Goal: Information Seeking & Learning: Learn about a topic

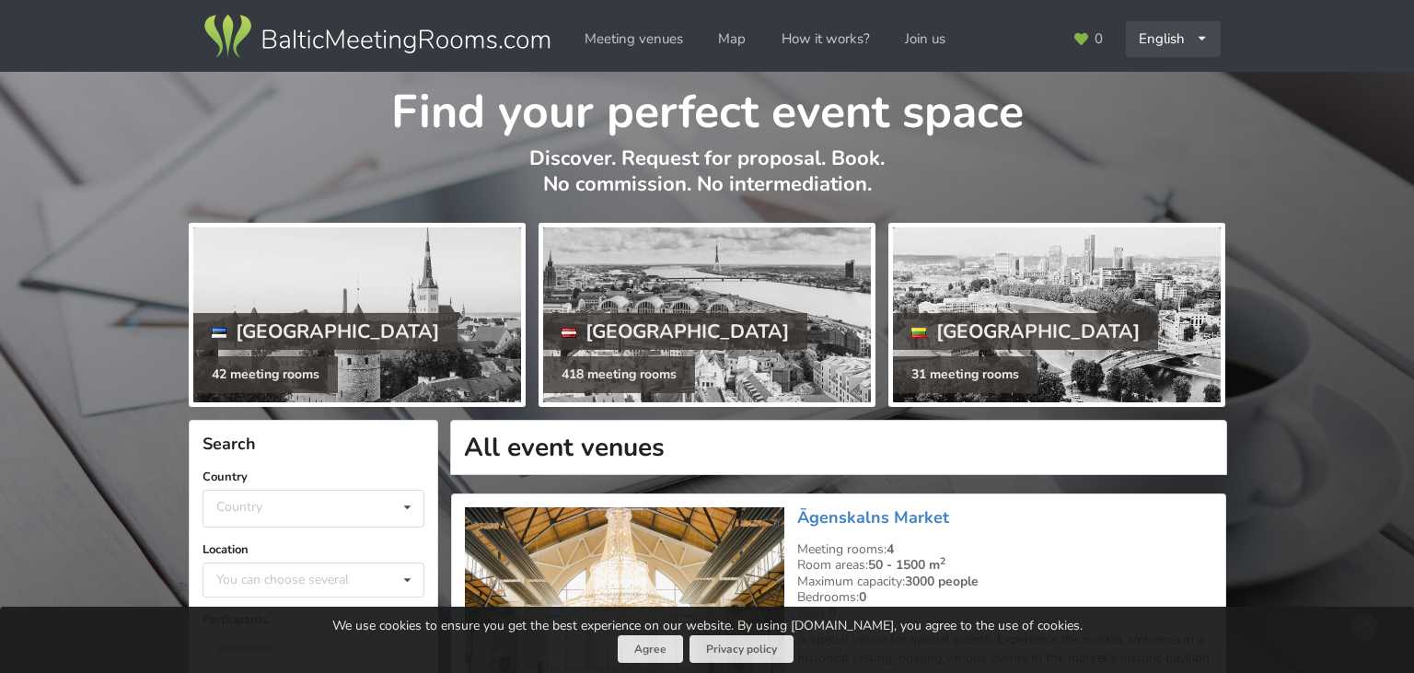
click at [1180, 34] on div "English Русский Latviešu" at bounding box center [1174, 39] width 96 height 36
click at [1179, 79] on link "Русский" at bounding box center [1173, 81] width 93 height 36
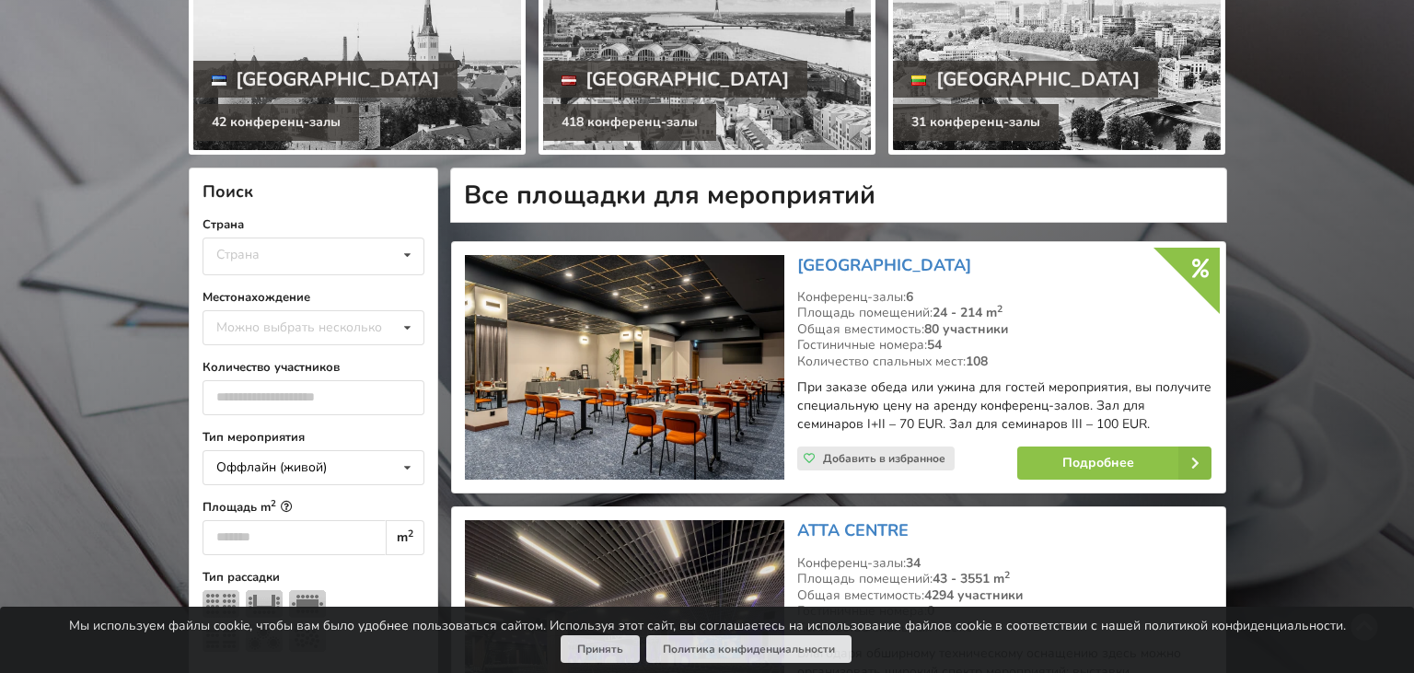
scroll to position [194, 0]
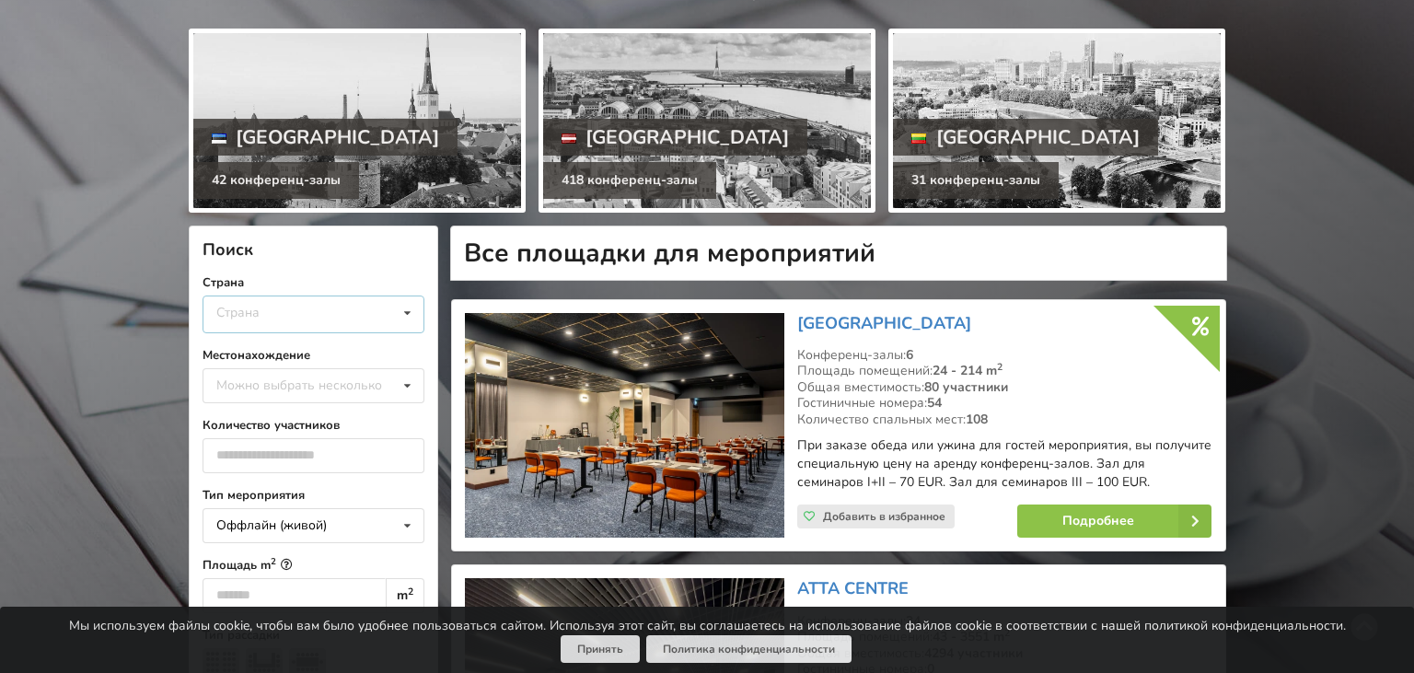
click at [376, 313] on div "Страна Латвия Литва Эстония" at bounding box center [313, 314] width 222 height 38
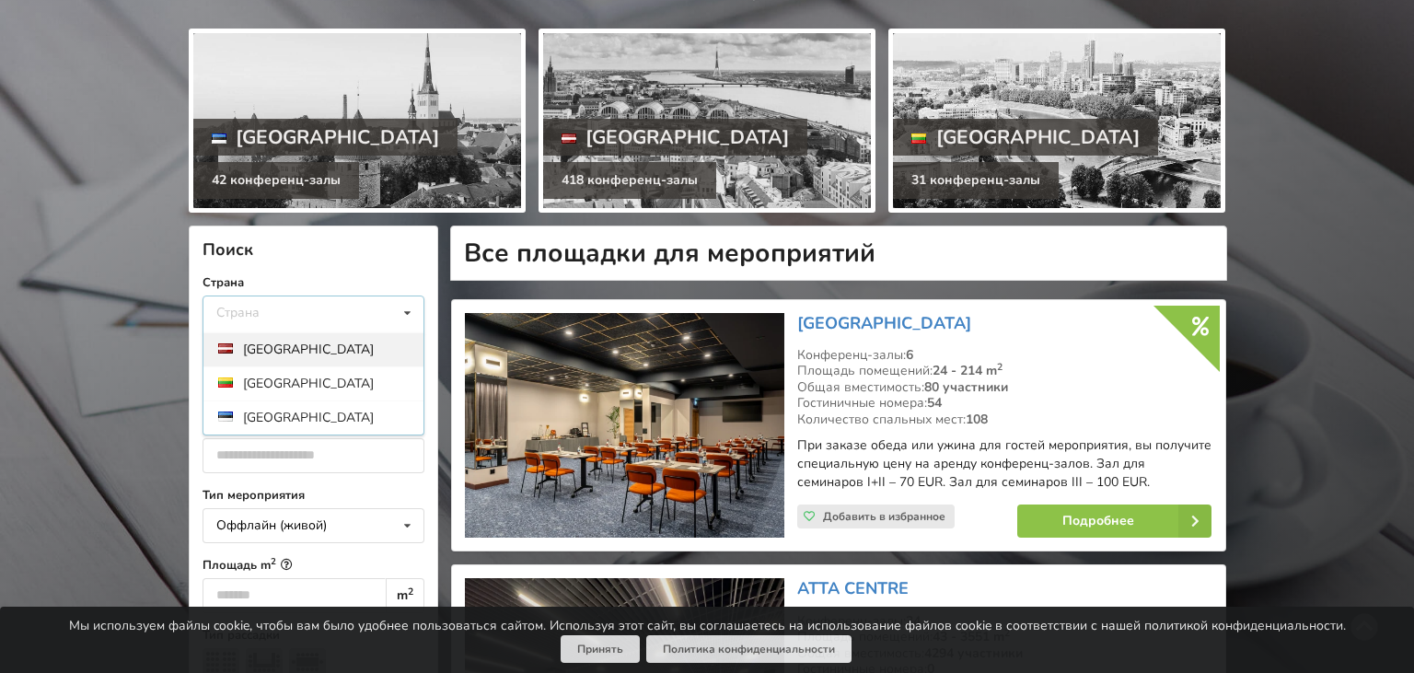
click at [260, 347] on div "Латвия" at bounding box center [313, 349] width 220 height 34
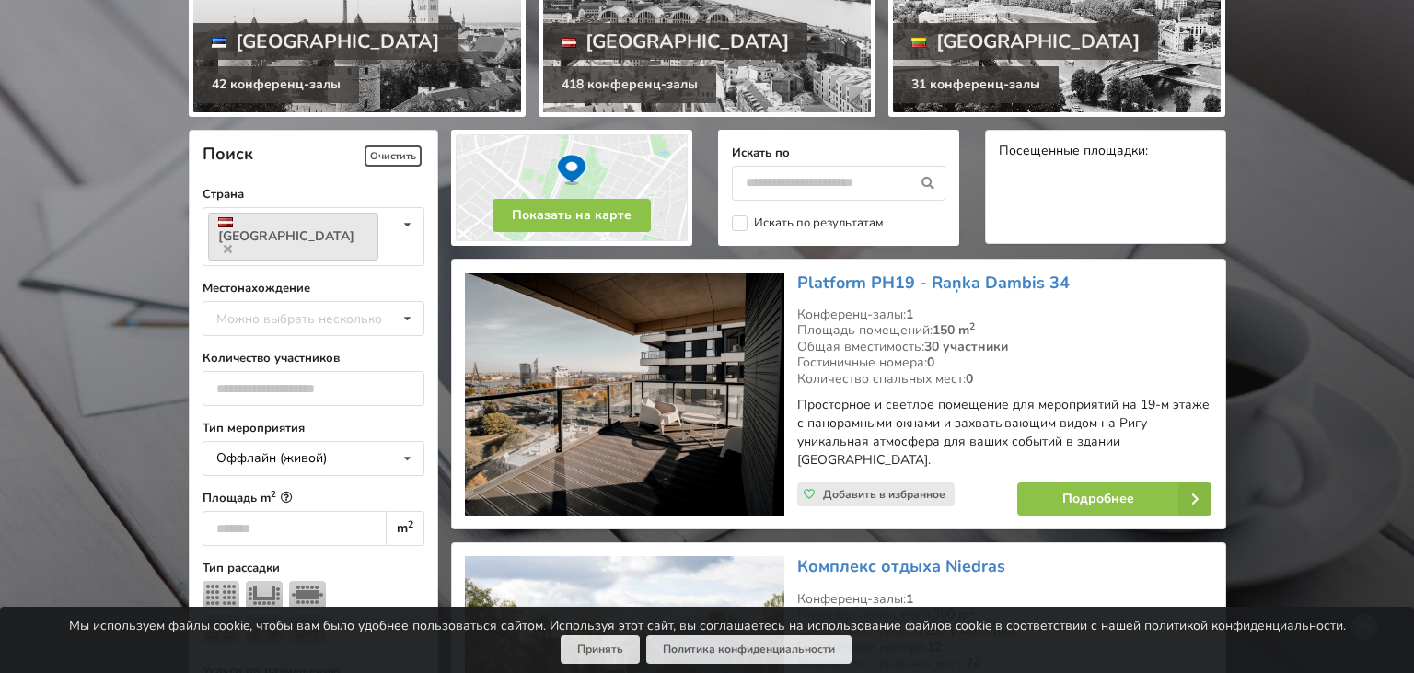
scroll to position [291, 0]
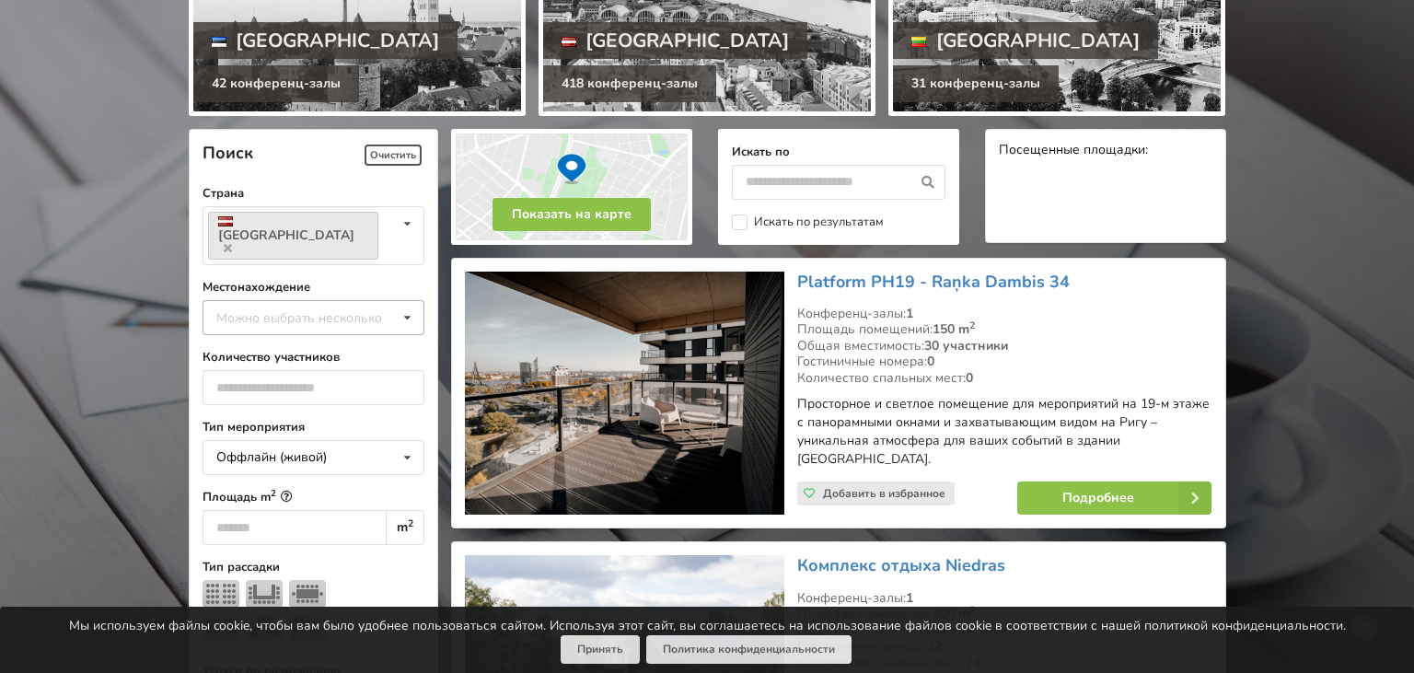
click at [403, 301] on icon at bounding box center [407, 318] width 27 height 34
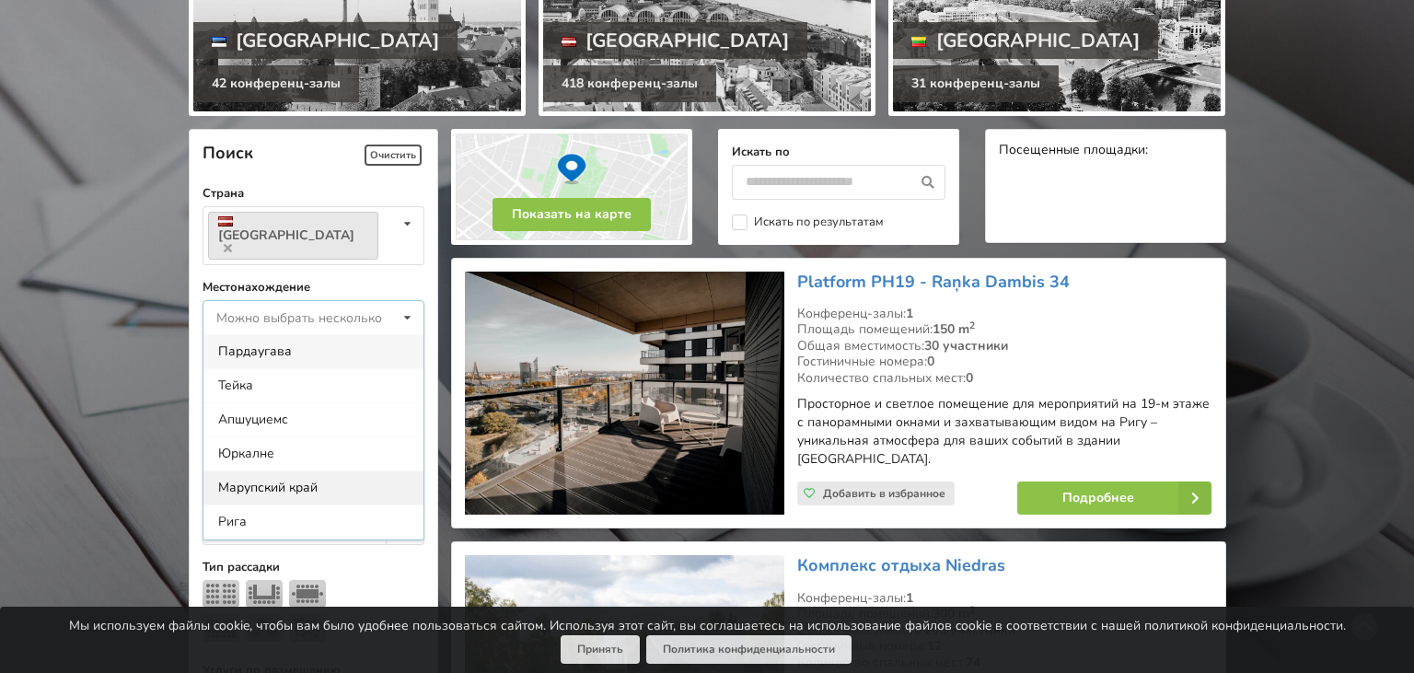
scroll to position [106, 0]
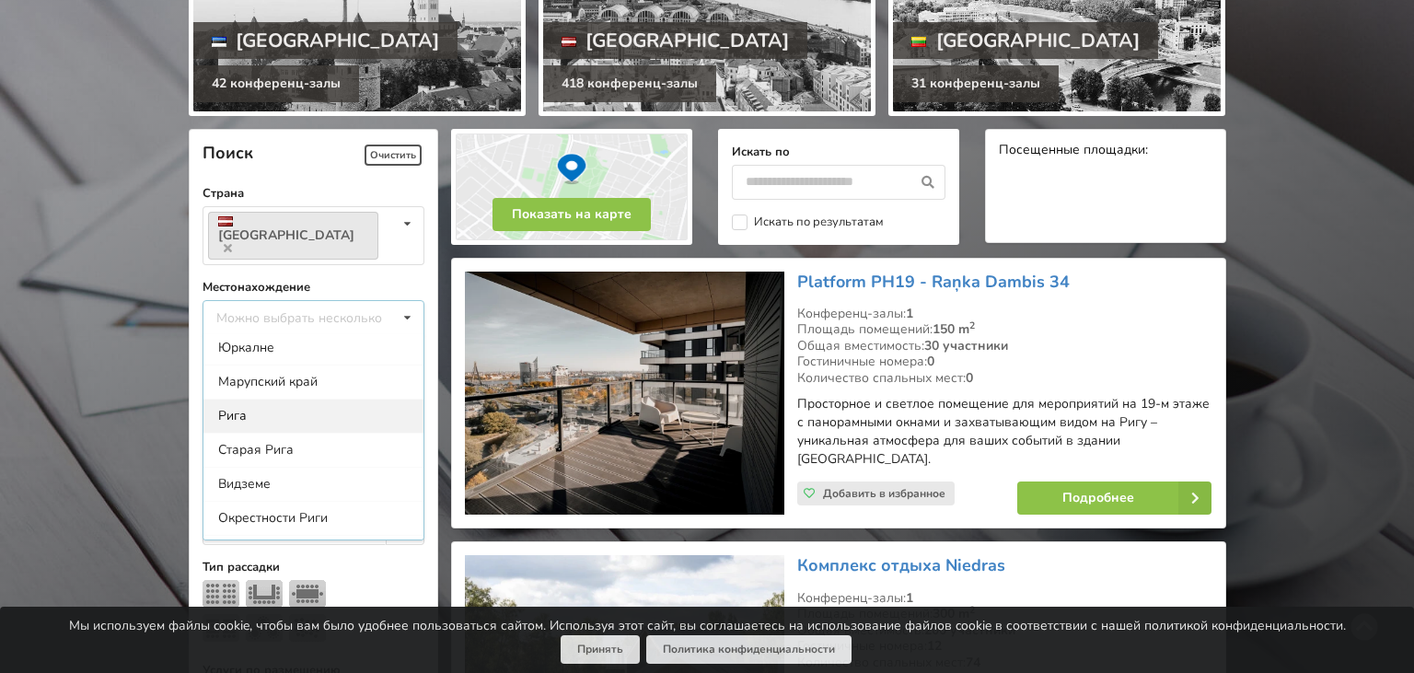
click at [278, 399] on div "Рига" at bounding box center [313, 416] width 220 height 34
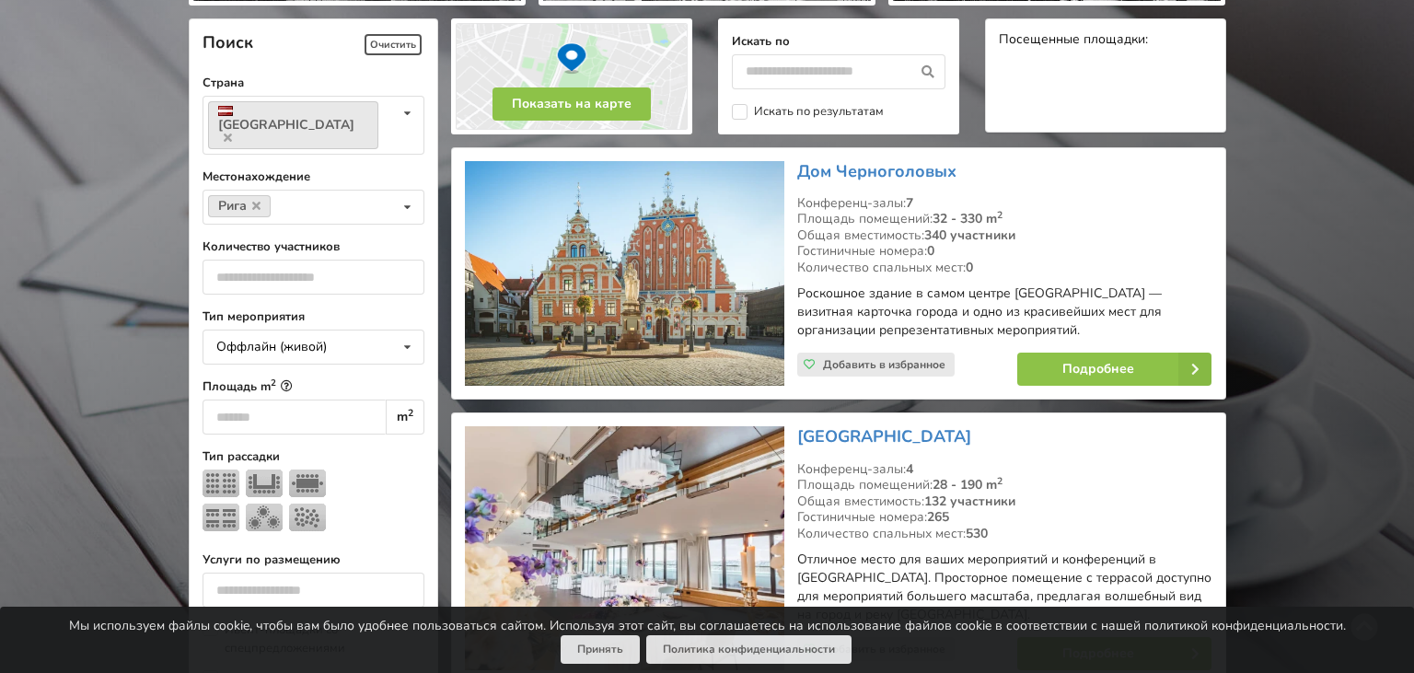
scroll to position [412, 0]
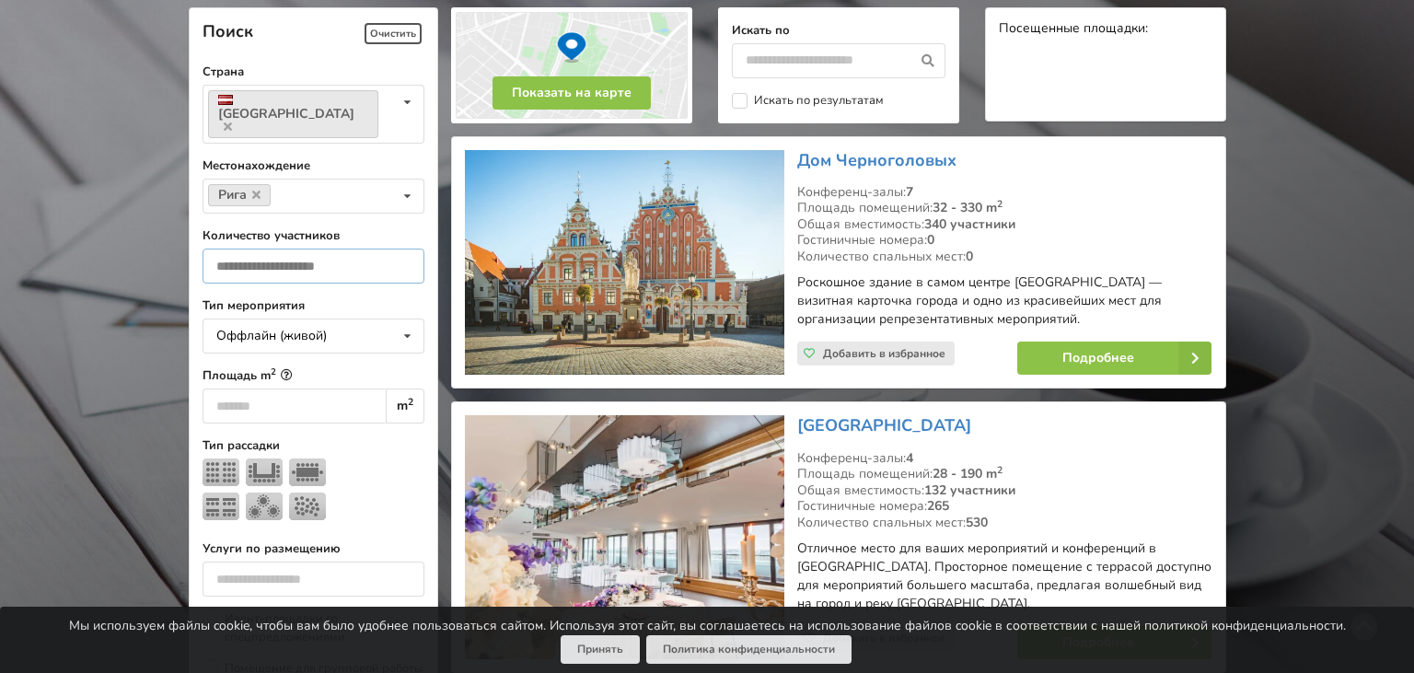
drag, startPoint x: 381, startPoint y: 250, endPoint x: 392, endPoint y: 244, distance: 12.8
click at [383, 250] on input "number" at bounding box center [313, 266] width 222 height 35
type input "*"
click at [400, 249] on input "*" at bounding box center [313, 266] width 222 height 35
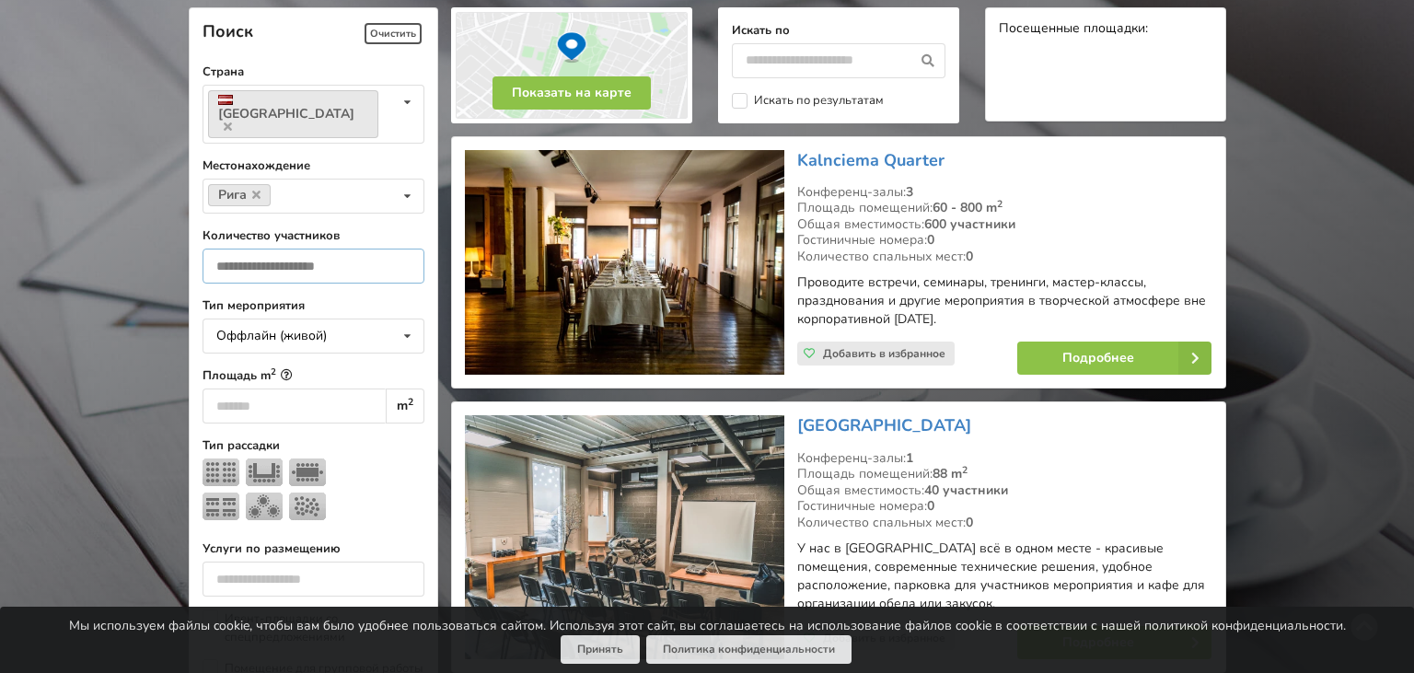
type input "**"
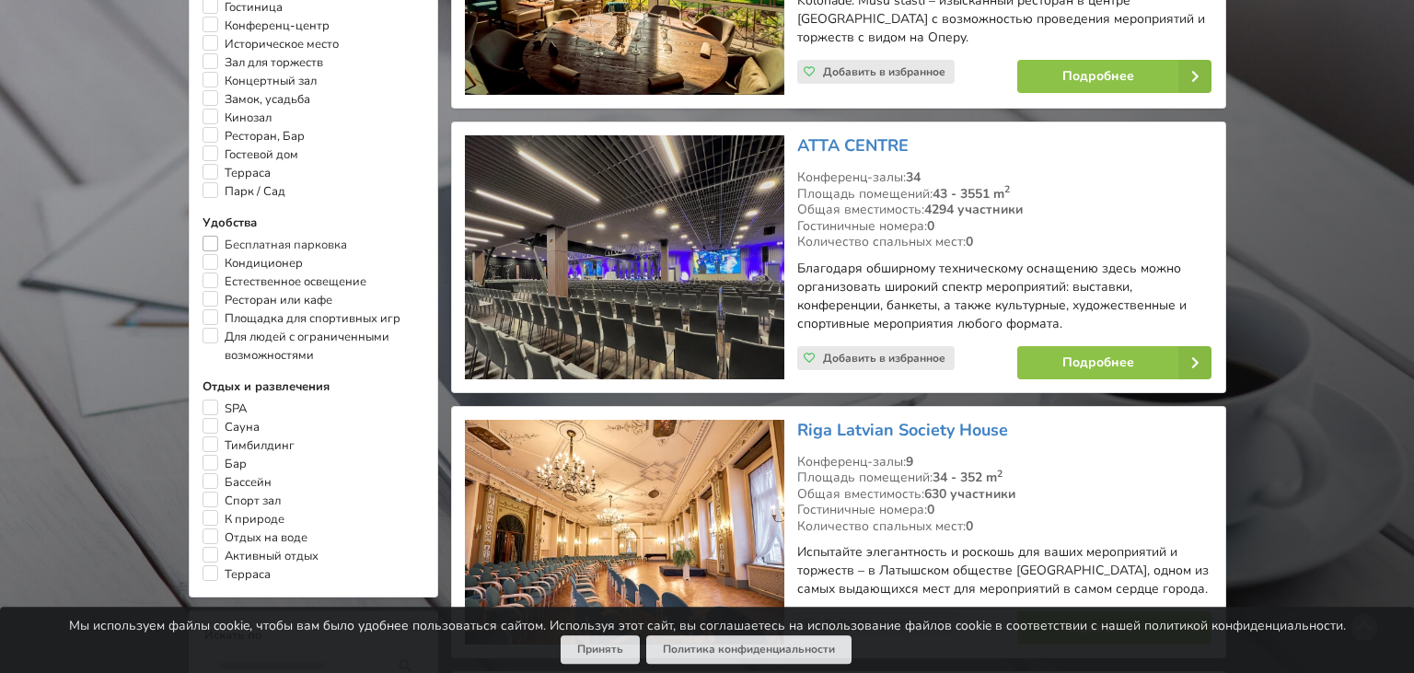
scroll to position [1093, 0]
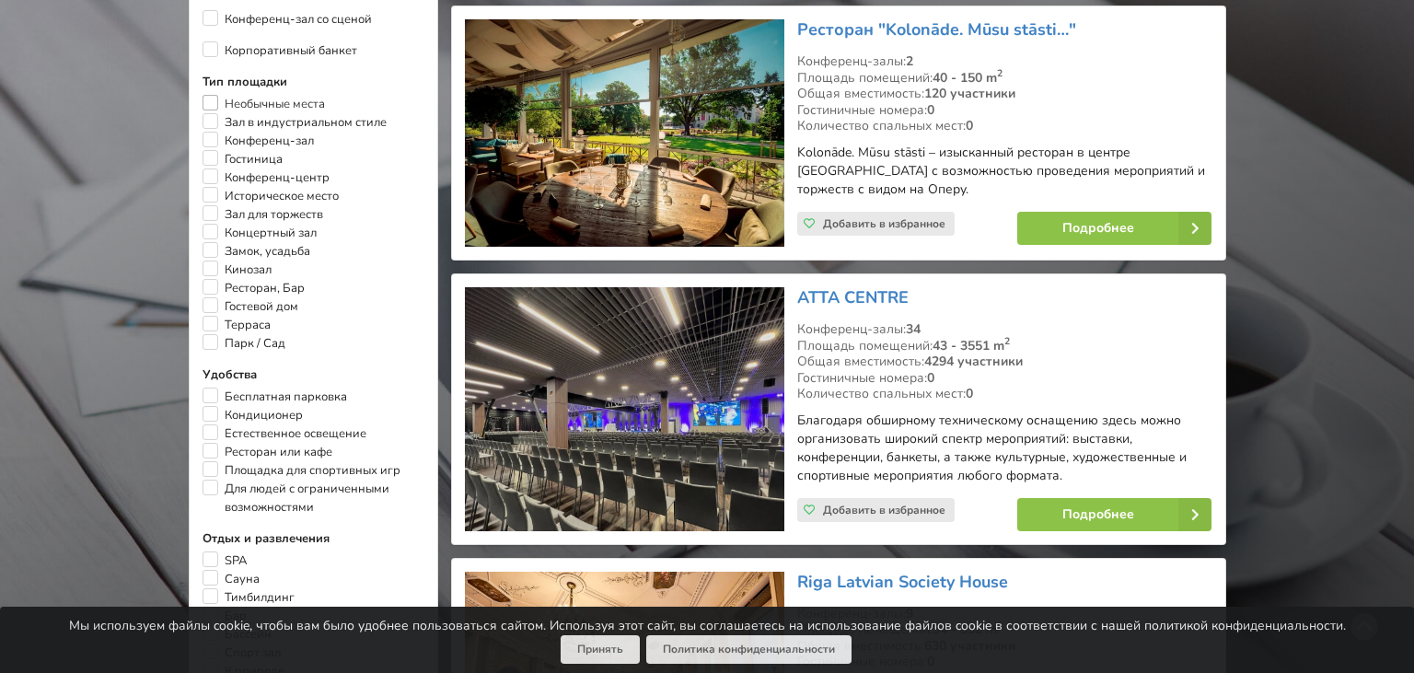
click at [215, 95] on label "Необычные места" at bounding box center [263, 104] width 122 height 18
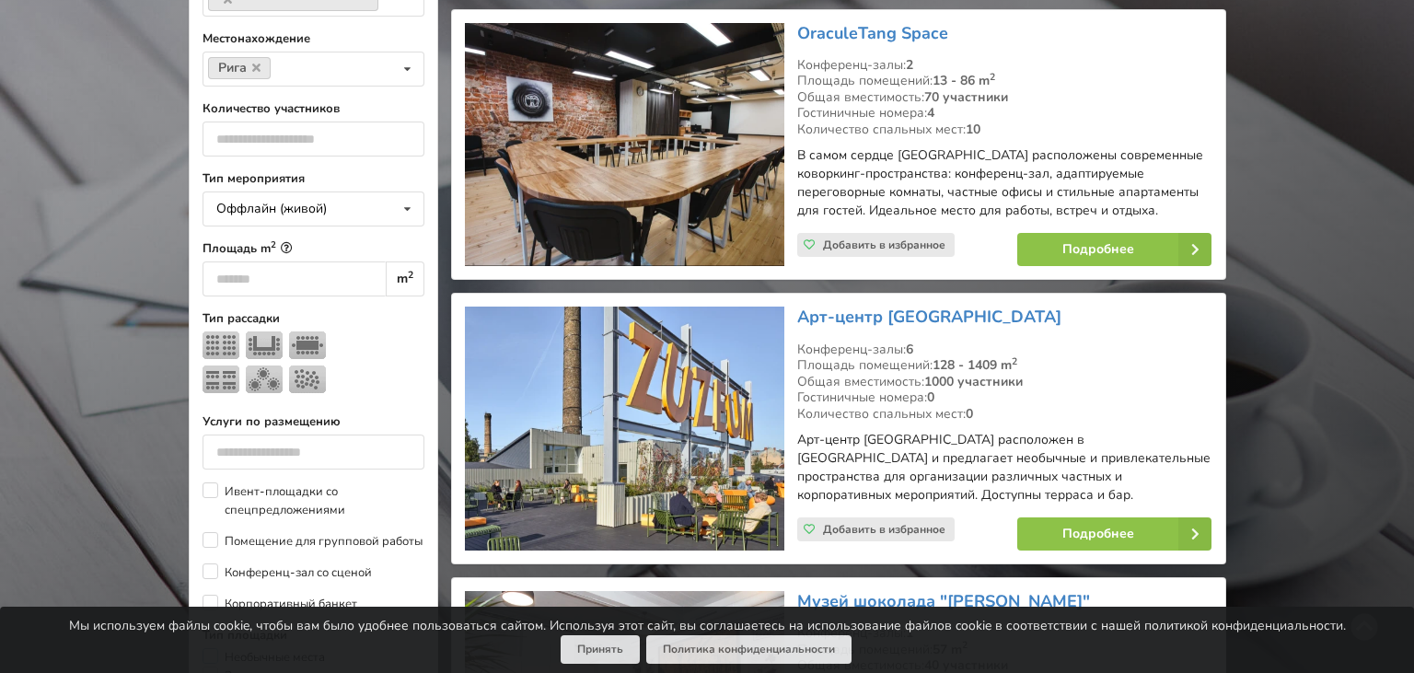
scroll to position [703, 0]
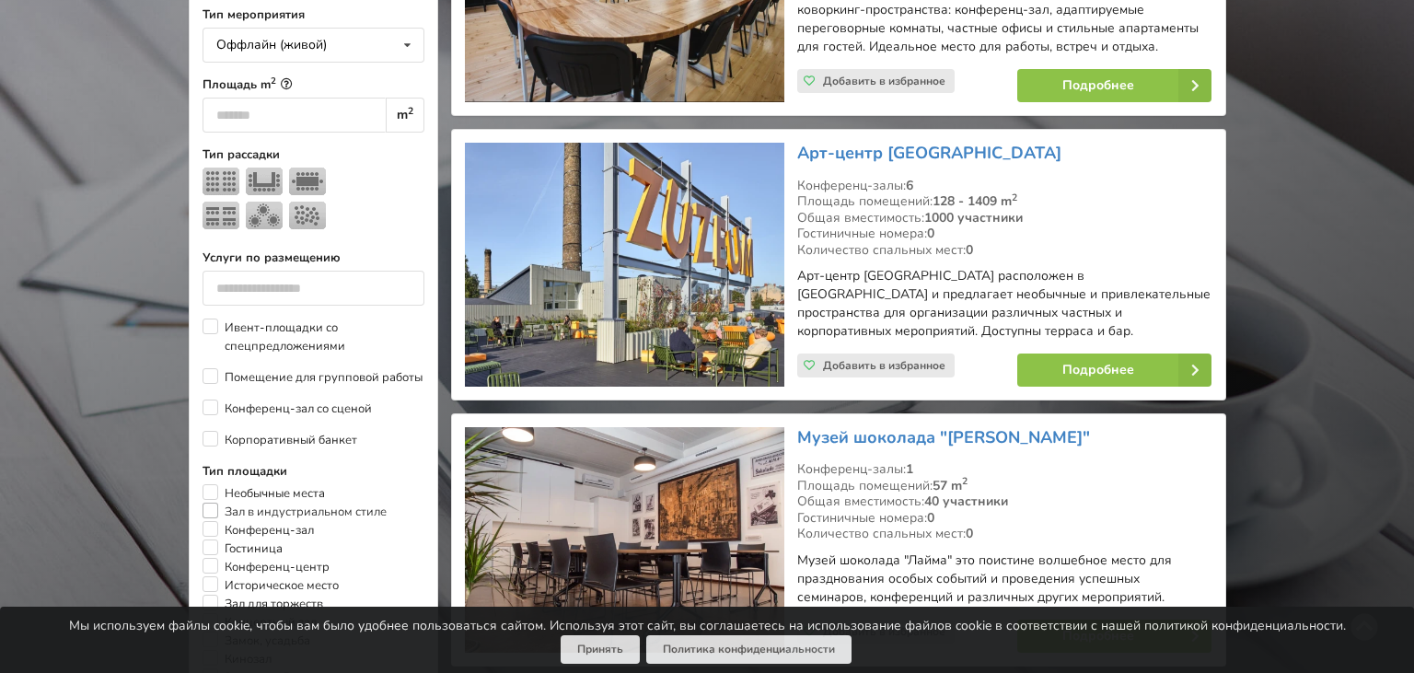
click at [213, 503] on label "Зал в индустриальном стиле" at bounding box center [294, 512] width 184 height 18
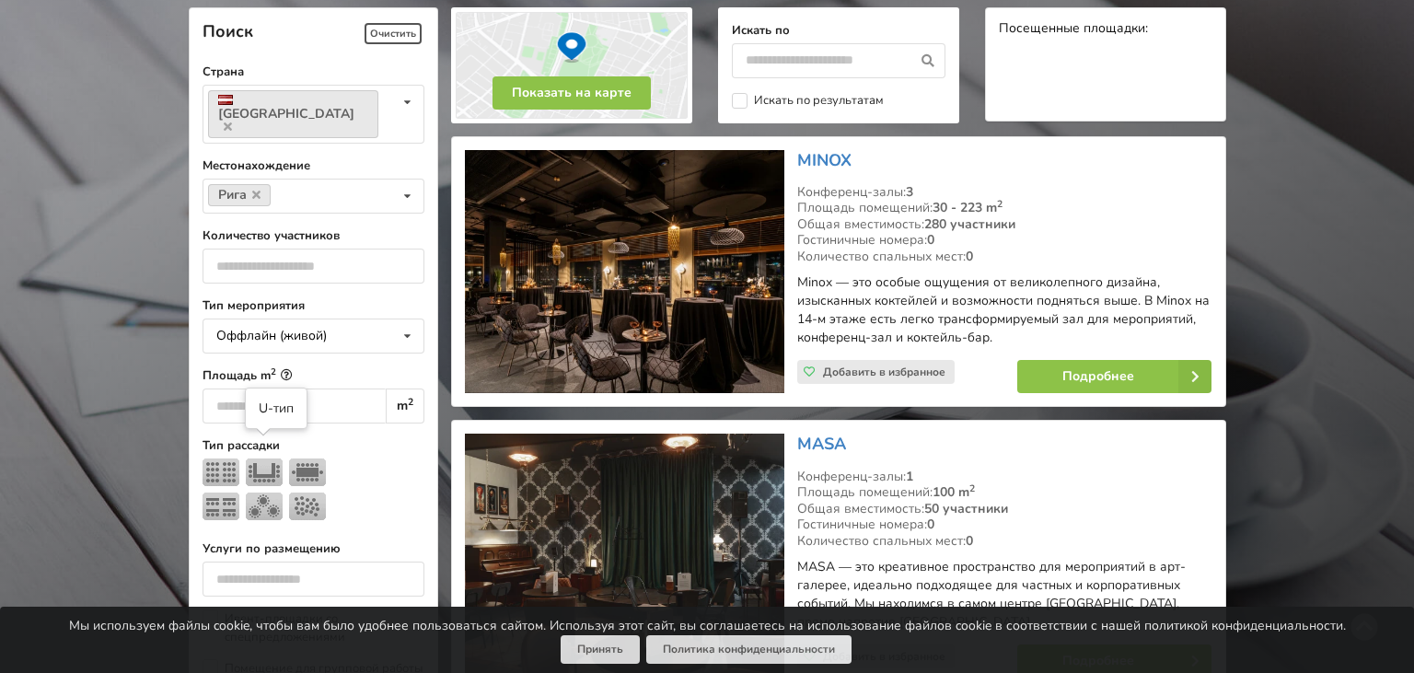
scroll to position [703, 0]
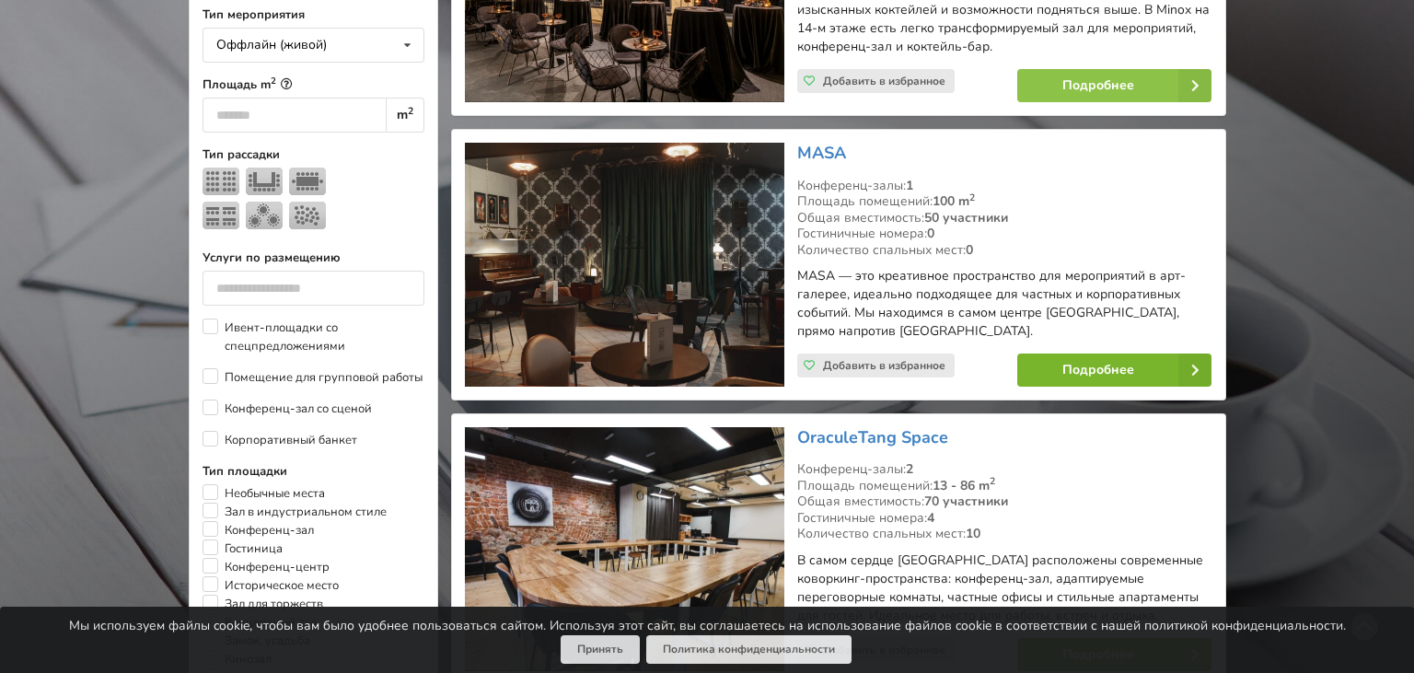
click at [1094, 369] on link "Подробнее" at bounding box center [1114, 369] width 194 height 33
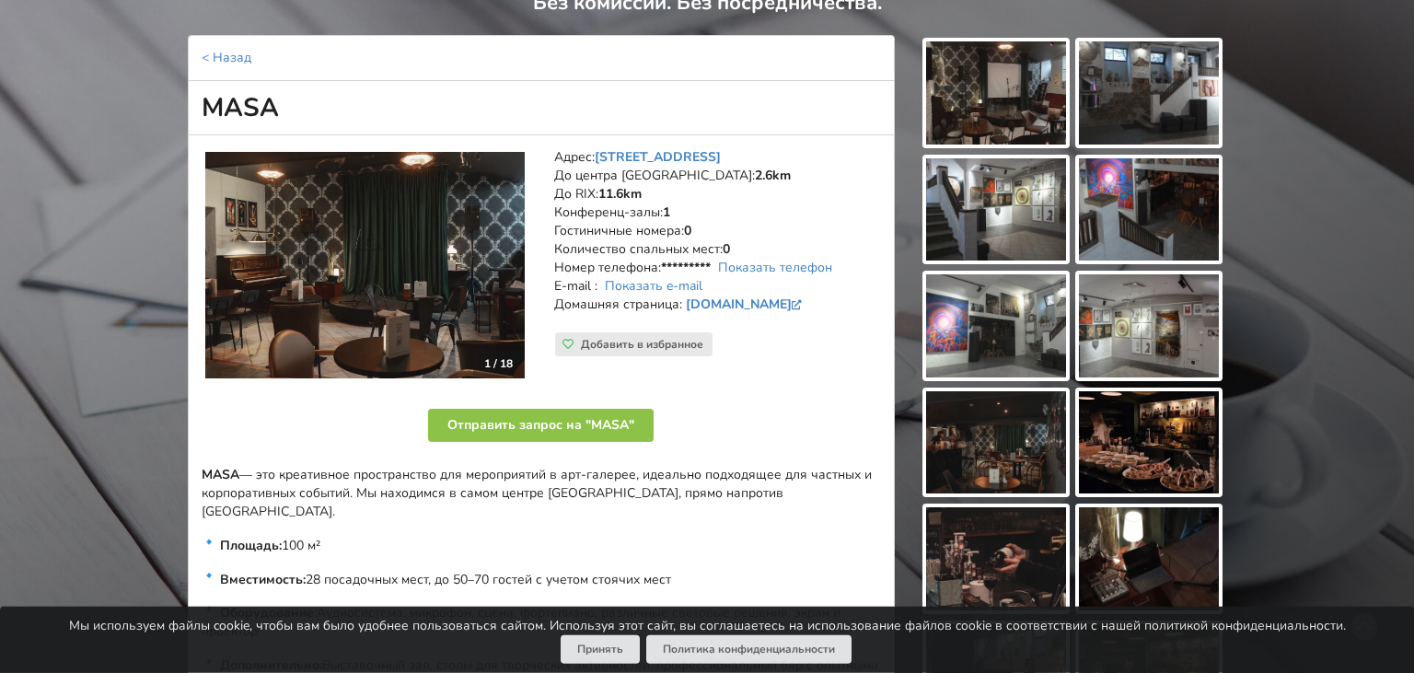
scroll to position [97, 0]
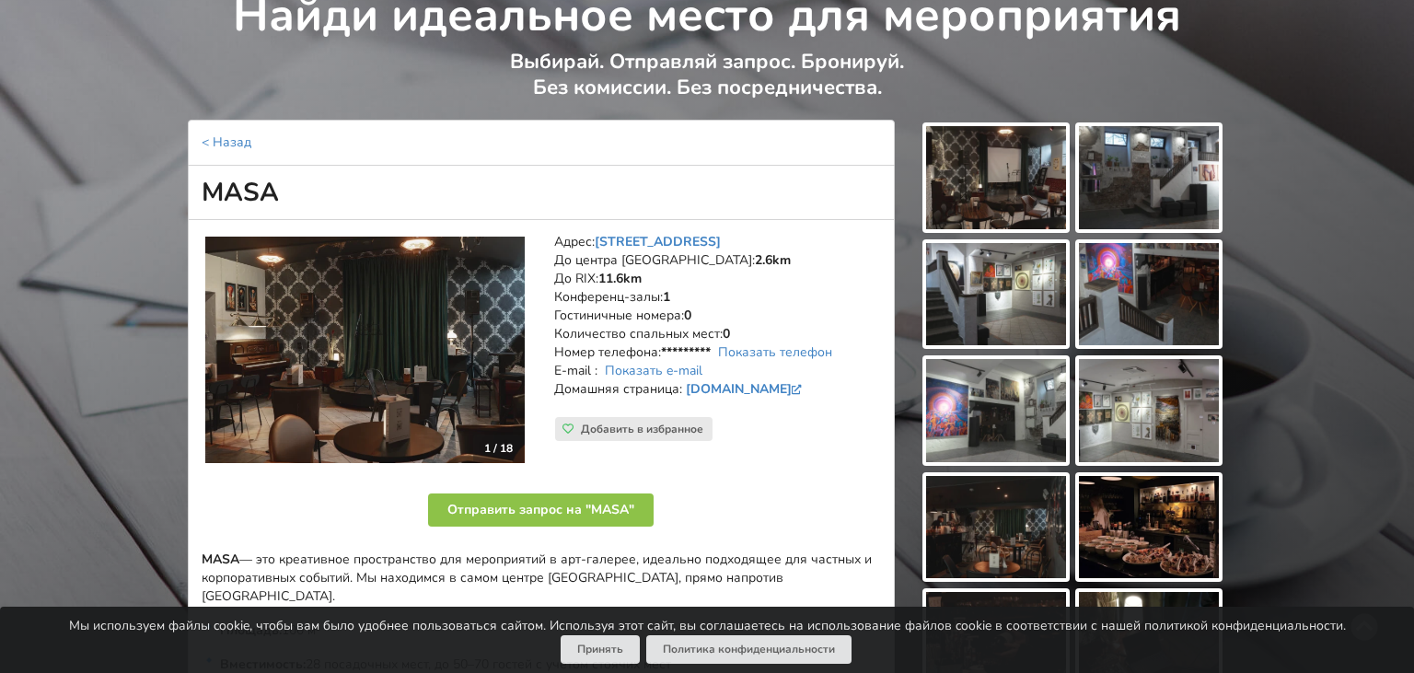
click at [995, 157] on img at bounding box center [996, 177] width 140 height 103
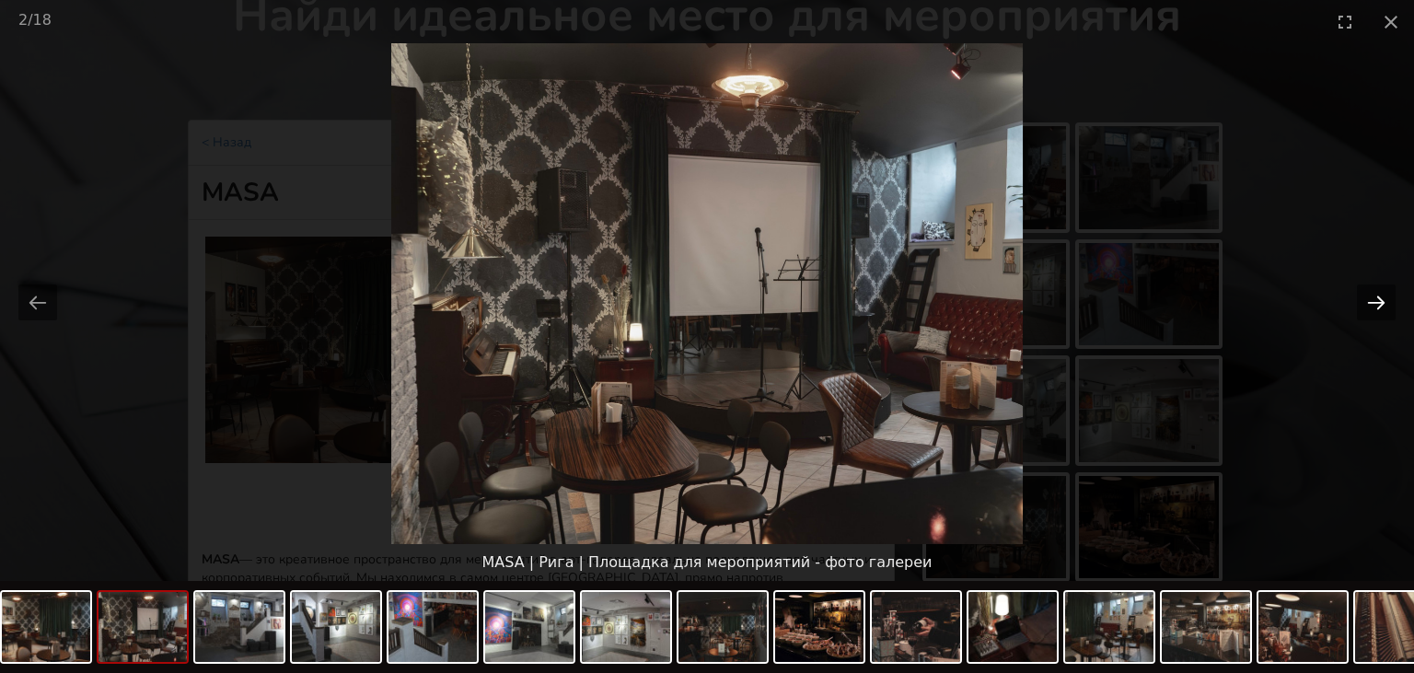
click at [1371, 301] on button "Next slide" at bounding box center [1376, 302] width 39 height 36
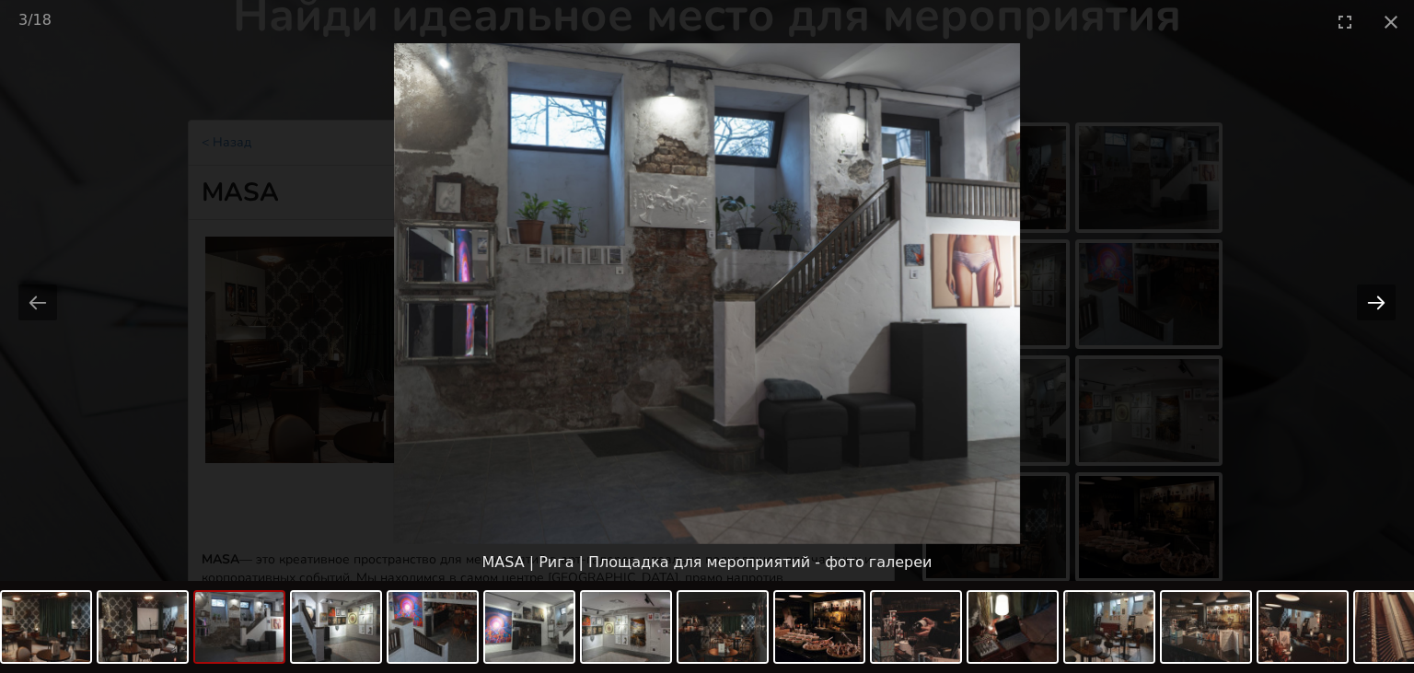
click at [1371, 301] on button "Next slide" at bounding box center [1376, 302] width 39 height 36
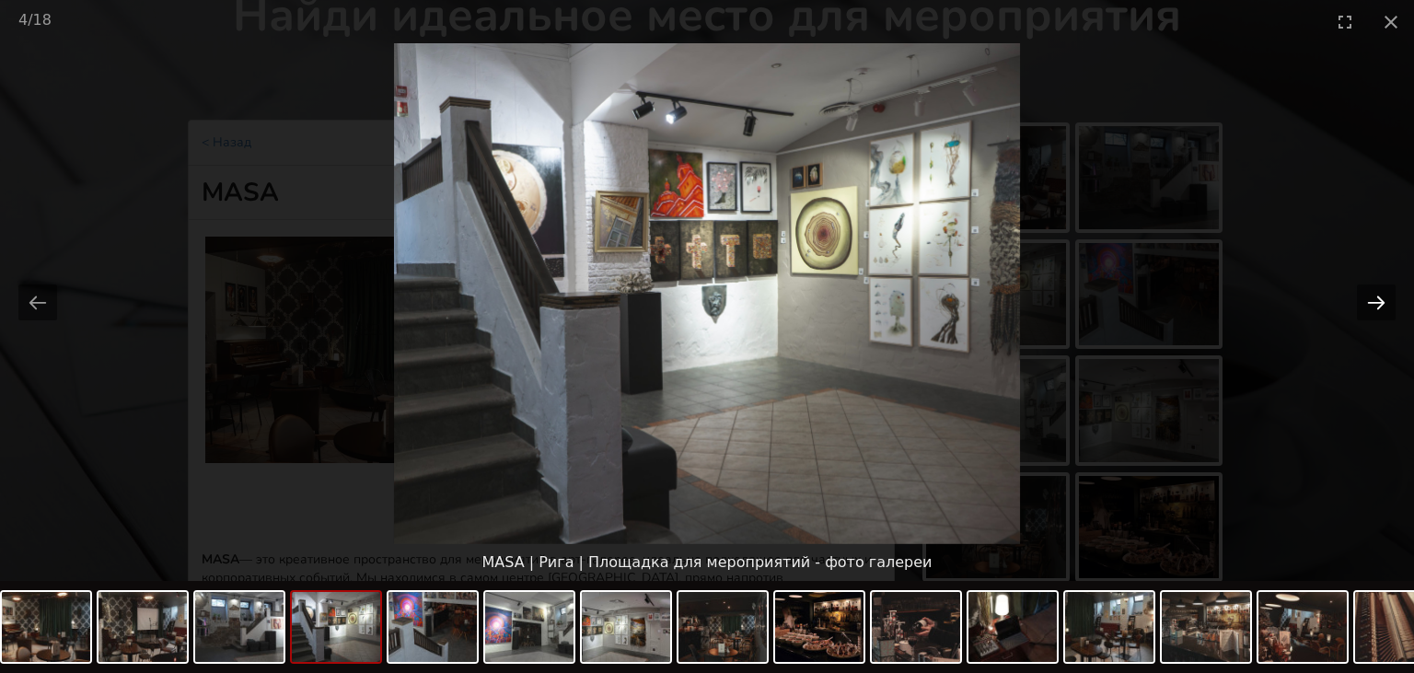
click at [1371, 301] on button "Next slide" at bounding box center [1376, 302] width 39 height 36
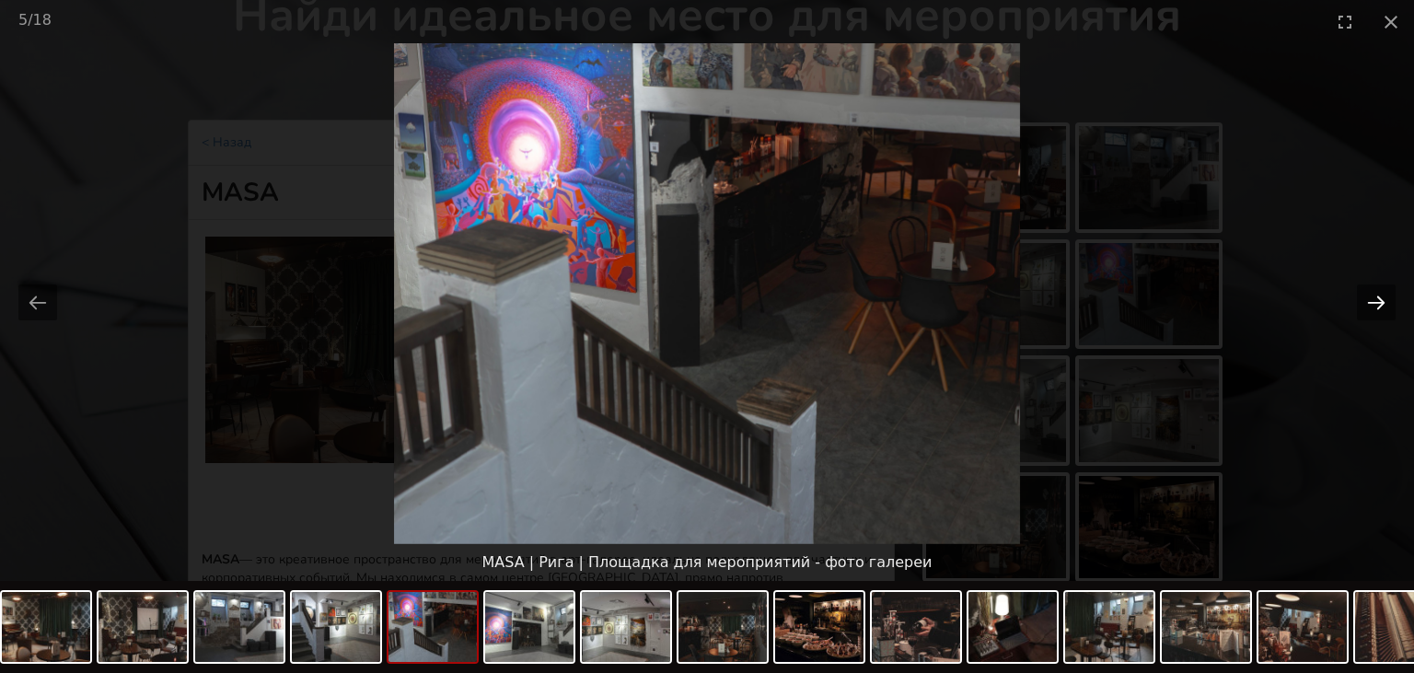
click at [1366, 310] on button "Next slide" at bounding box center [1376, 302] width 39 height 36
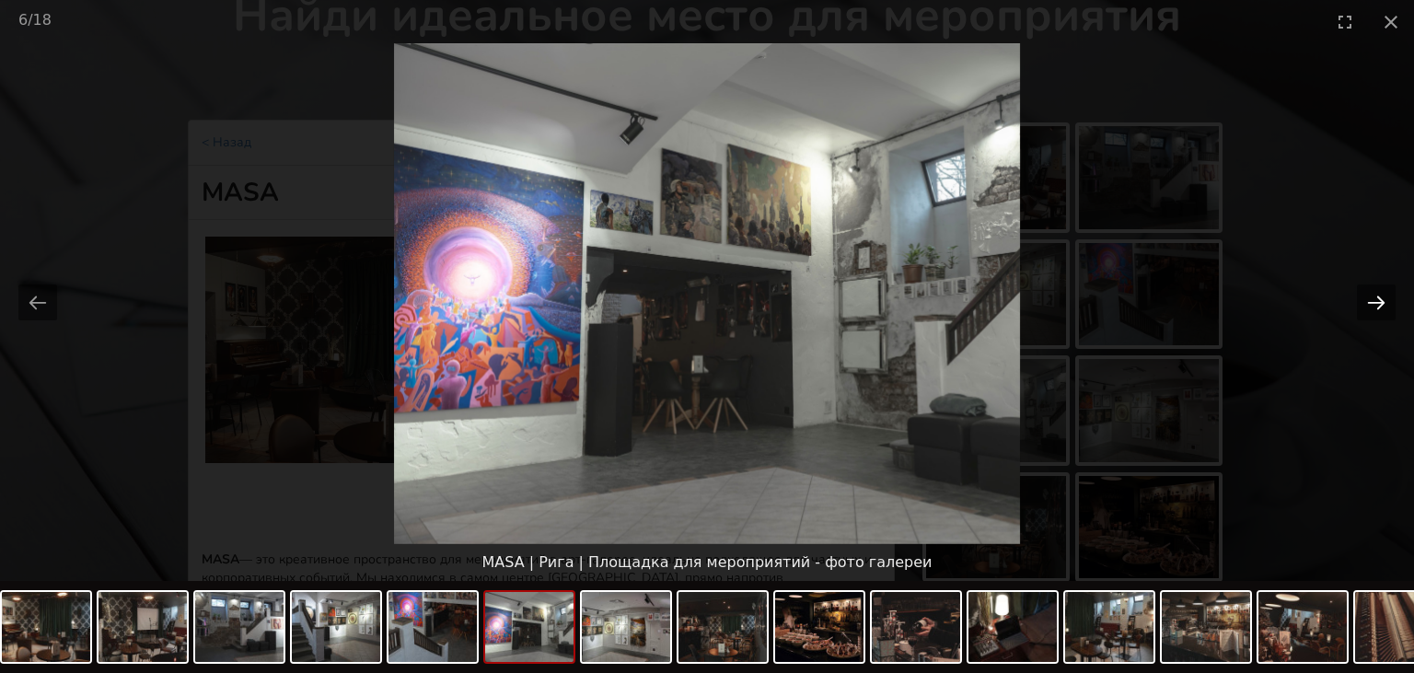
click at [1382, 304] on button "Next slide" at bounding box center [1376, 302] width 39 height 36
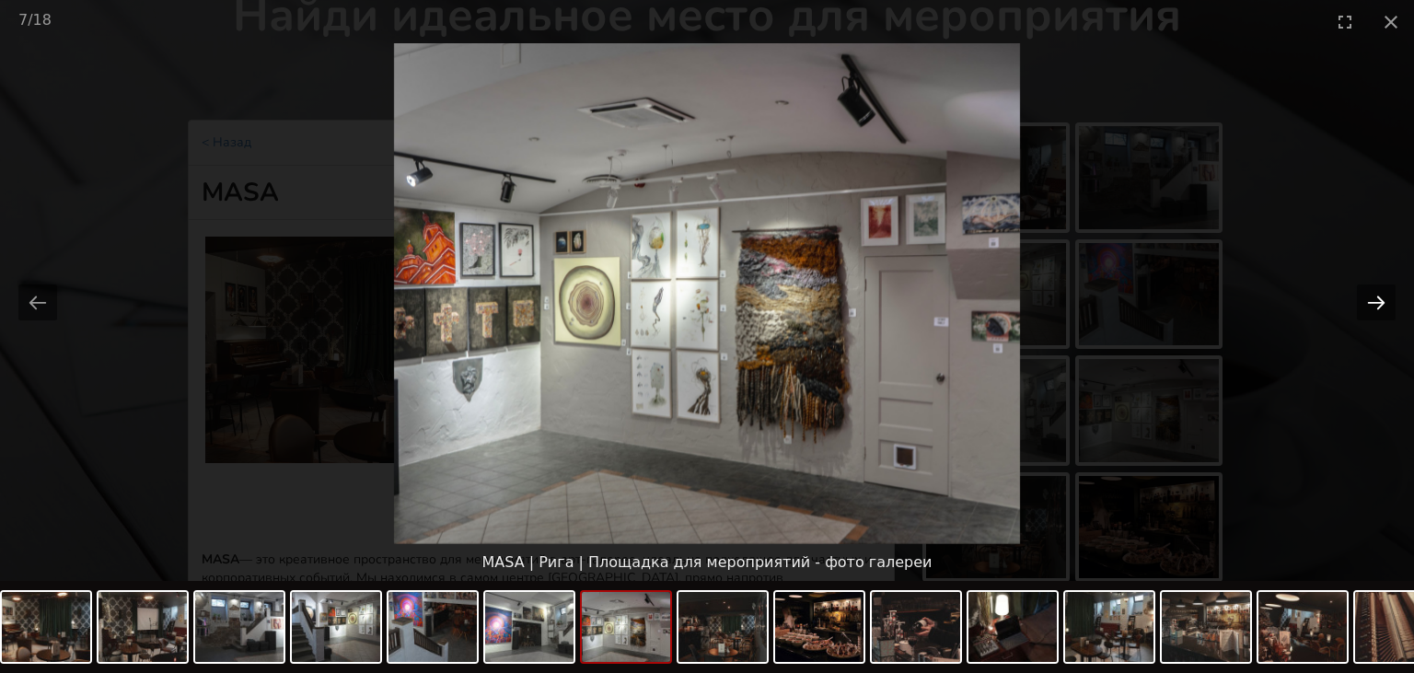
click at [1380, 294] on button "Next slide" at bounding box center [1376, 302] width 39 height 36
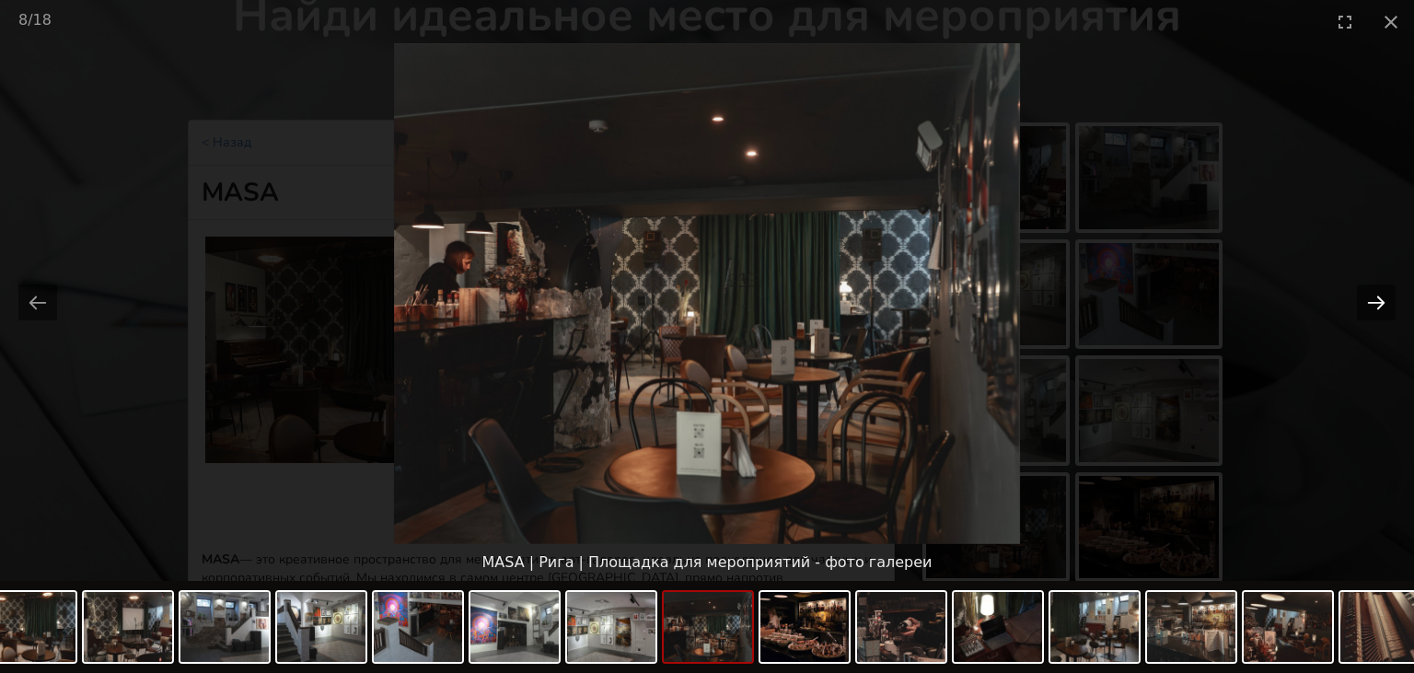
click at [1380, 295] on button "Next slide" at bounding box center [1376, 302] width 39 height 36
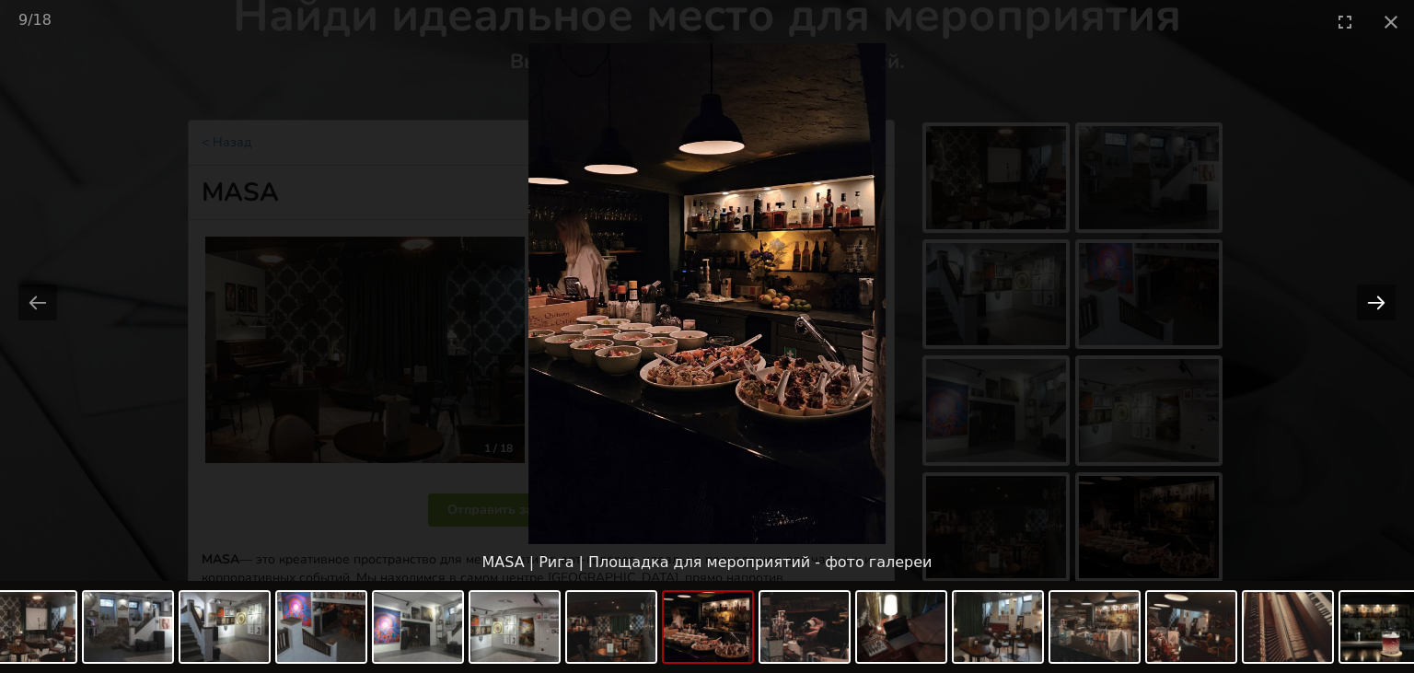
click at [1380, 292] on button "Next slide" at bounding box center [1376, 302] width 39 height 36
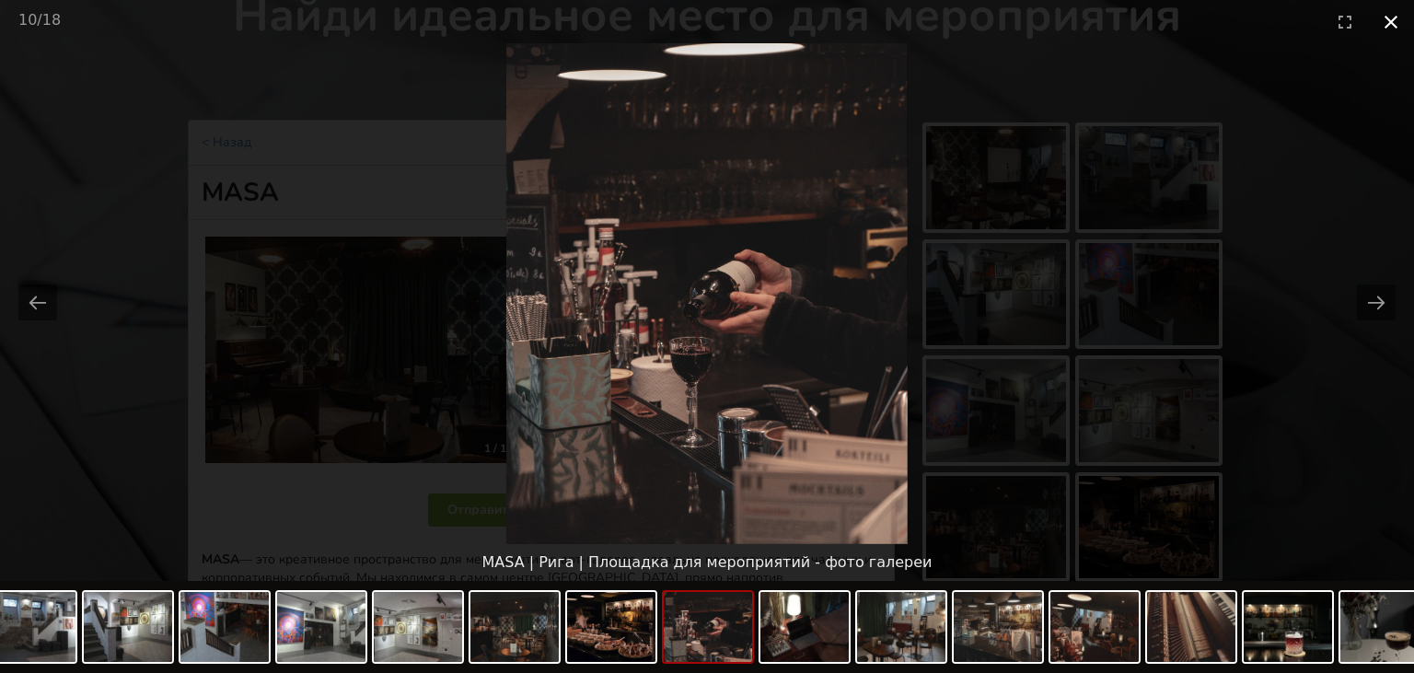
click at [1393, 20] on button "Close gallery" at bounding box center [1391, 21] width 46 height 43
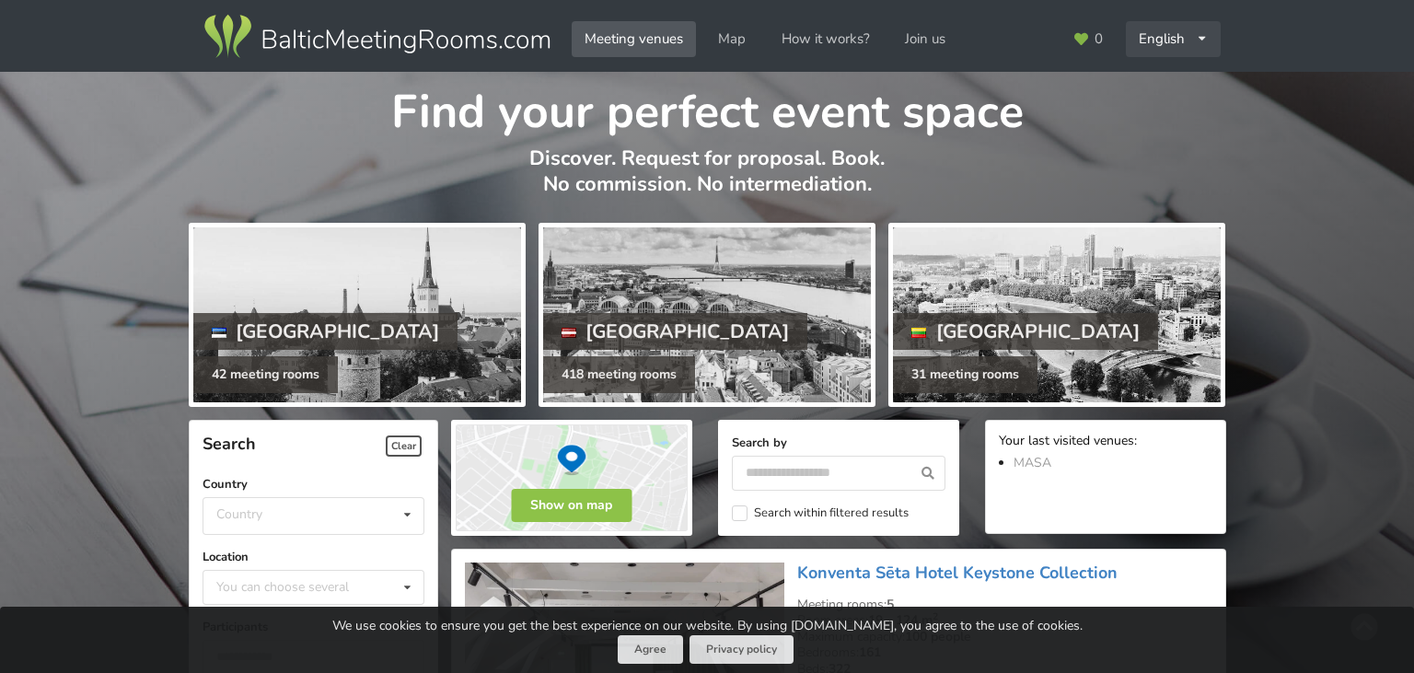
click at [1167, 44] on div "English Русский Latviešu" at bounding box center [1174, 39] width 96 height 36
click at [1149, 81] on link "Русский" at bounding box center [1173, 81] width 93 height 36
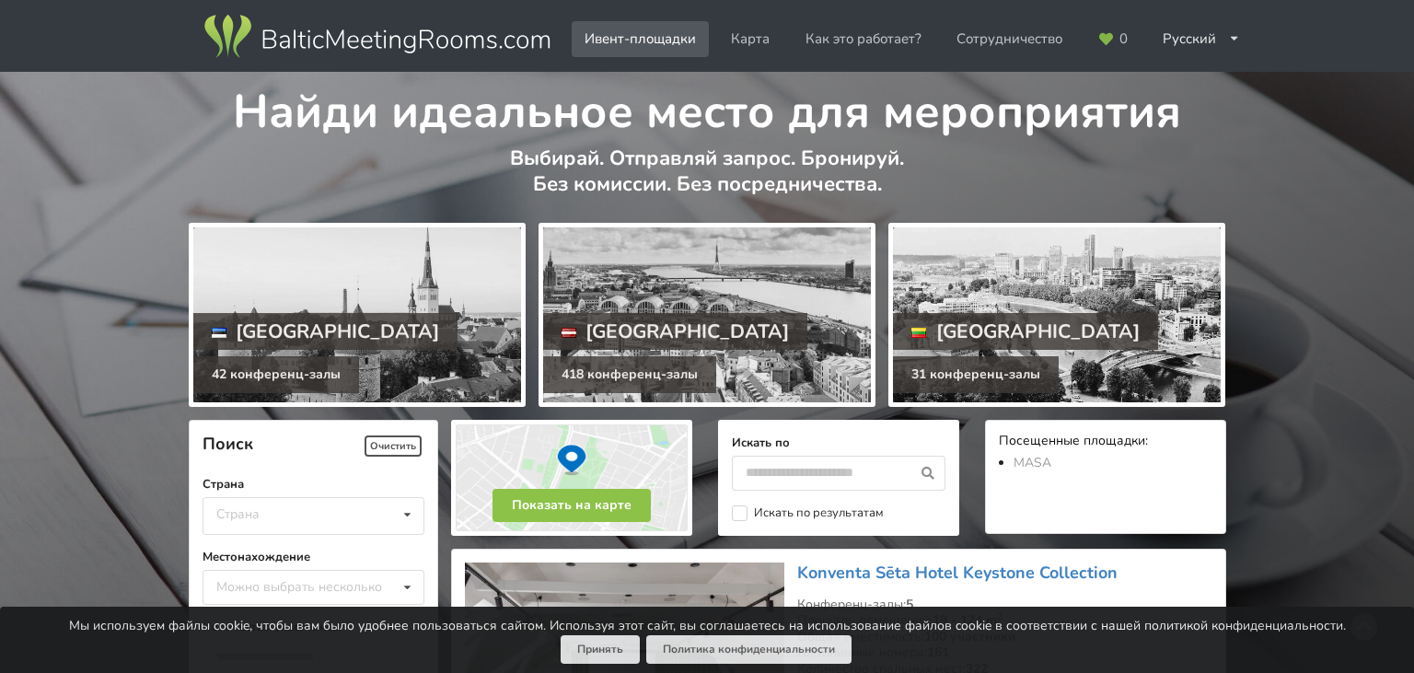
click at [670, 333] on div "Латвия" at bounding box center [675, 331] width 265 height 37
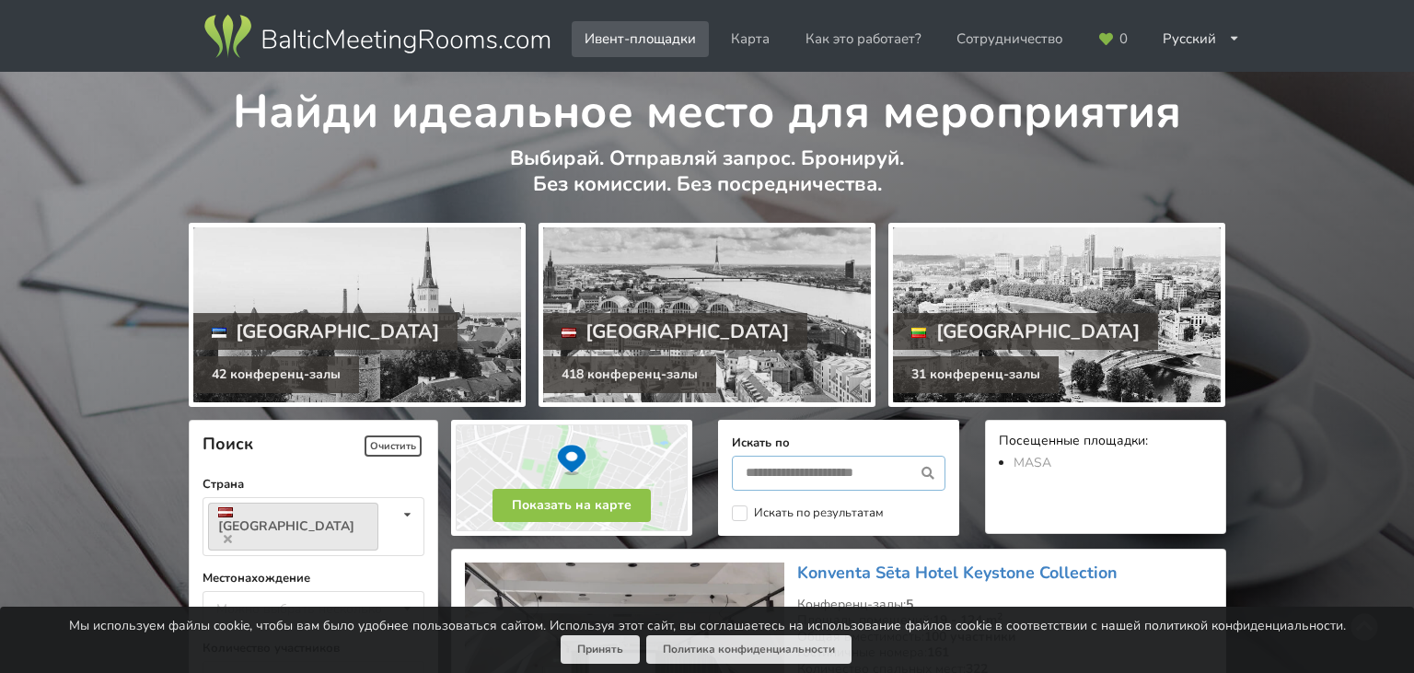
click at [805, 477] on input "text" at bounding box center [839, 473] width 214 height 35
paste input "******"
type input "******"
click at [924, 472] on icon at bounding box center [927, 473] width 34 height 35
type input "******"
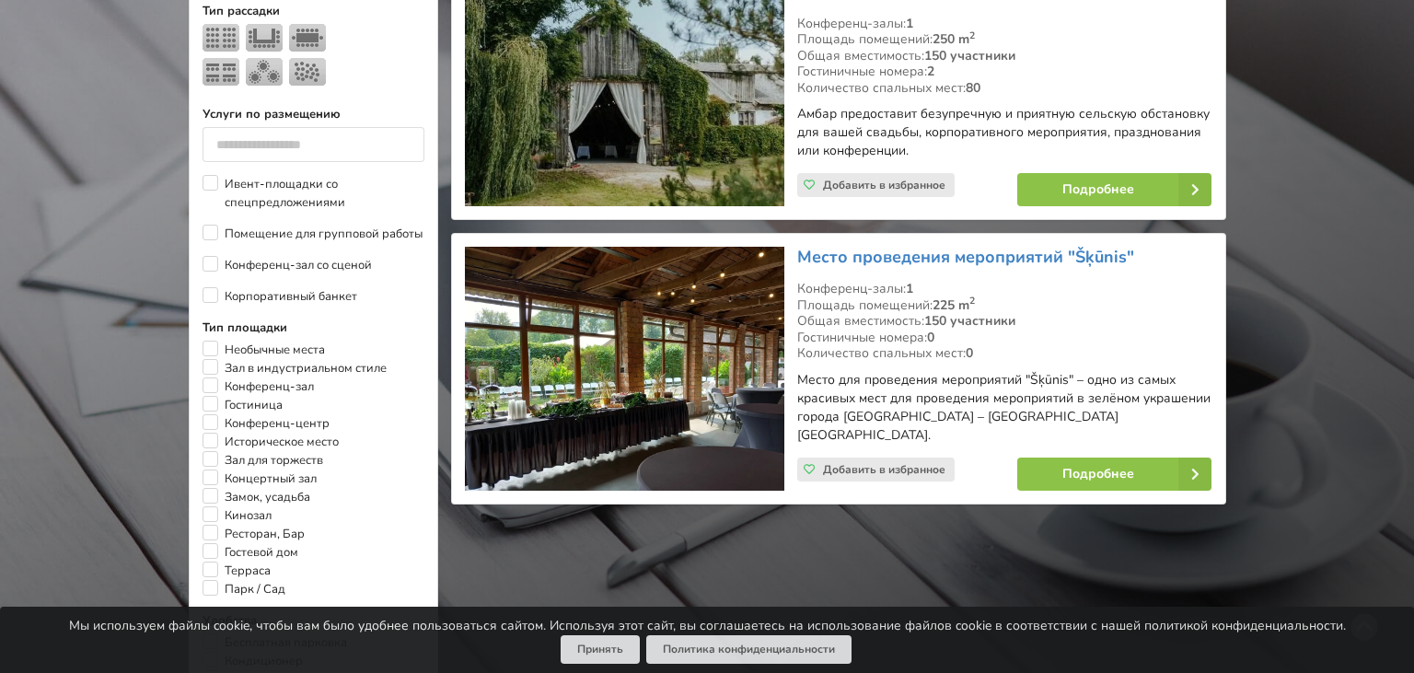
scroll to position [898, 0]
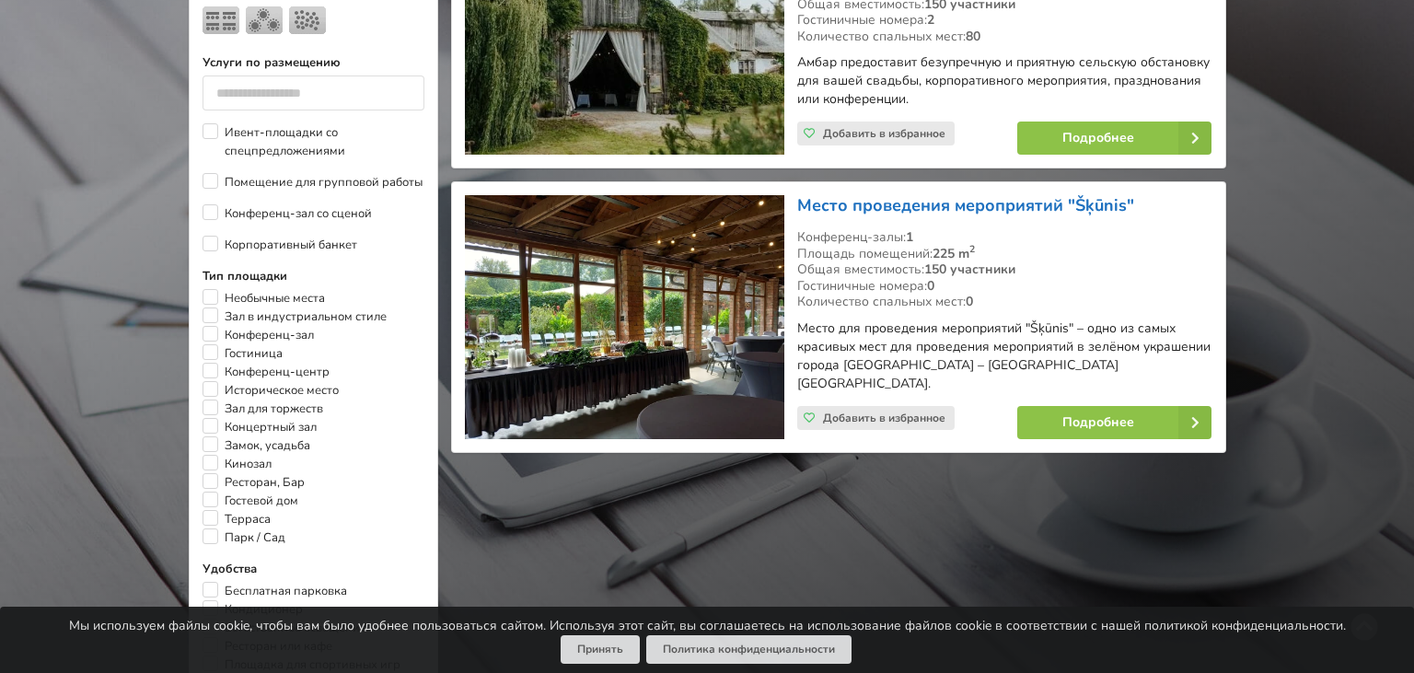
click at [1001, 208] on link "Место проведения мероприятий "Šķūnis"" at bounding box center [965, 205] width 337 height 22
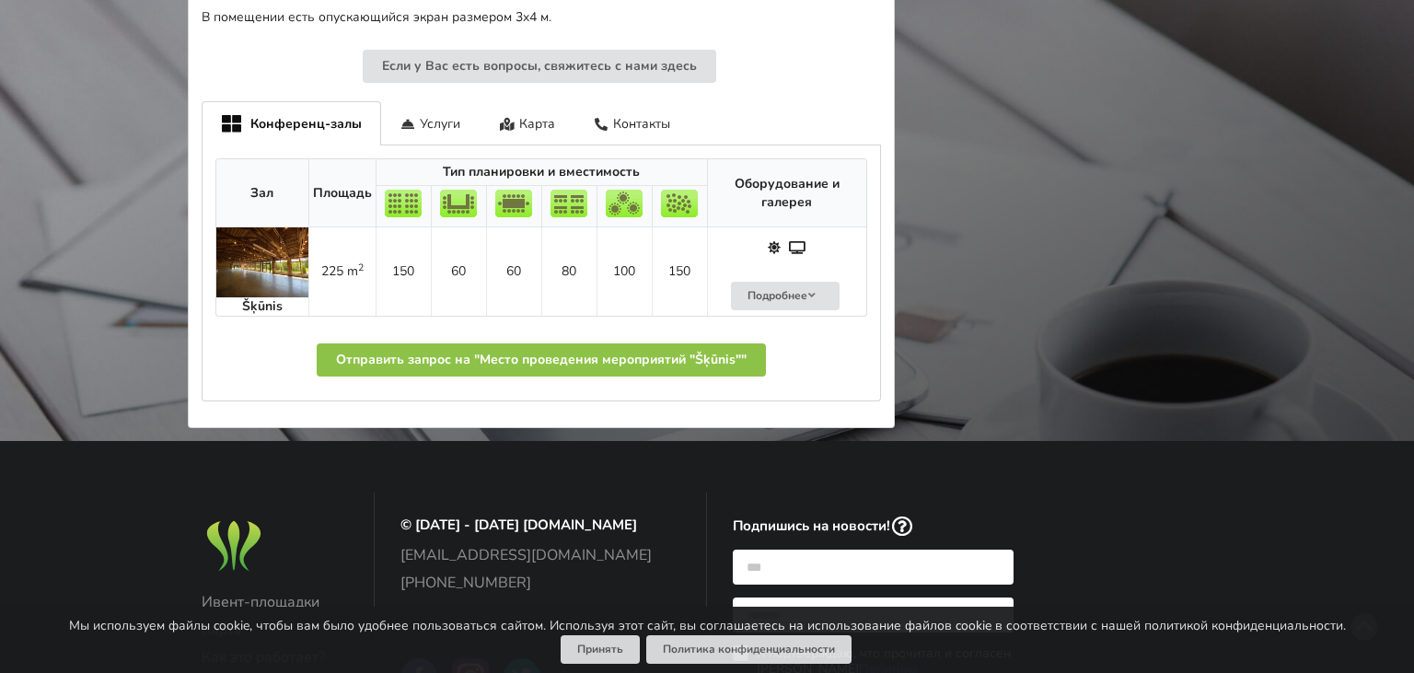
scroll to position [972, 0]
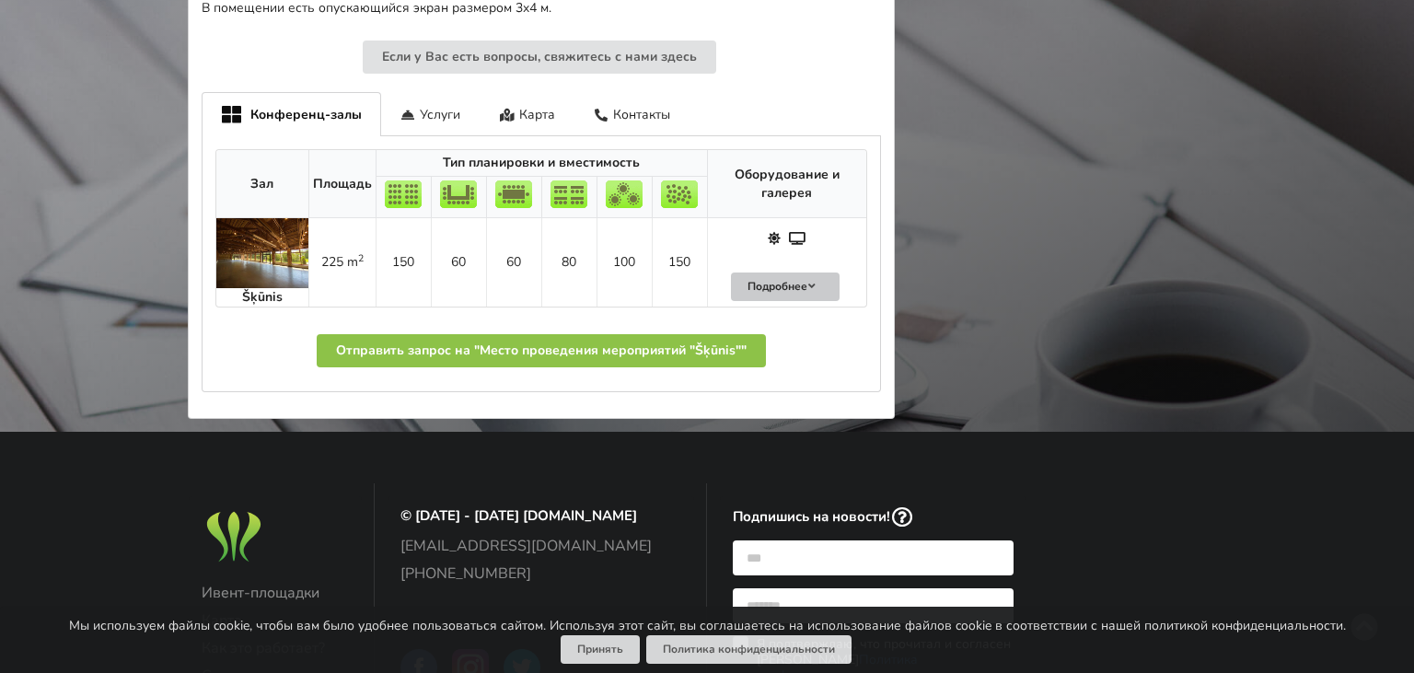
click at [801, 293] on button "Подробнее" at bounding box center [785, 286] width 109 height 29
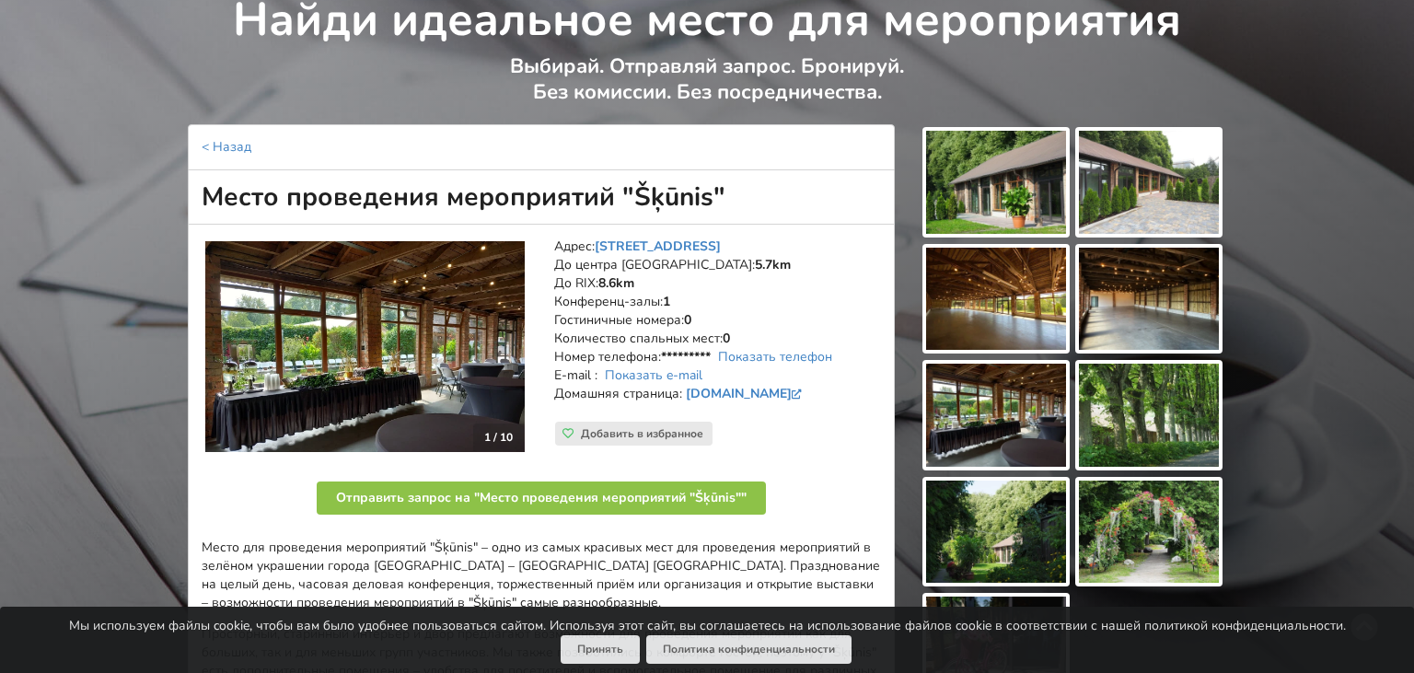
scroll to position [0, 0]
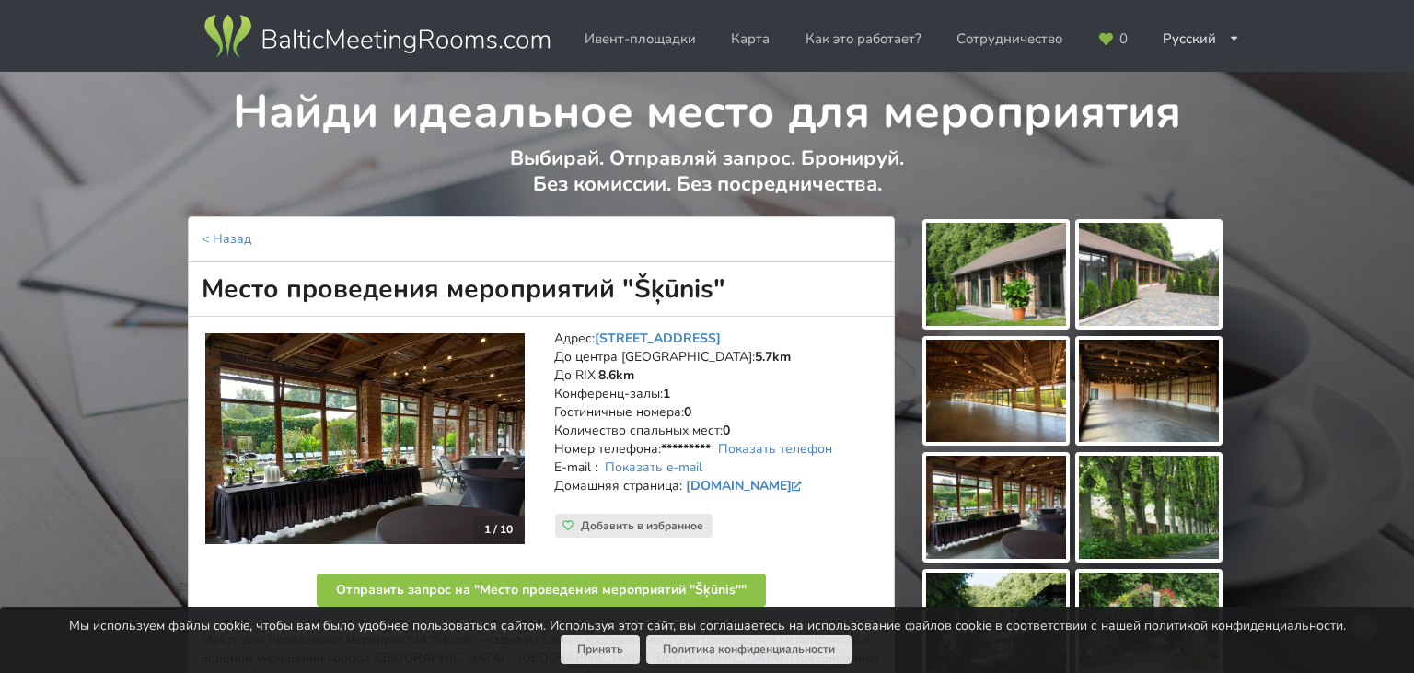
click at [989, 280] on img at bounding box center [996, 274] width 140 height 103
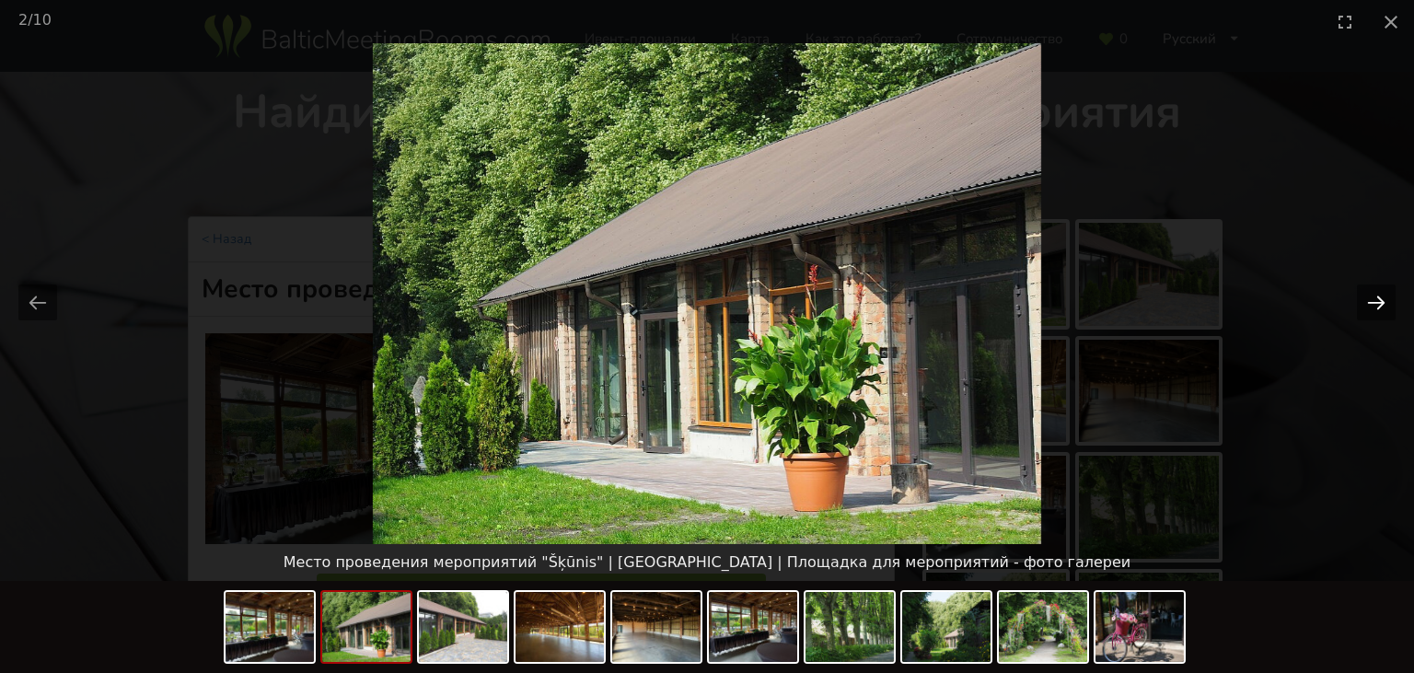
click at [1375, 297] on button "Next slide" at bounding box center [1376, 302] width 39 height 36
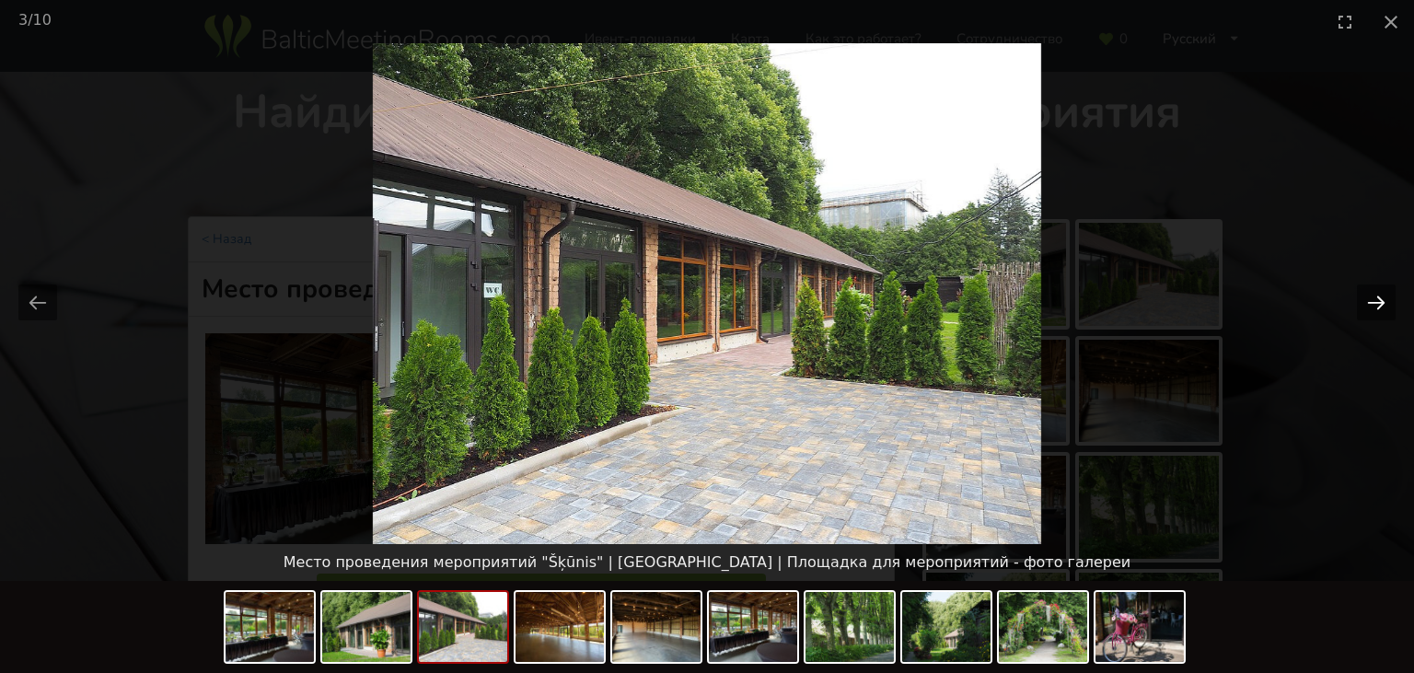
click at [1372, 297] on button "Next slide" at bounding box center [1376, 302] width 39 height 36
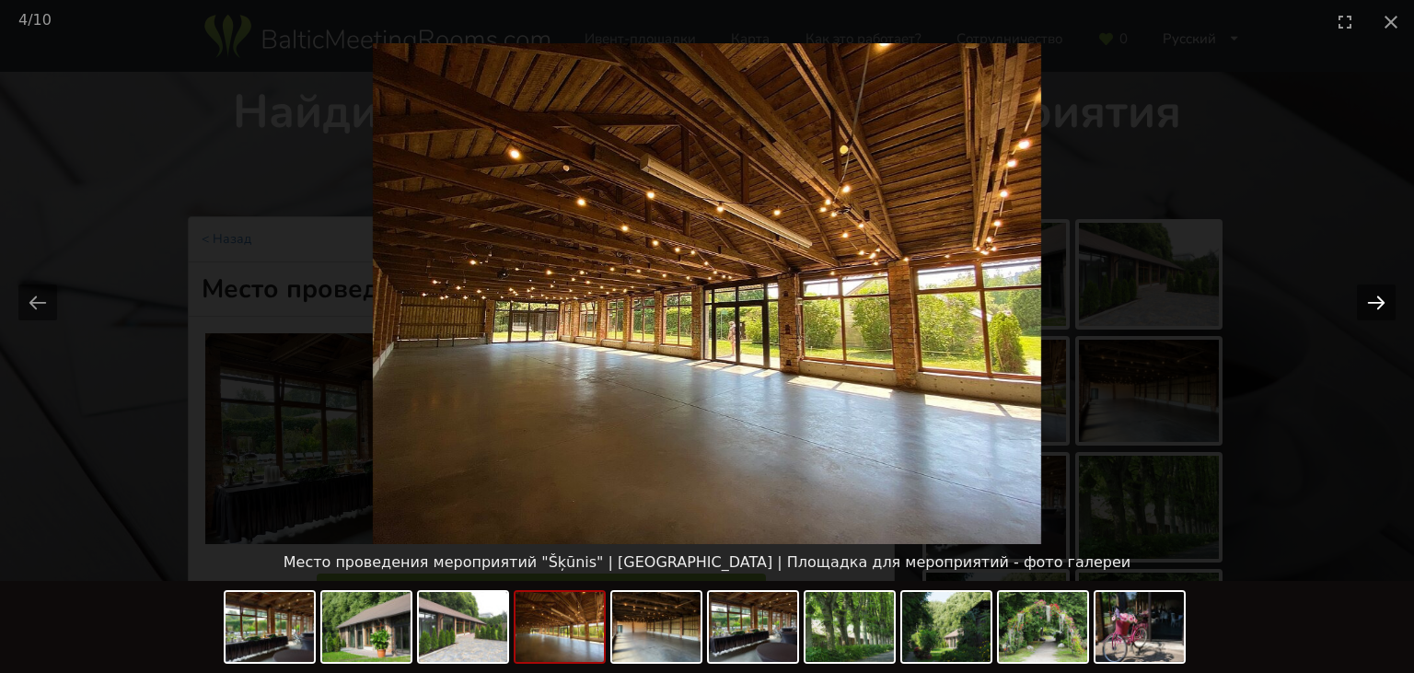
click at [1372, 297] on button "Next slide" at bounding box center [1376, 302] width 39 height 36
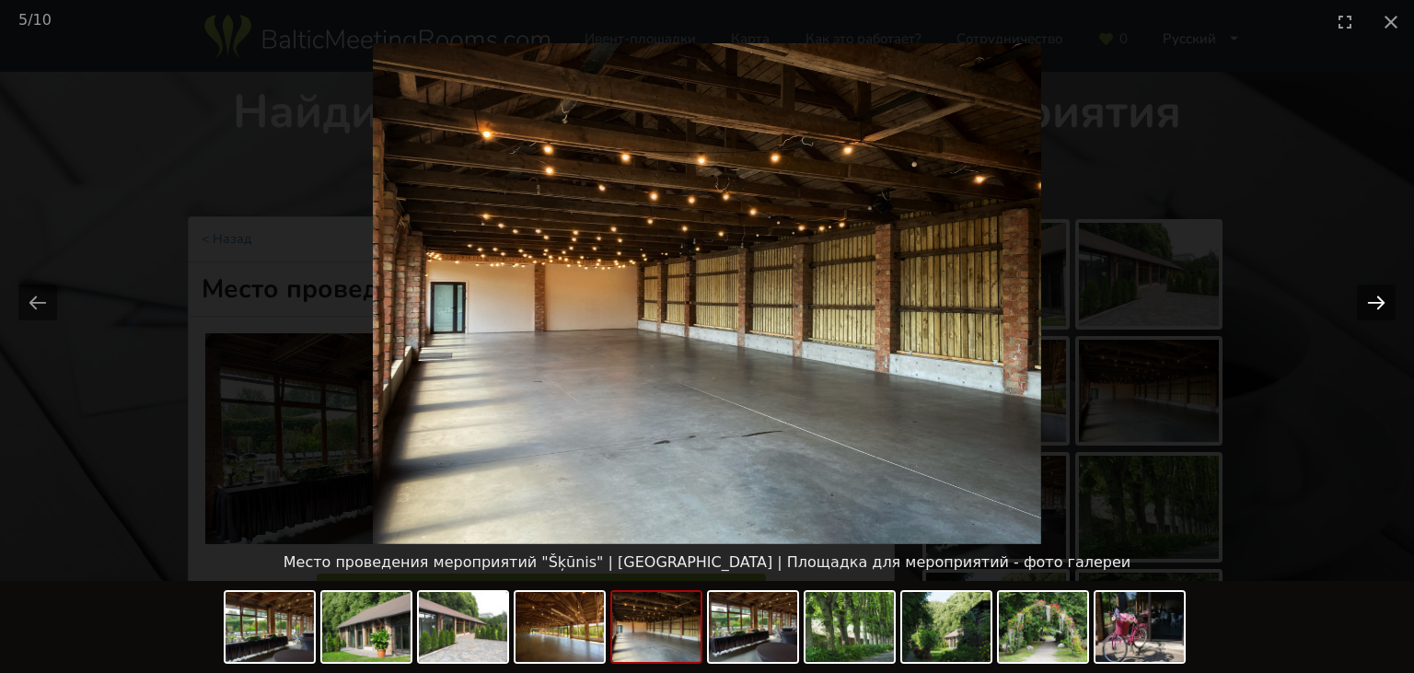
click at [1371, 297] on button "Next slide" at bounding box center [1376, 302] width 39 height 36
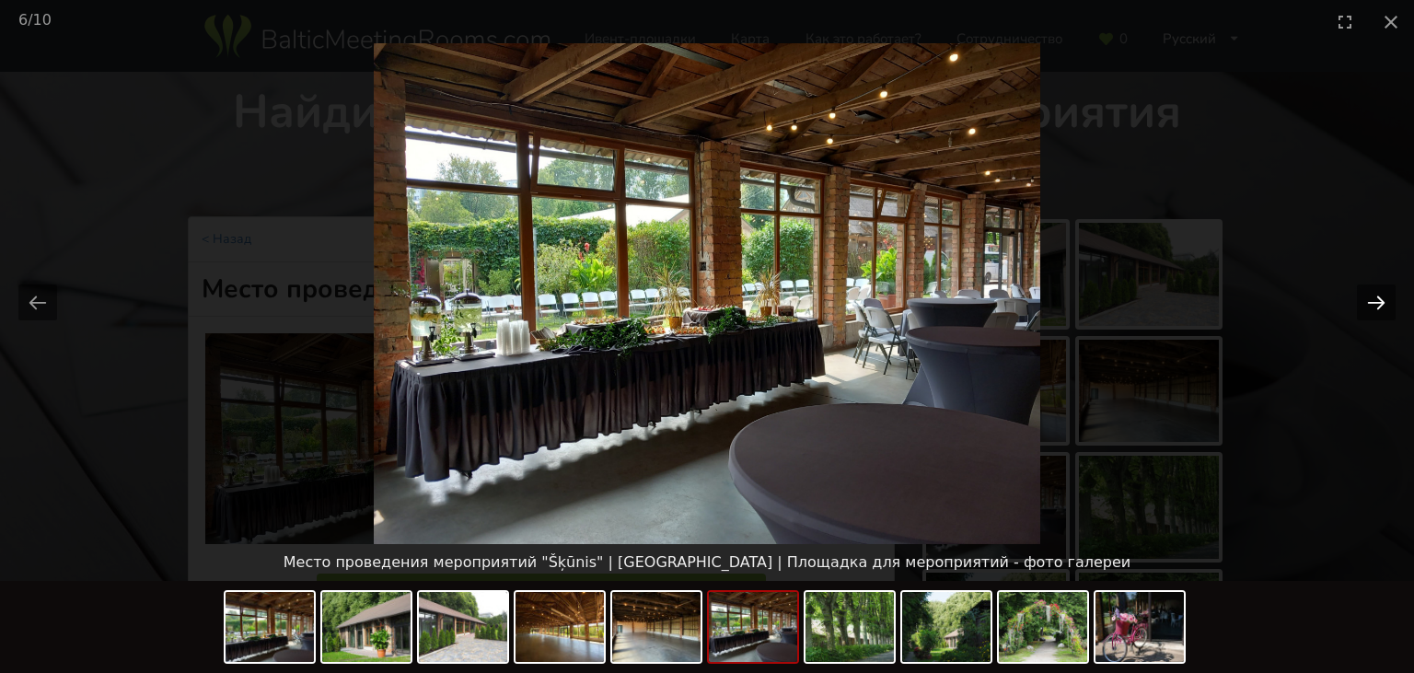
click at [1371, 298] on button "Next slide" at bounding box center [1376, 302] width 39 height 36
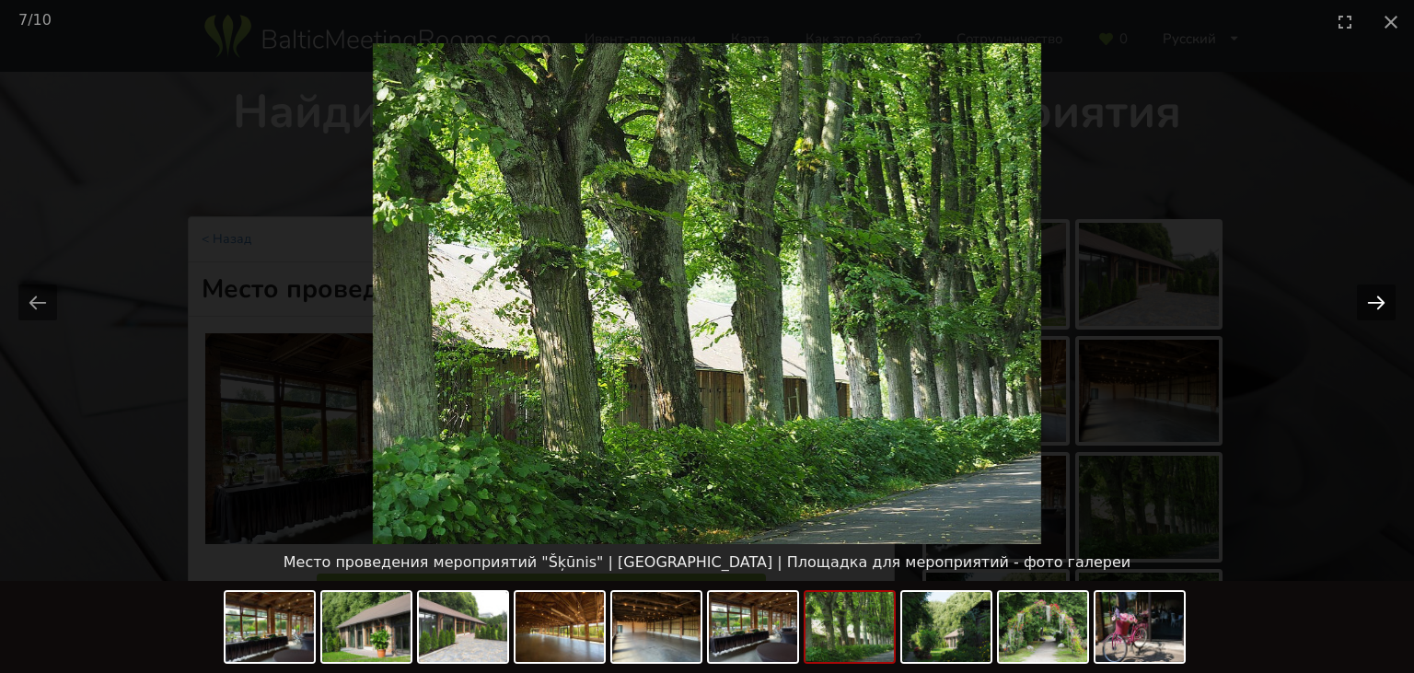
click at [1371, 298] on button "Next slide" at bounding box center [1376, 302] width 39 height 36
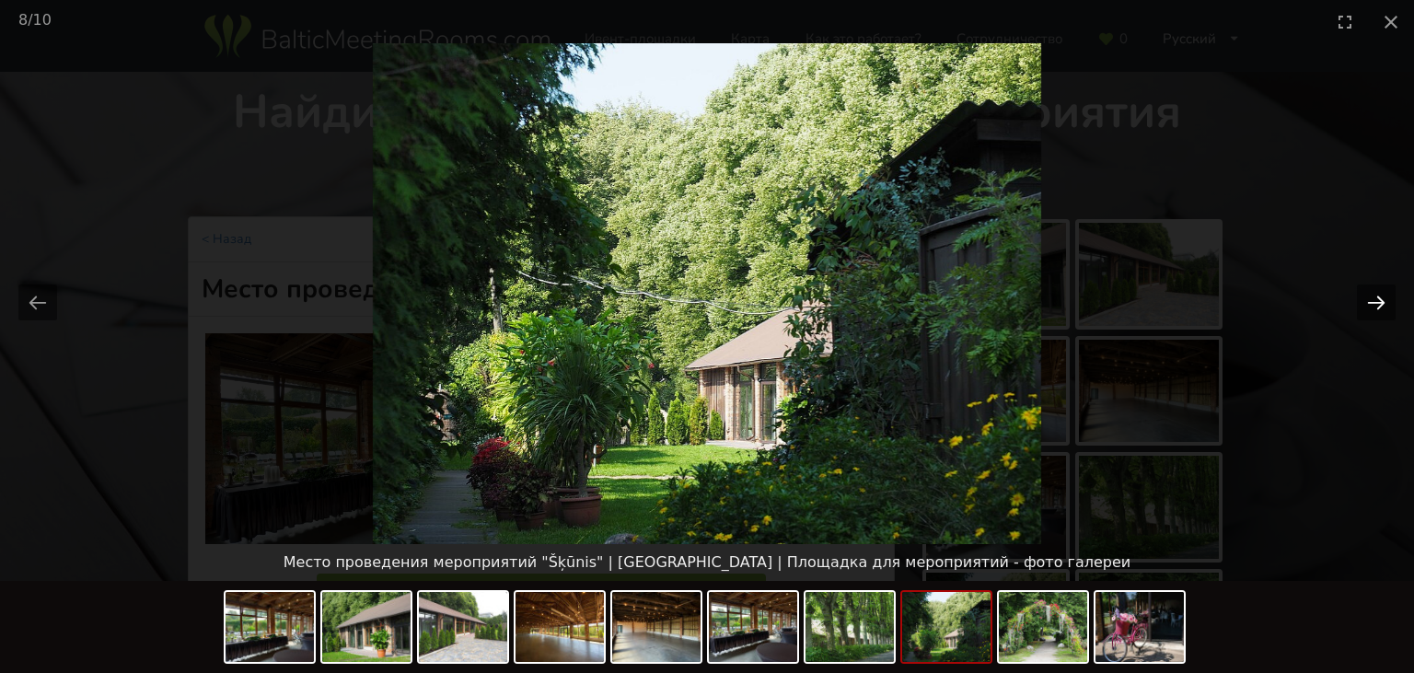
click at [1370, 300] on button "Next slide" at bounding box center [1376, 302] width 39 height 36
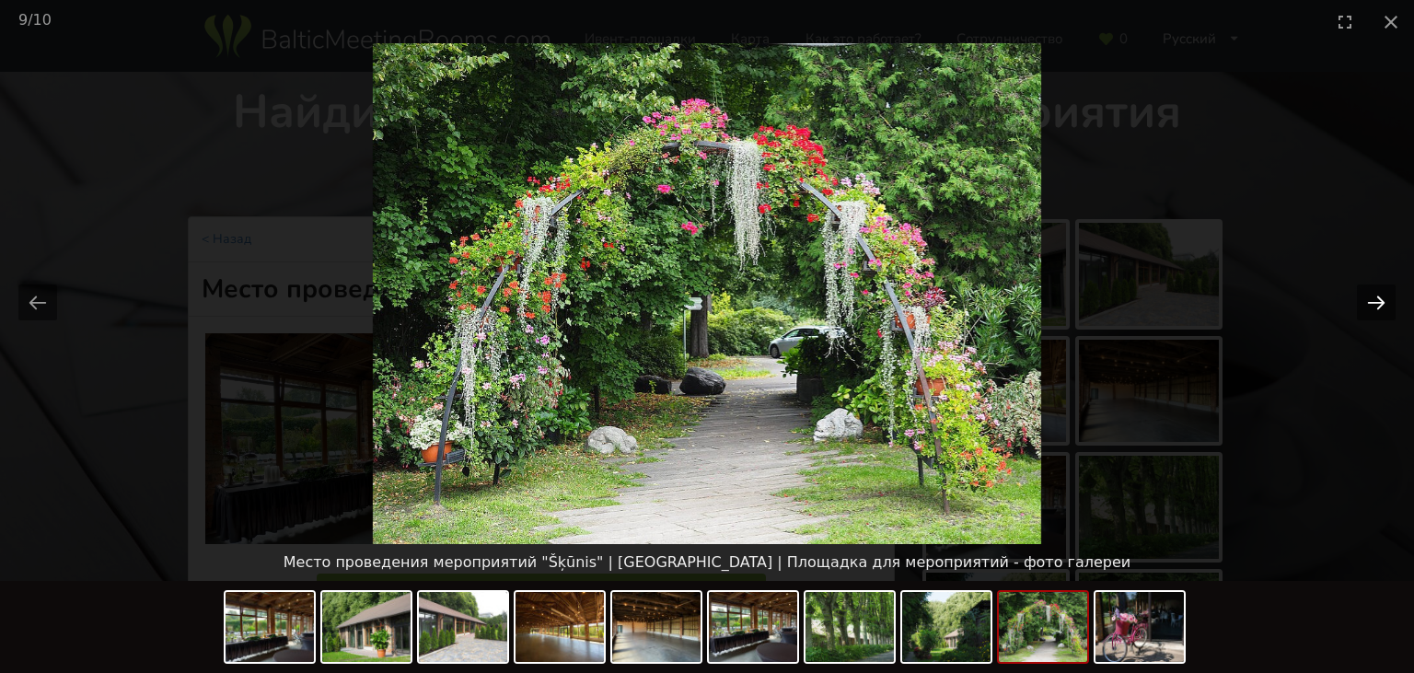
click at [1368, 300] on button "Next slide" at bounding box center [1376, 302] width 39 height 36
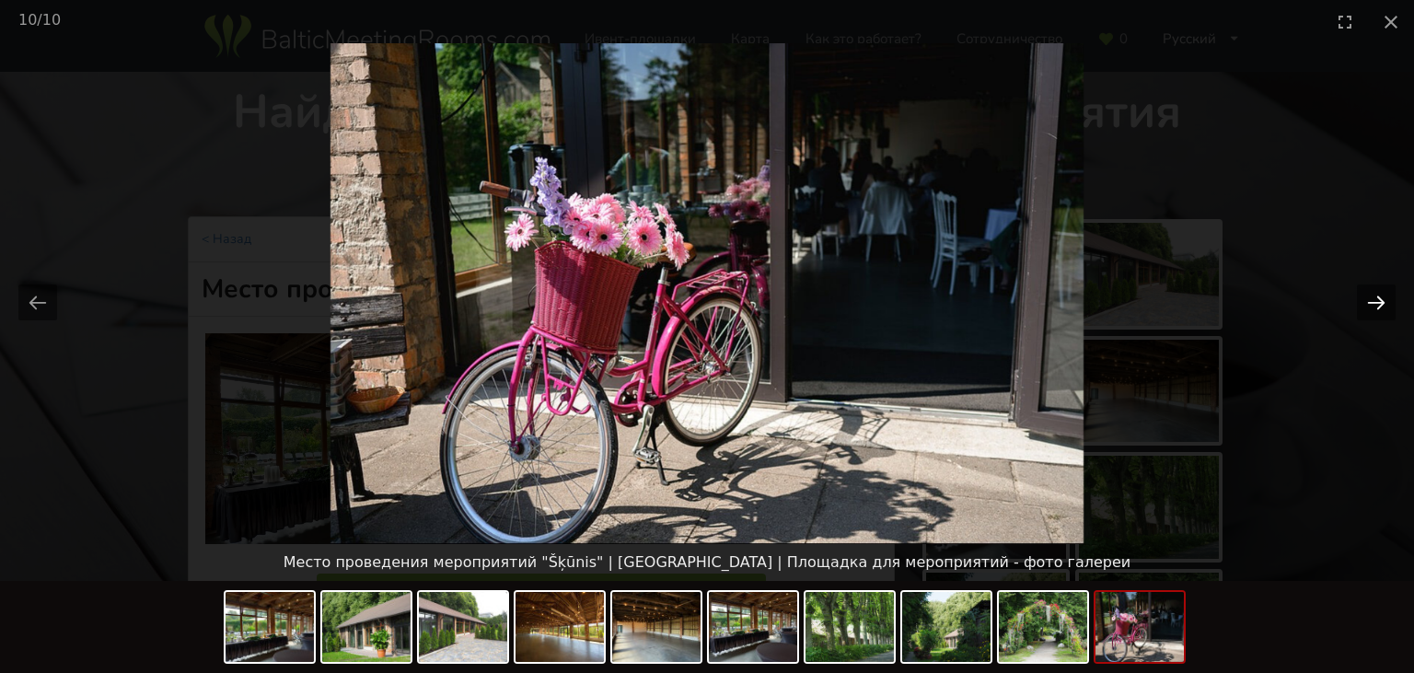
click at [1368, 300] on button "Next slide" at bounding box center [1376, 302] width 39 height 36
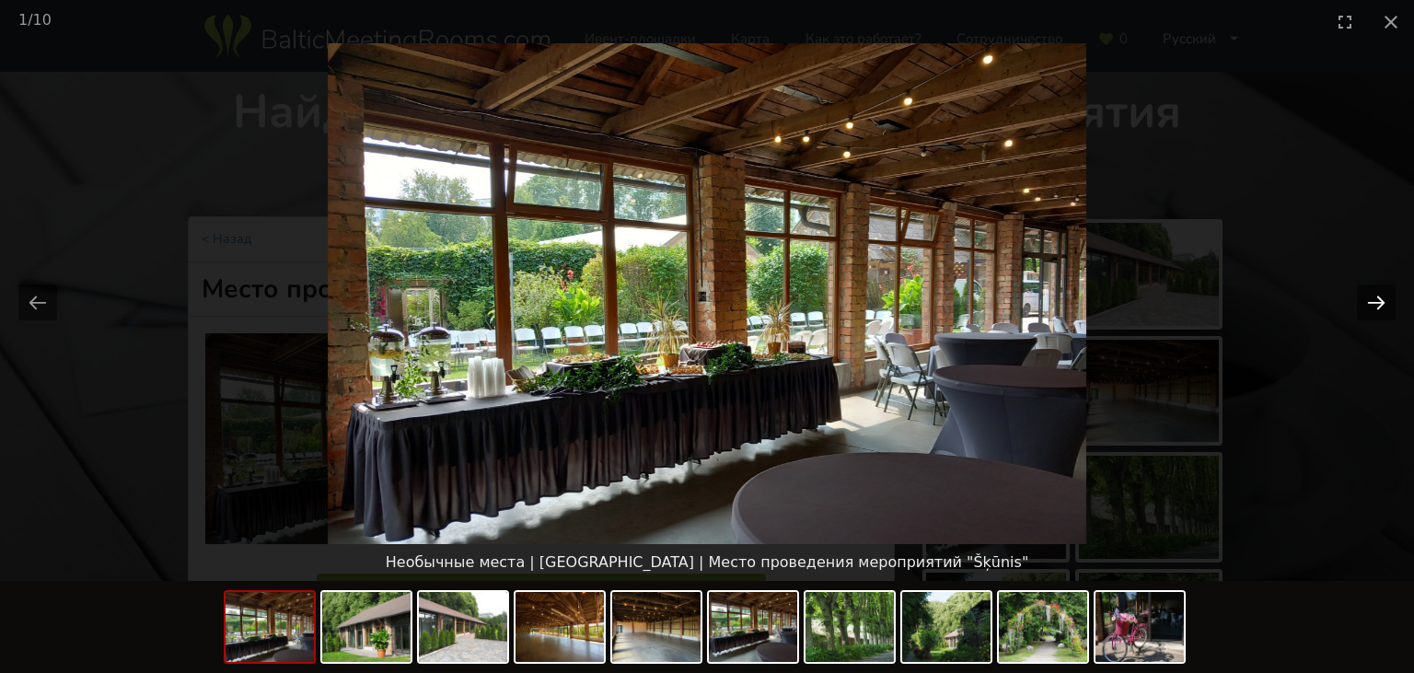
click at [1368, 300] on button "Next slide" at bounding box center [1376, 302] width 39 height 36
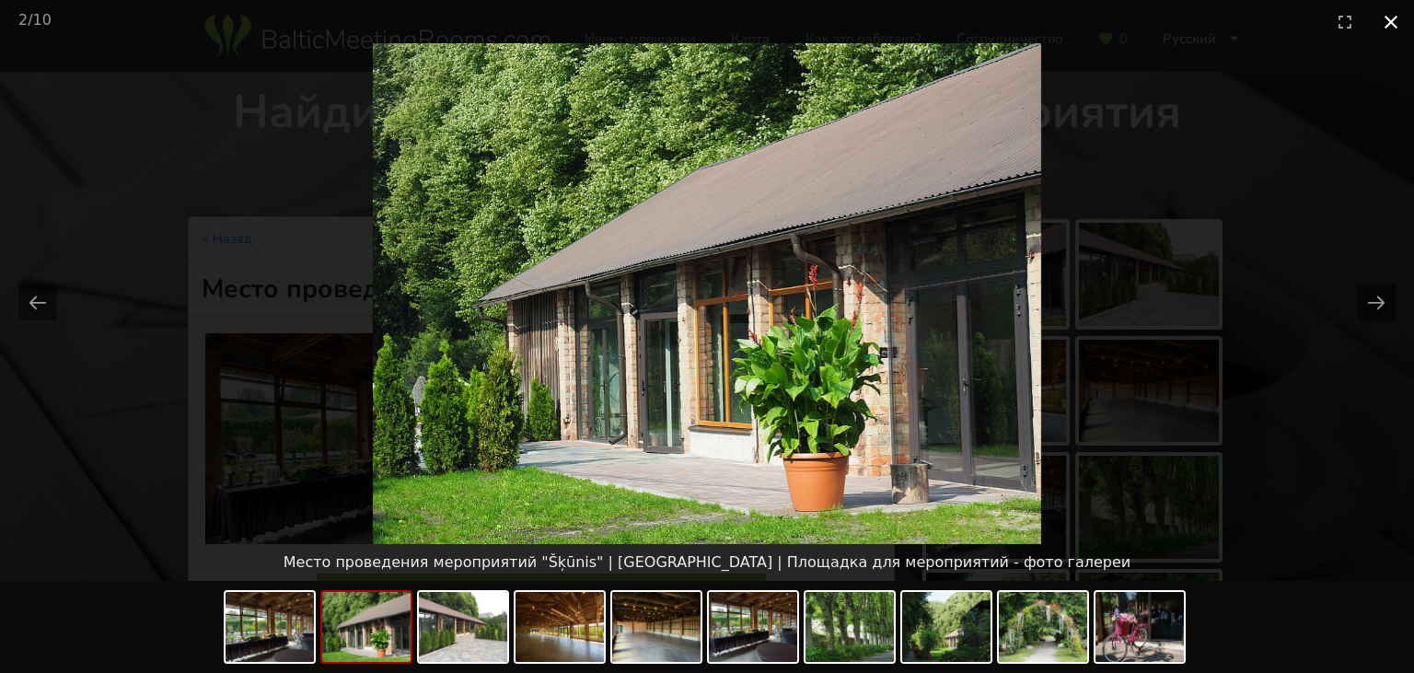
click at [1393, 29] on button "Close gallery" at bounding box center [1391, 21] width 46 height 43
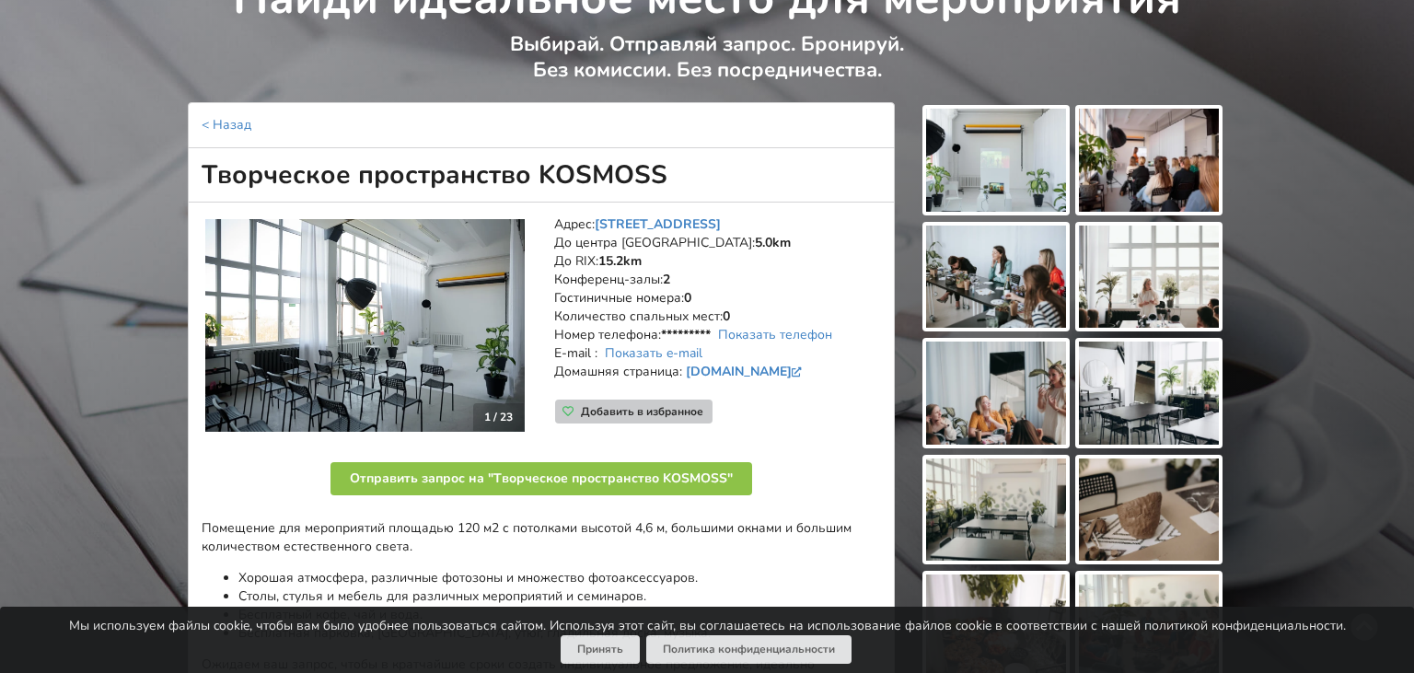
scroll to position [110, 0]
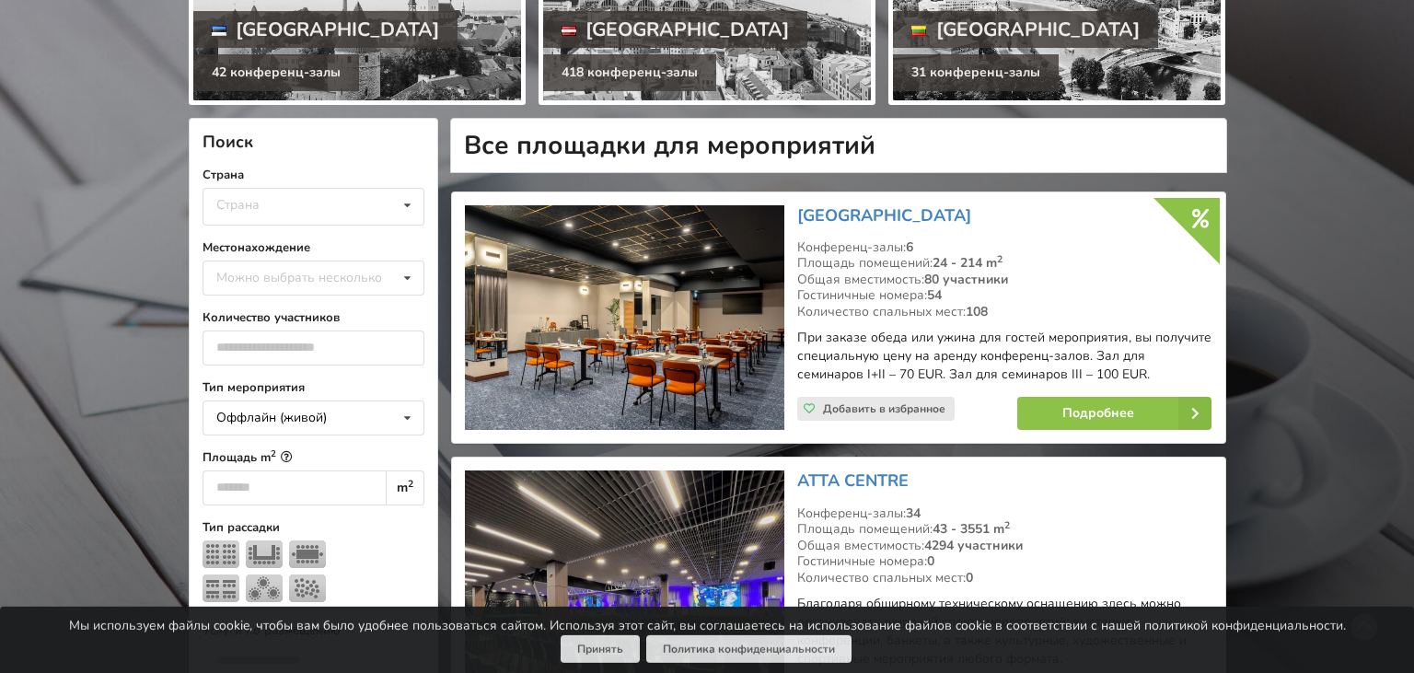
scroll to position [291, 0]
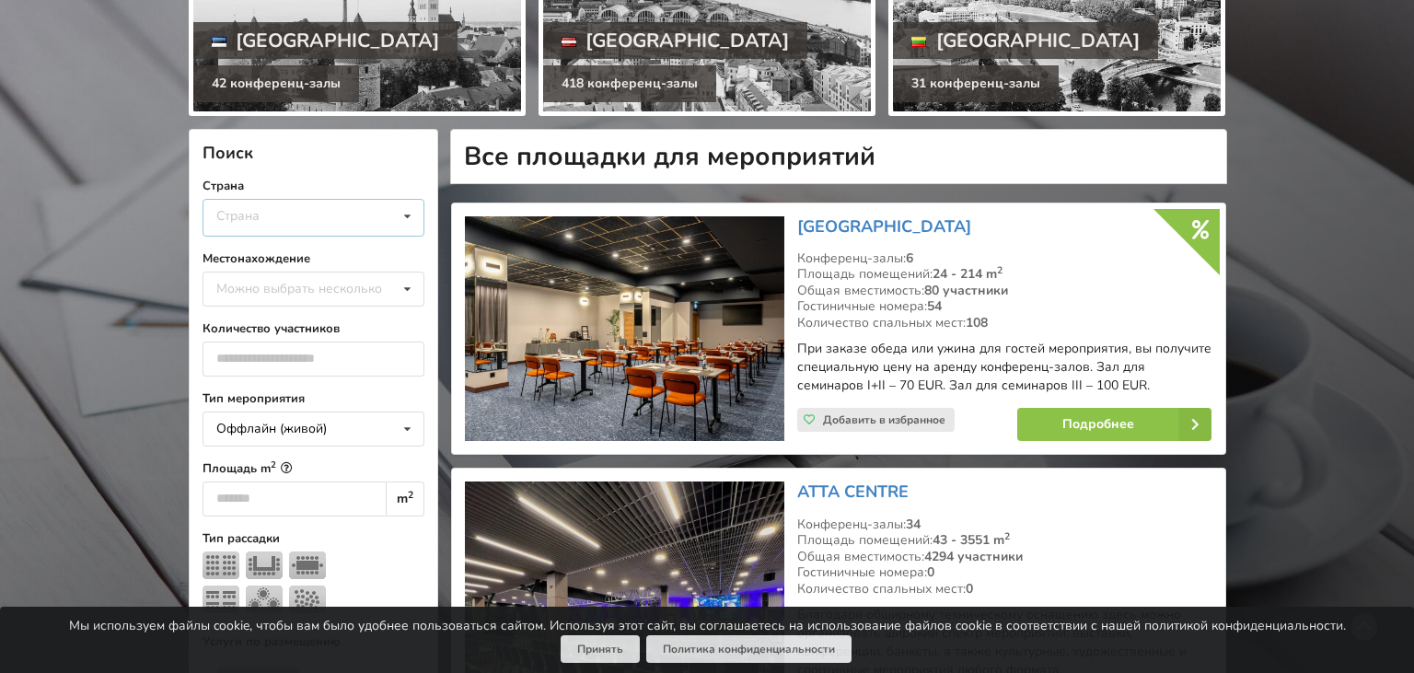
click at [344, 207] on div "Страна Латвия Литва Эстония" at bounding box center [313, 218] width 222 height 38
click at [238, 260] on div "[GEOGRAPHIC_DATA]" at bounding box center [313, 253] width 220 height 34
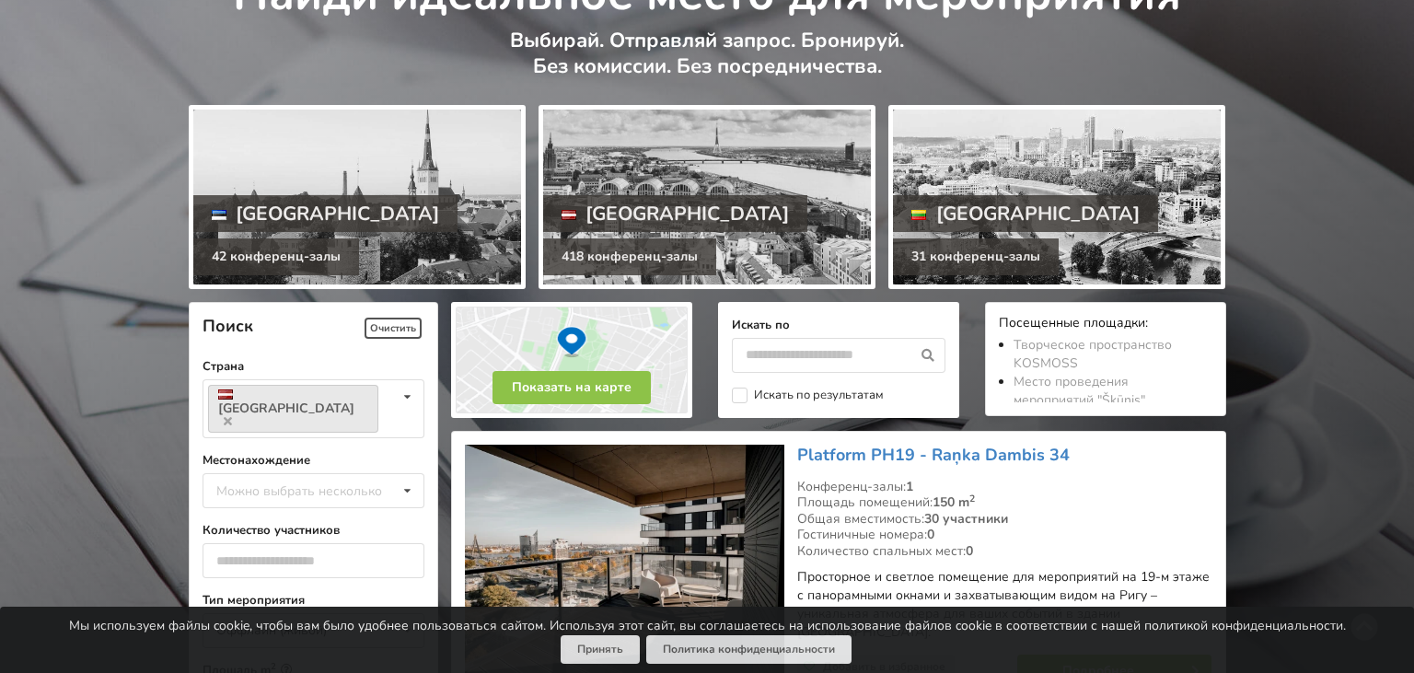
scroll to position [291, 0]
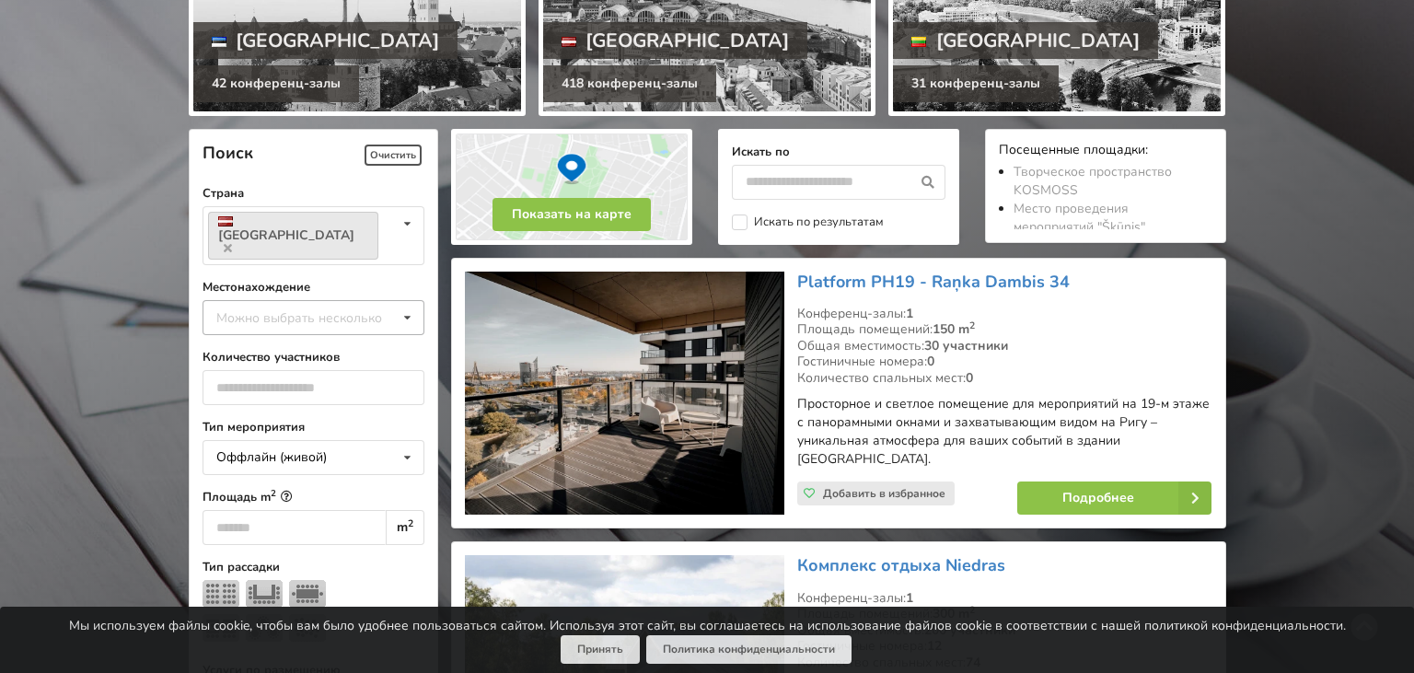
click at [273, 306] on div "Можно выбрать несколько" at bounding box center [318, 316] width 212 height 21
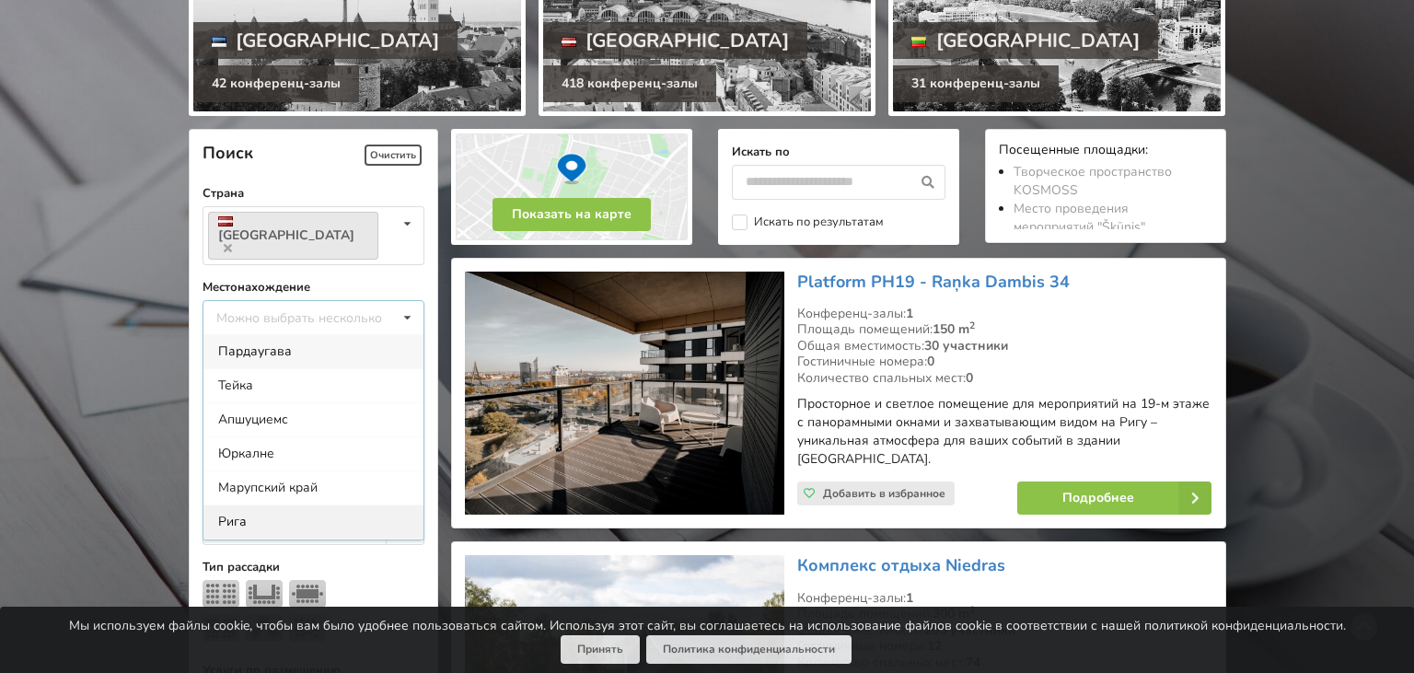
click at [245, 504] on div "Рига" at bounding box center [313, 521] width 220 height 34
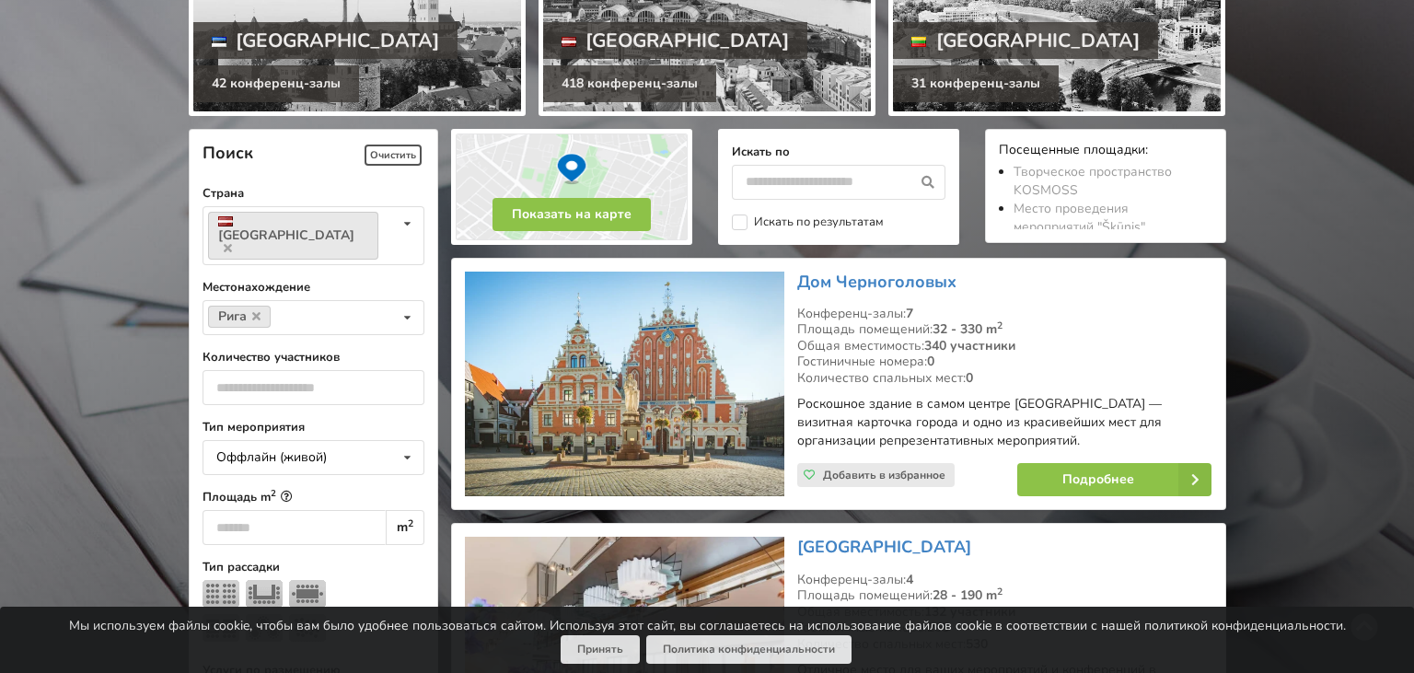
scroll to position [412, 0]
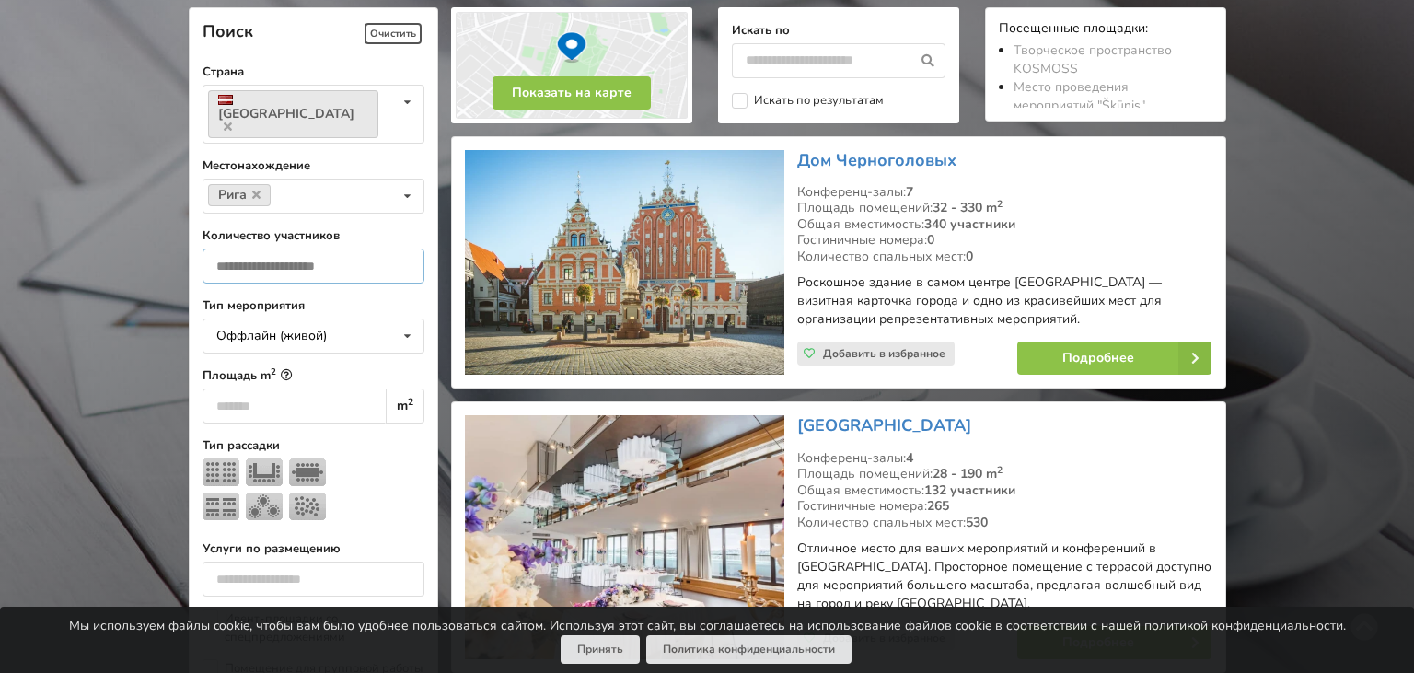
click at [272, 249] on input "number" at bounding box center [313, 266] width 222 height 35
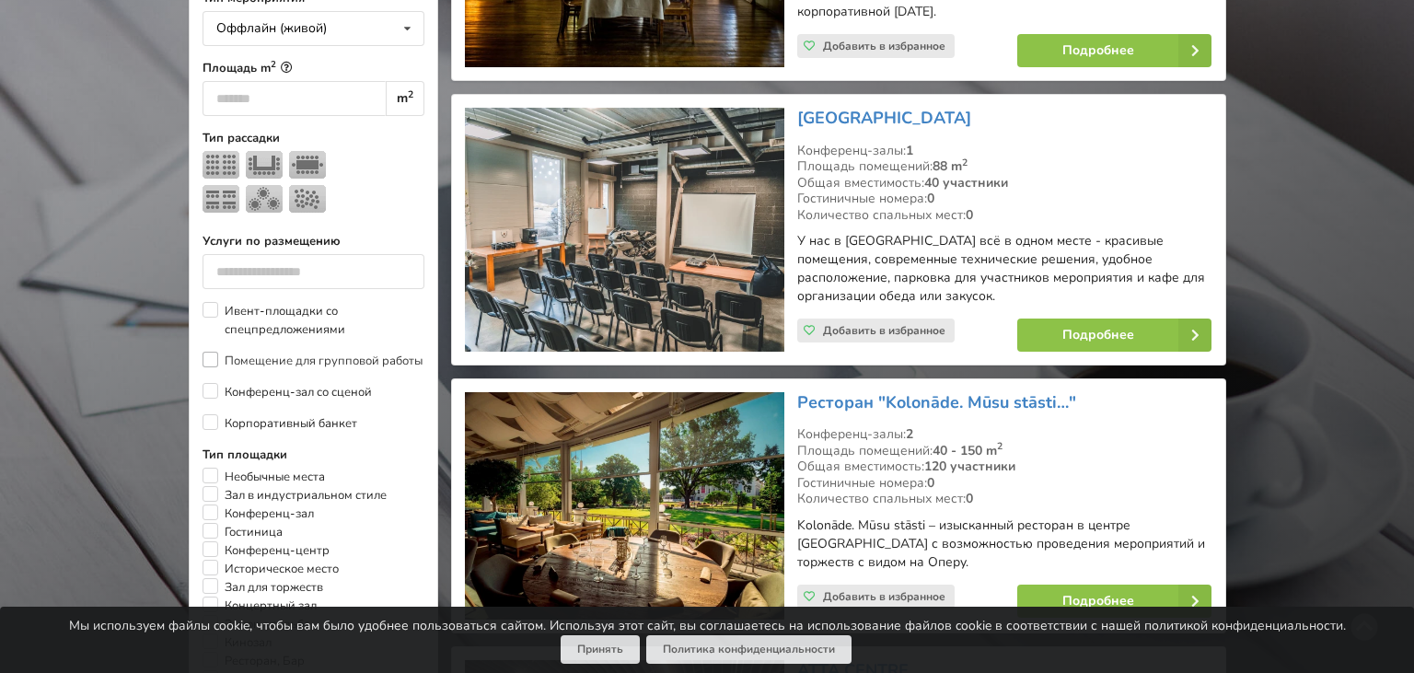
scroll to position [898, 0]
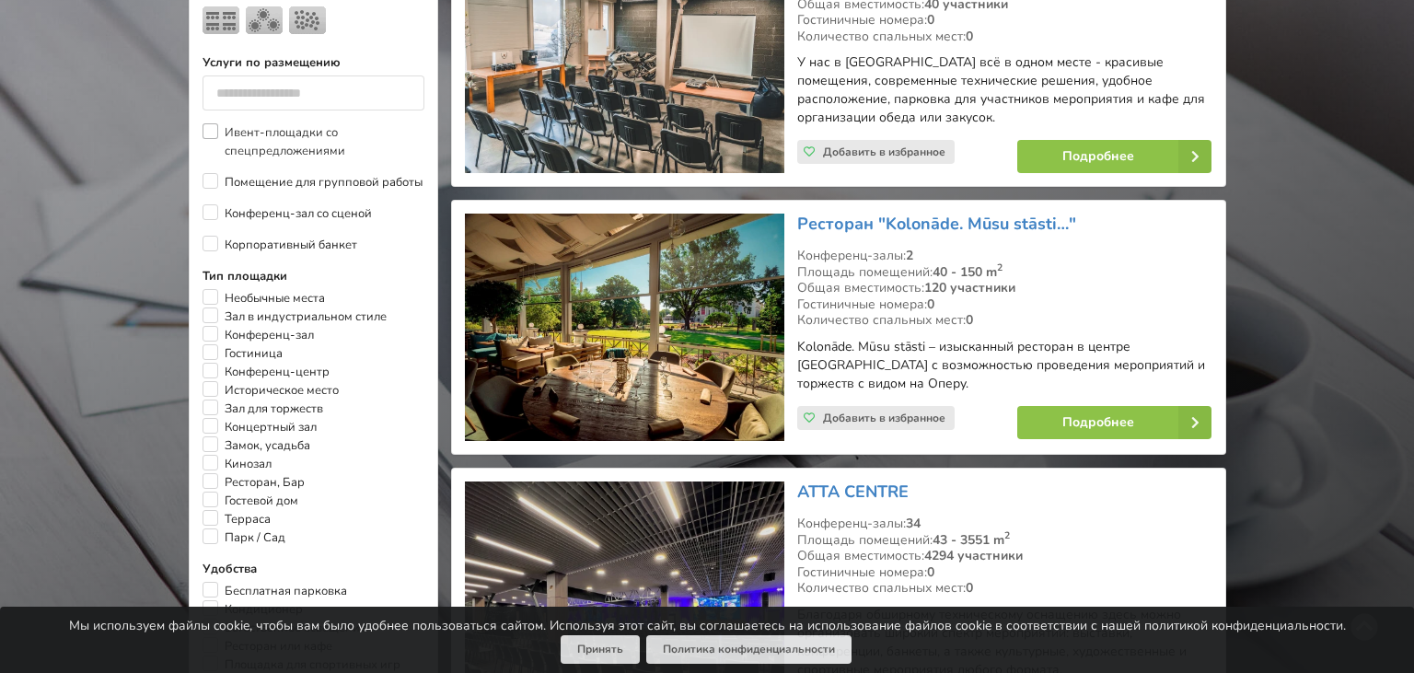
type input "**"
click at [214, 123] on label "Ивент-площадки со спецпредложениями" at bounding box center [313, 141] width 222 height 37
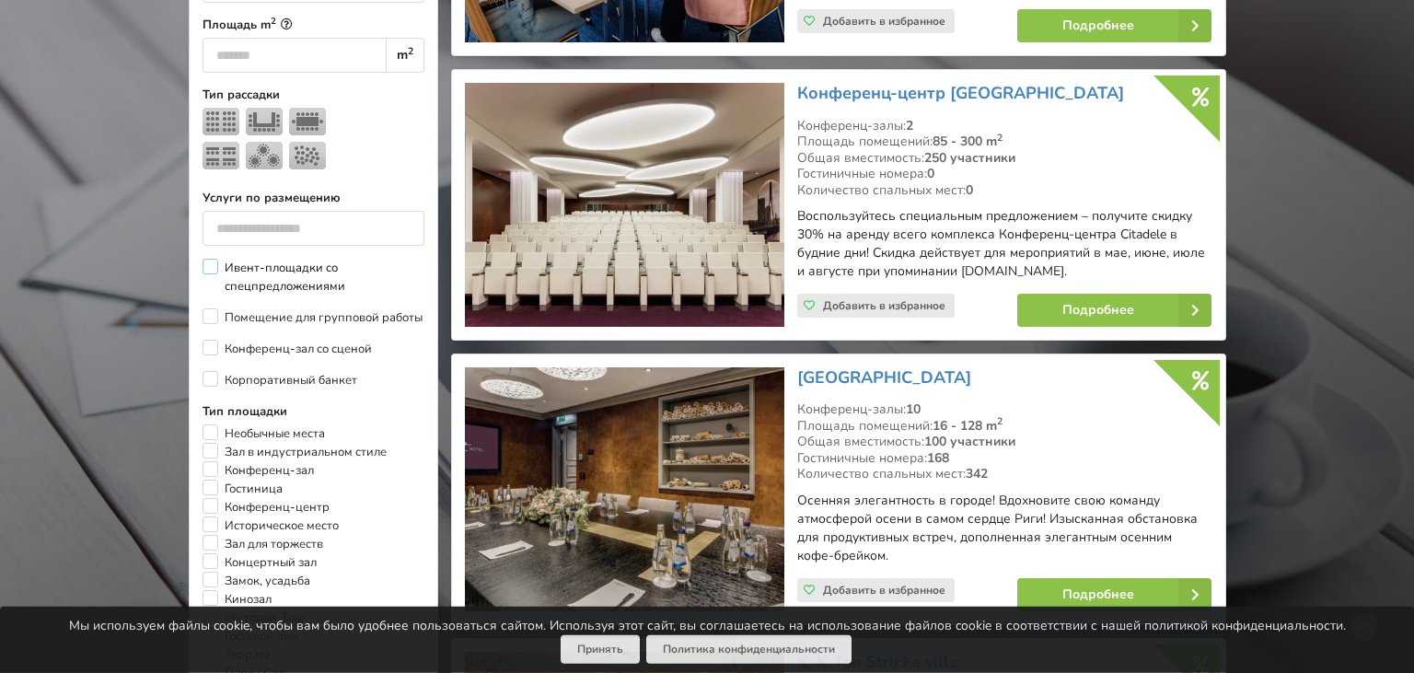
scroll to position [801, 0]
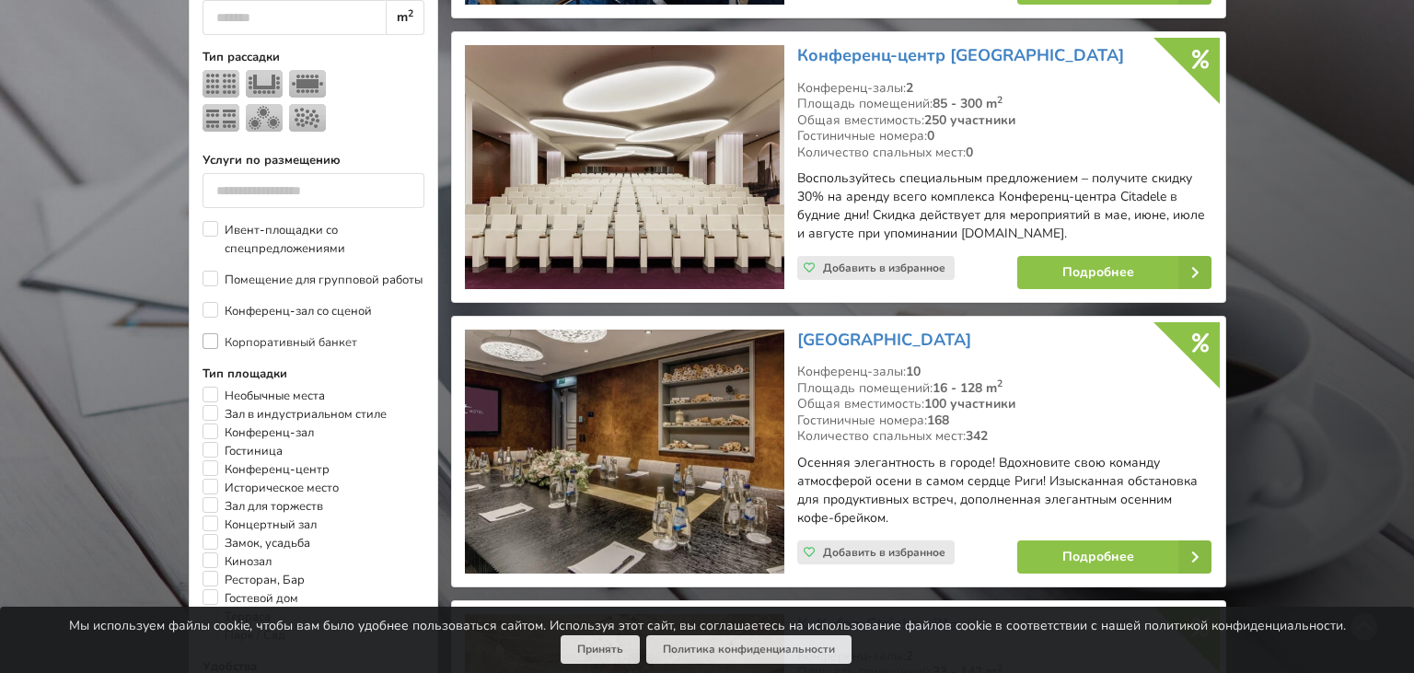
click at [214, 333] on label "Корпоративный банкет" at bounding box center [279, 342] width 155 height 18
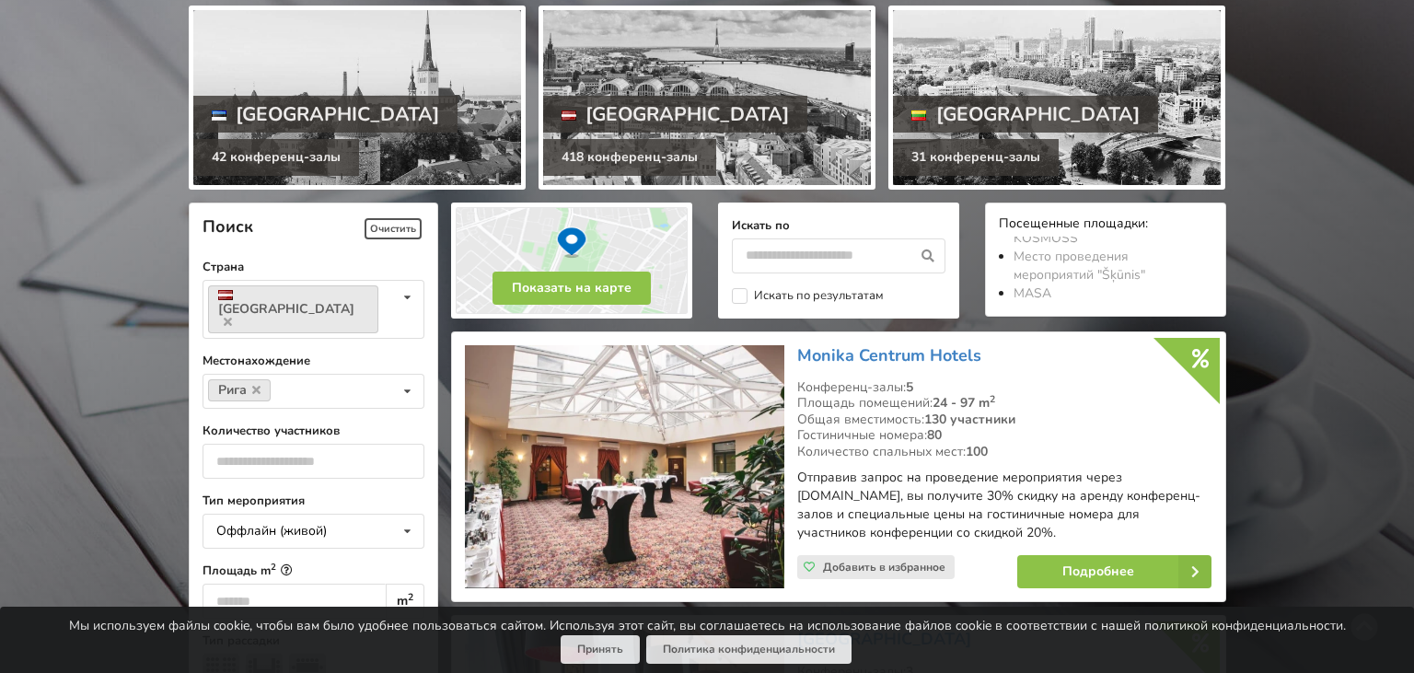
scroll to position [315, 0]
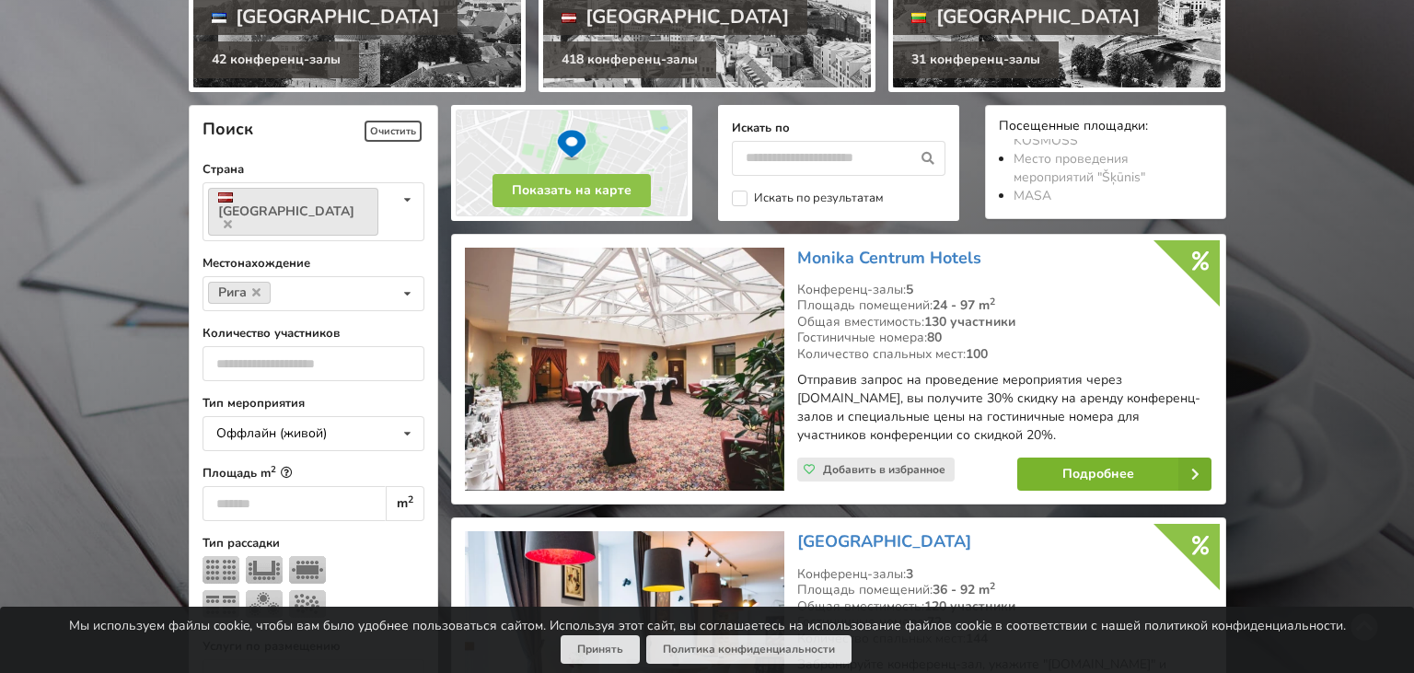
click at [1047, 474] on link "Подробнее" at bounding box center [1114, 473] width 194 height 33
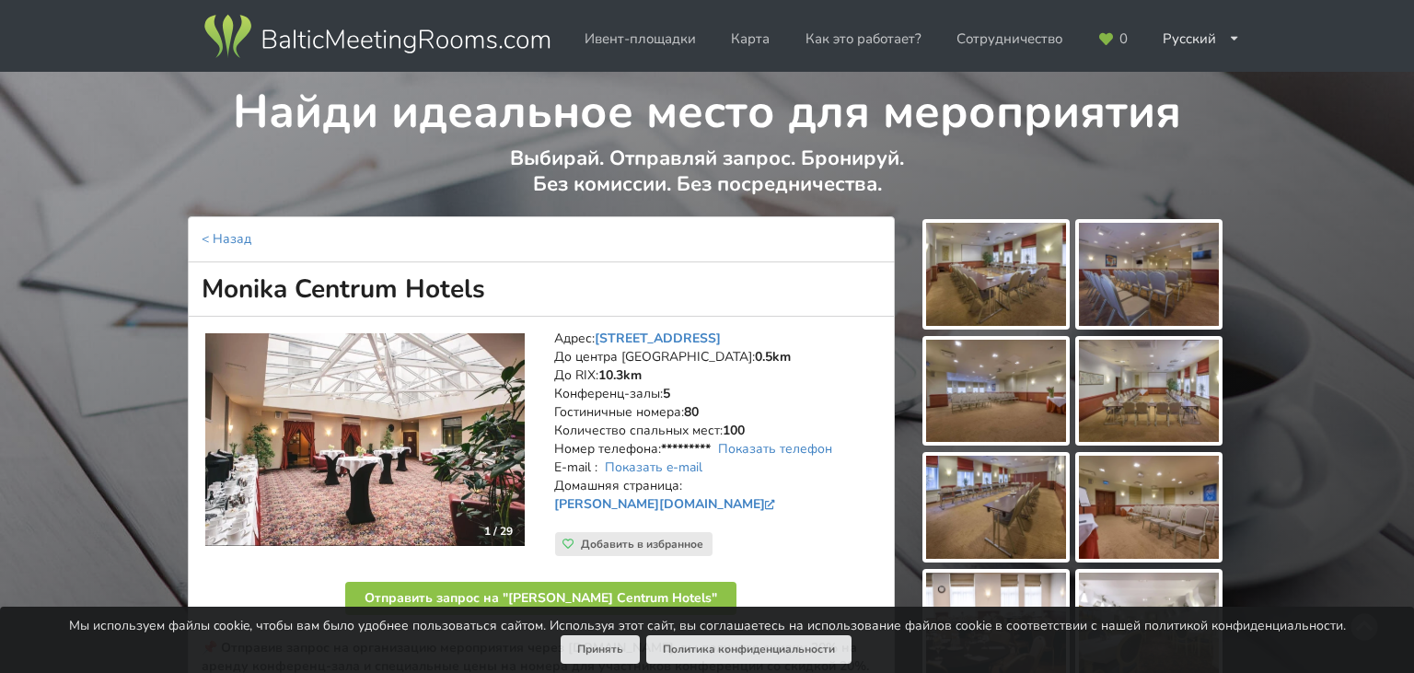
click at [1033, 271] on img at bounding box center [996, 274] width 140 height 103
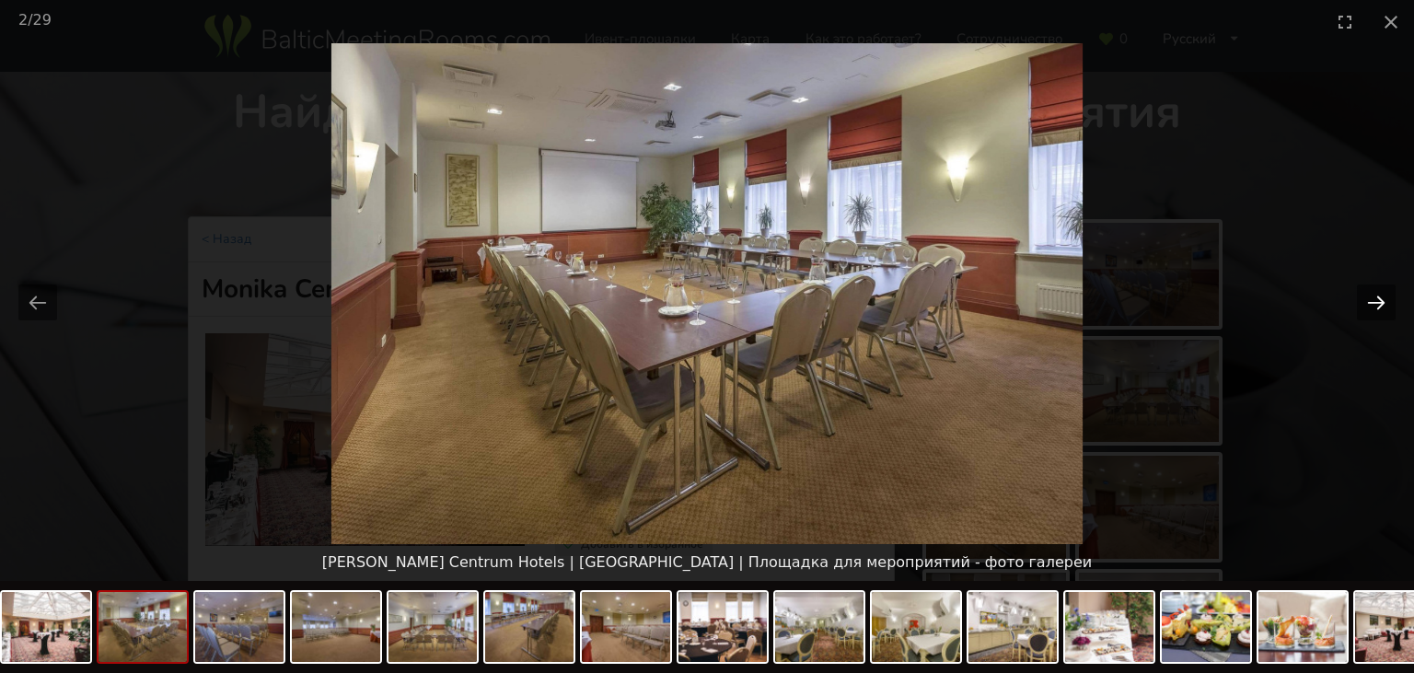
click at [1371, 305] on button "Next slide" at bounding box center [1376, 302] width 39 height 36
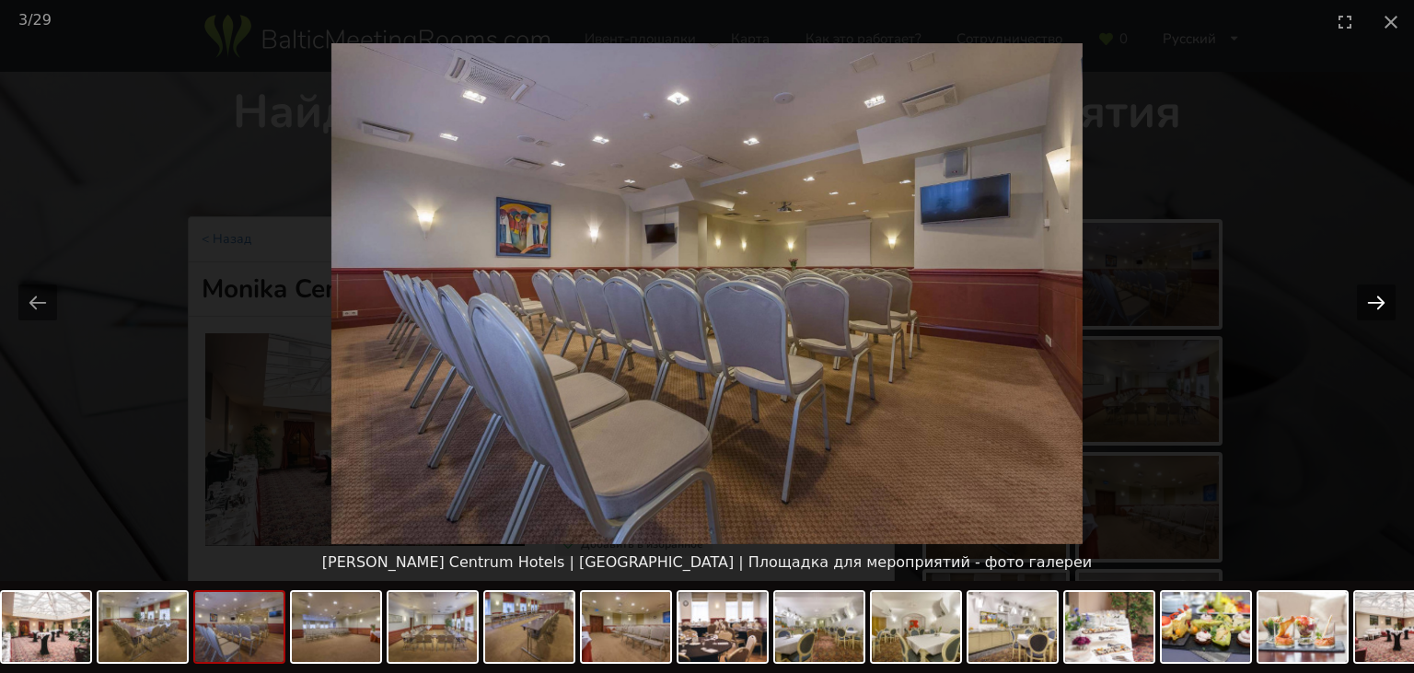
click at [1371, 305] on button "Next slide" at bounding box center [1376, 302] width 39 height 36
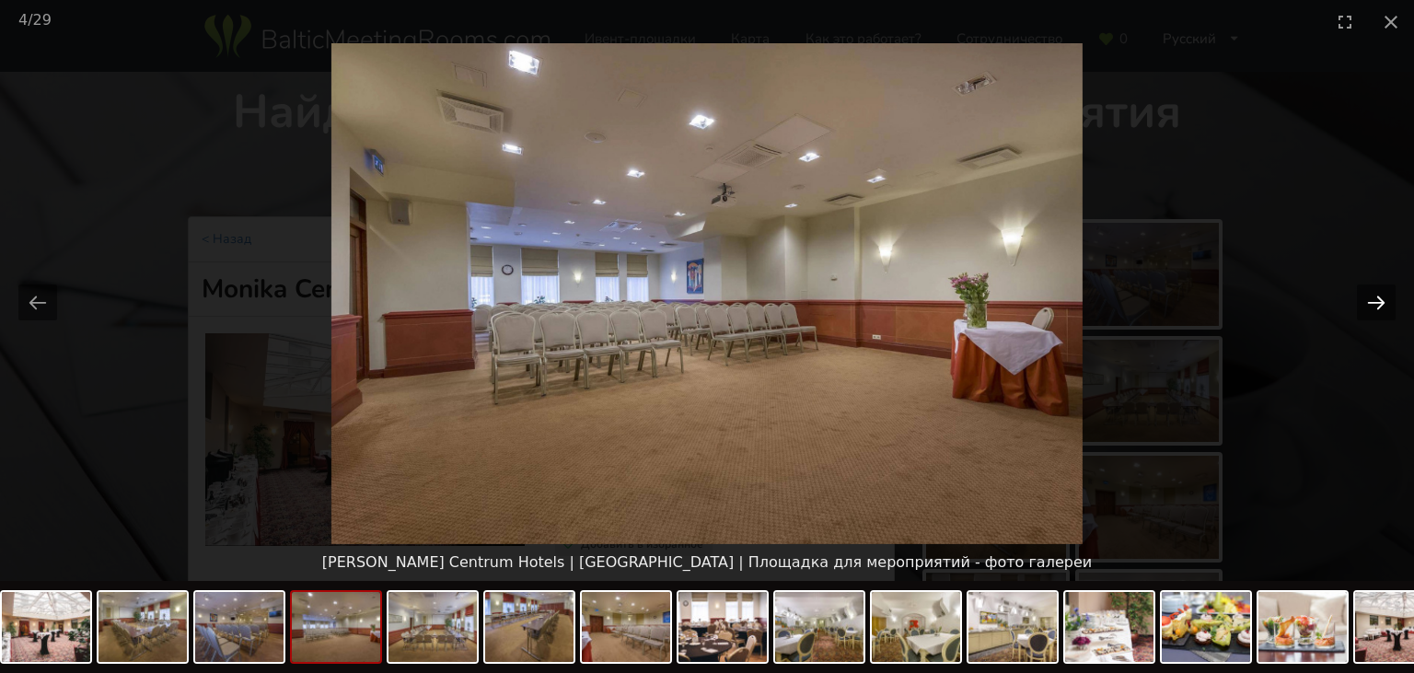
click at [1371, 305] on button "Next slide" at bounding box center [1376, 302] width 39 height 36
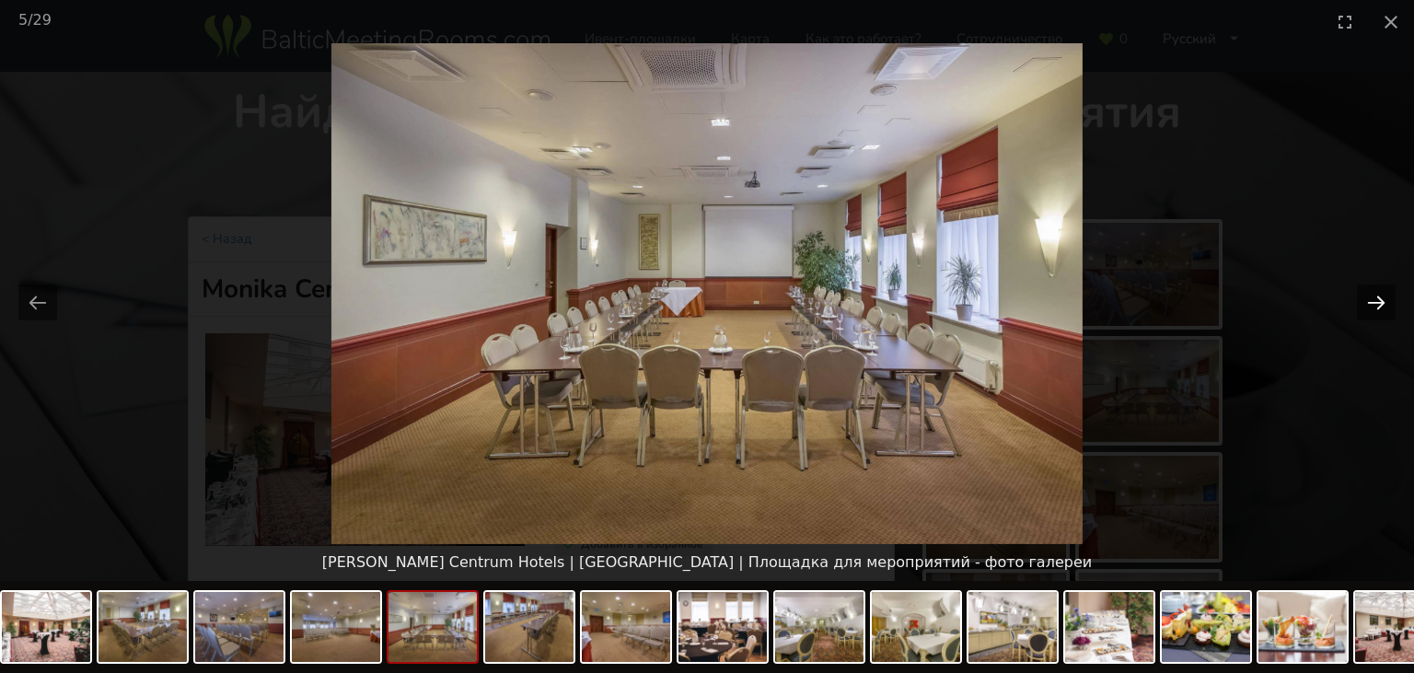
click at [1371, 305] on button "Next slide" at bounding box center [1376, 302] width 39 height 36
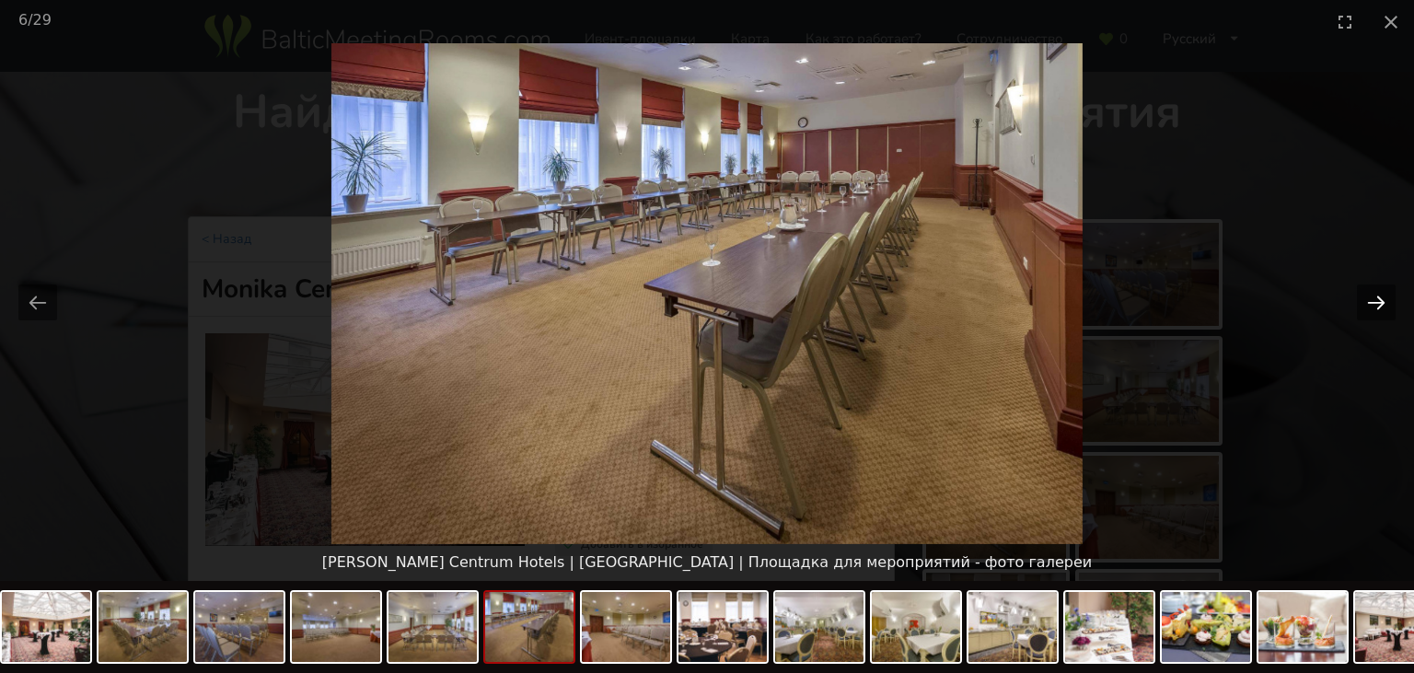
click at [1371, 305] on button "Next slide" at bounding box center [1376, 302] width 39 height 36
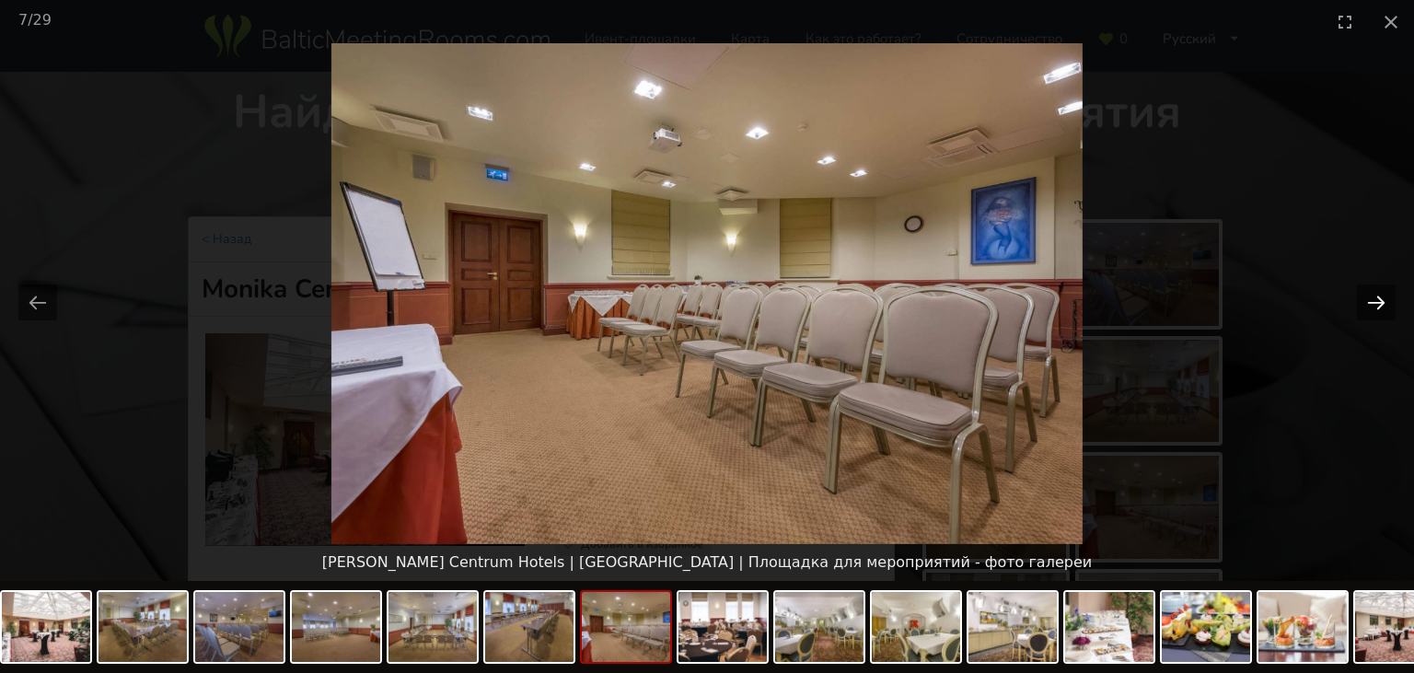
click at [1371, 305] on button "Next slide" at bounding box center [1376, 302] width 39 height 36
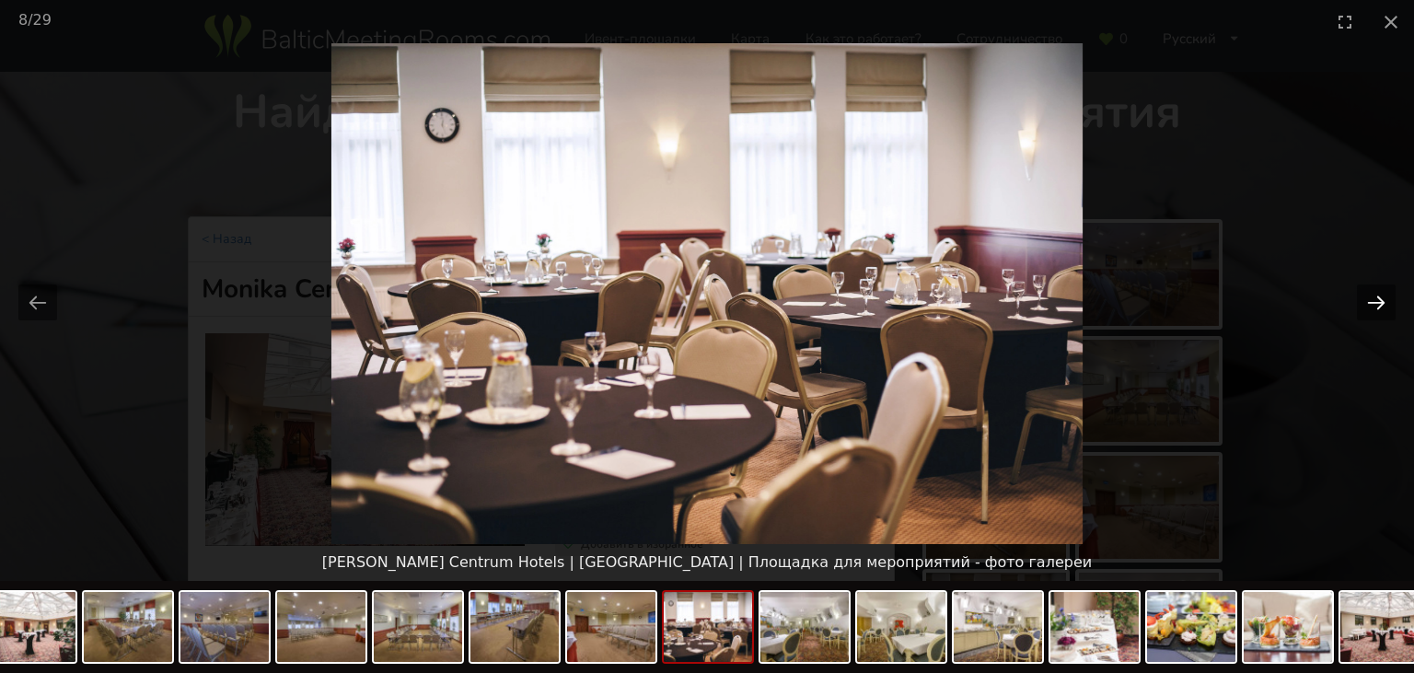
click at [1365, 303] on button "Next slide" at bounding box center [1376, 302] width 39 height 36
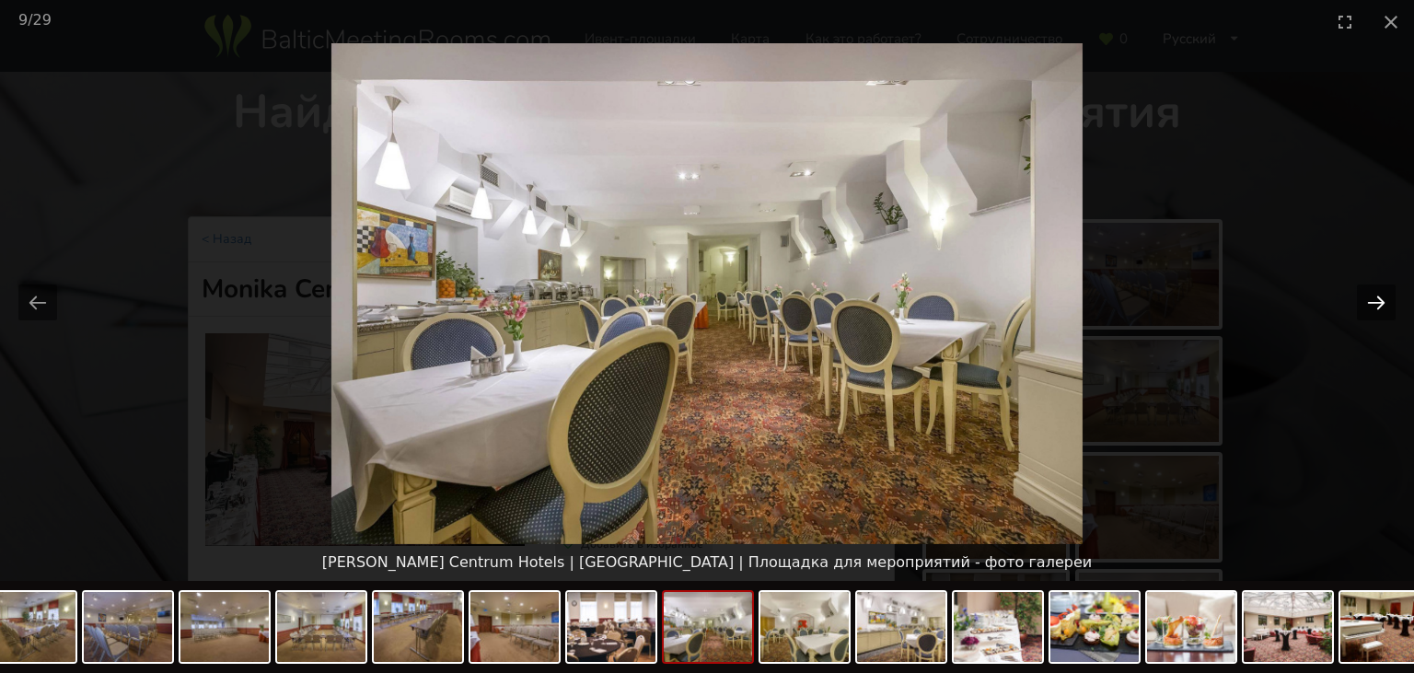
click at [1363, 301] on button "Next slide" at bounding box center [1376, 302] width 39 height 36
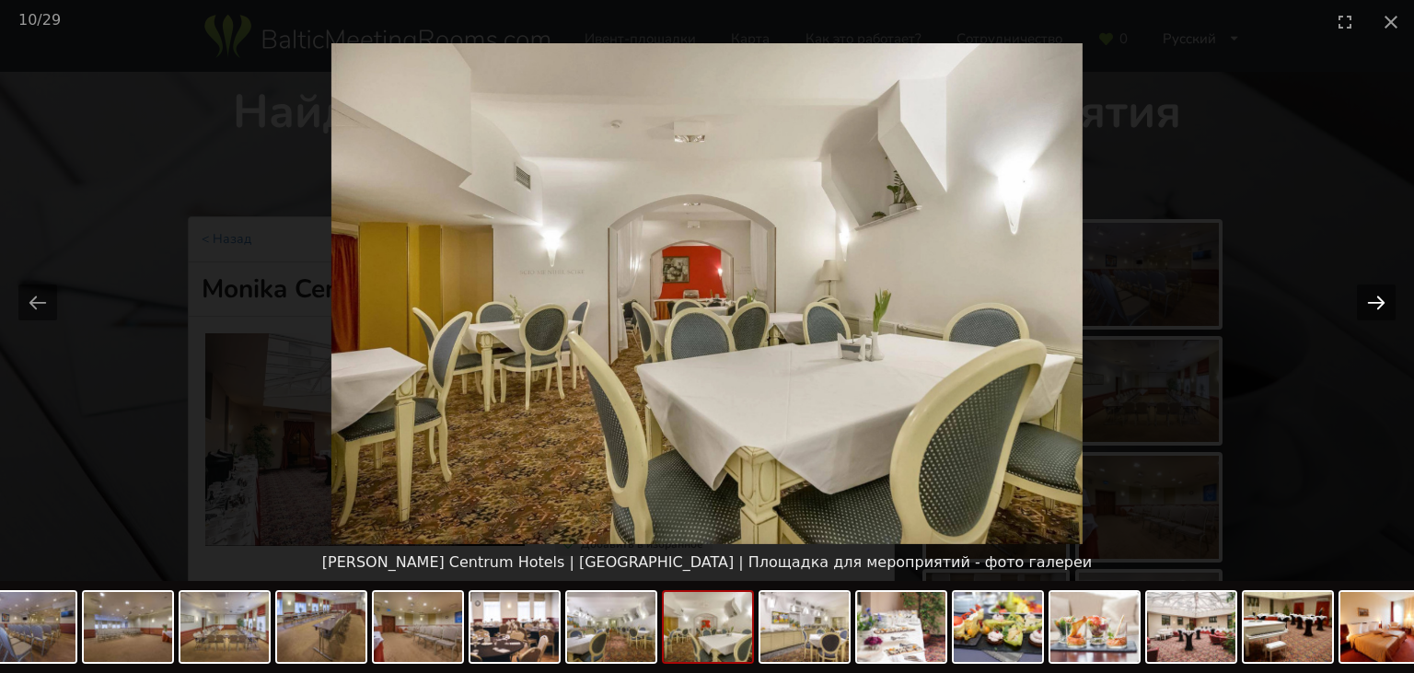
click at [1363, 301] on button "Next slide" at bounding box center [1376, 302] width 39 height 36
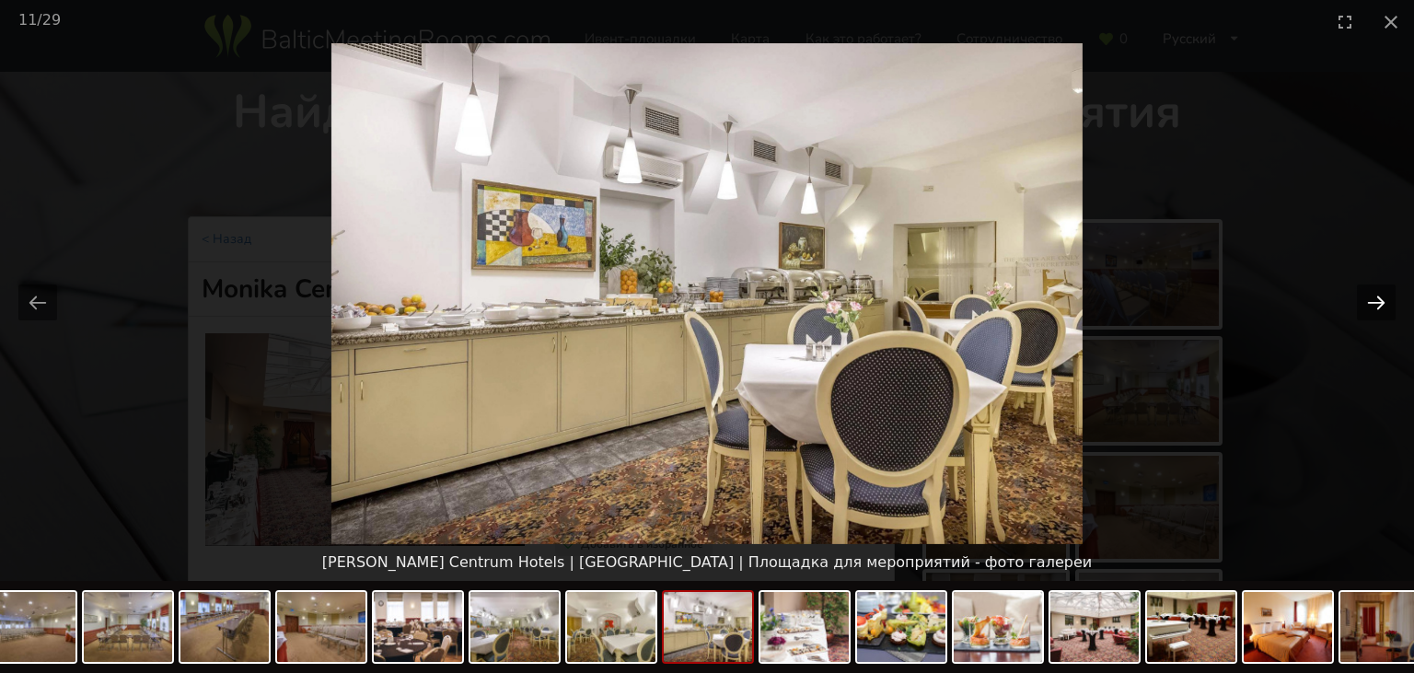
click at [1363, 301] on button "Next slide" at bounding box center [1376, 302] width 39 height 36
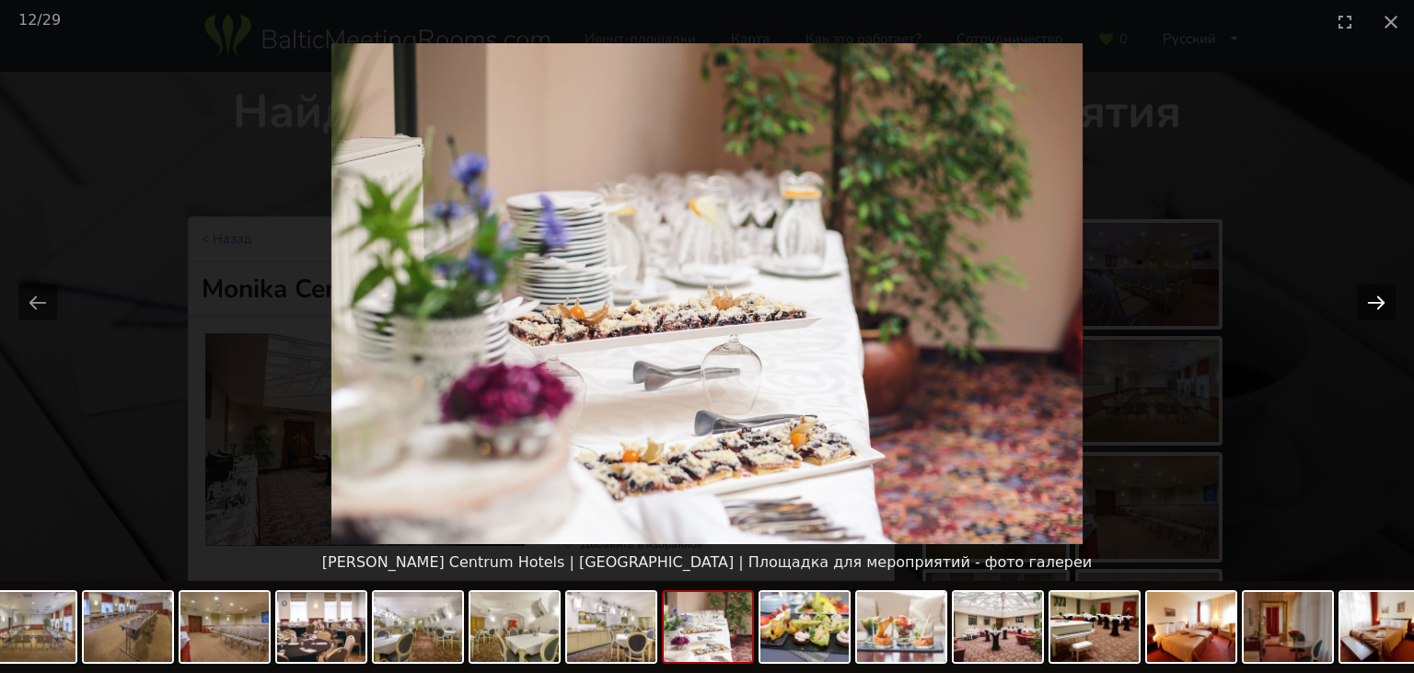
click at [1363, 301] on button "Next slide" at bounding box center [1376, 302] width 39 height 36
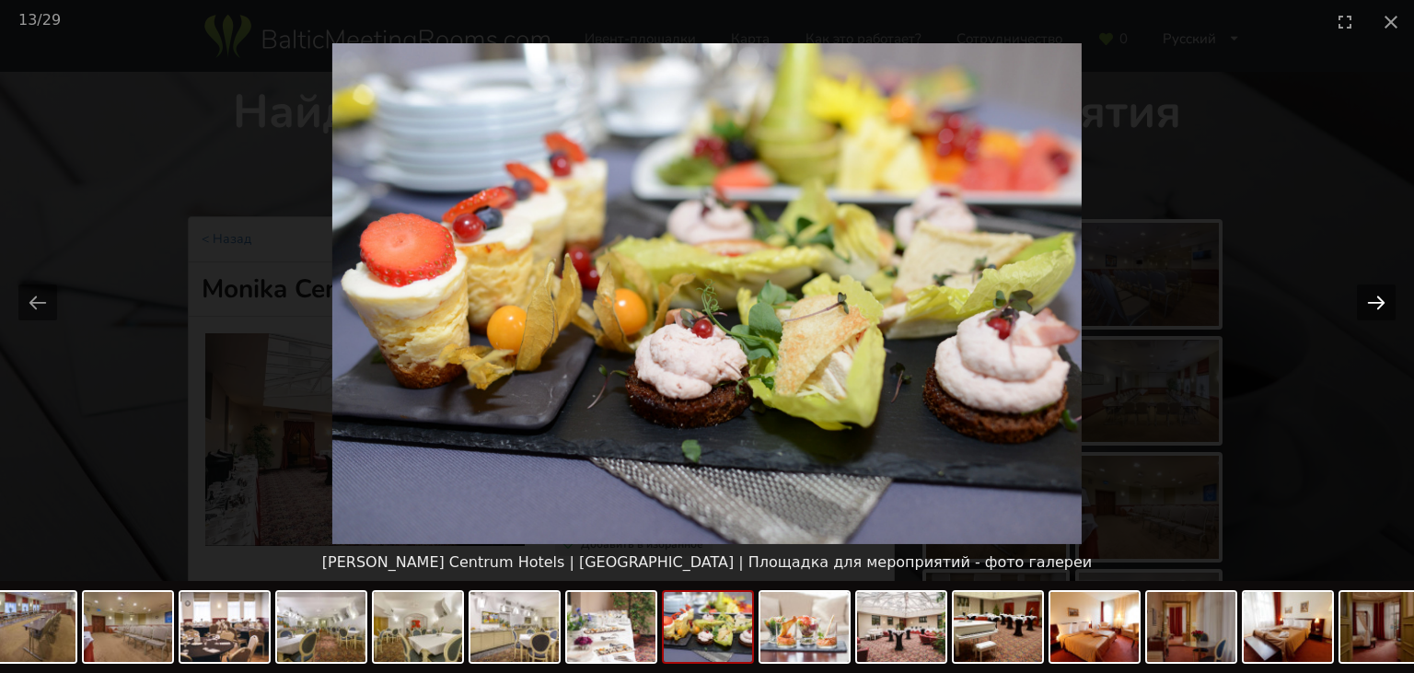
click at [1363, 301] on button "Next slide" at bounding box center [1376, 302] width 39 height 36
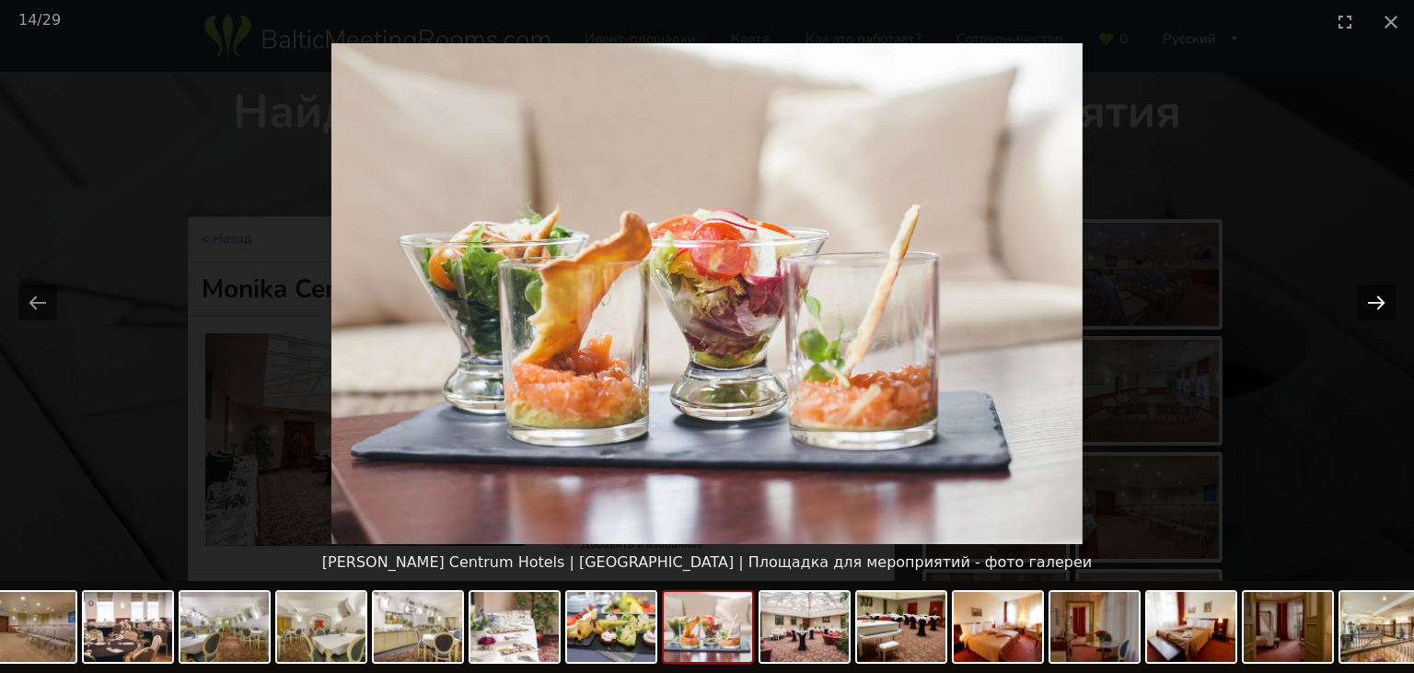
click at [1368, 296] on button "Next slide" at bounding box center [1376, 302] width 39 height 36
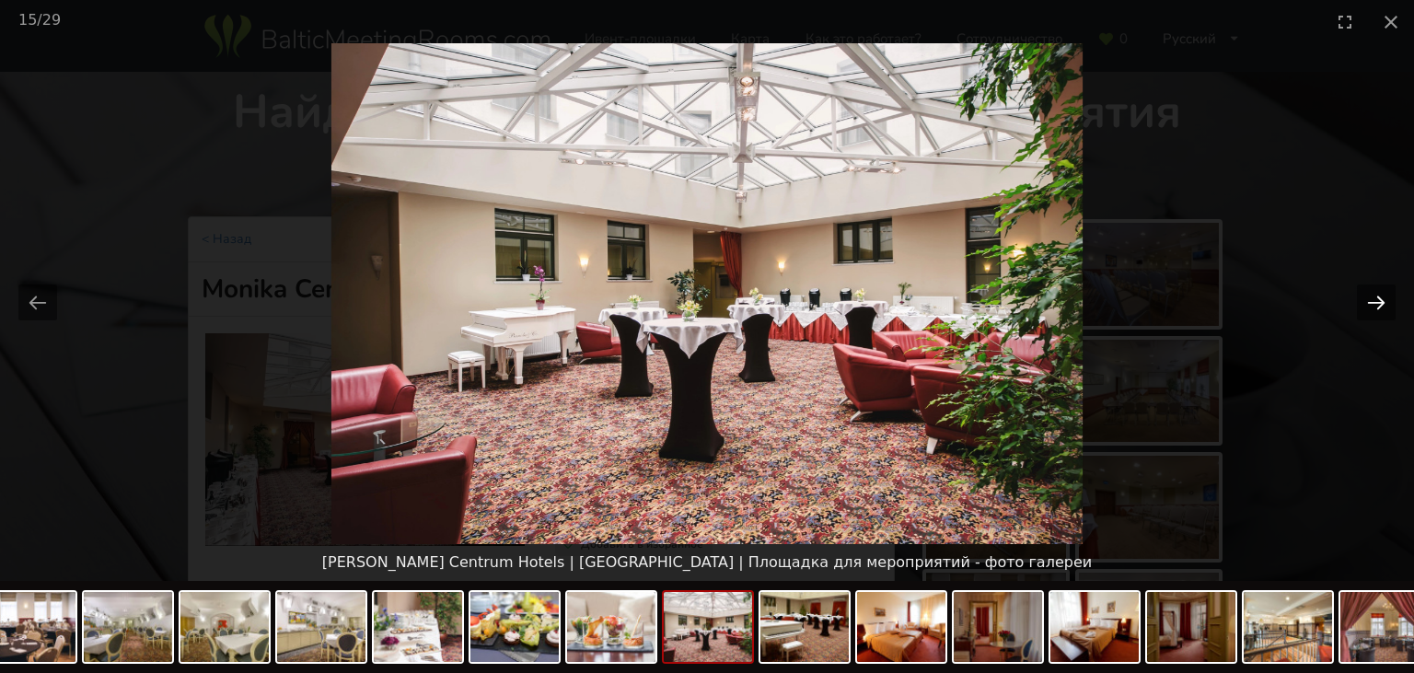
click at [1361, 295] on button "Next slide" at bounding box center [1376, 302] width 39 height 36
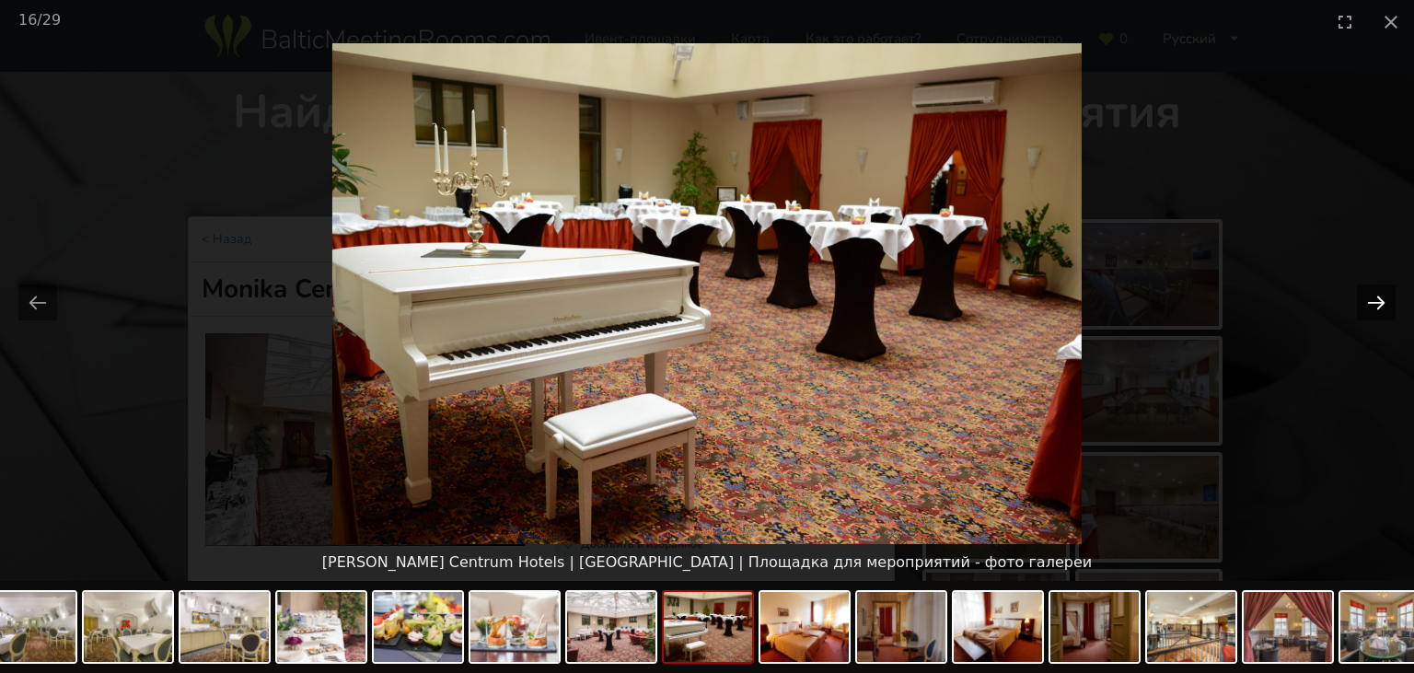
click at [1361, 295] on button "Next slide" at bounding box center [1376, 302] width 39 height 36
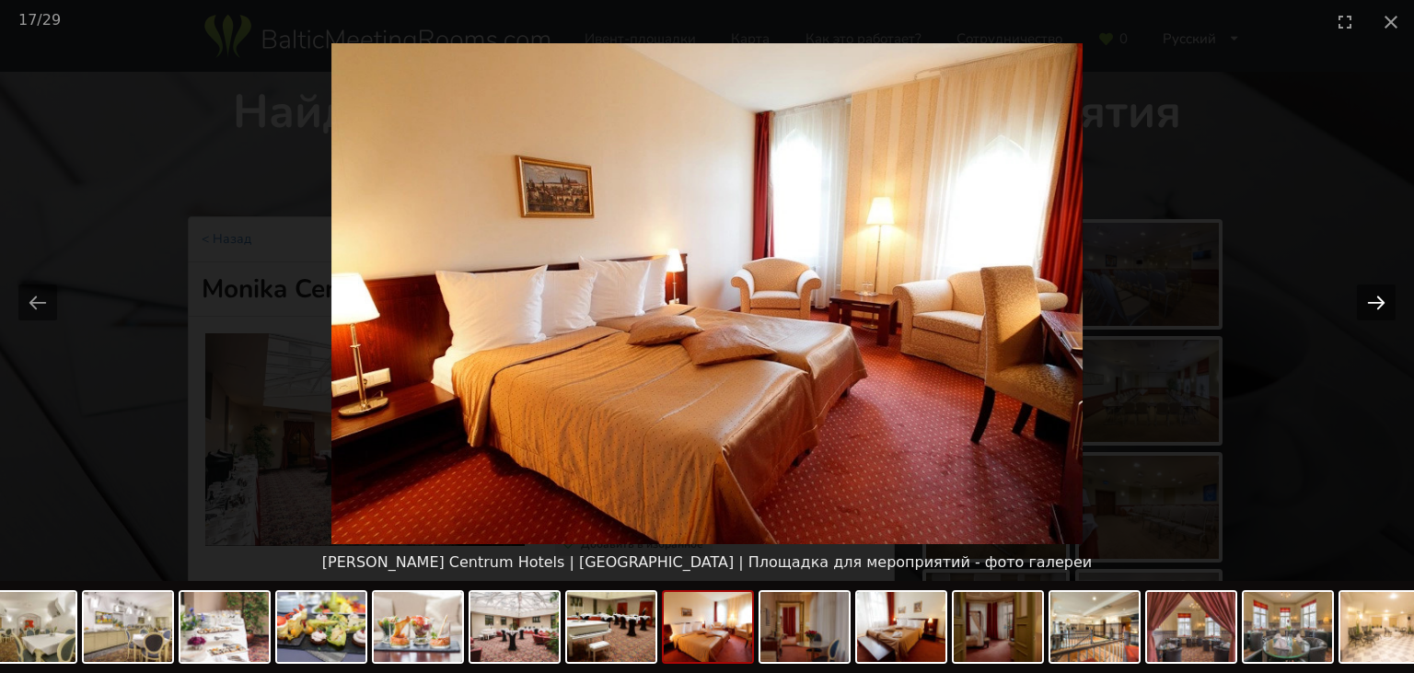
click at [1361, 295] on button "Next slide" at bounding box center [1376, 302] width 39 height 36
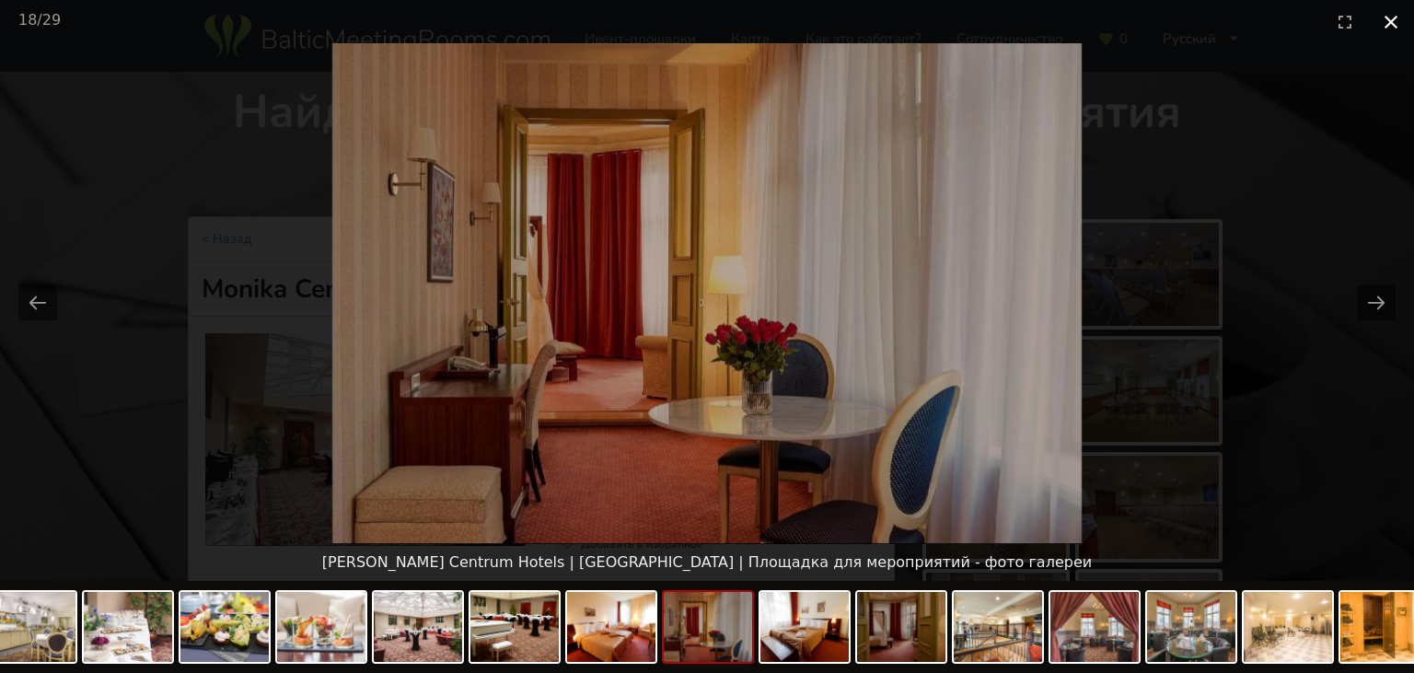
click at [1397, 17] on button "Close gallery" at bounding box center [1391, 21] width 46 height 43
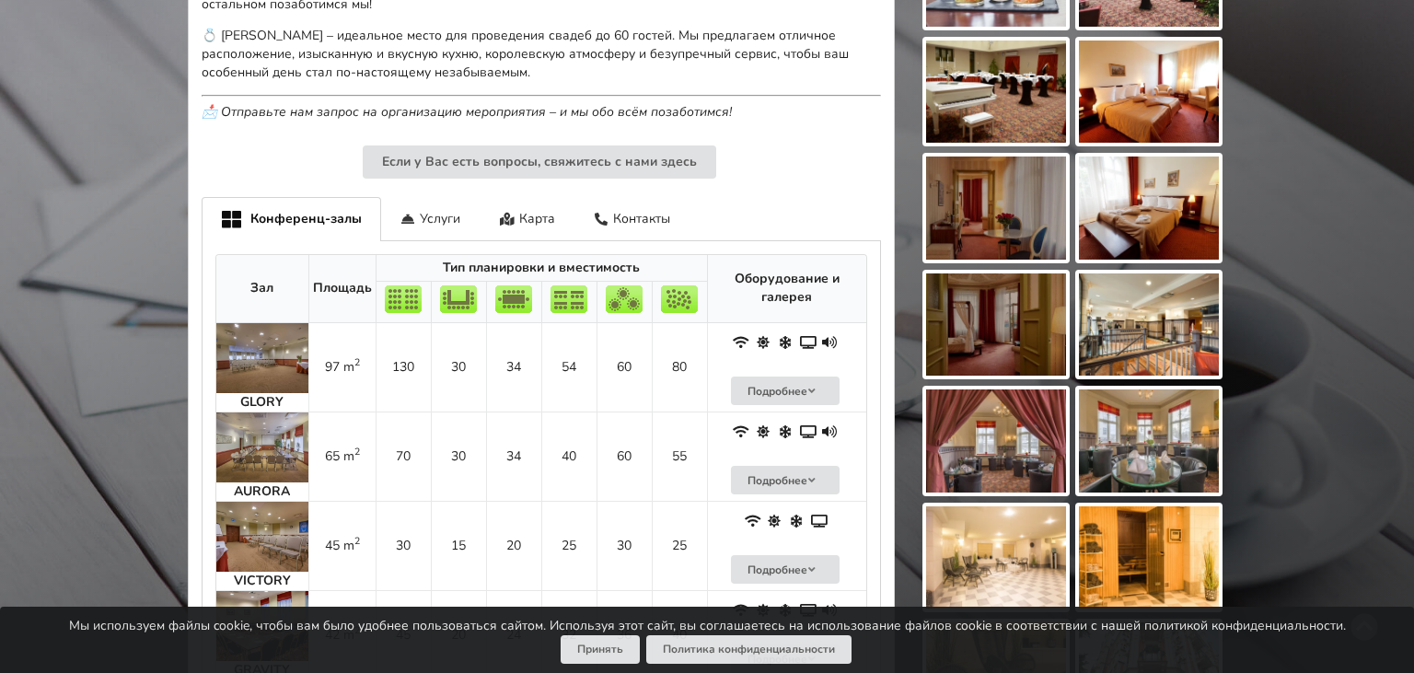
scroll to position [777, 0]
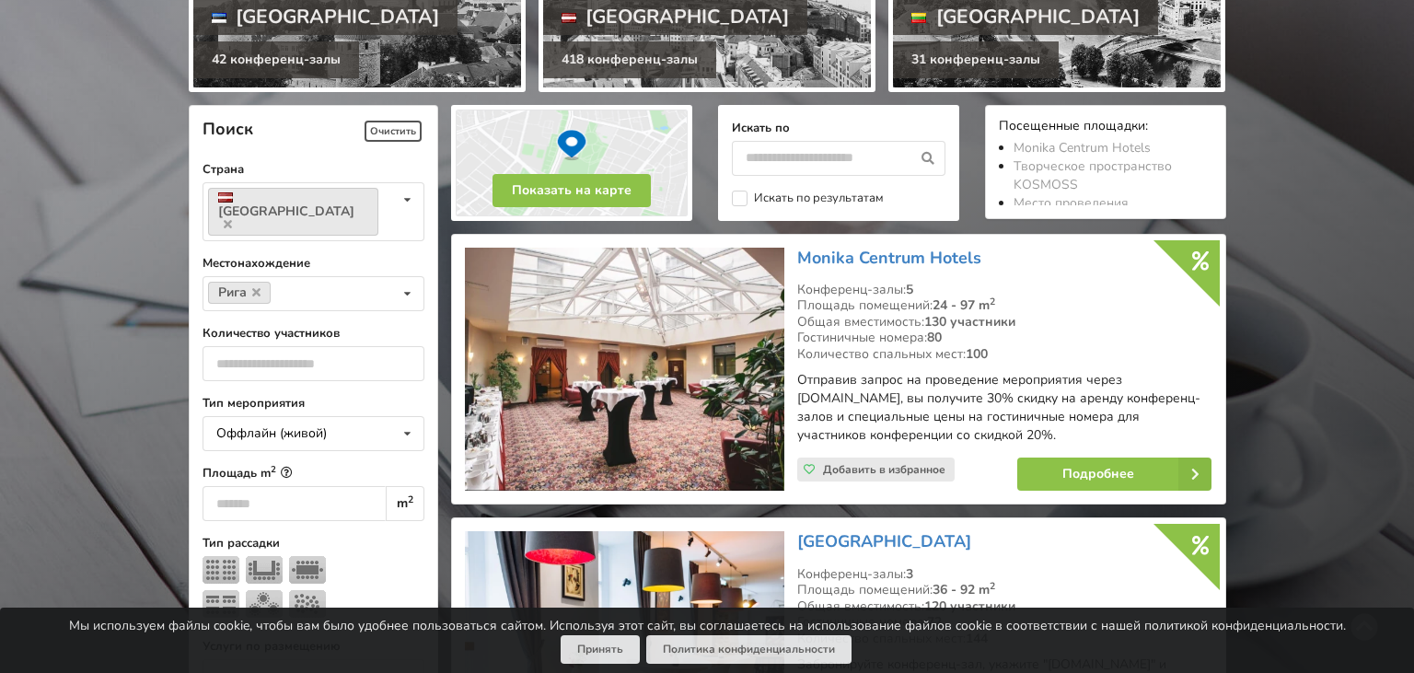
scroll to position [27, 0]
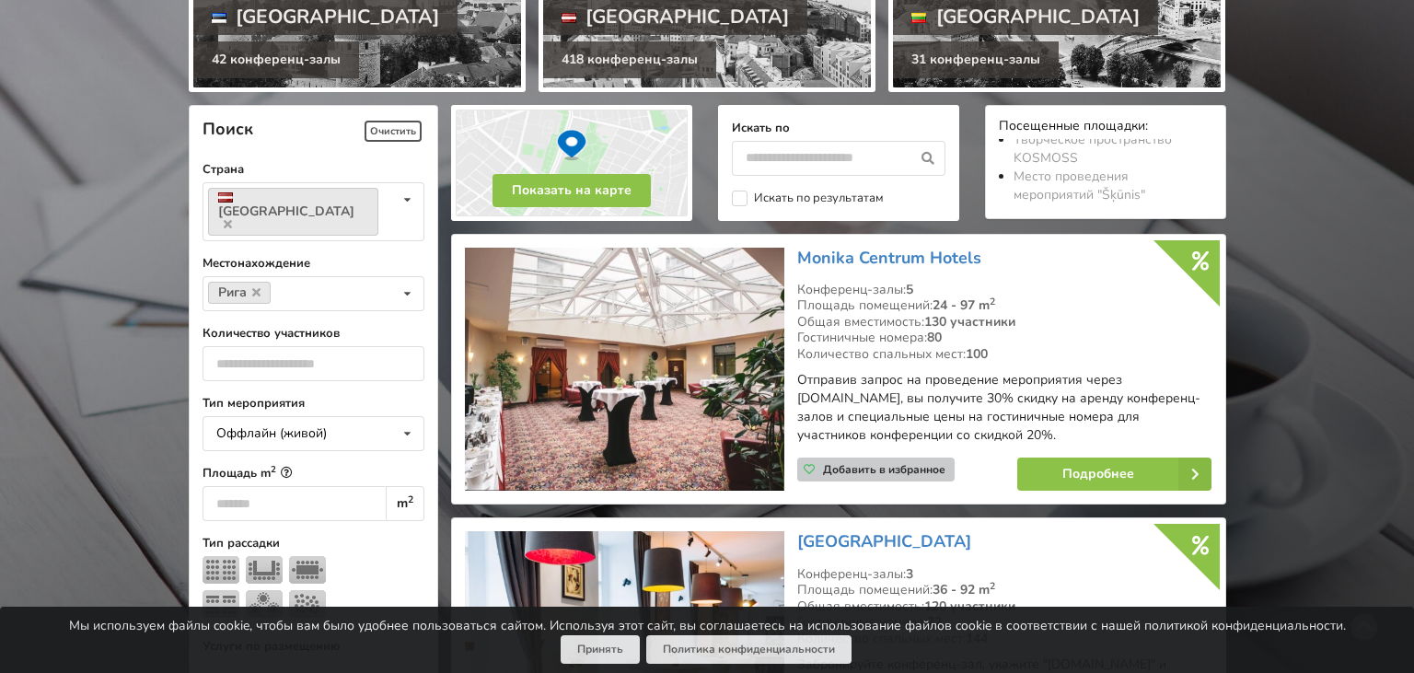
click at [896, 474] on span "Добавить в избранное" at bounding box center [884, 469] width 122 height 15
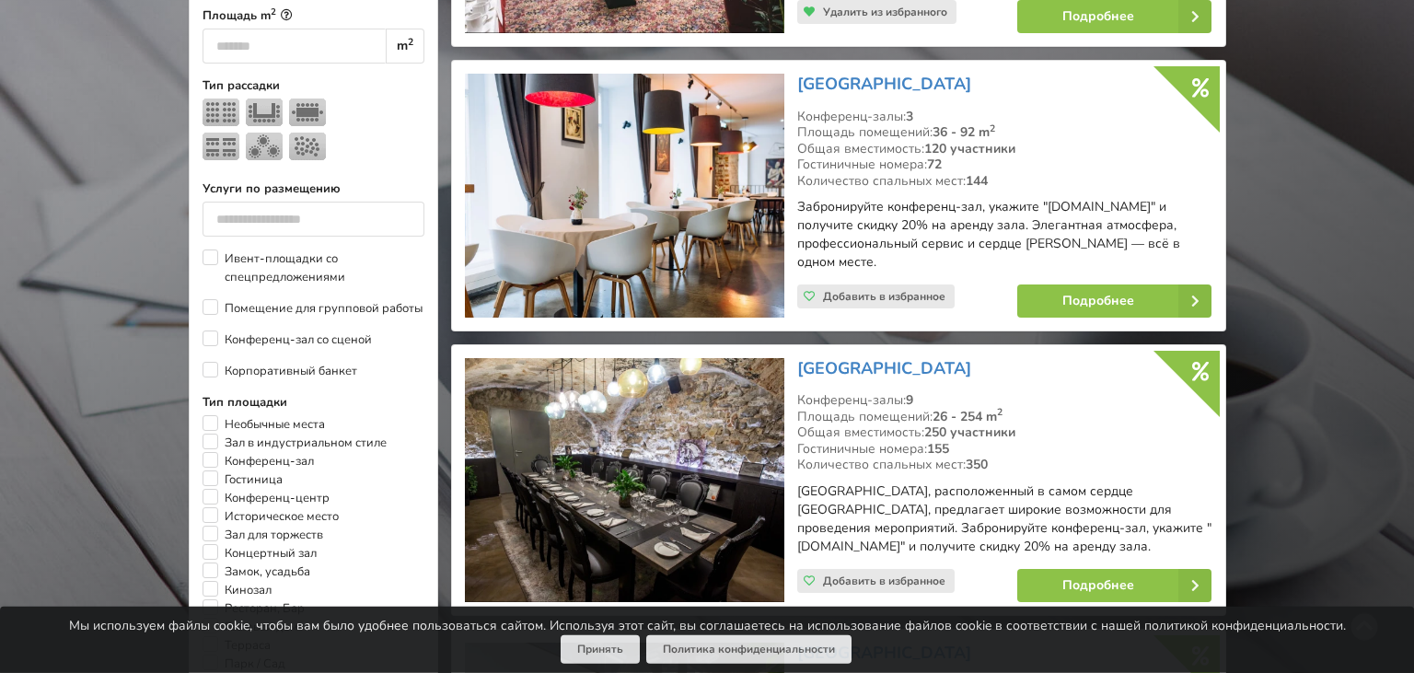
scroll to position [898, 0]
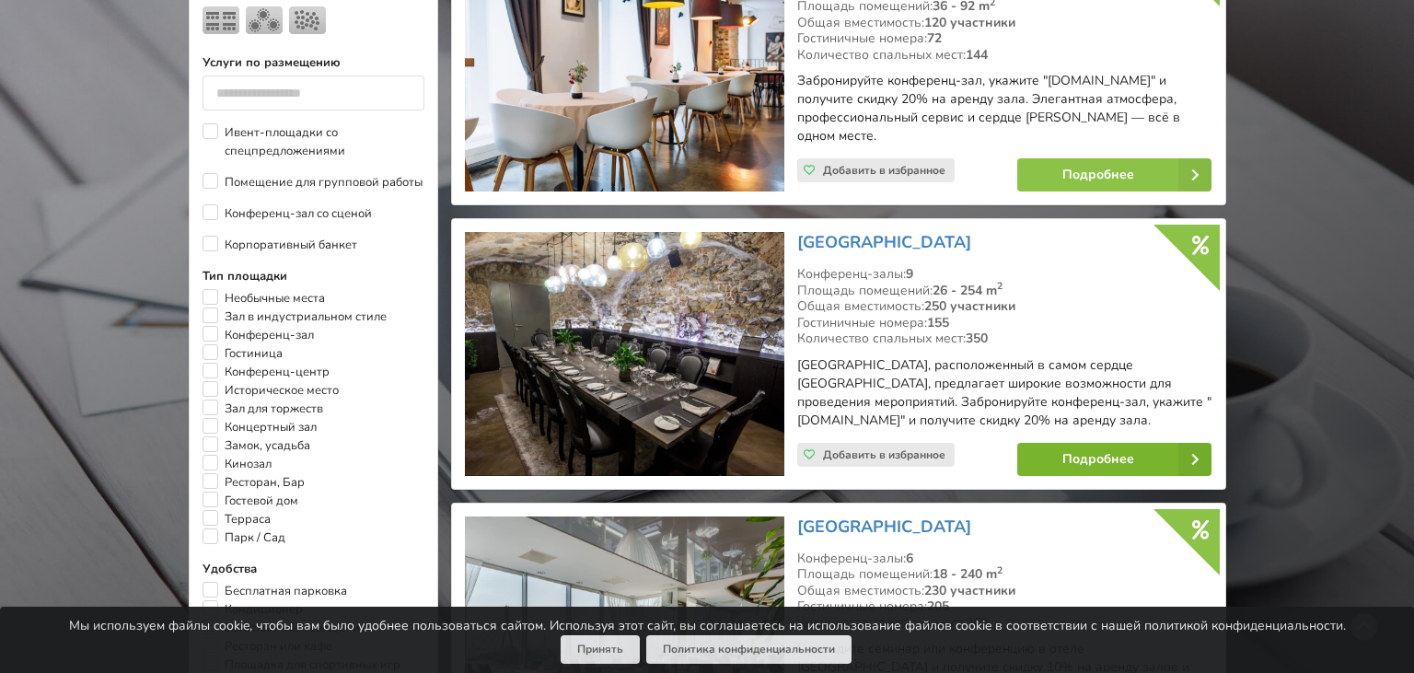
click at [1039, 443] on link "Подробнее" at bounding box center [1114, 459] width 194 height 33
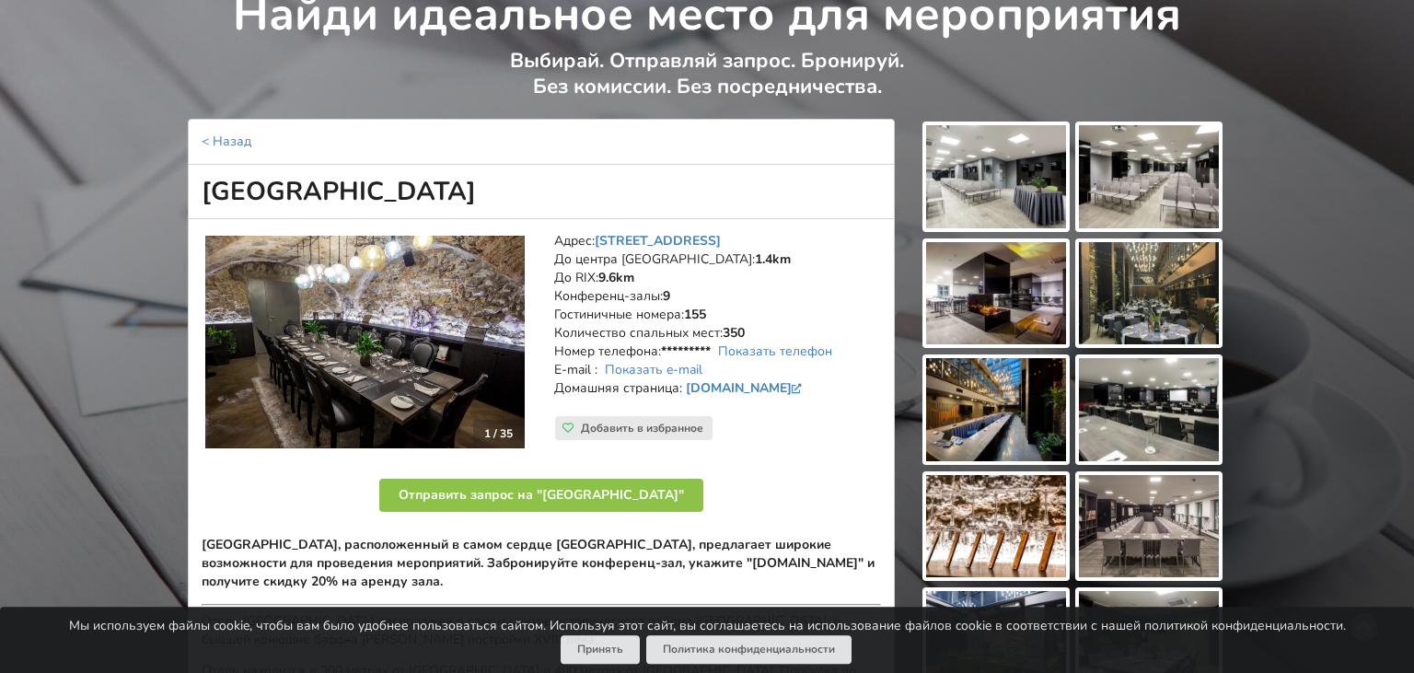
scroll to position [97, 0]
click at [1003, 145] on img at bounding box center [996, 177] width 140 height 103
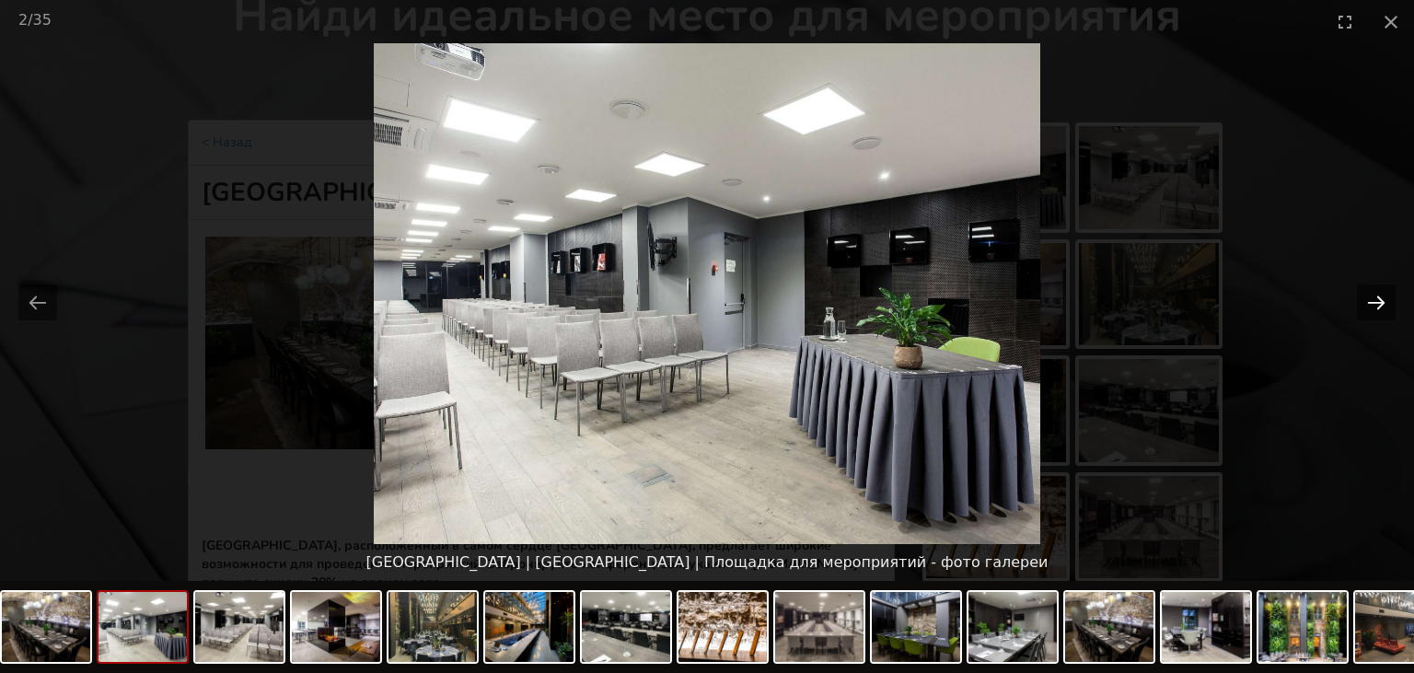
click at [1380, 296] on button "Next slide" at bounding box center [1376, 302] width 39 height 36
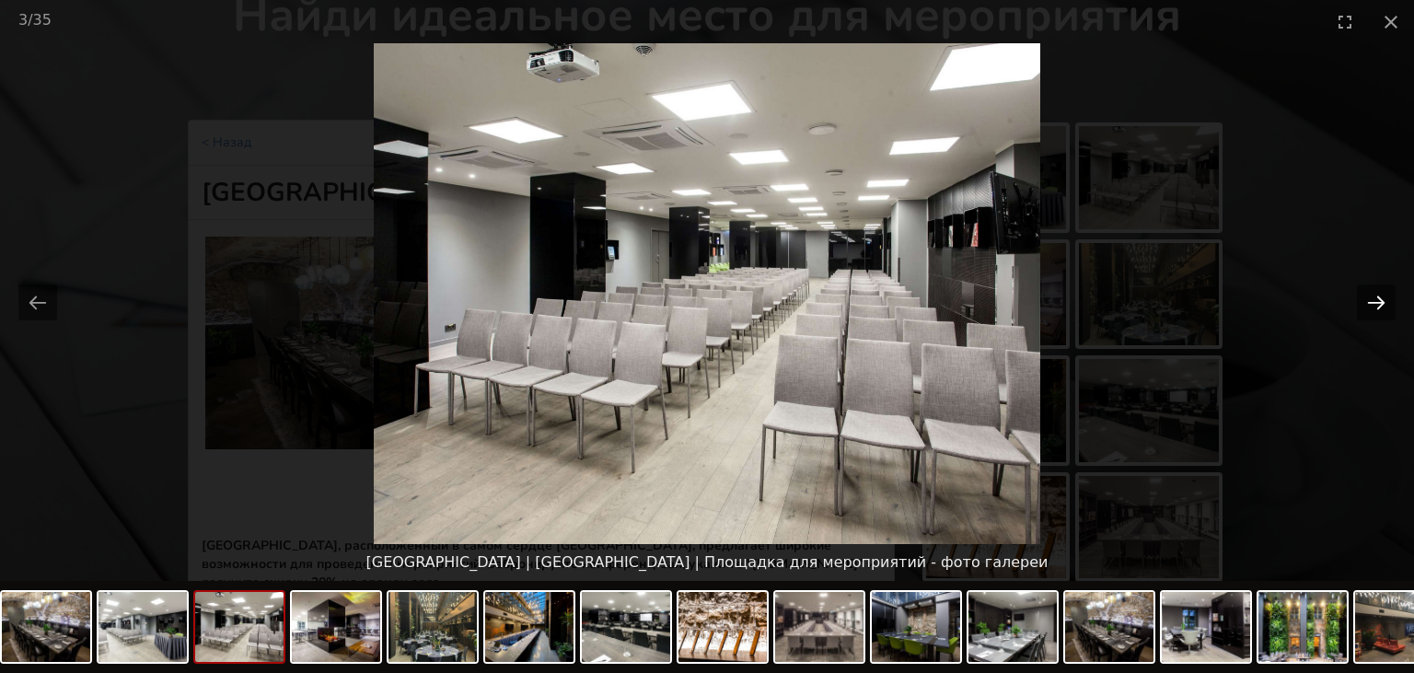
click at [1380, 296] on button "Next slide" at bounding box center [1376, 302] width 39 height 36
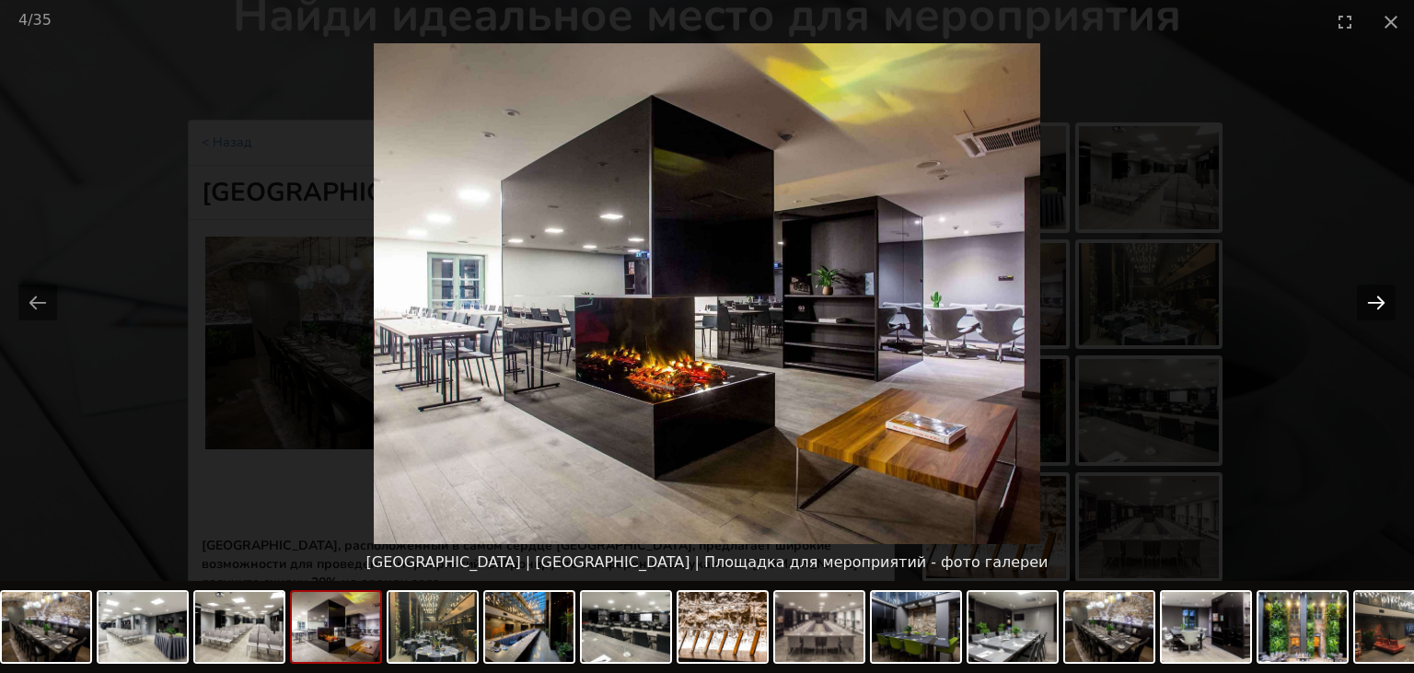
click at [1380, 296] on button "Next slide" at bounding box center [1376, 302] width 39 height 36
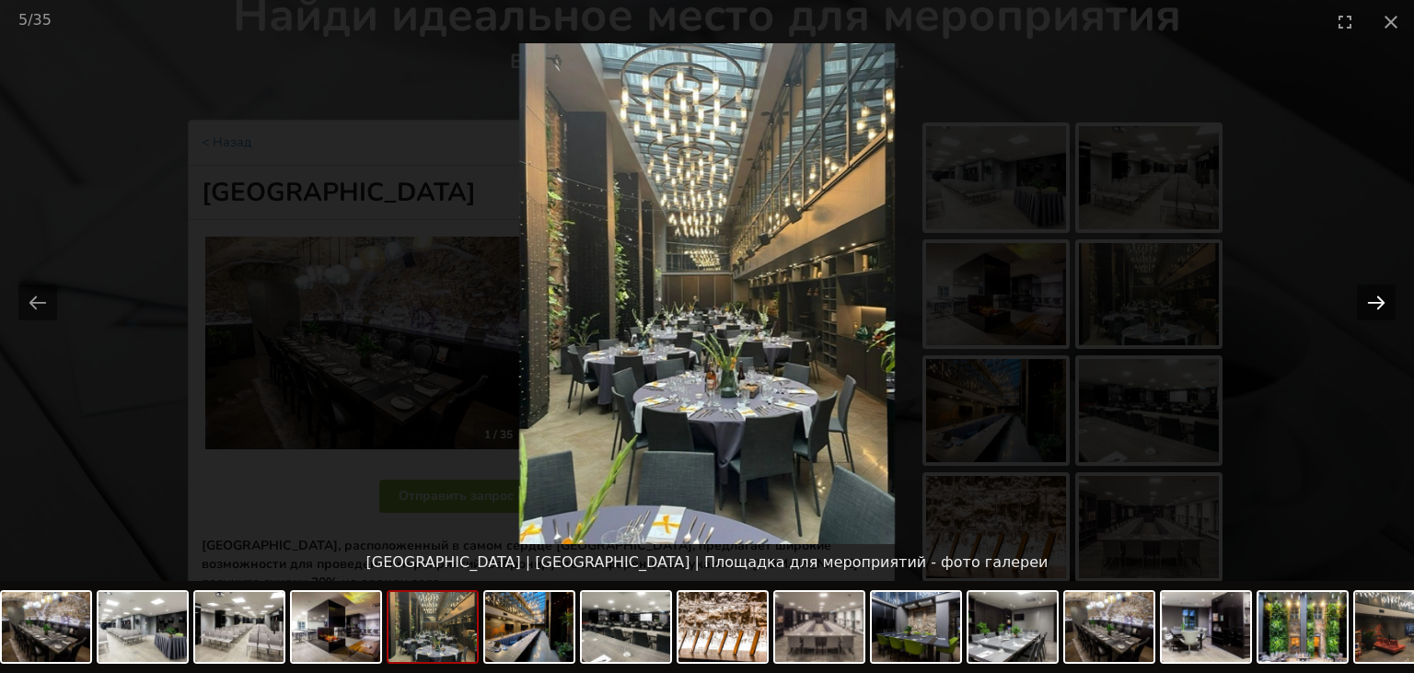
click at [1380, 296] on button "Next slide" at bounding box center [1376, 302] width 39 height 36
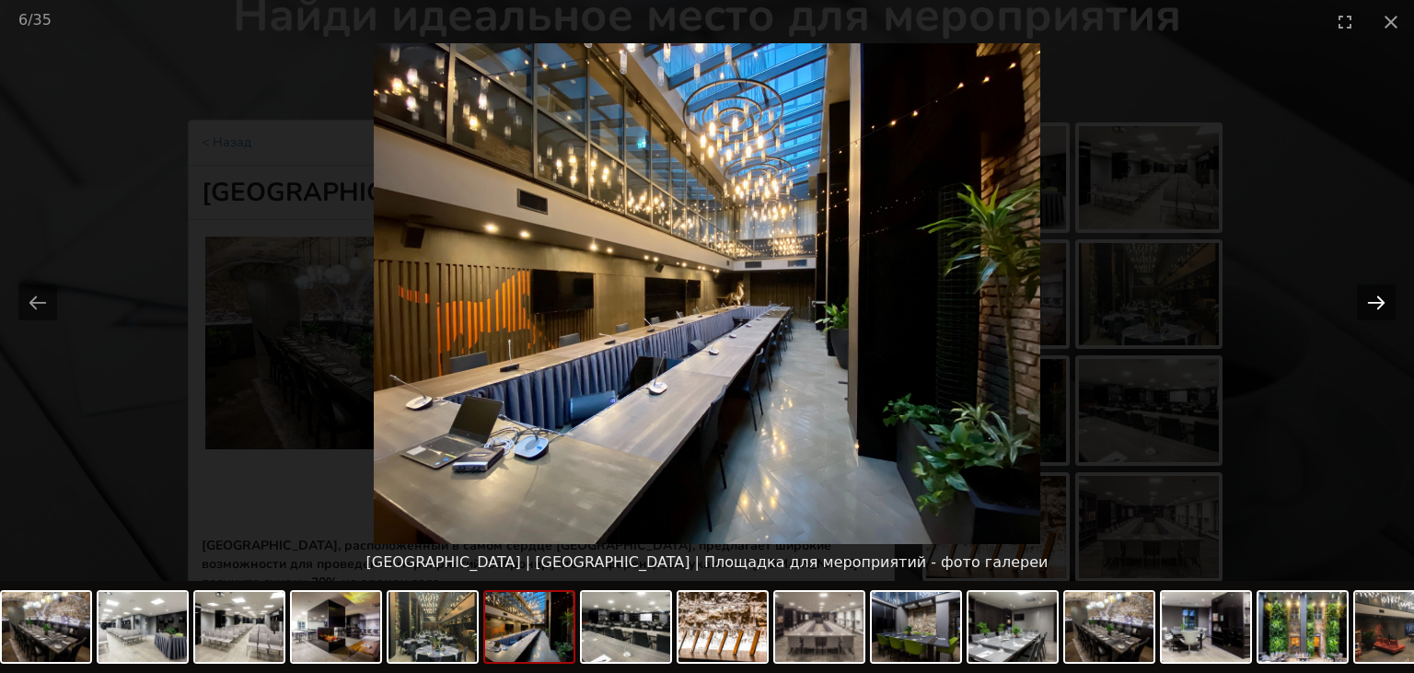
click at [1380, 296] on button "Next slide" at bounding box center [1376, 302] width 39 height 36
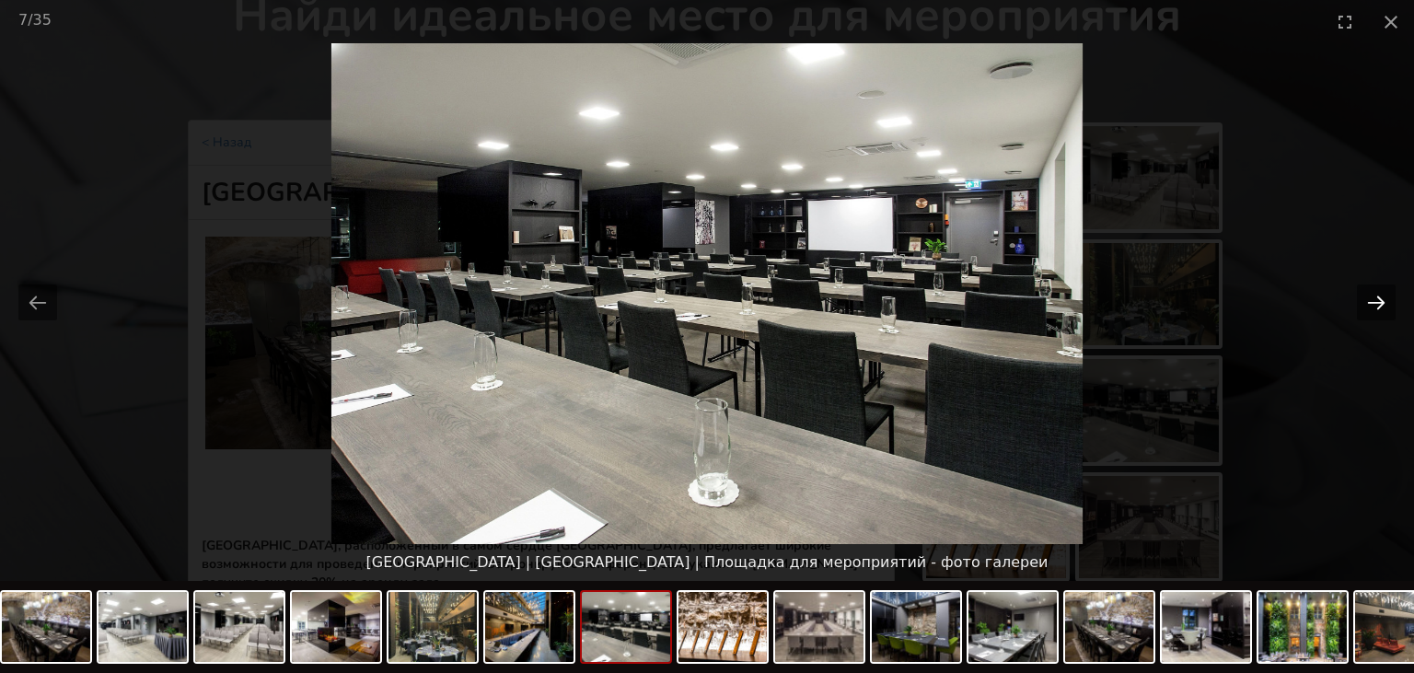
click at [1380, 296] on button "Next slide" at bounding box center [1376, 302] width 39 height 36
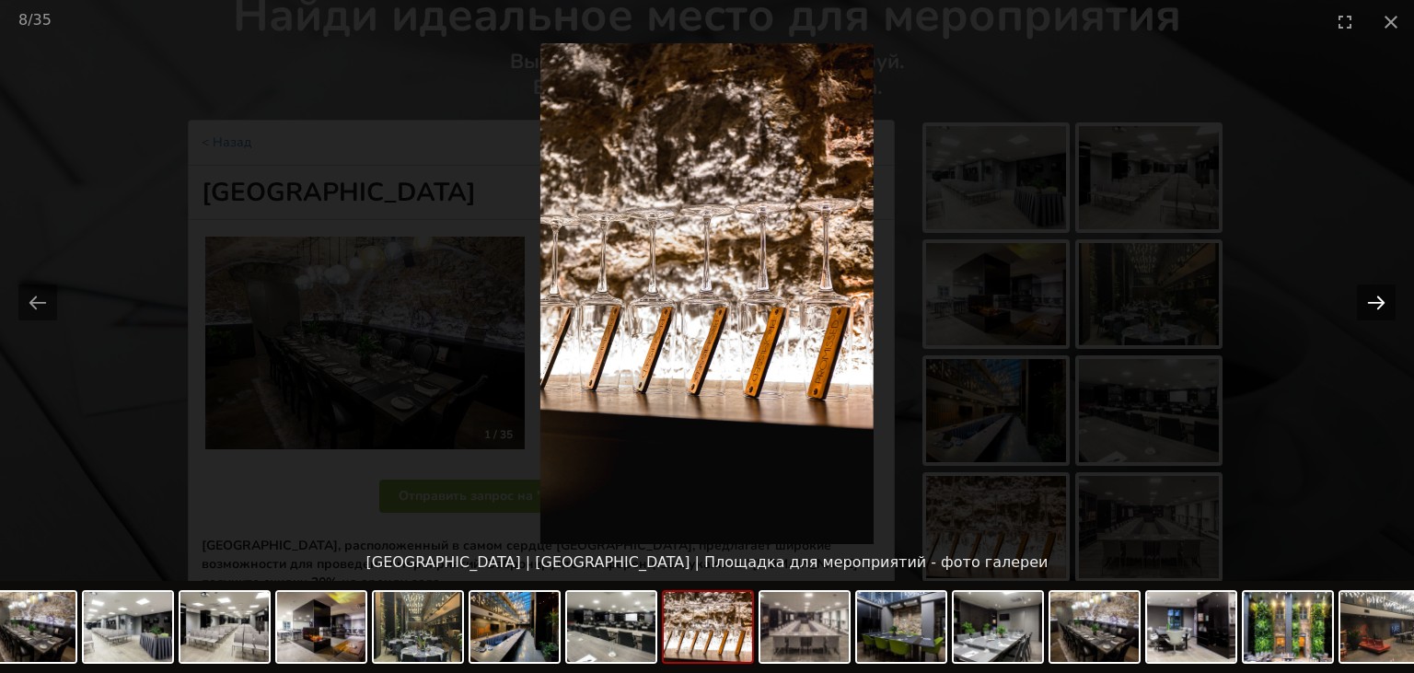
click at [1380, 296] on button "Next slide" at bounding box center [1376, 302] width 39 height 36
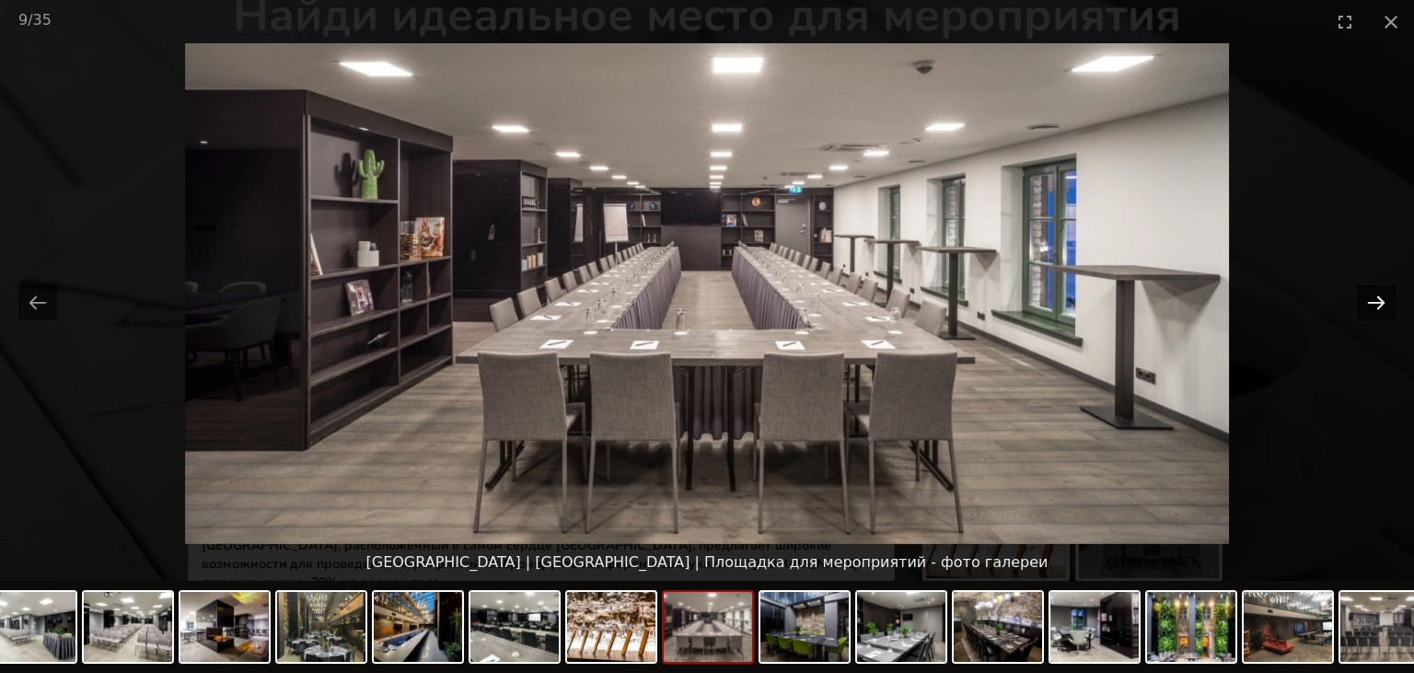
click at [1380, 296] on button "Next slide" at bounding box center [1376, 302] width 39 height 36
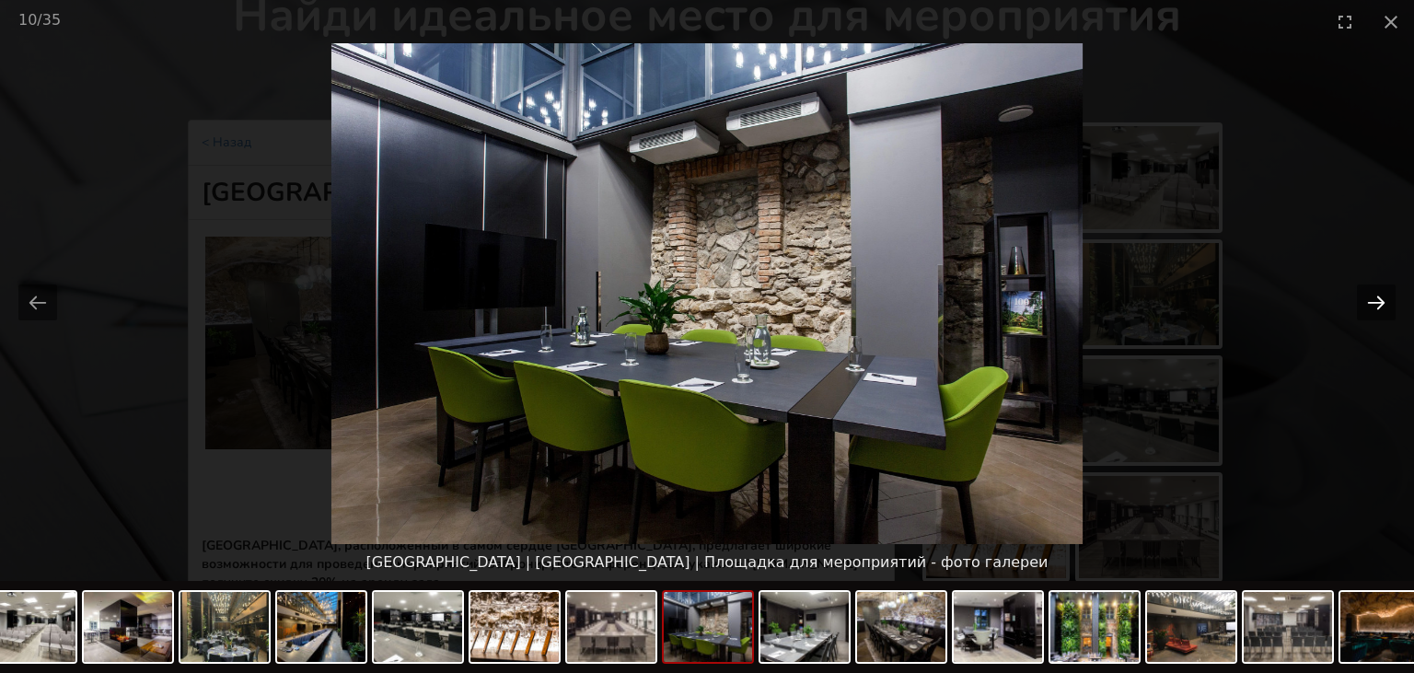
click at [1380, 296] on button "Next slide" at bounding box center [1376, 302] width 39 height 36
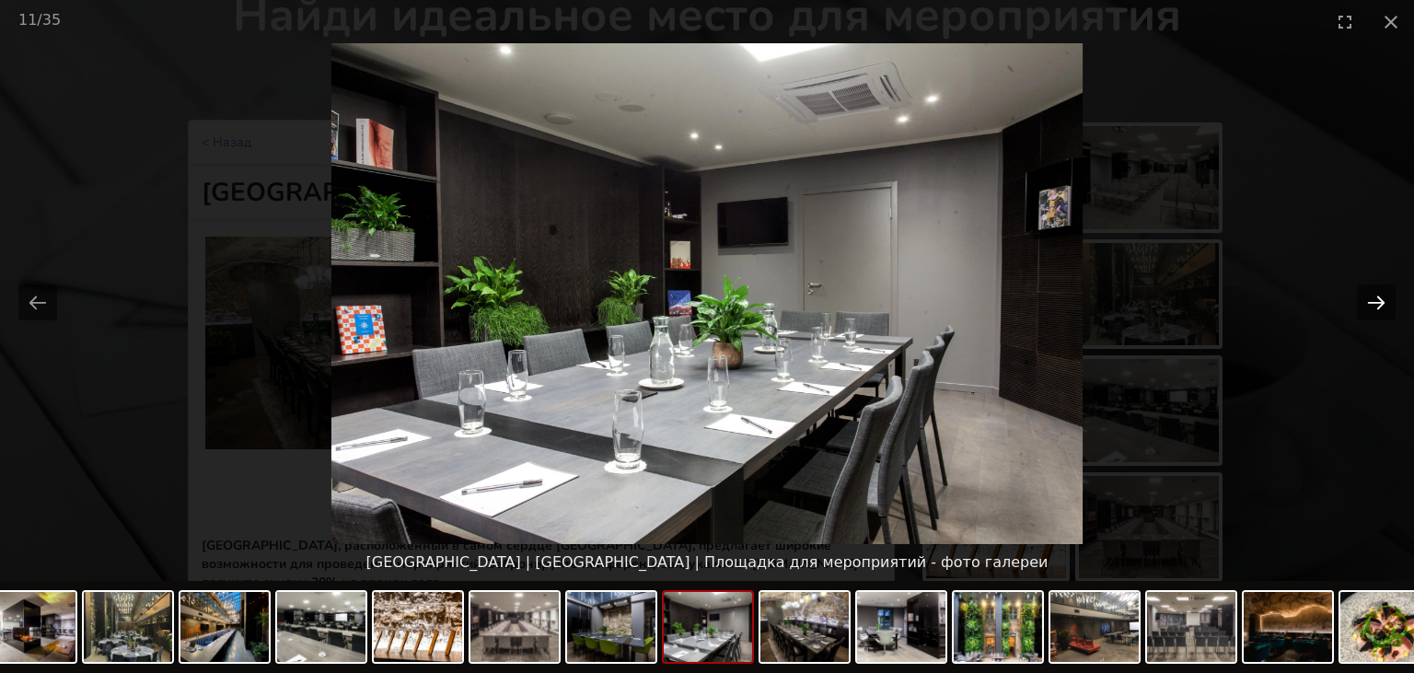
click at [1380, 296] on button "Next slide" at bounding box center [1376, 302] width 39 height 36
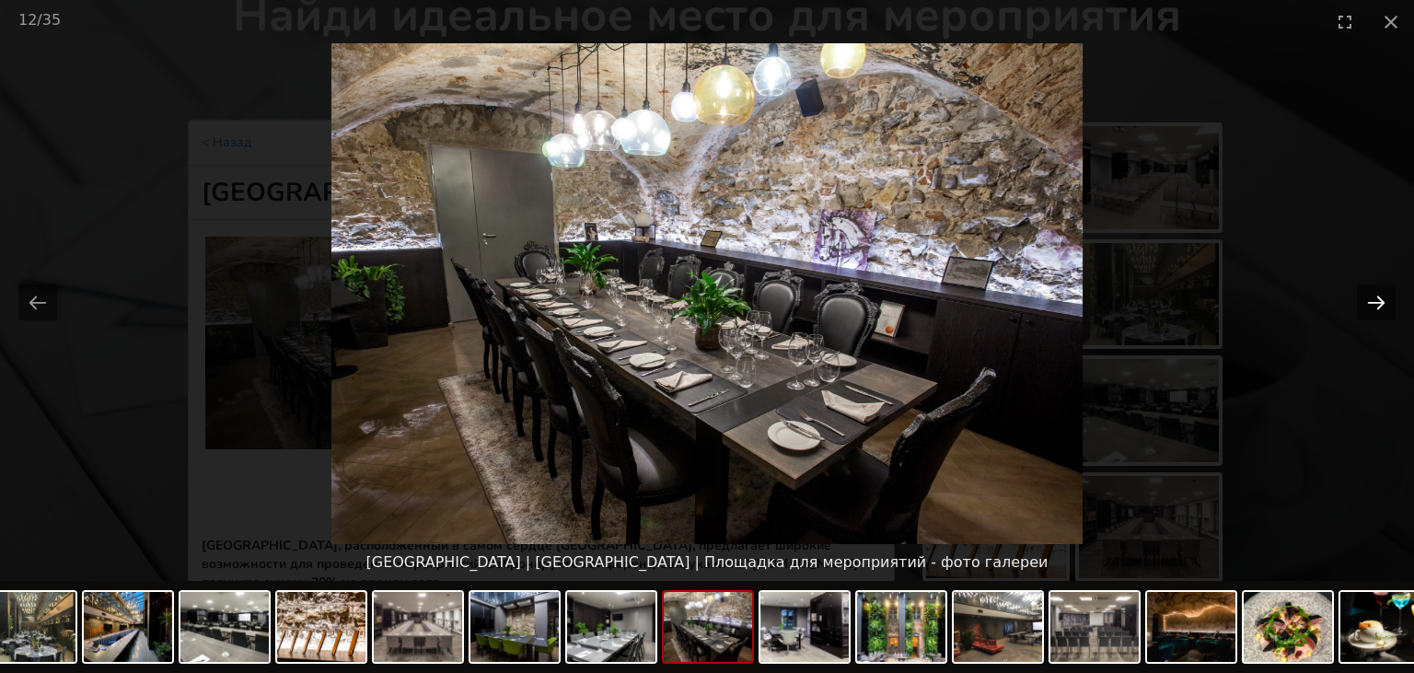
click at [1380, 296] on button "Next slide" at bounding box center [1376, 302] width 39 height 36
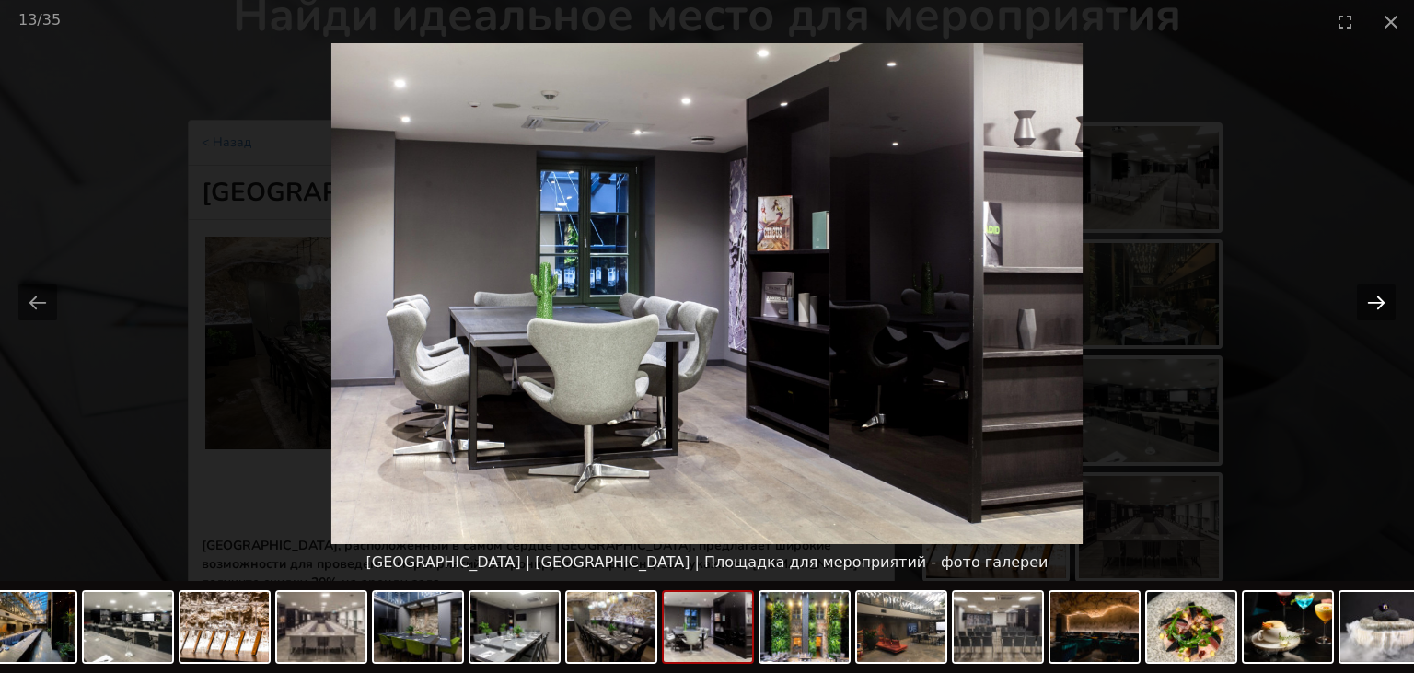
click at [1380, 296] on button "Next slide" at bounding box center [1376, 302] width 39 height 36
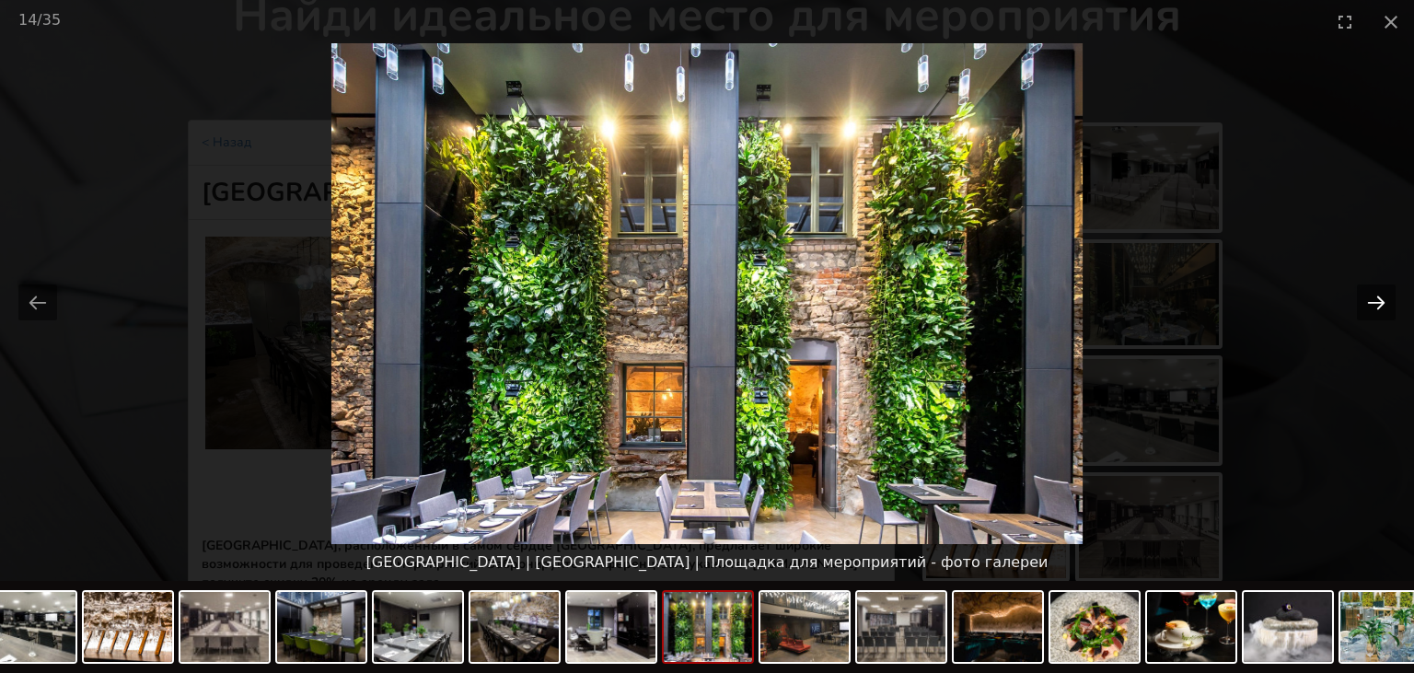
click at [1380, 296] on button "Next slide" at bounding box center [1376, 302] width 39 height 36
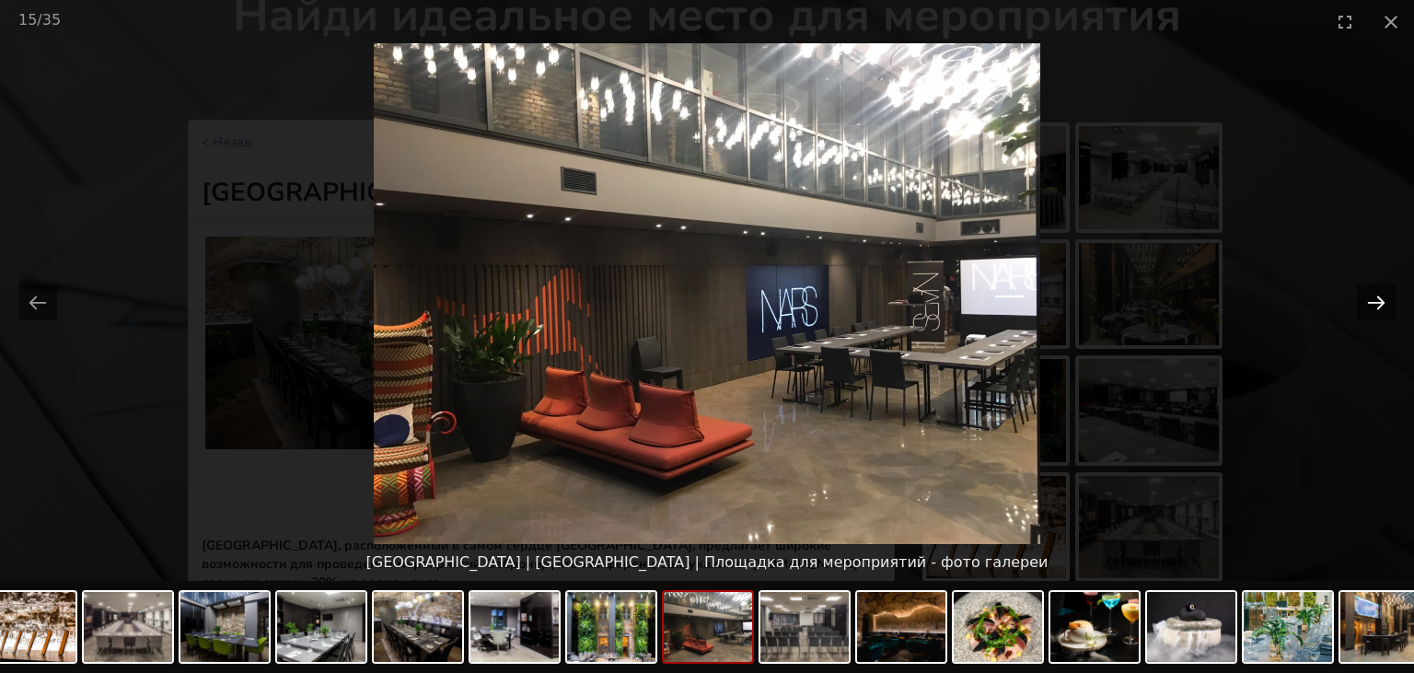
click at [1380, 296] on button "Next slide" at bounding box center [1376, 302] width 39 height 36
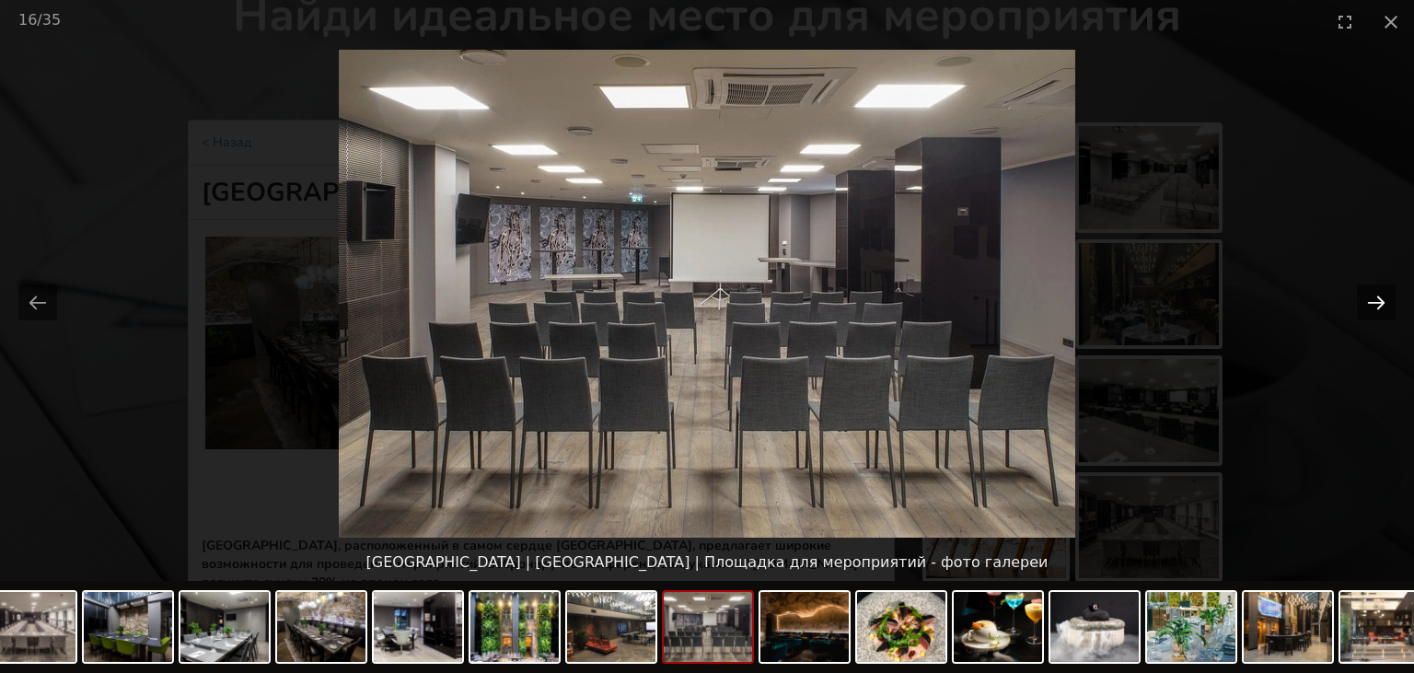
click at [1380, 296] on button "Next slide" at bounding box center [1376, 302] width 39 height 36
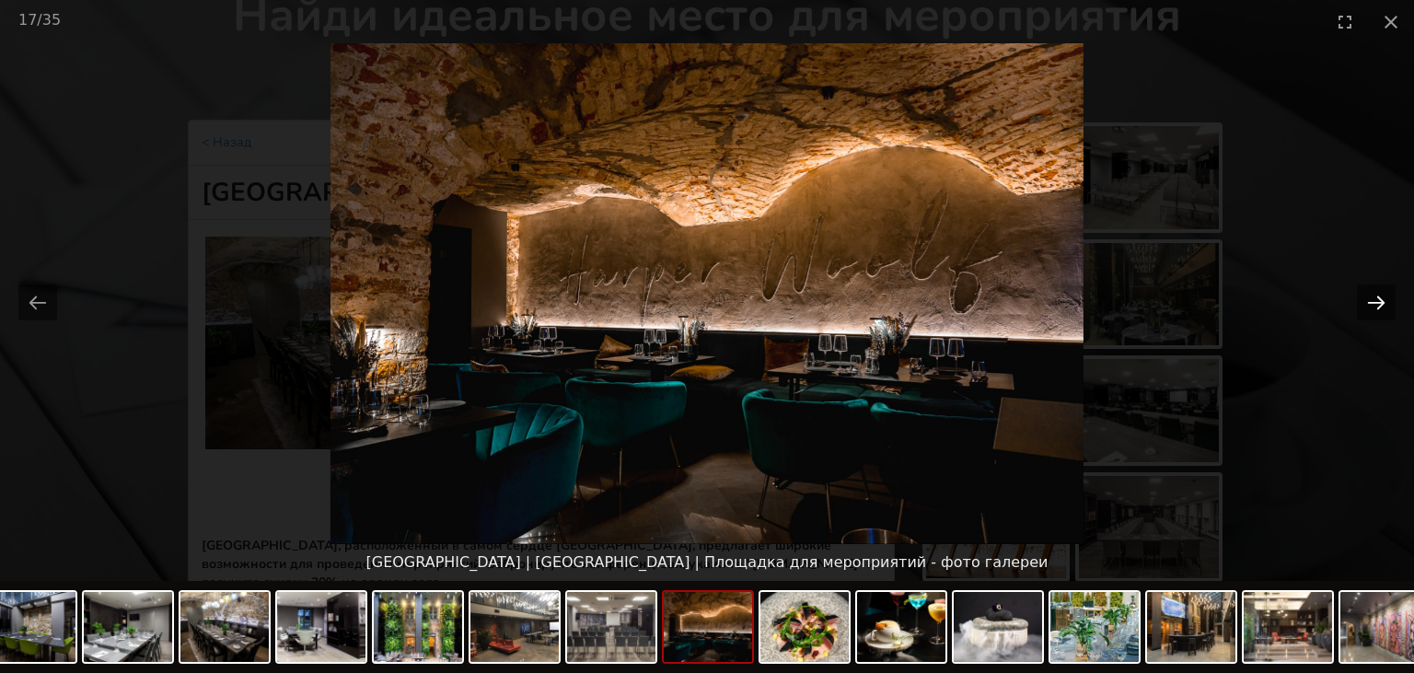
click at [1380, 296] on button "Next slide" at bounding box center [1376, 302] width 39 height 36
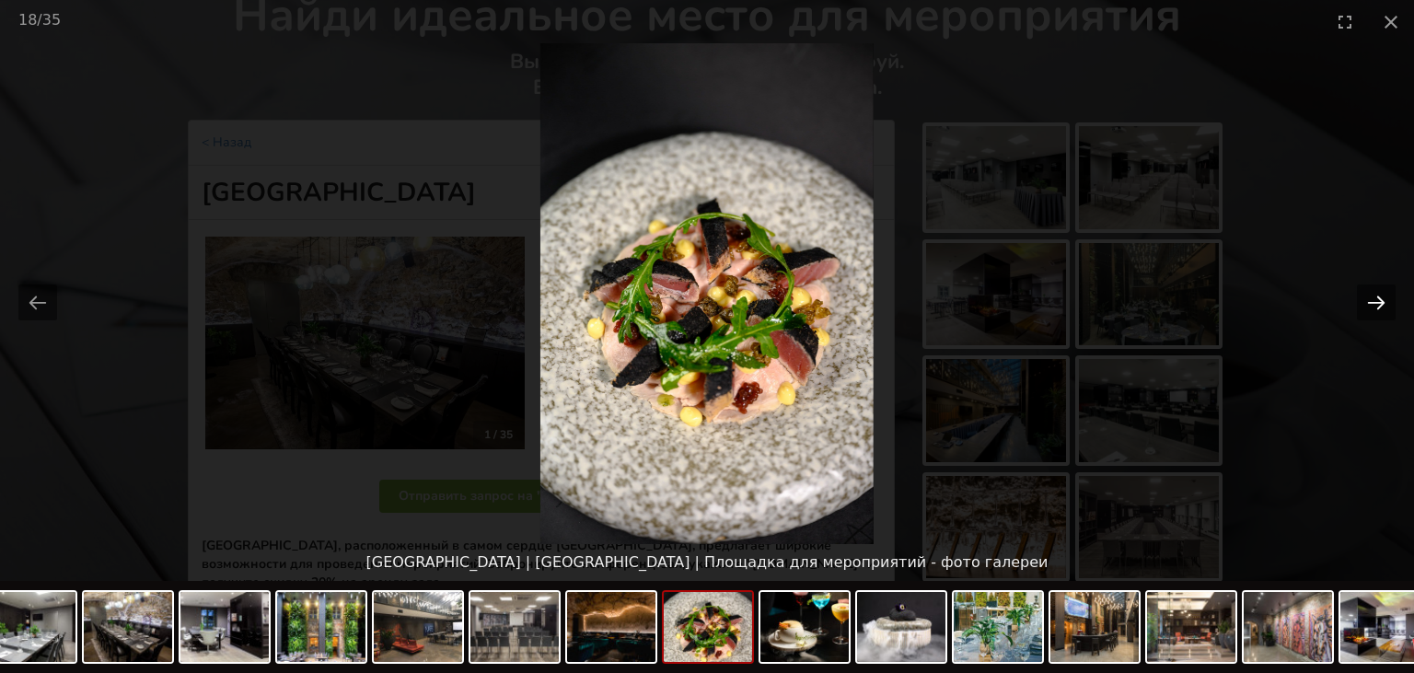
click at [1380, 296] on button "Next slide" at bounding box center [1376, 302] width 39 height 36
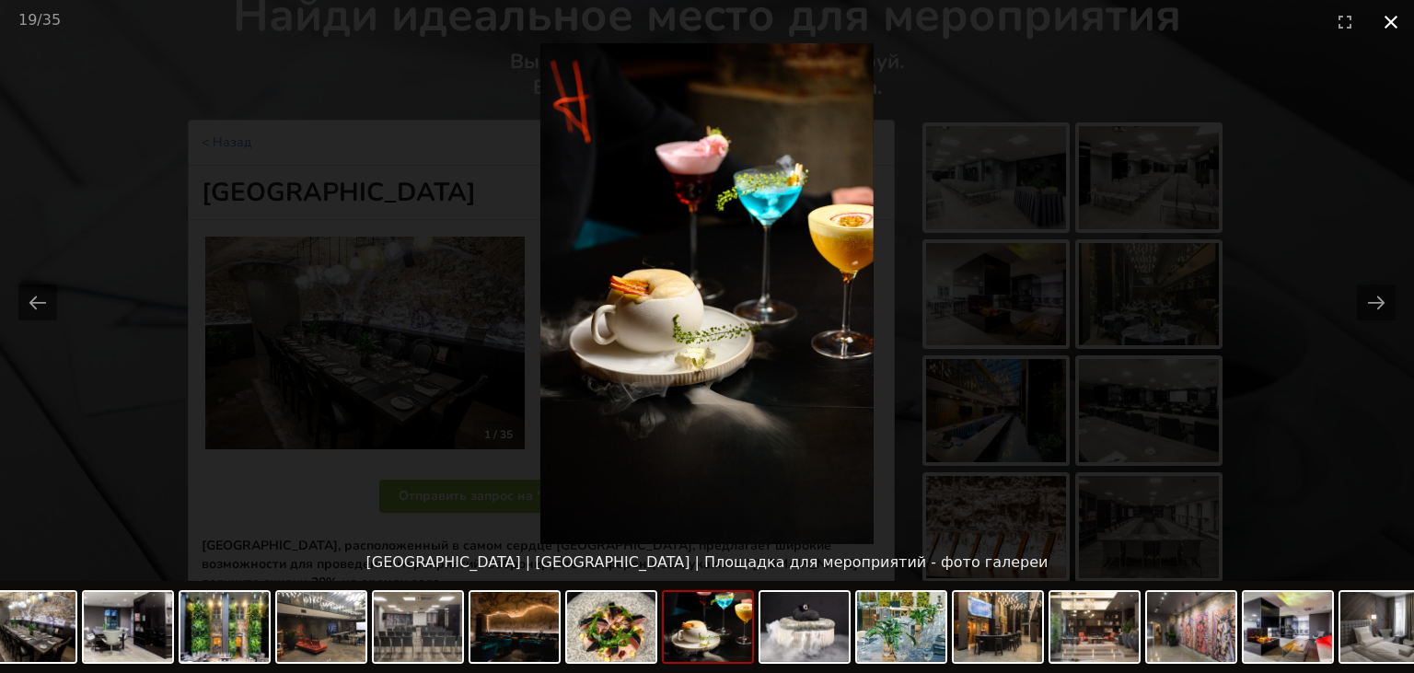
click at [1384, 18] on button "Close gallery" at bounding box center [1391, 21] width 46 height 43
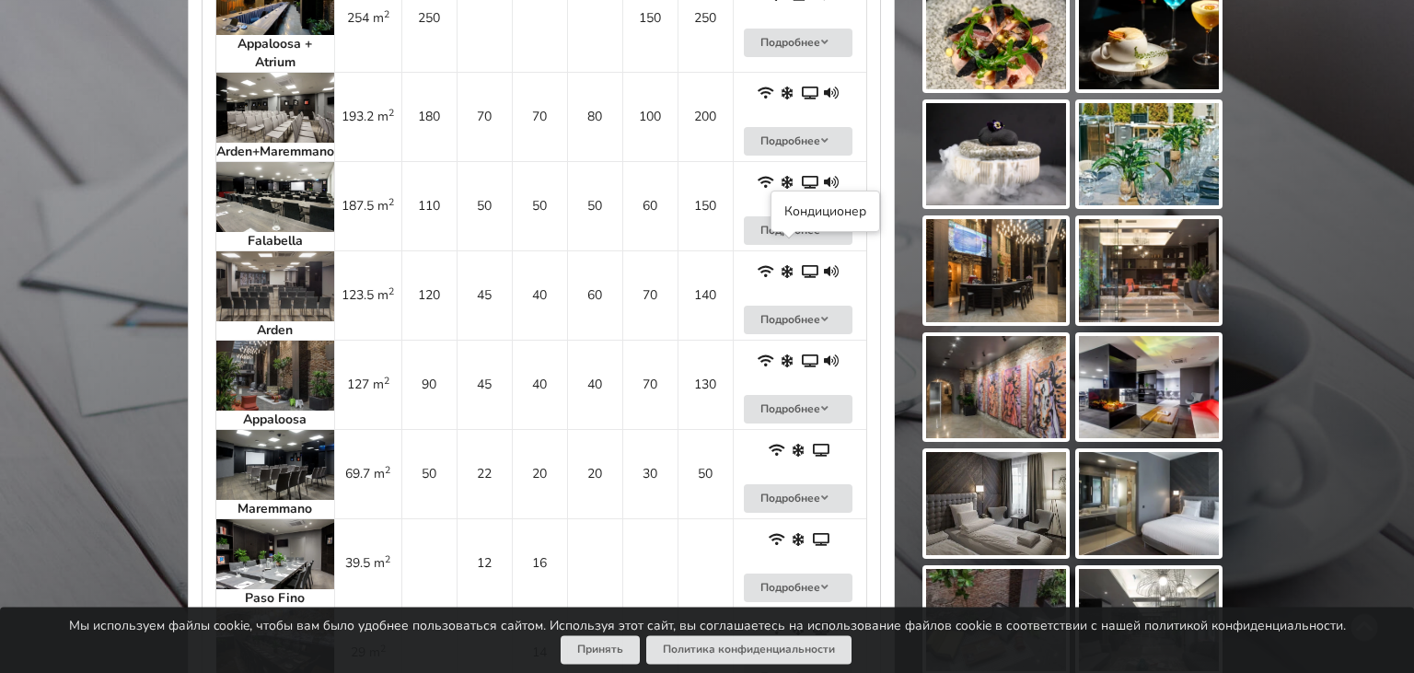
scroll to position [1263, 0]
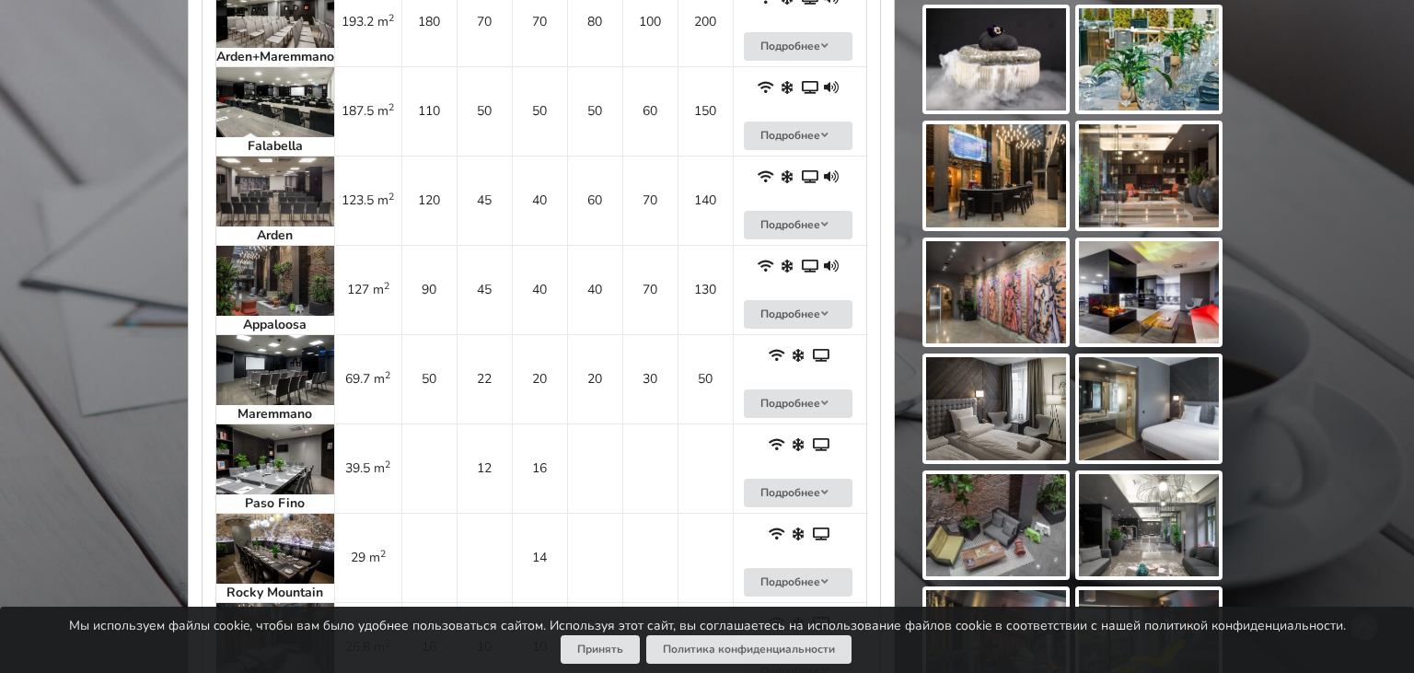
click at [297, 341] on img at bounding box center [275, 370] width 118 height 70
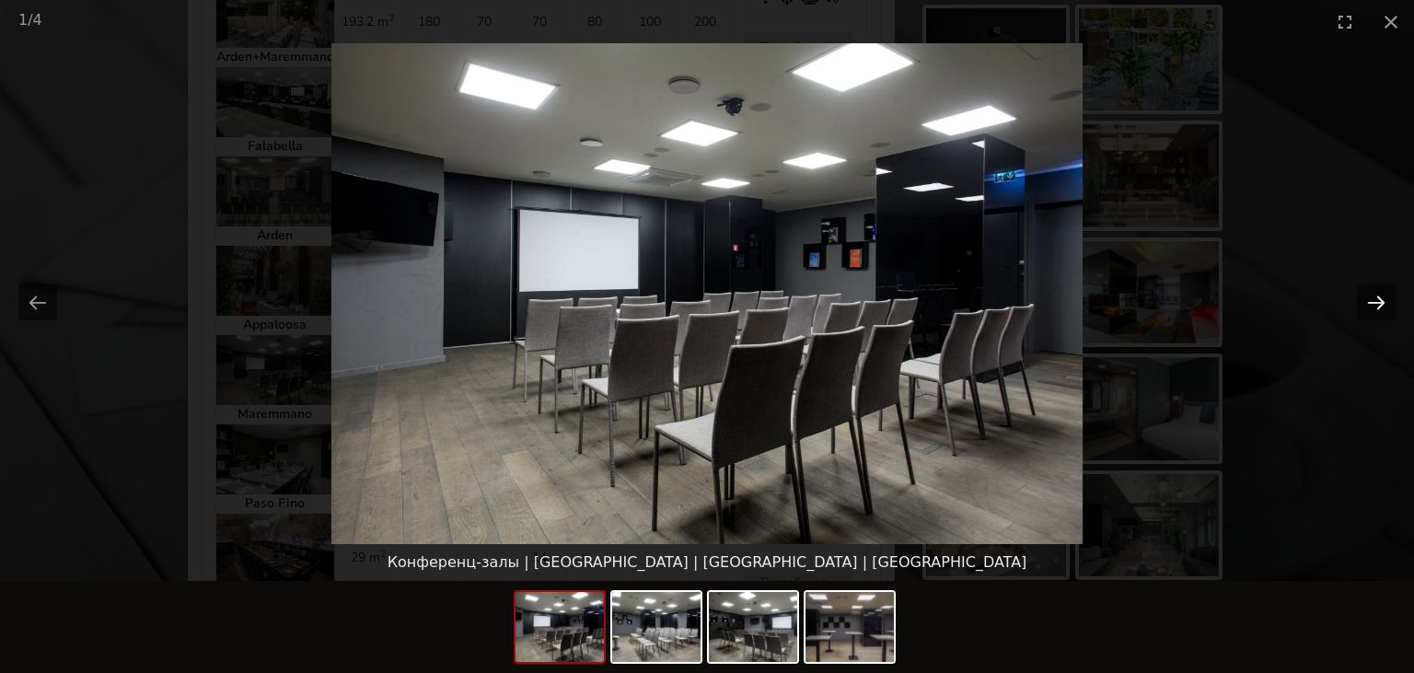
click at [1375, 300] on button "Next slide" at bounding box center [1376, 302] width 39 height 36
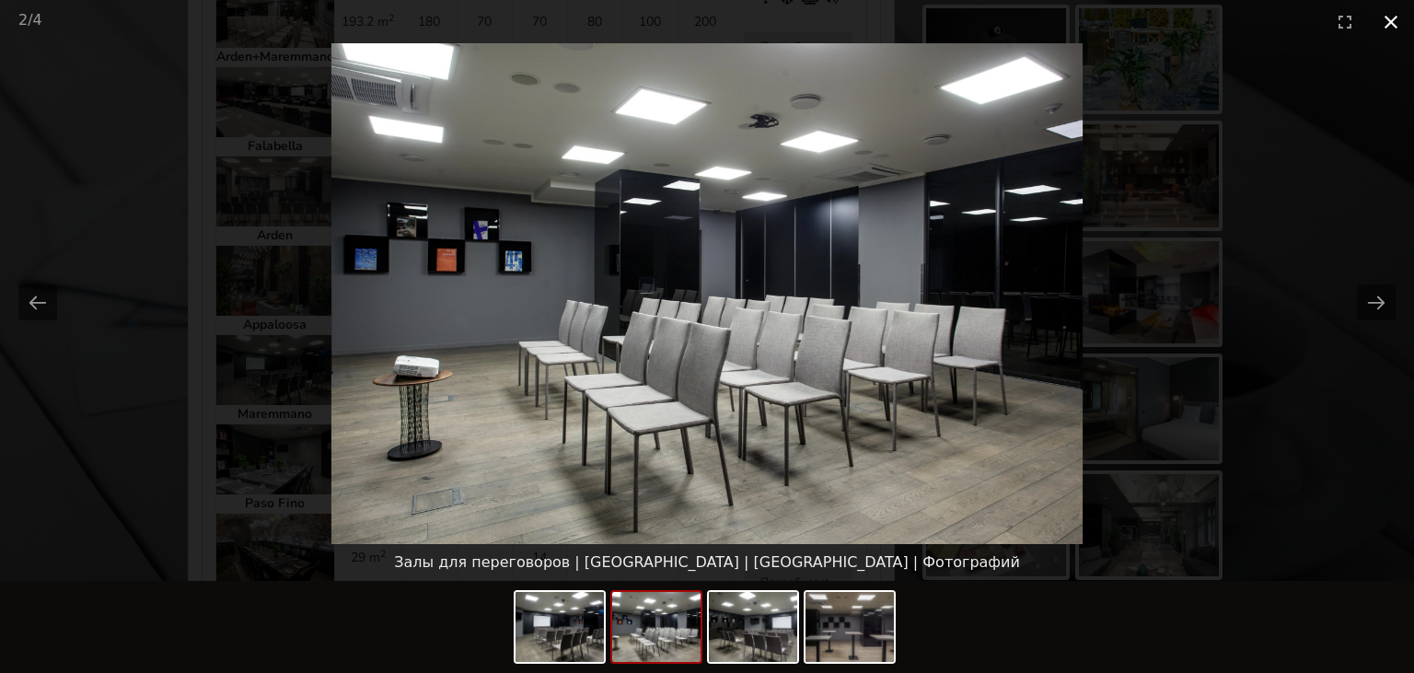
click at [1396, 19] on button "Close gallery" at bounding box center [1391, 21] width 46 height 43
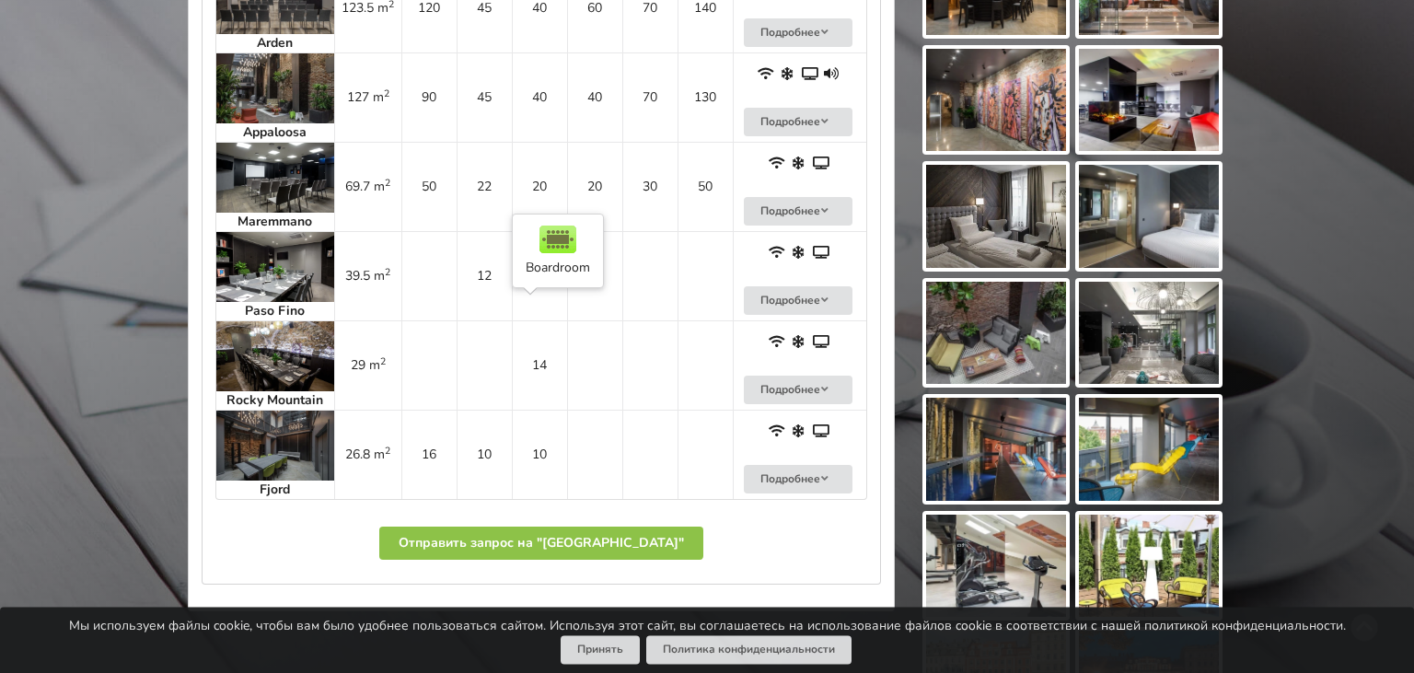
scroll to position [1555, 0]
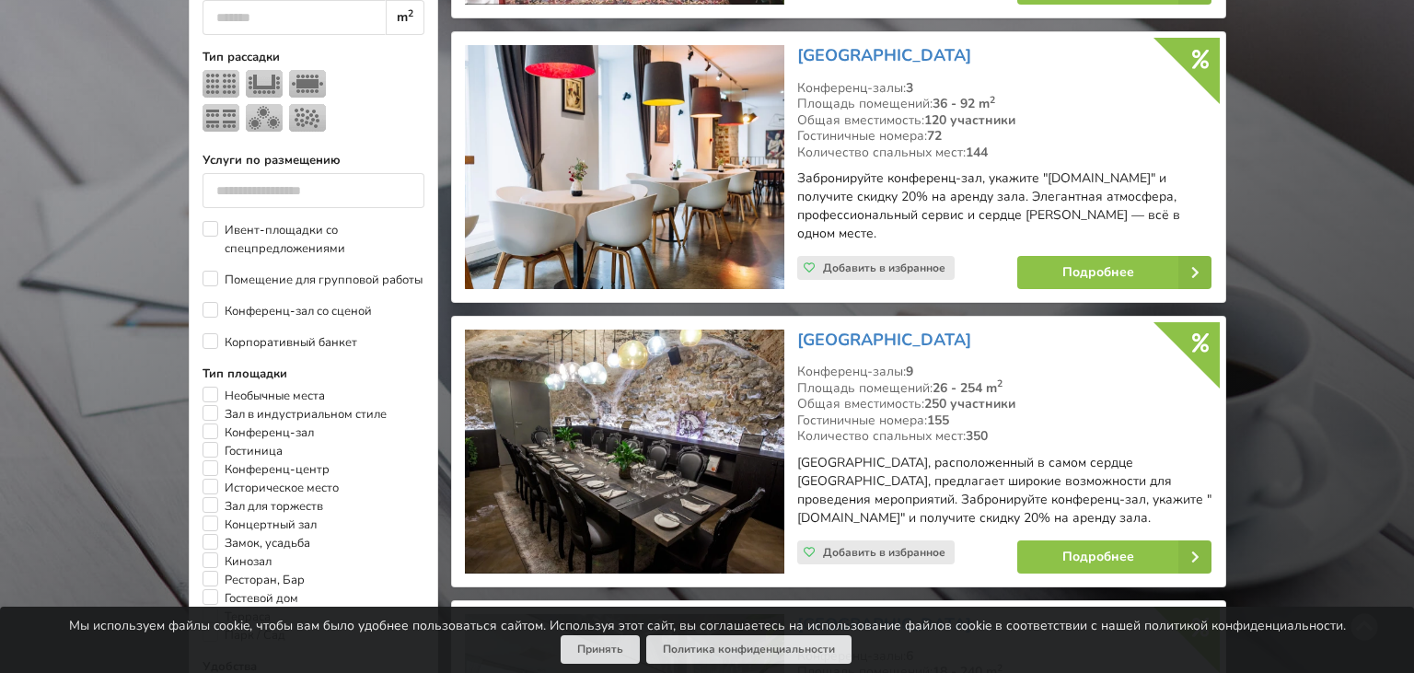
scroll to position [509, 0]
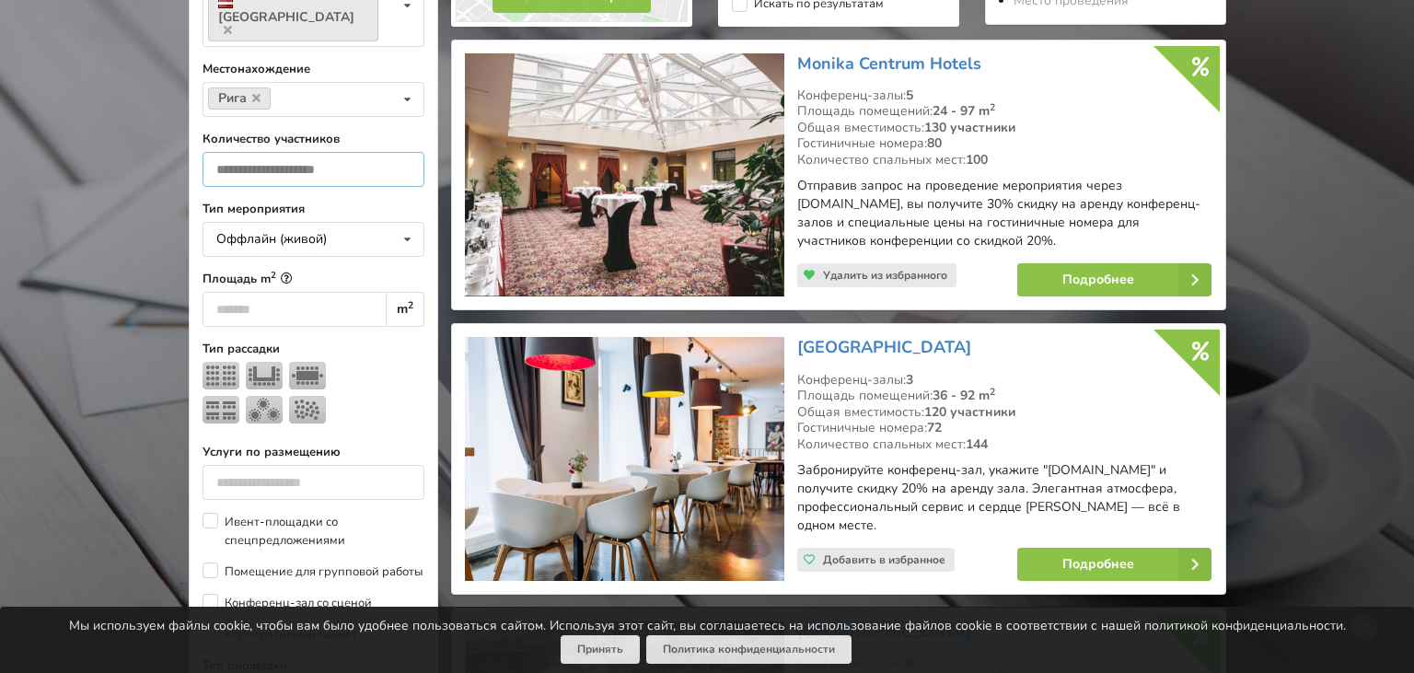
click at [287, 152] on input "**" at bounding box center [313, 169] width 222 height 35
click at [355, 270] on label "Площадь m 2" at bounding box center [313, 279] width 222 height 18
click at [336, 292] on input "*" at bounding box center [294, 309] width 184 height 35
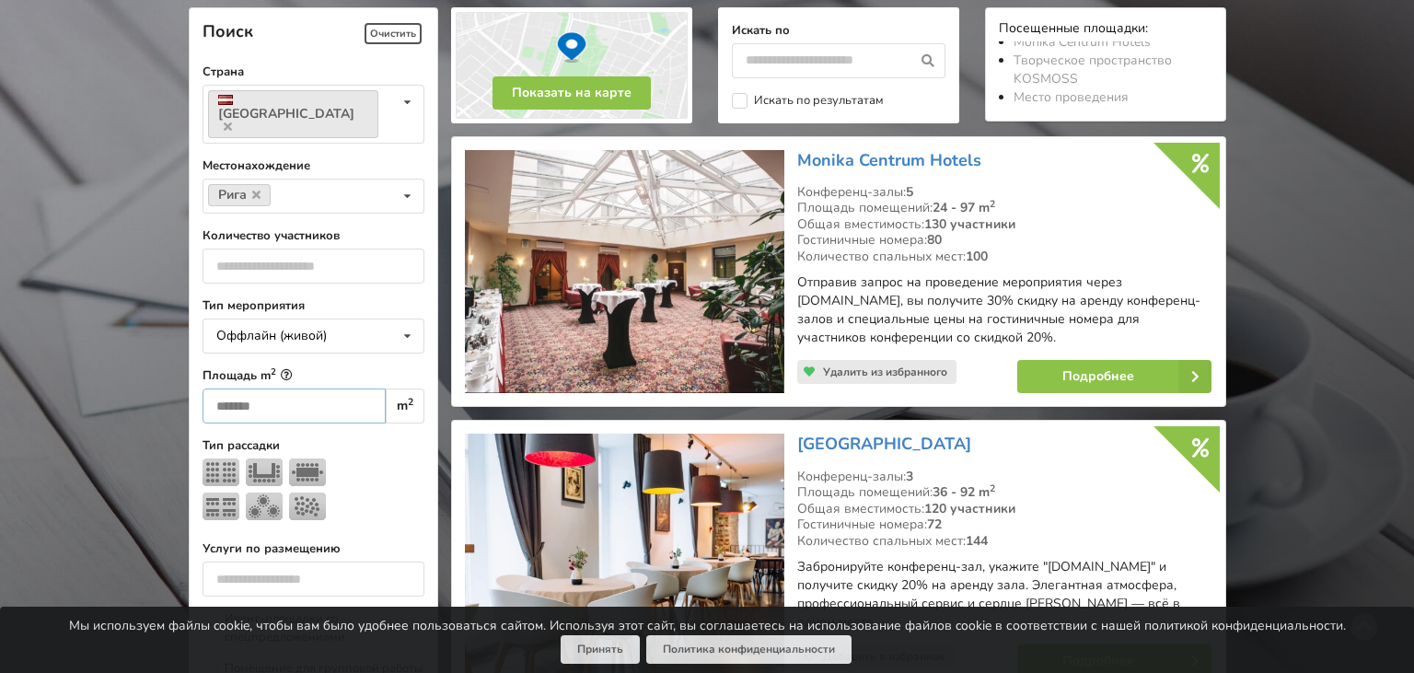
click at [230, 388] on input "*" at bounding box center [294, 405] width 184 height 35
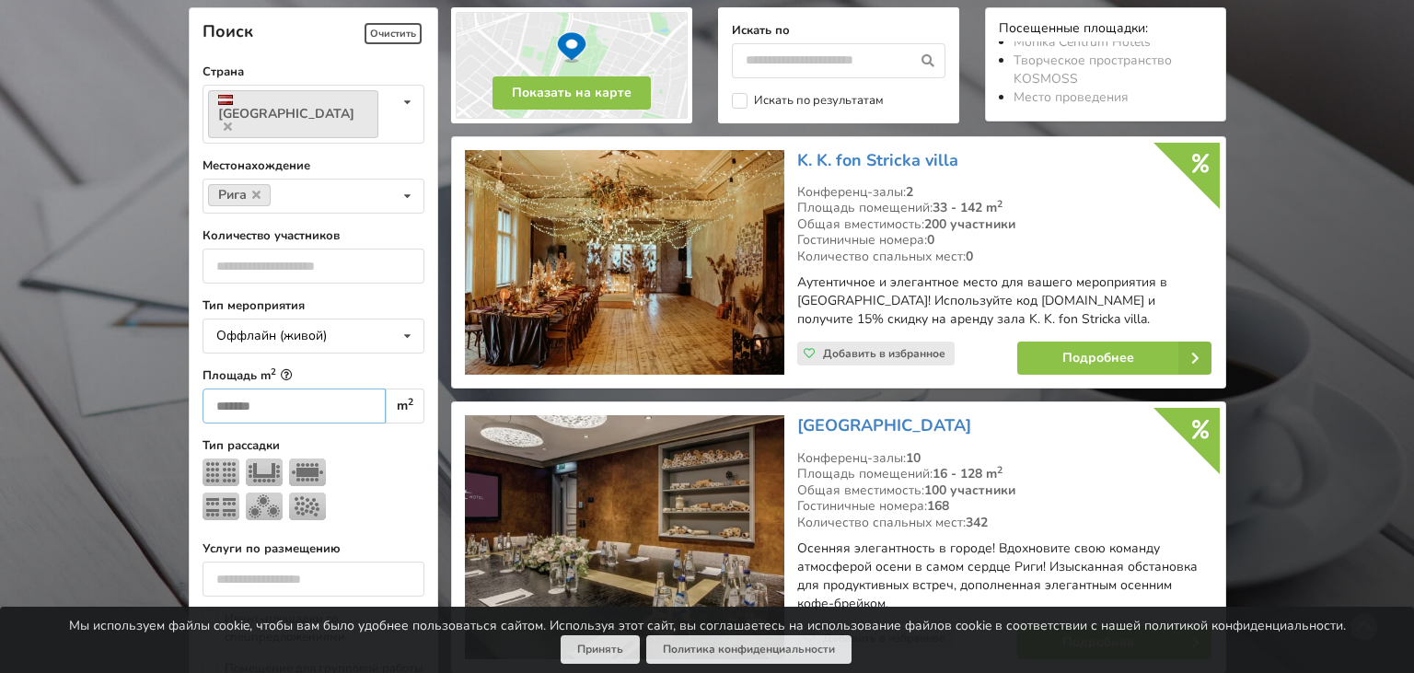
type input "***"
click at [1017, 223] on div "Общая вместимость: 200 участники" at bounding box center [1004, 224] width 414 height 17
click at [376, 458] on div at bounding box center [313, 492] width 222 height 68
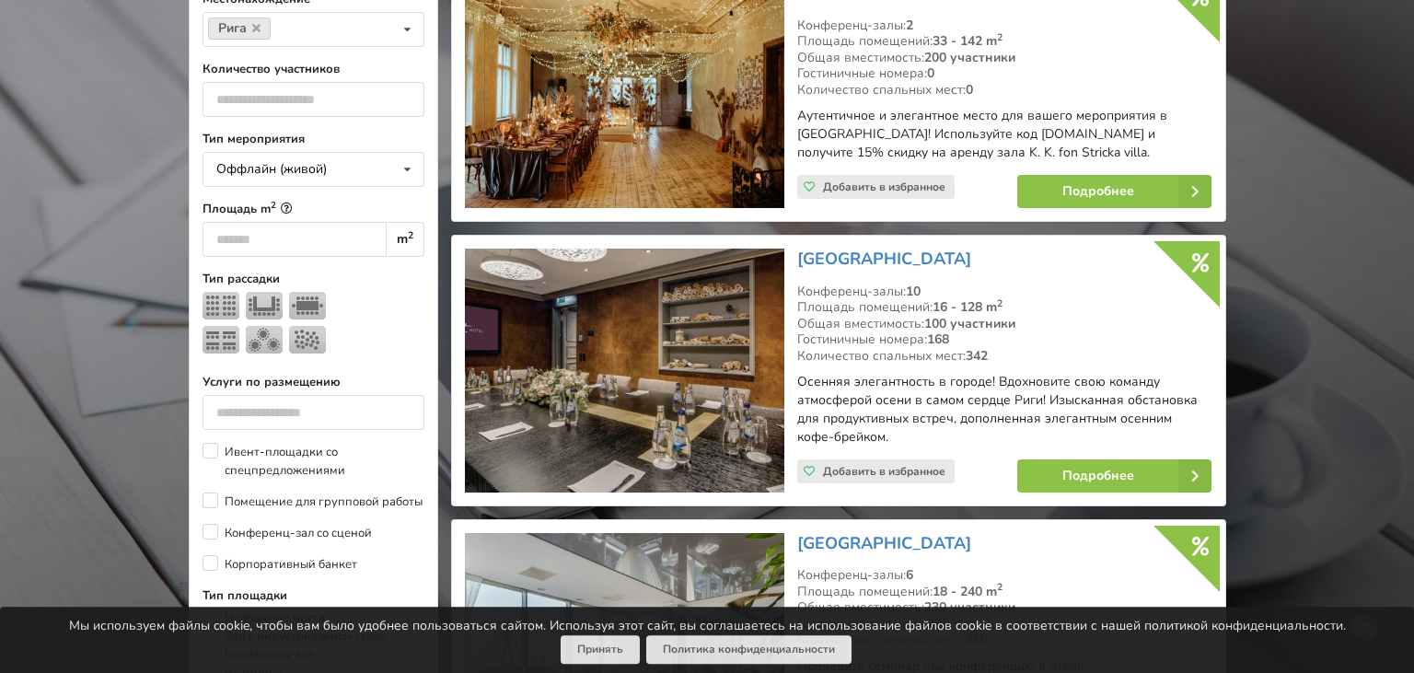
scroll to position [607, 0]
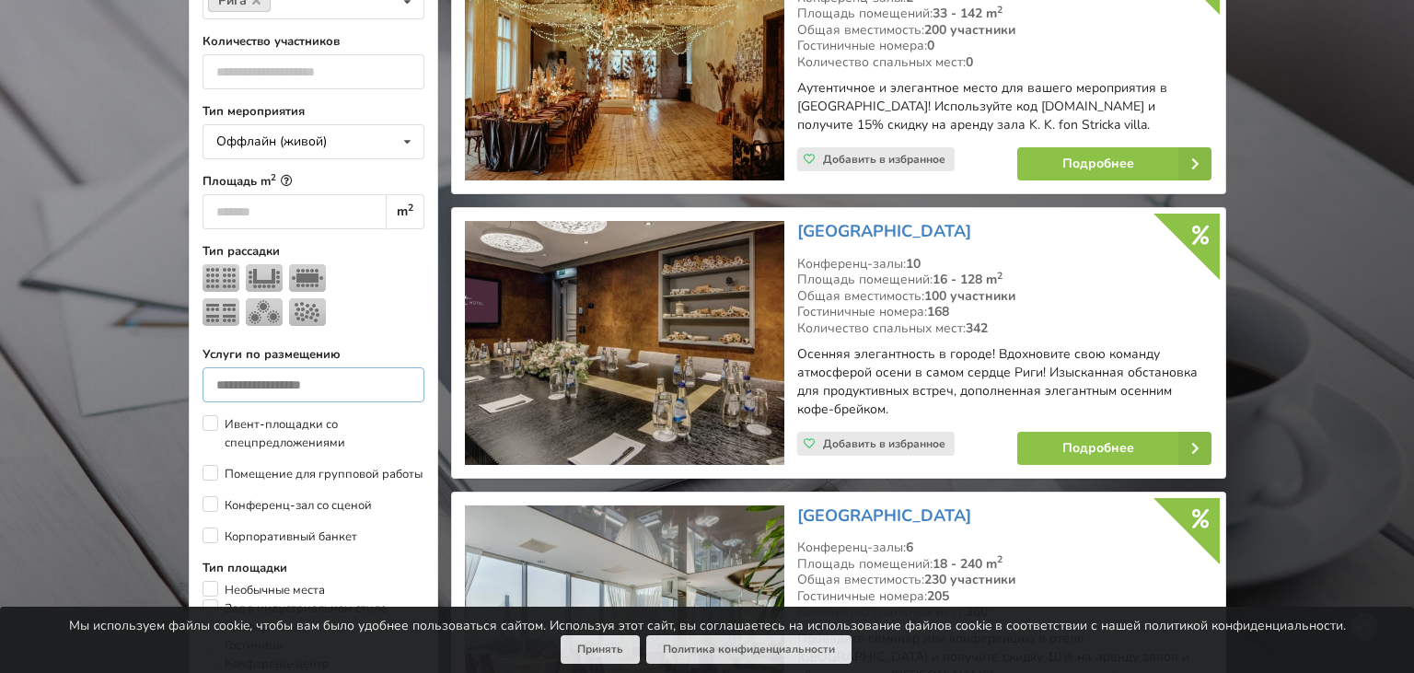
click at [336, 374] on input "number" at bounding box center [313, 384] width 222 height 35
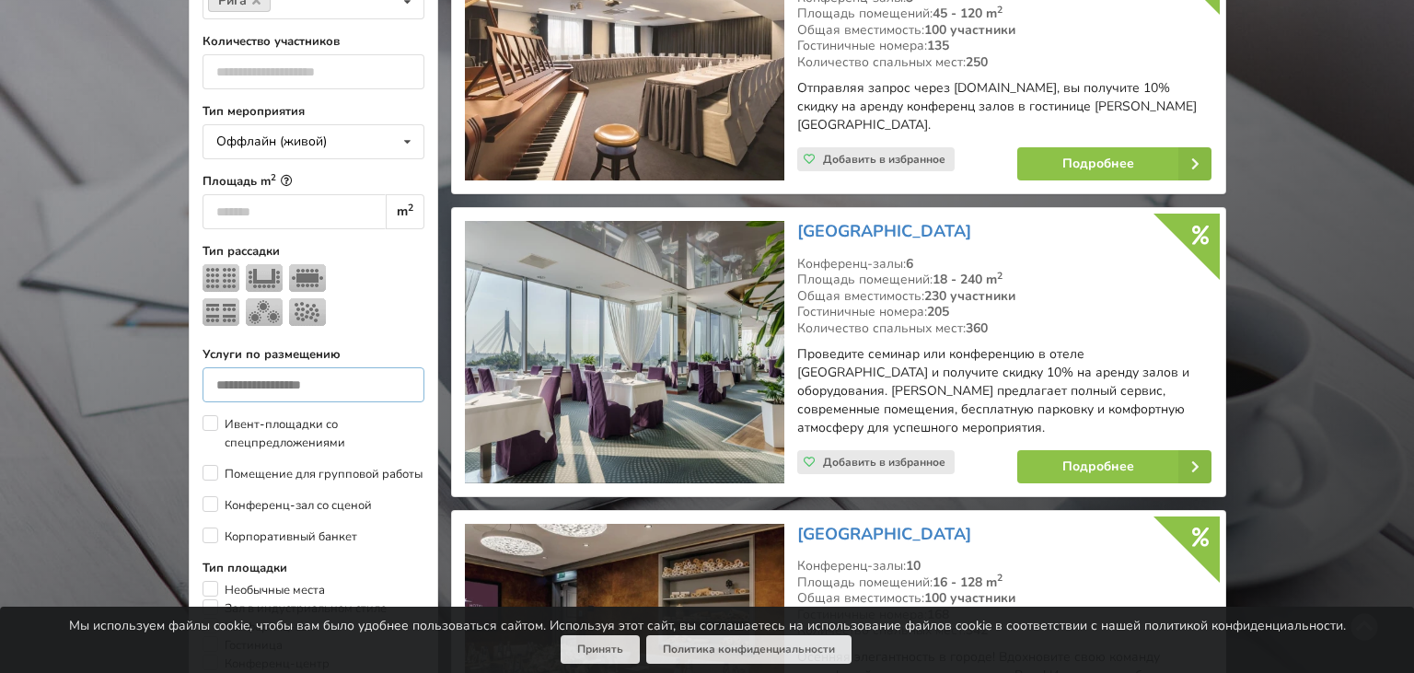
type input "*"
click at [398, 369] on input "*" at bounding box center [313, 384] width 222 height 35
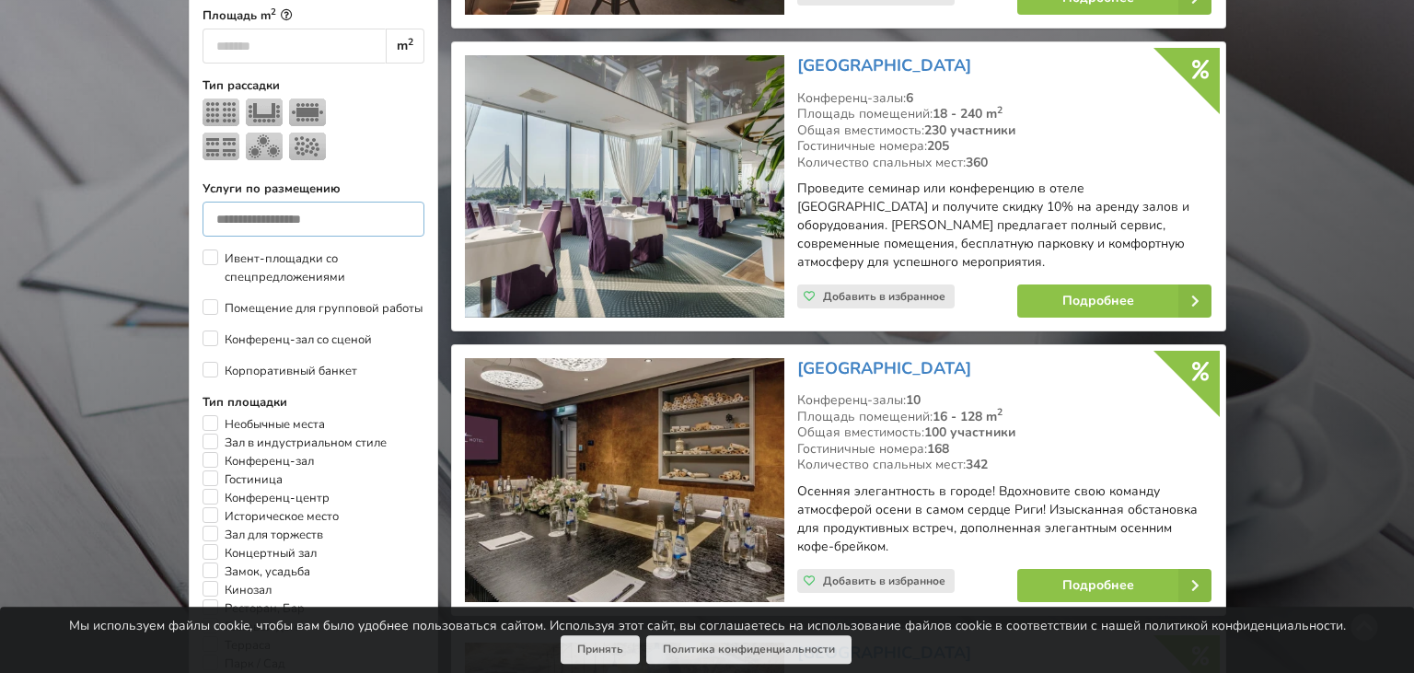
scroll to position [801, 0]
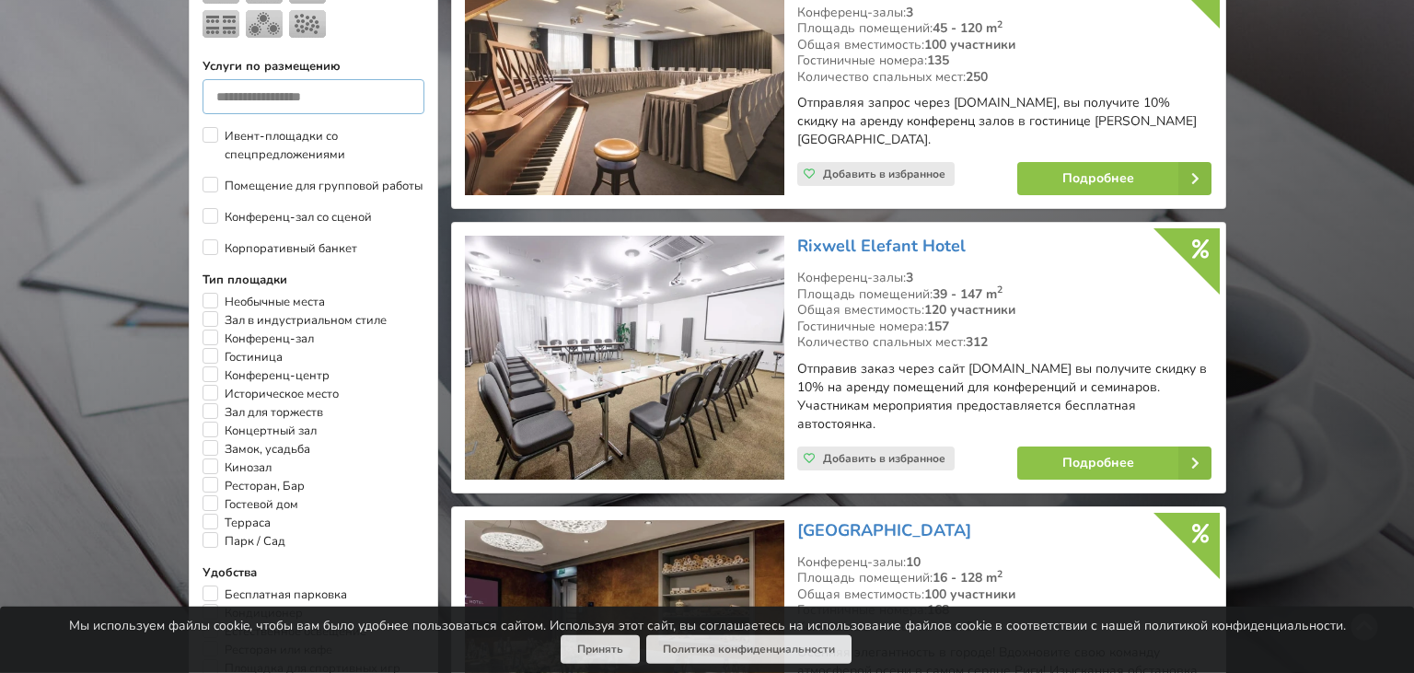
scroll to position [898, 0]
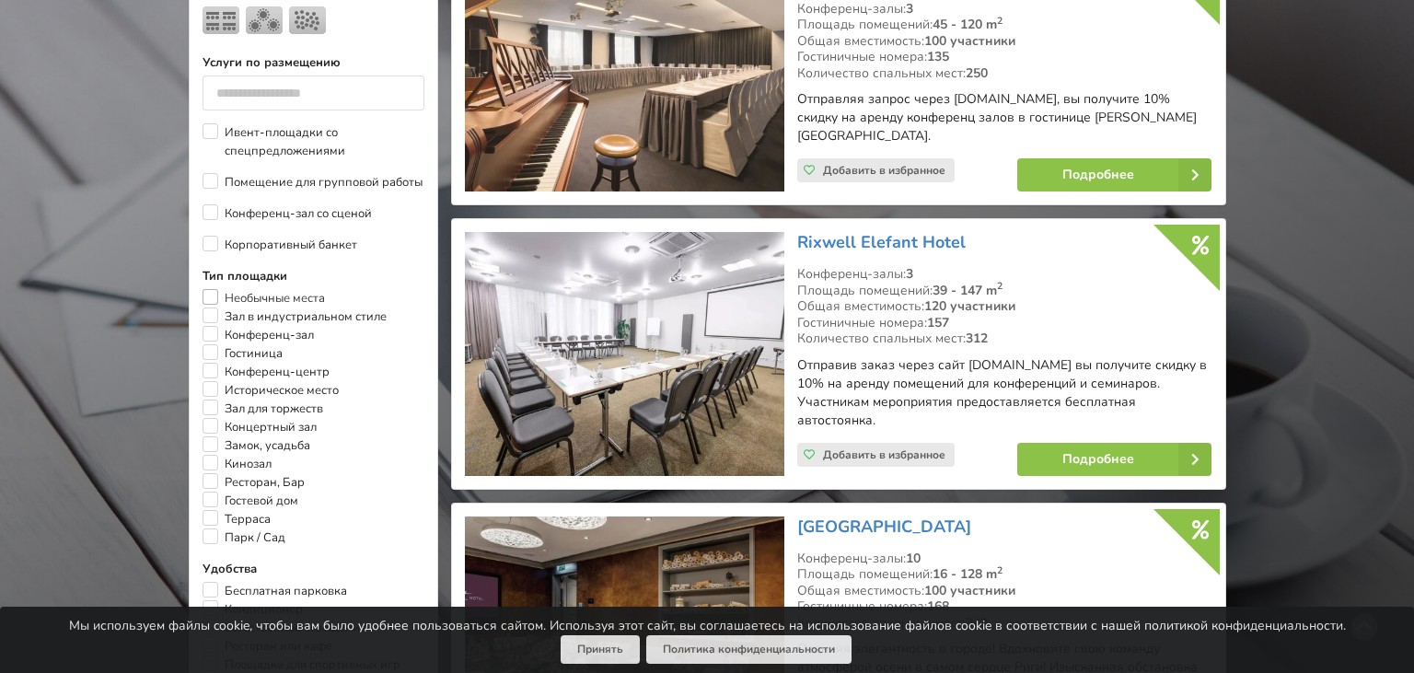
click at [215, 289] on label "Необычные места" at bounding box center [263, 298] width 122 height 18
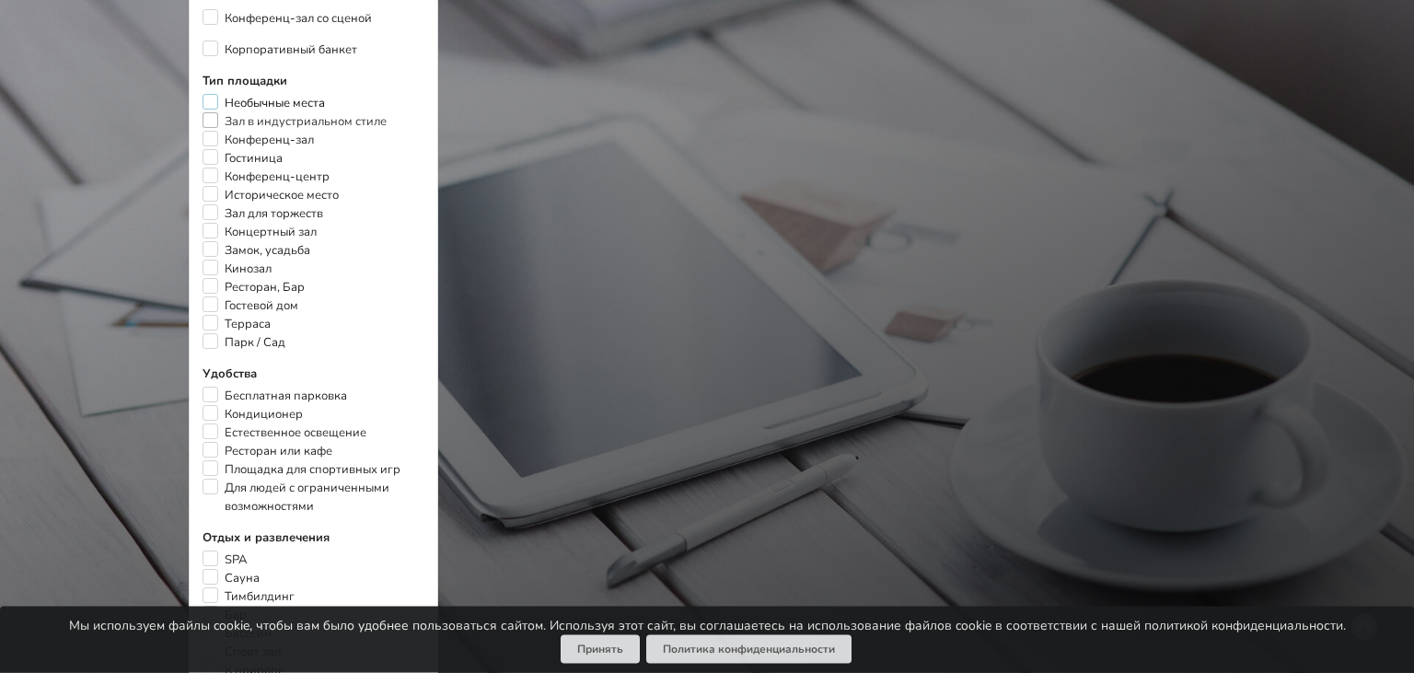
scroll to position [995, 0]
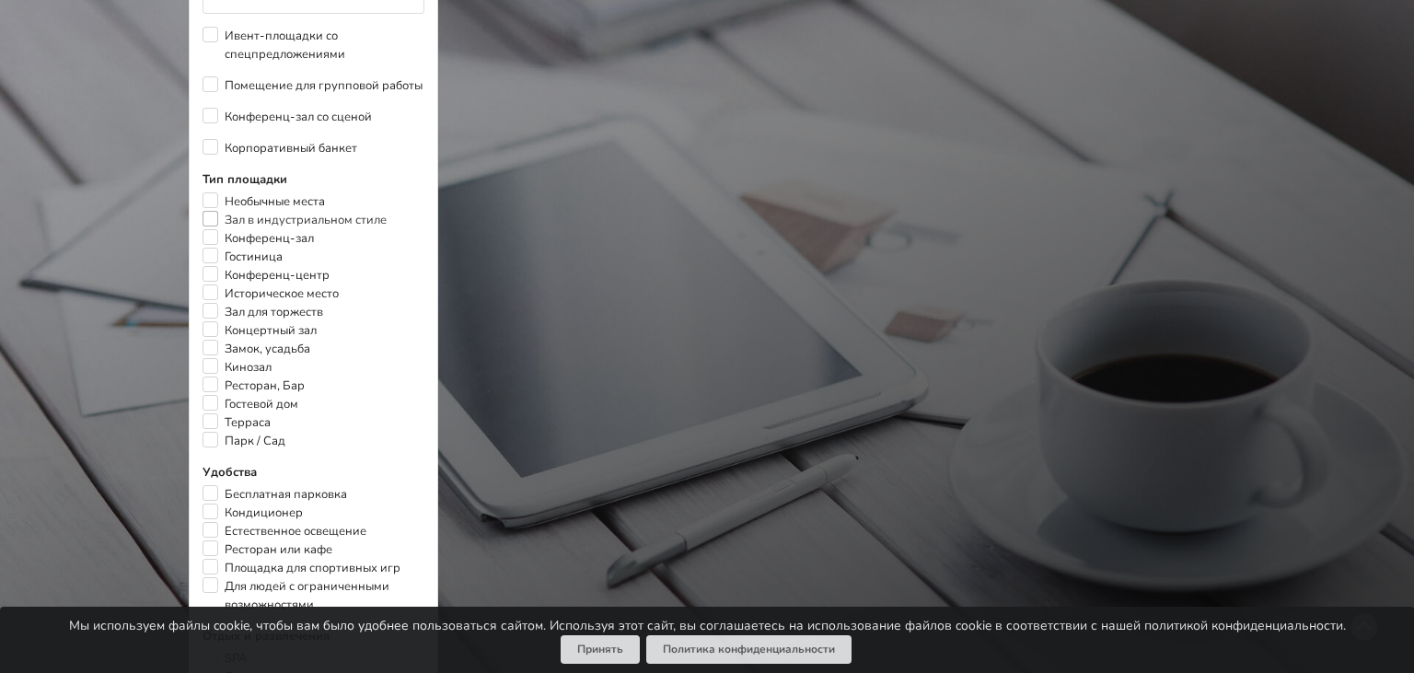
click at [210, 211] on label "Зал в индустриальном стиле" at bounding box center [294, 220] width 184 height 18
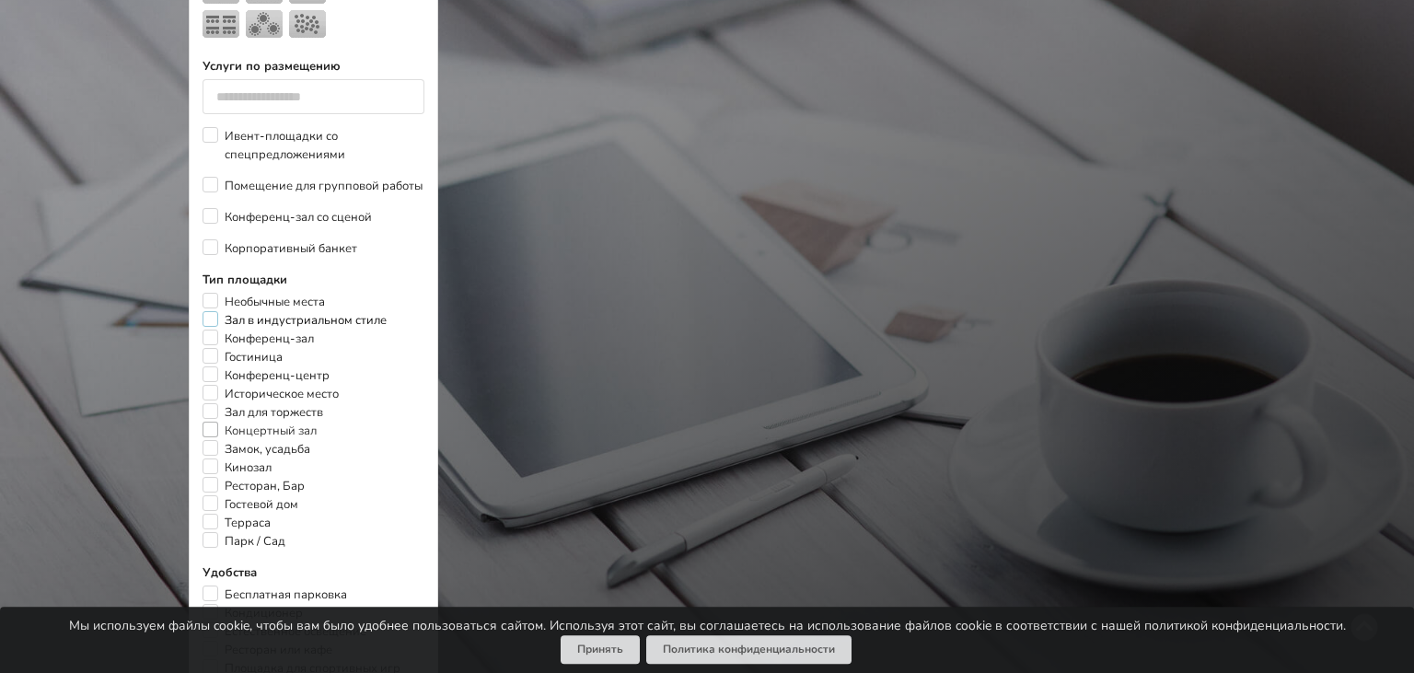
scroll to position [995, 0]
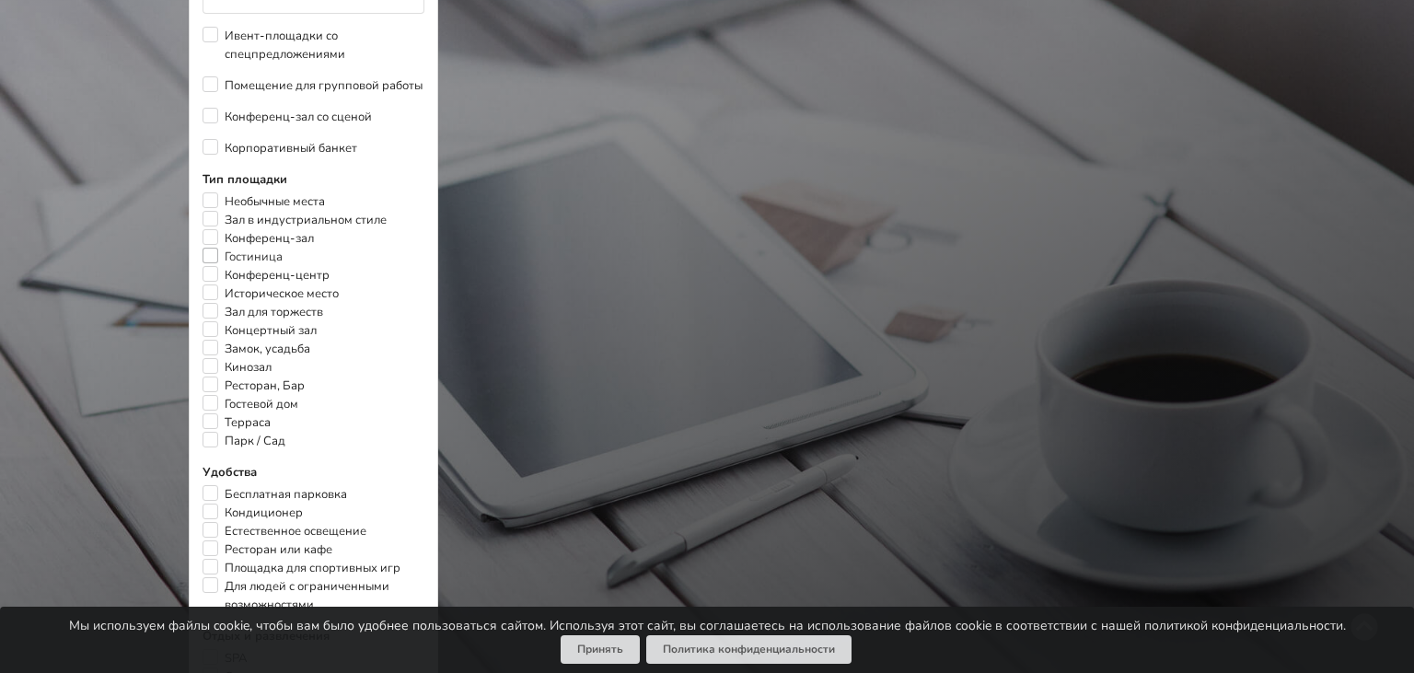
click at [208, 248] on label "Гостиница" at bounding box center [242, 257] width 80 height 18
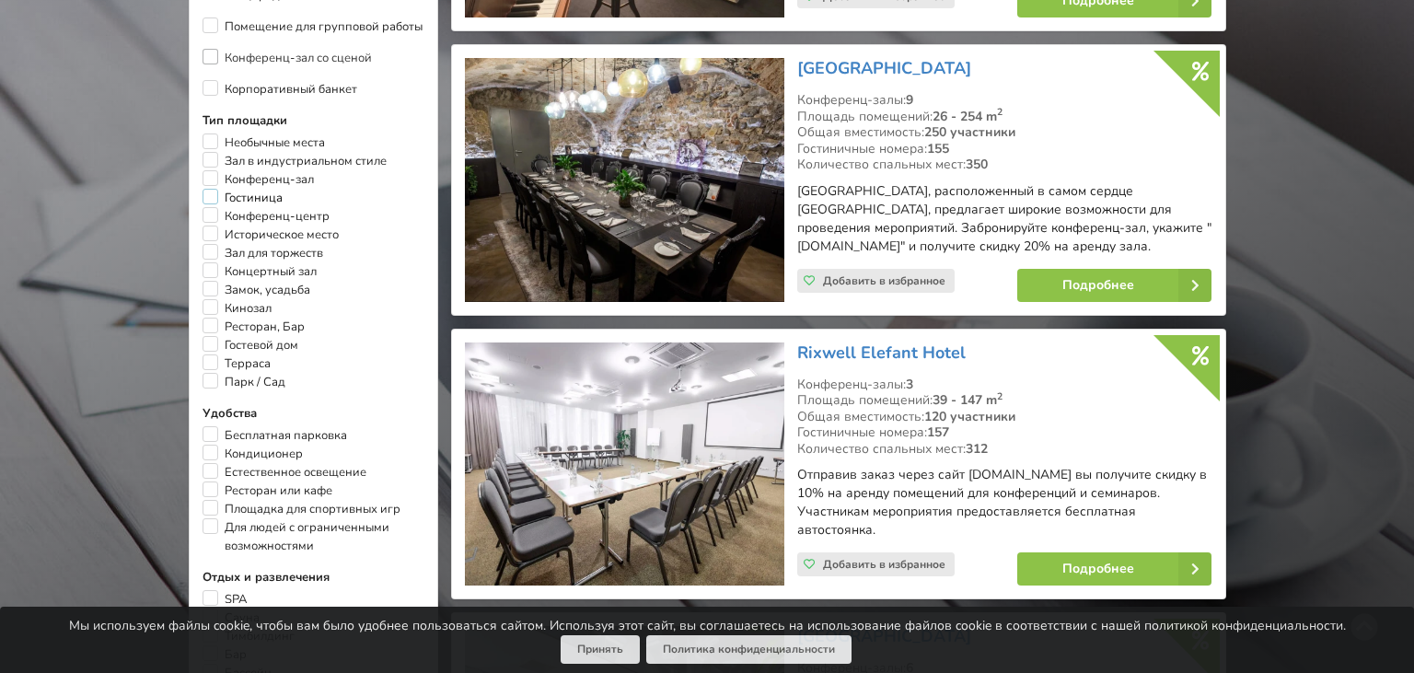
scroll to position [1093, 0]
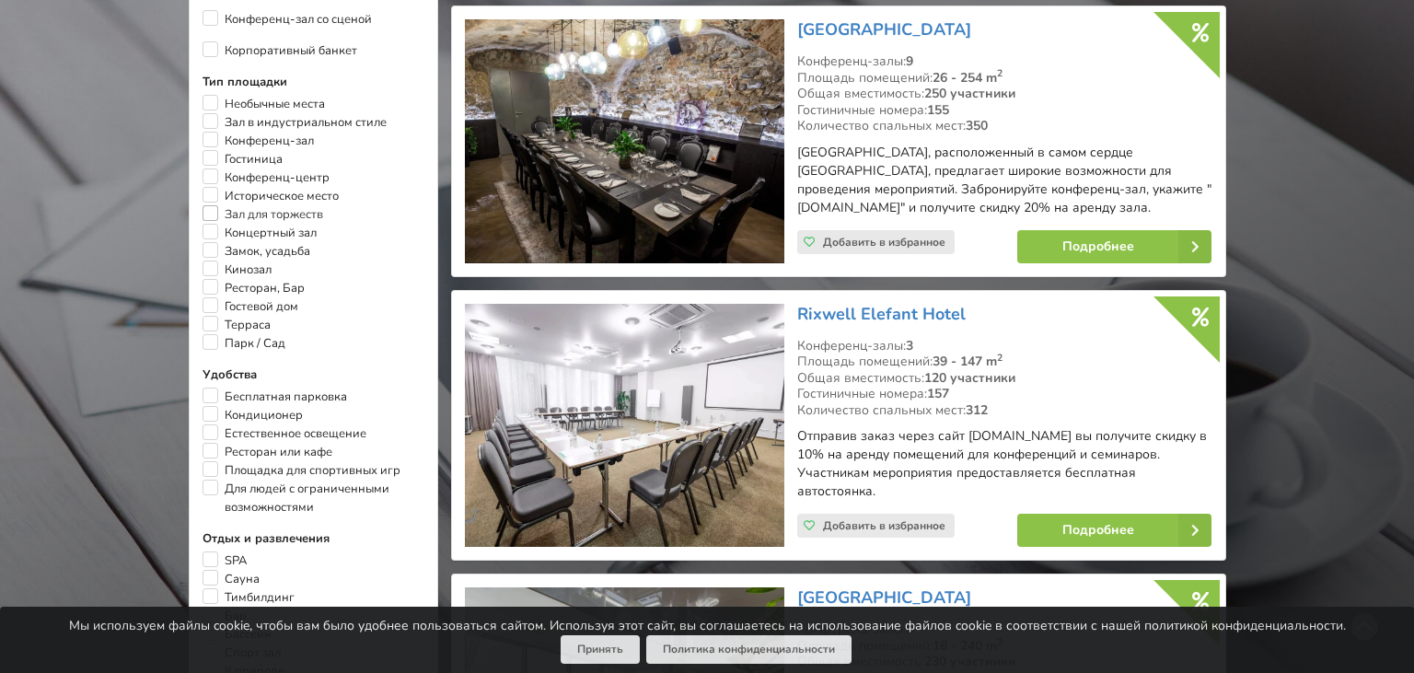
click at [207, 205] on label "Зал для торжеств" at bounding box center [262, 214] width 121 height 18
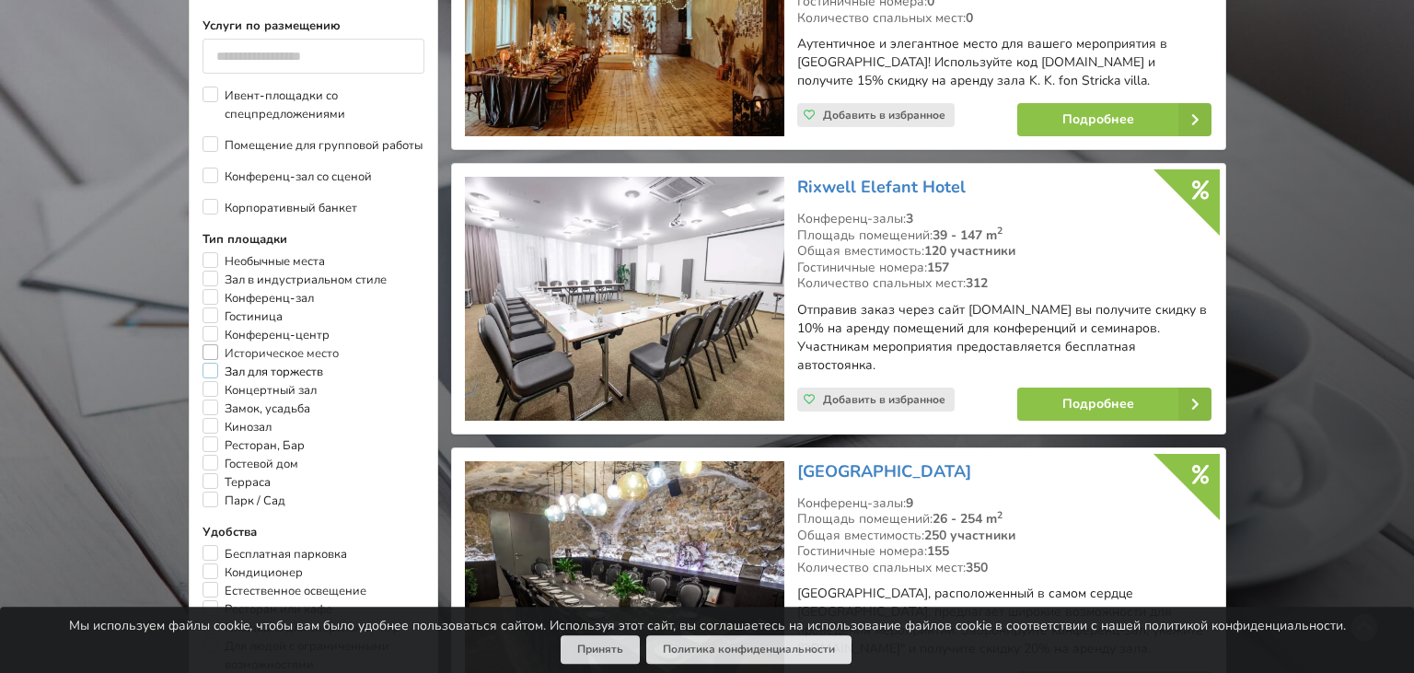
scroll to position [1093, 0]
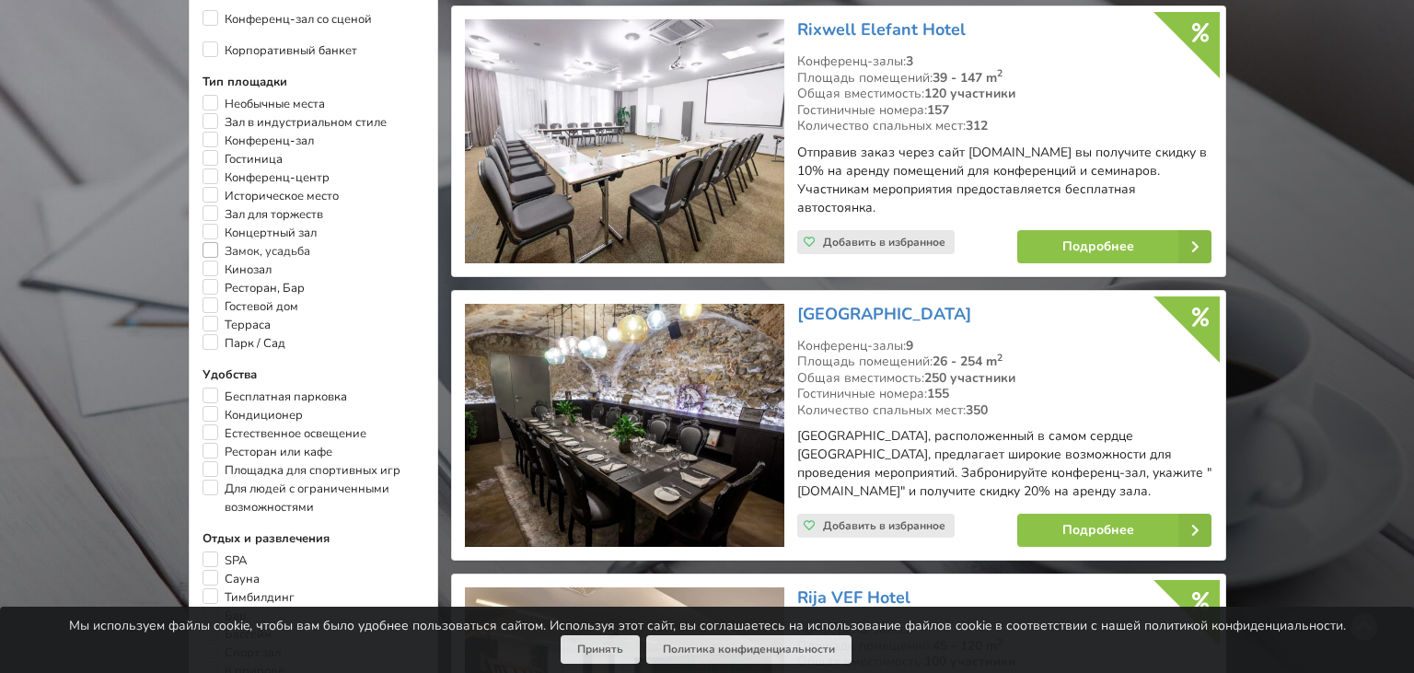
click at [209, 242] on label "Замок, усадьба" at bounding box center [256, 251] width 108 height 18
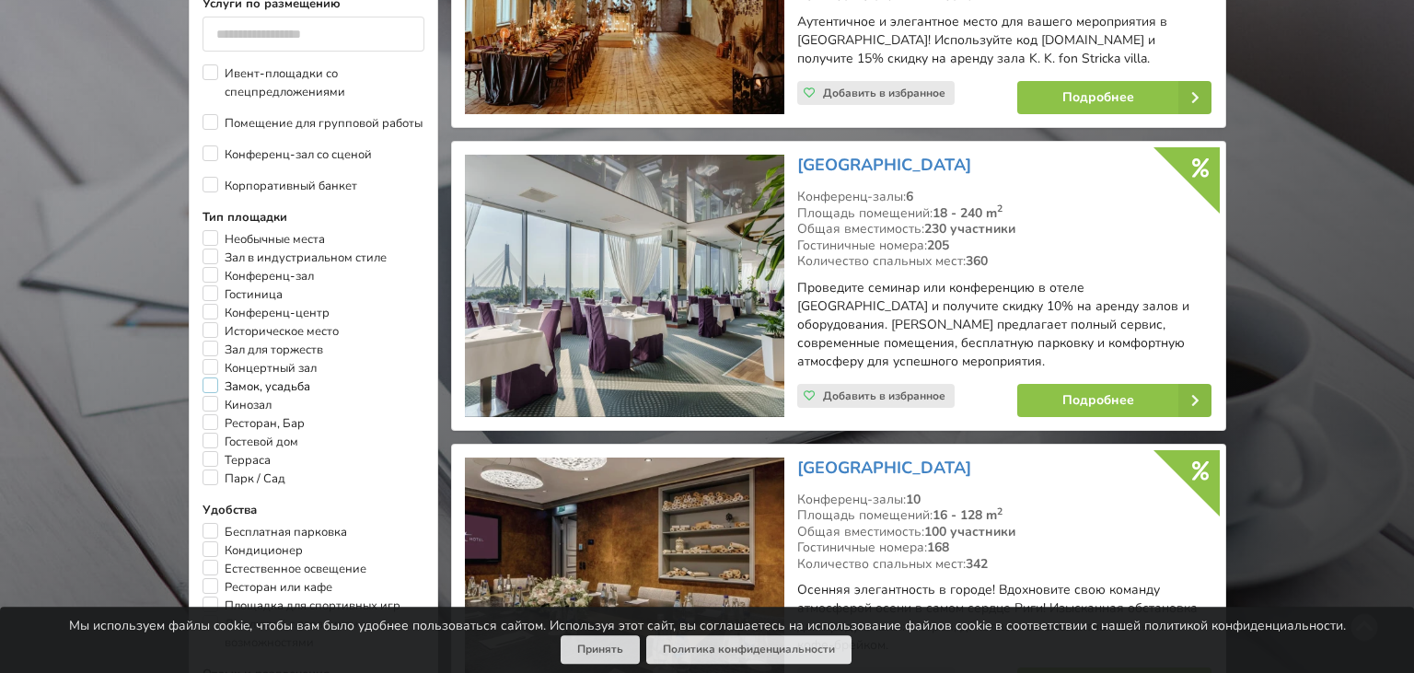
scroll to position [995, 0]
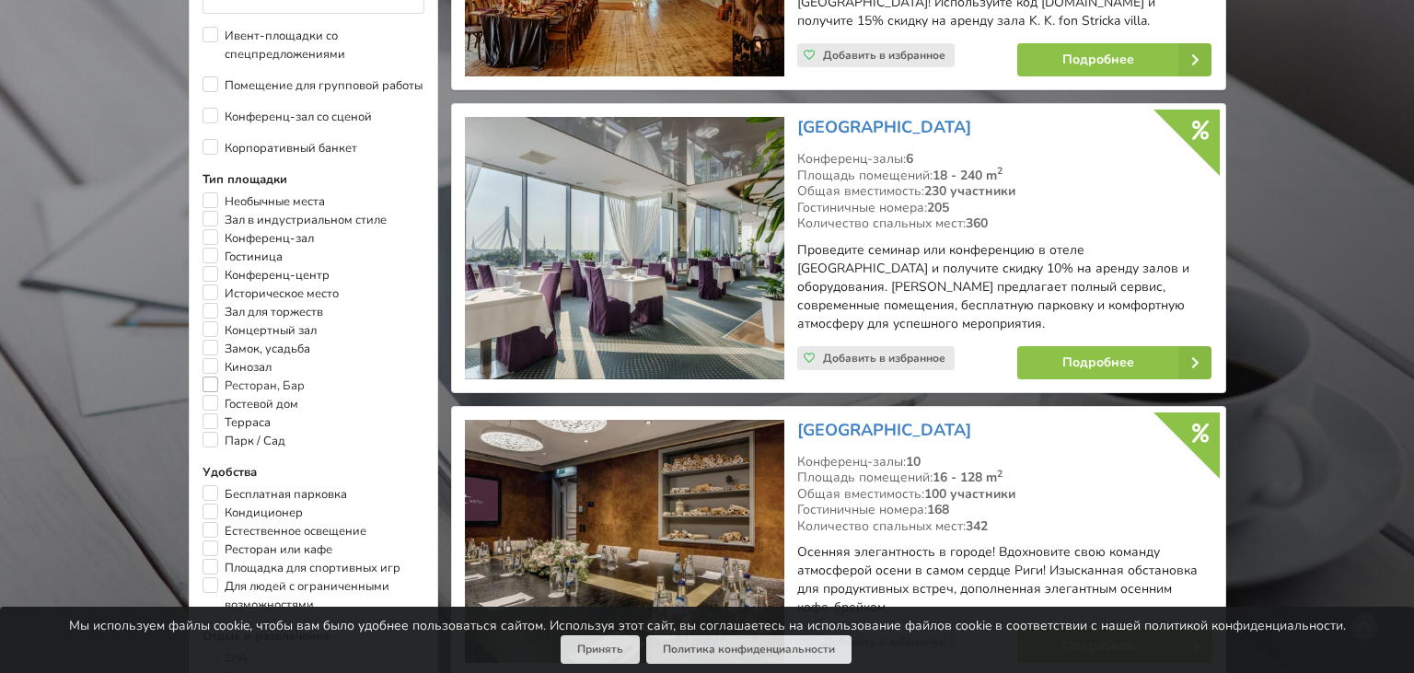
click at [211, 383] on label "Ресторан, Бар" at bounding box center [253, 385] width 102 height 18
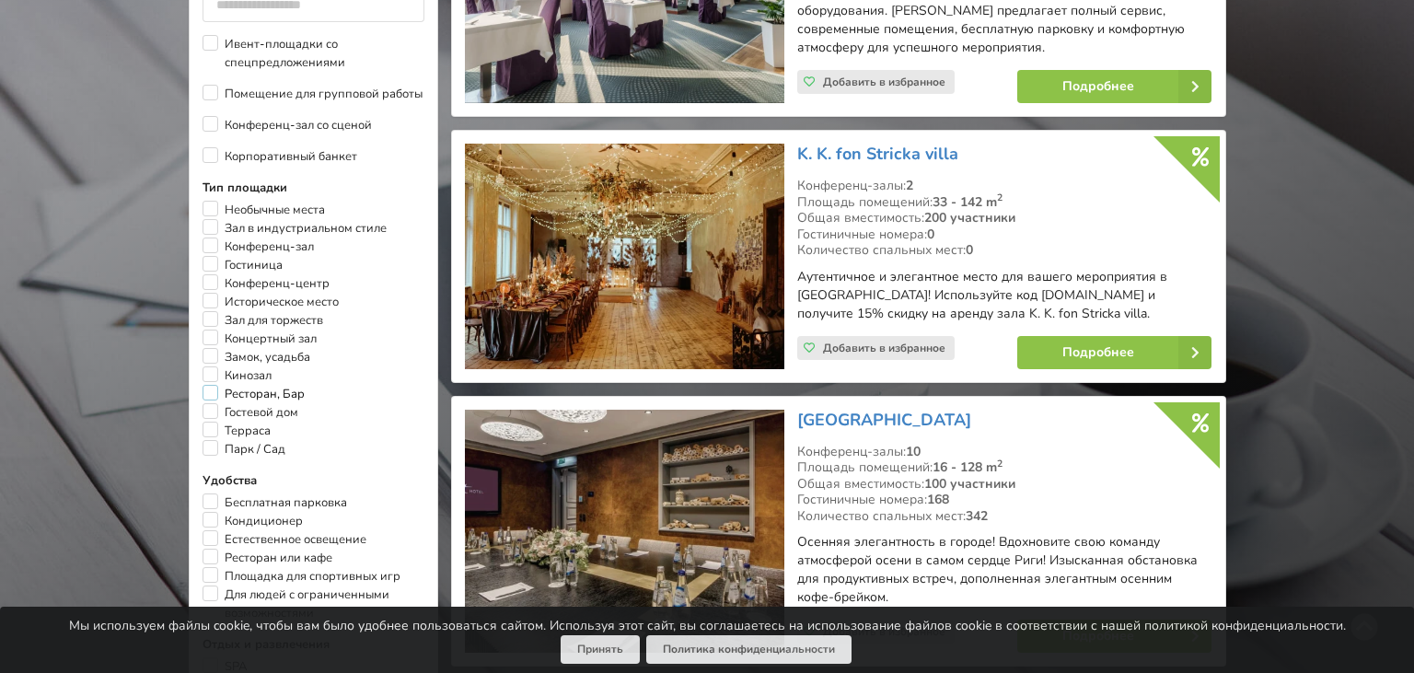
scroll to position [995, 0]
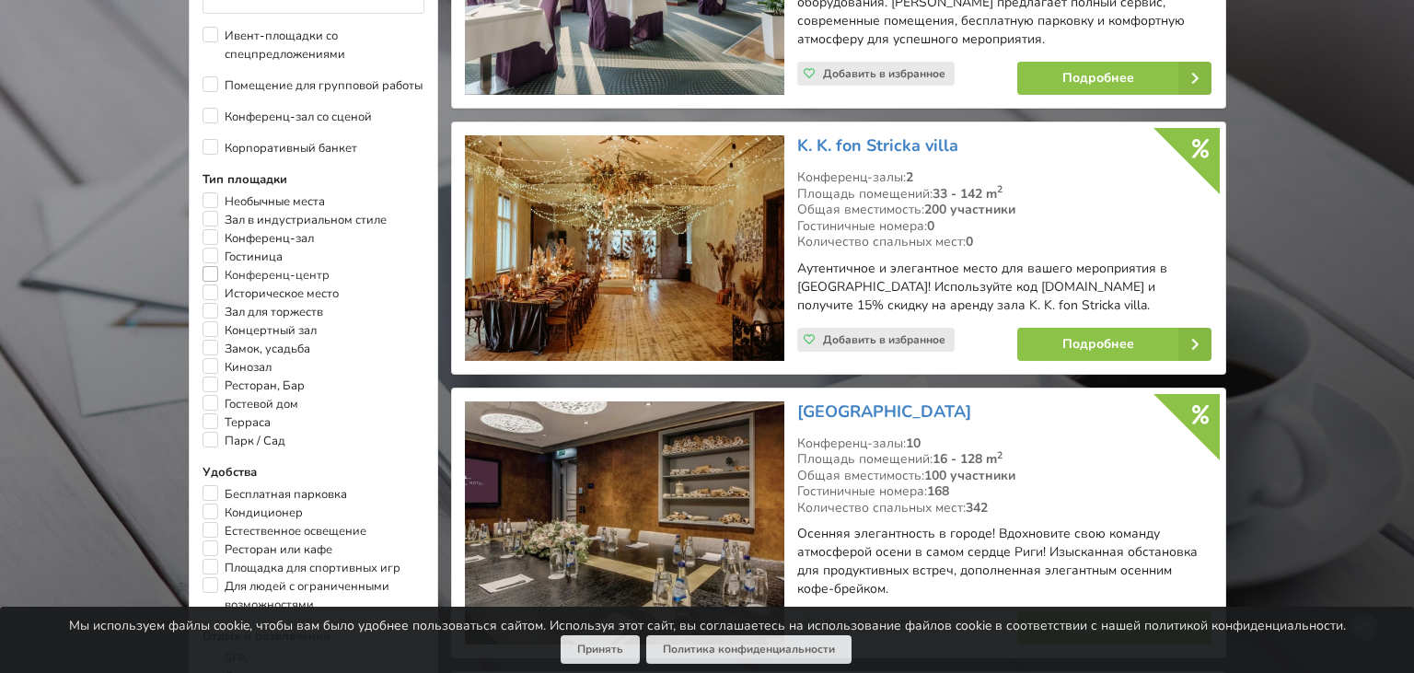
click at [212, 271] on label "Конференц-центр" at bounding box center [265, 275] width 127 height 18
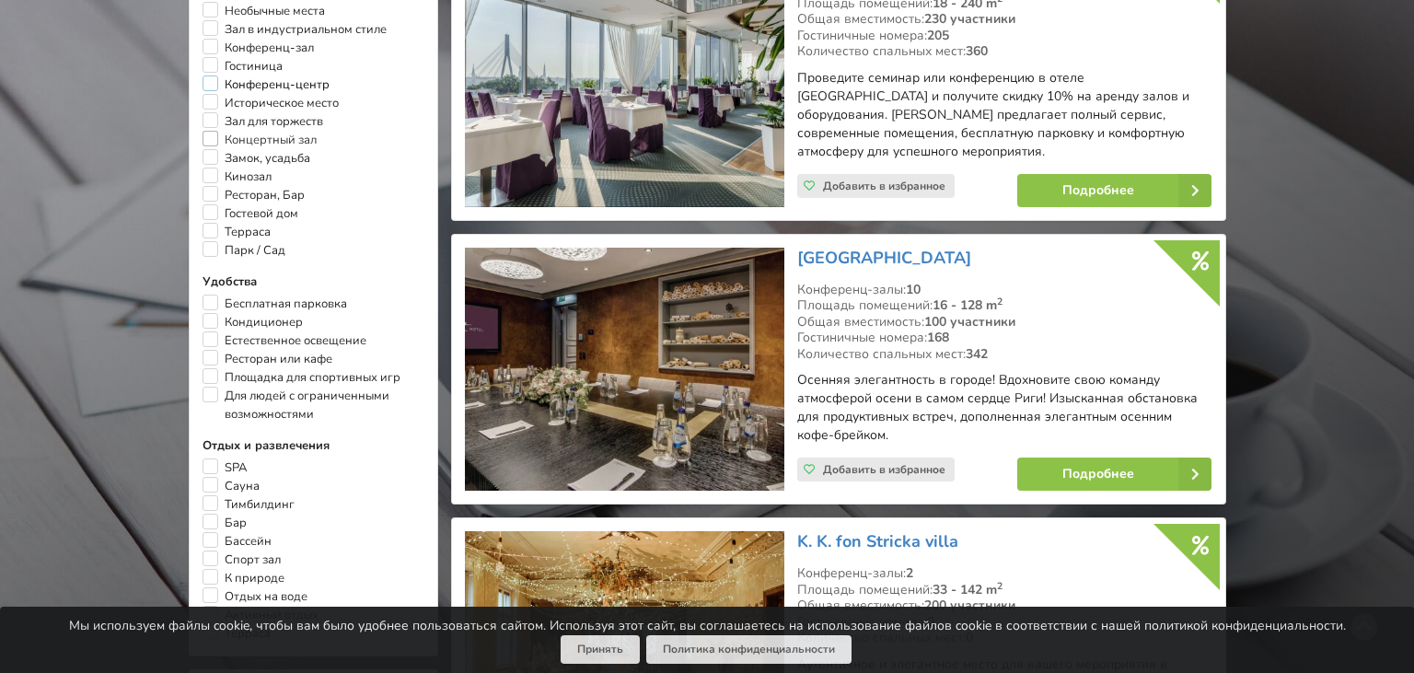
scroll to position [1189, 0]
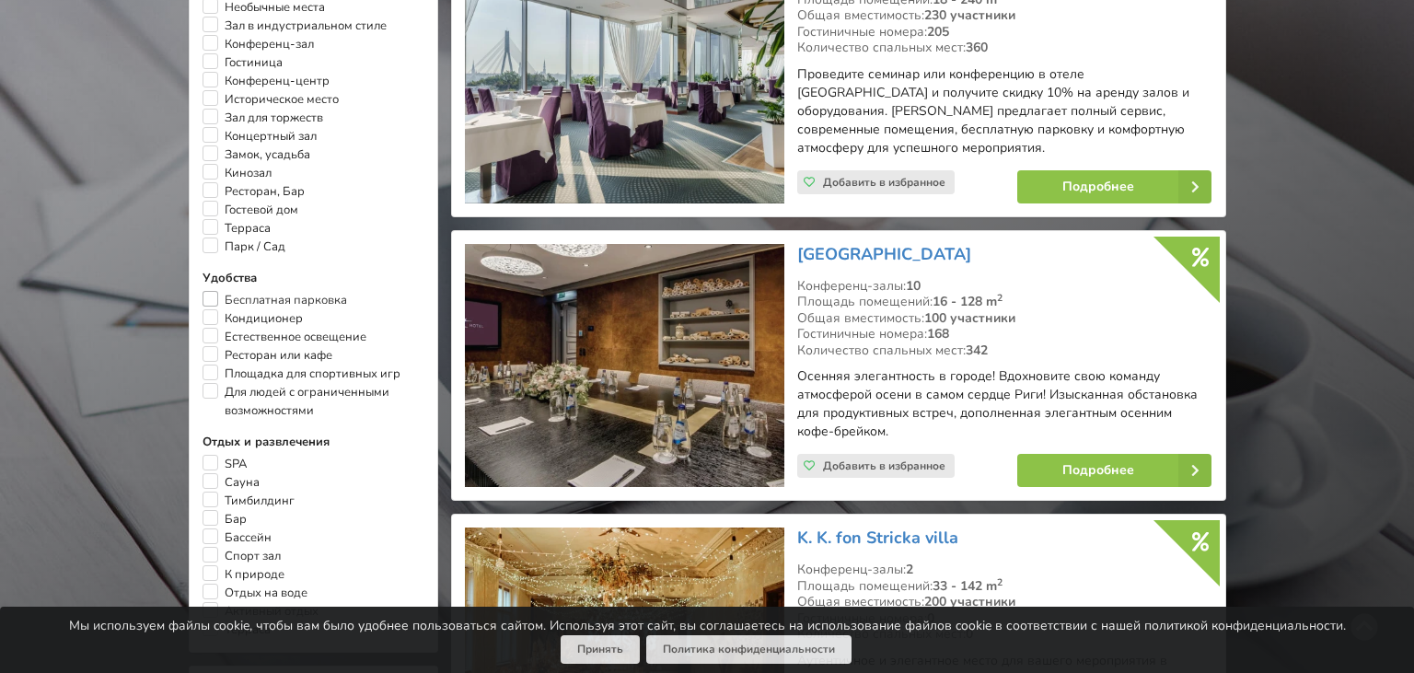
click at [214, 298] on label "Бесплатная парковка" at bounding box center [274, 300] width 145 height 18
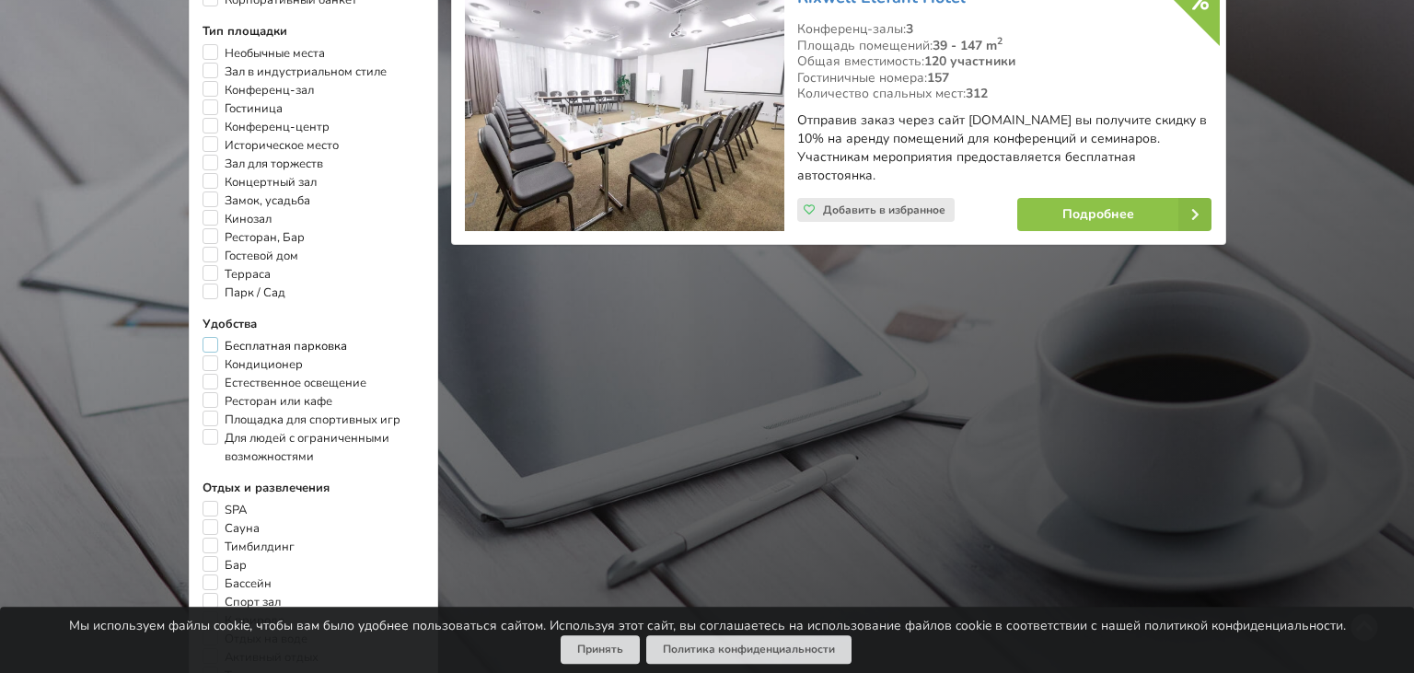
scroll to position [801, 0]
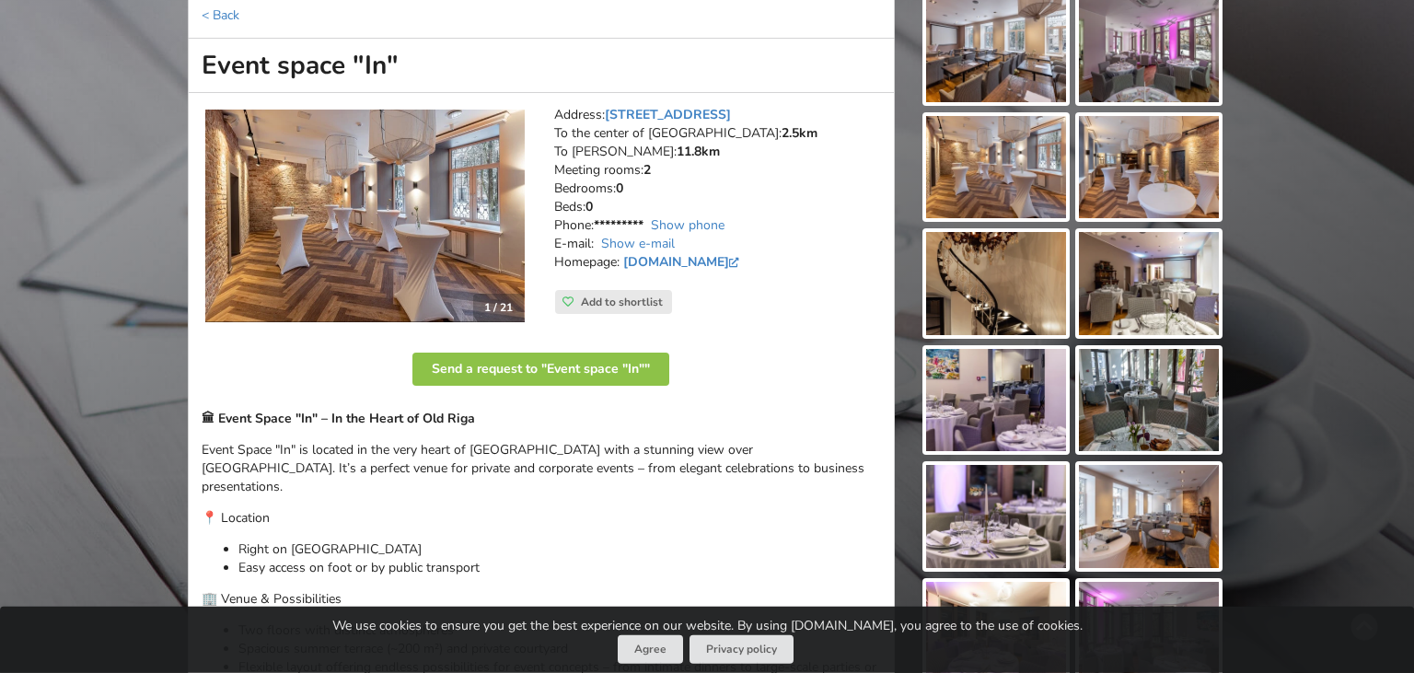
scroll to position [97, 0]
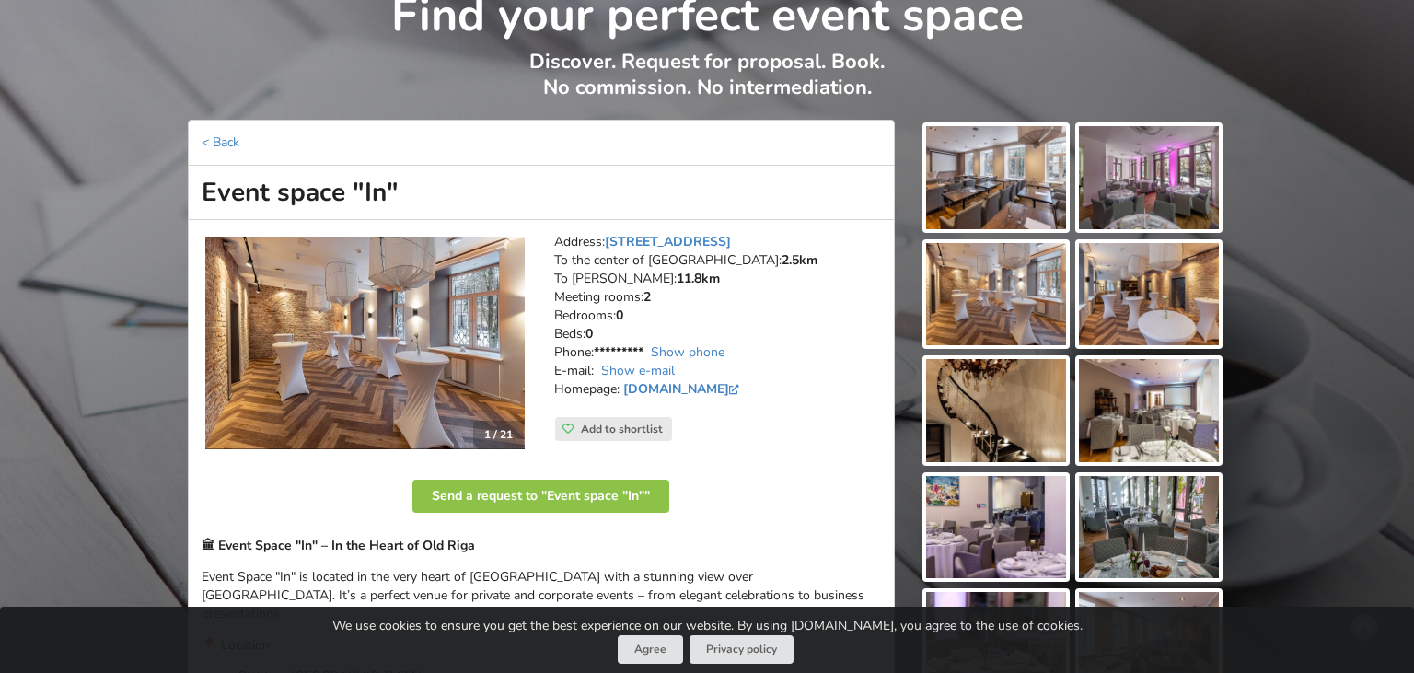
click at [991, 196] on img at bounding box center [996, 177] width 140 height 103
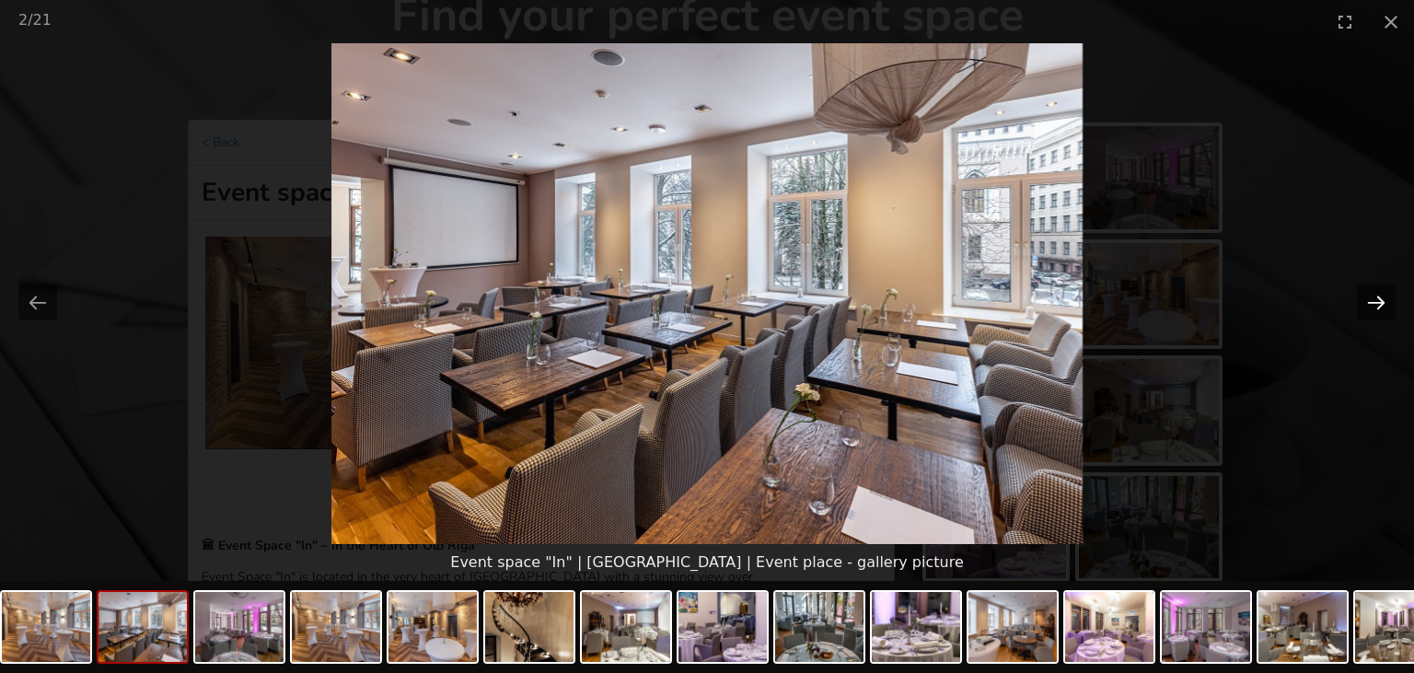
click at [1387, 306] on button "Next slide" at bounding box center [1376, 302] width 39 height 36
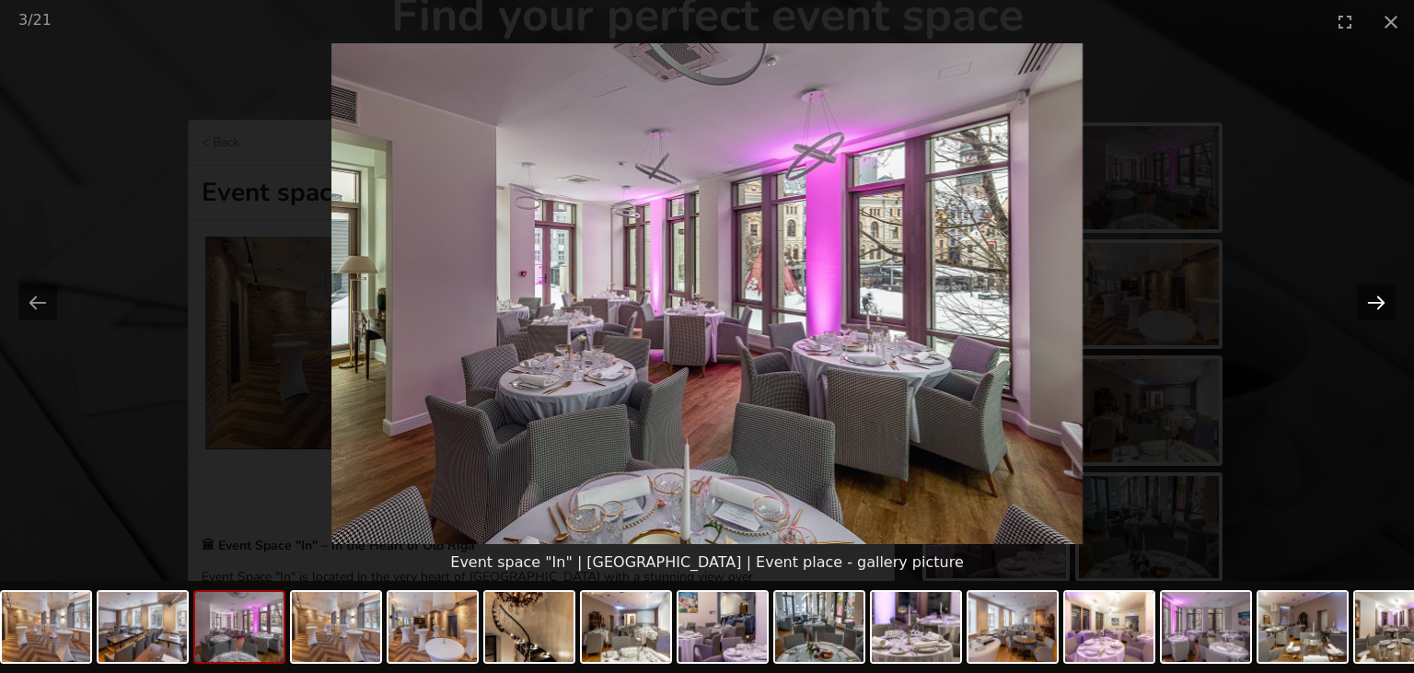
click at [1386, 305] on button "Next slide" at bounding box center [1376, 302] width 39 height 36
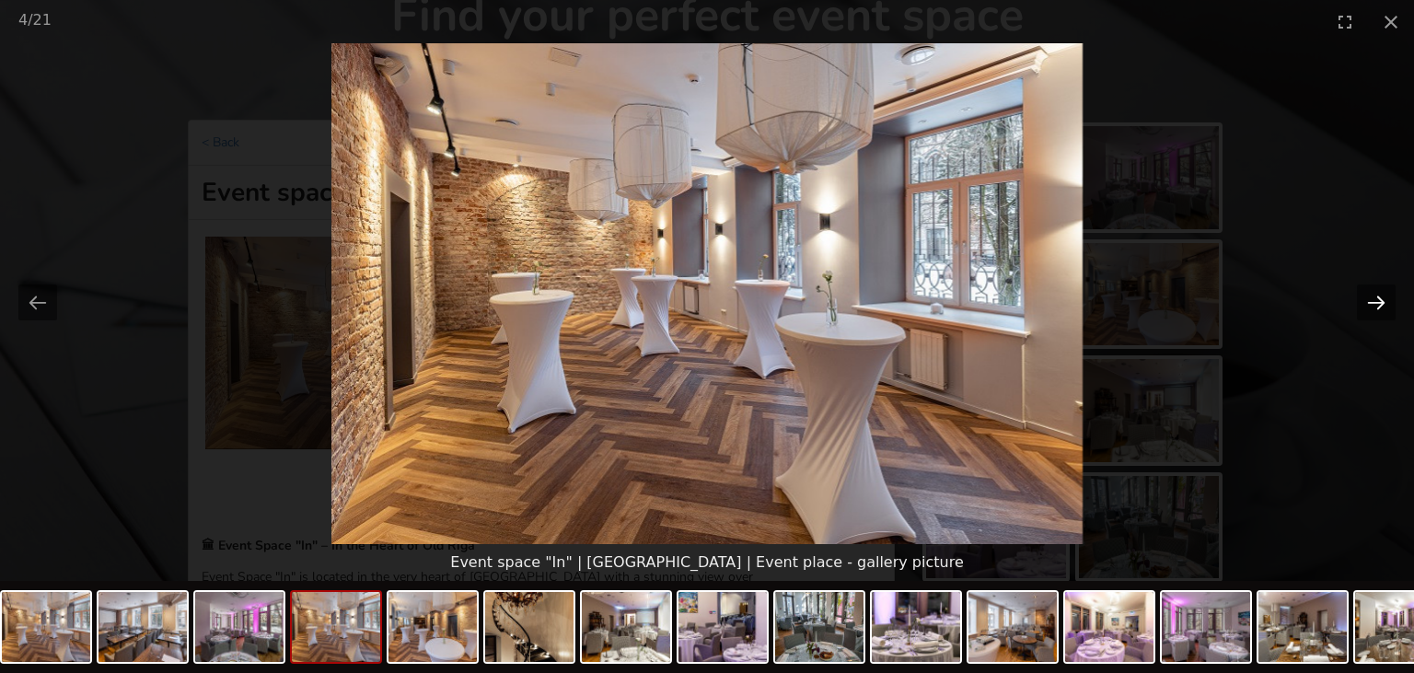
click at [1380, 300] on button "Next slide" at bounding box center [1376, 302] width 39 height 36
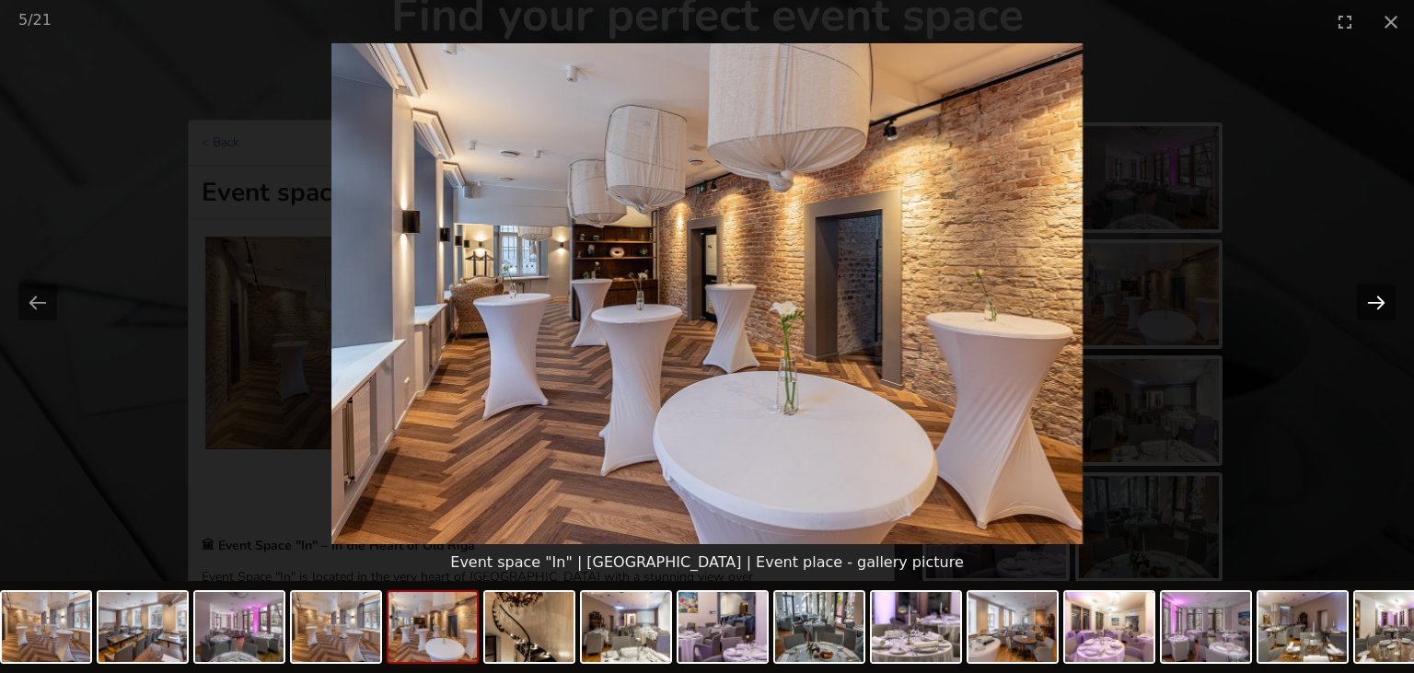
click at [1380, 300] on button "Next slide" at bounding box center [1376, 302] width 39 height 36
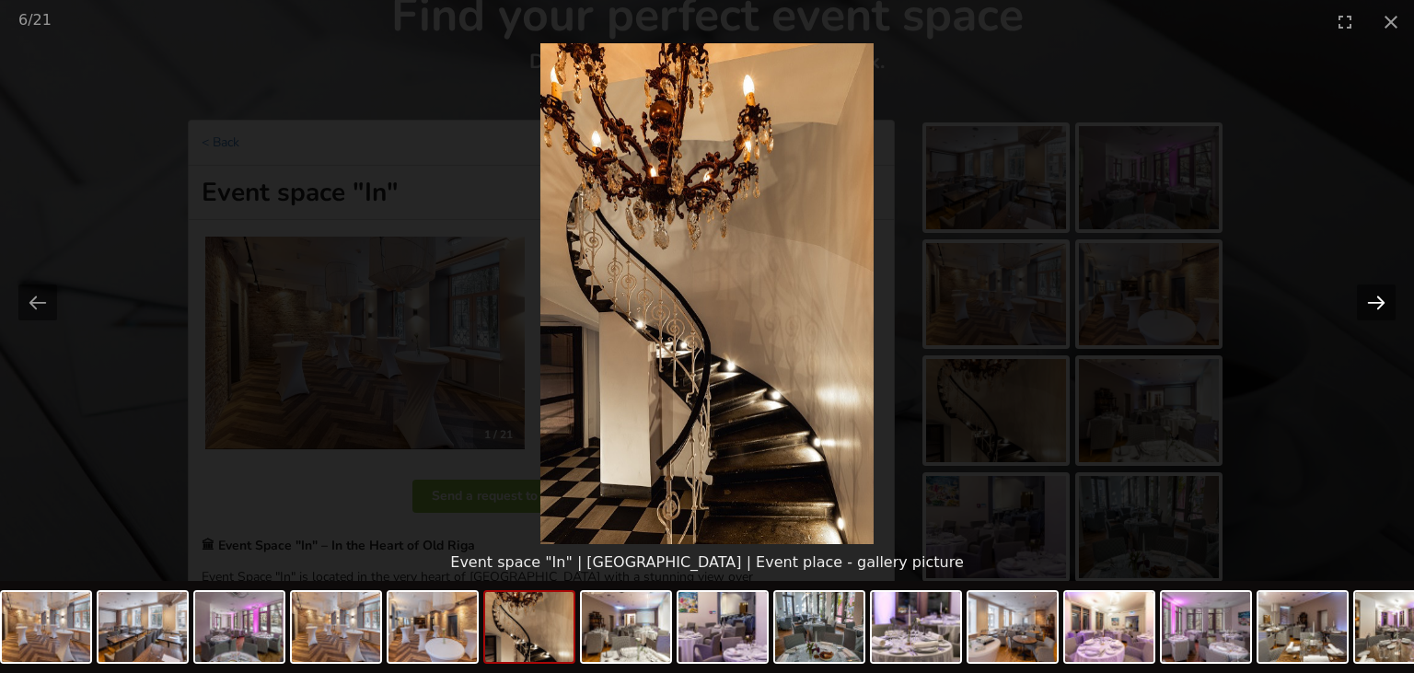
click at [1380, 300] on button "Next slide" at bounding box center [1376, 302] width 39 height 36
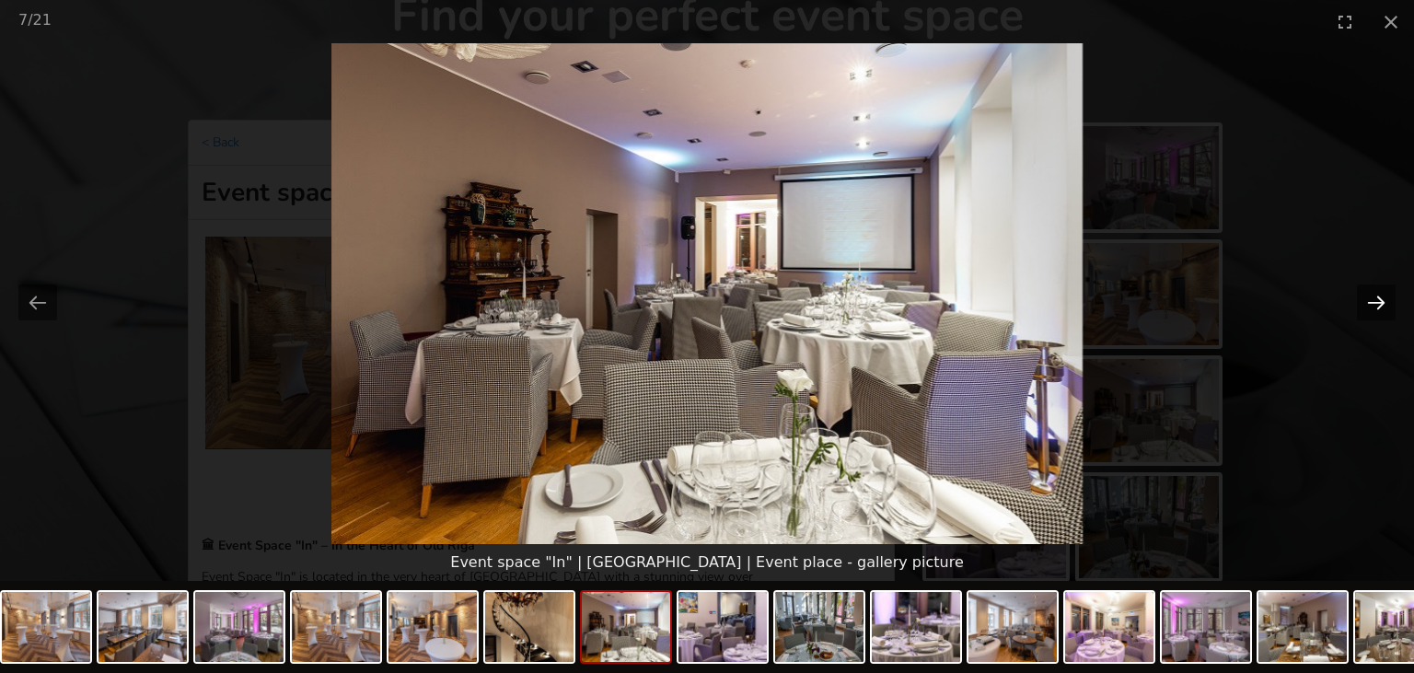
click at [1380, 300] on button "Next slide" at bounding box center [1376, 302] width 39 height 36
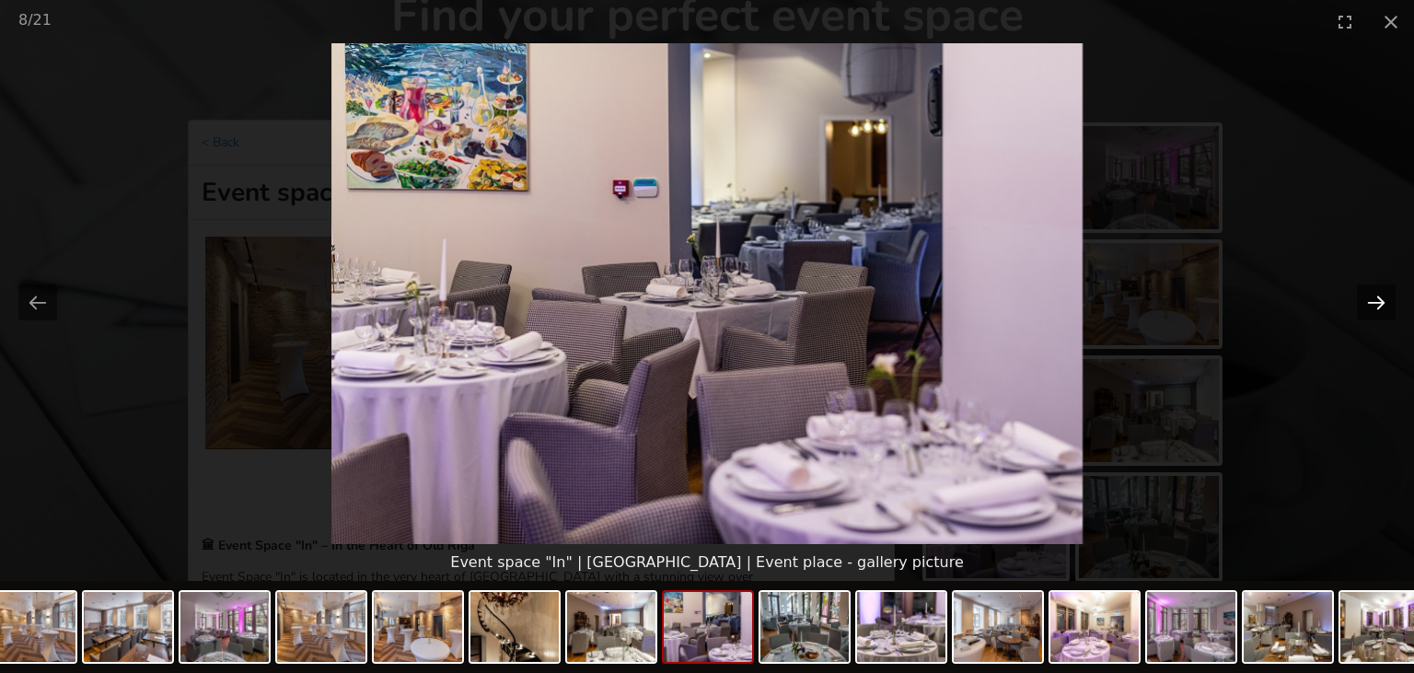
click at [1380, 300] on button "Next slide" at bounding box center [1376, 302] width 39 height 36
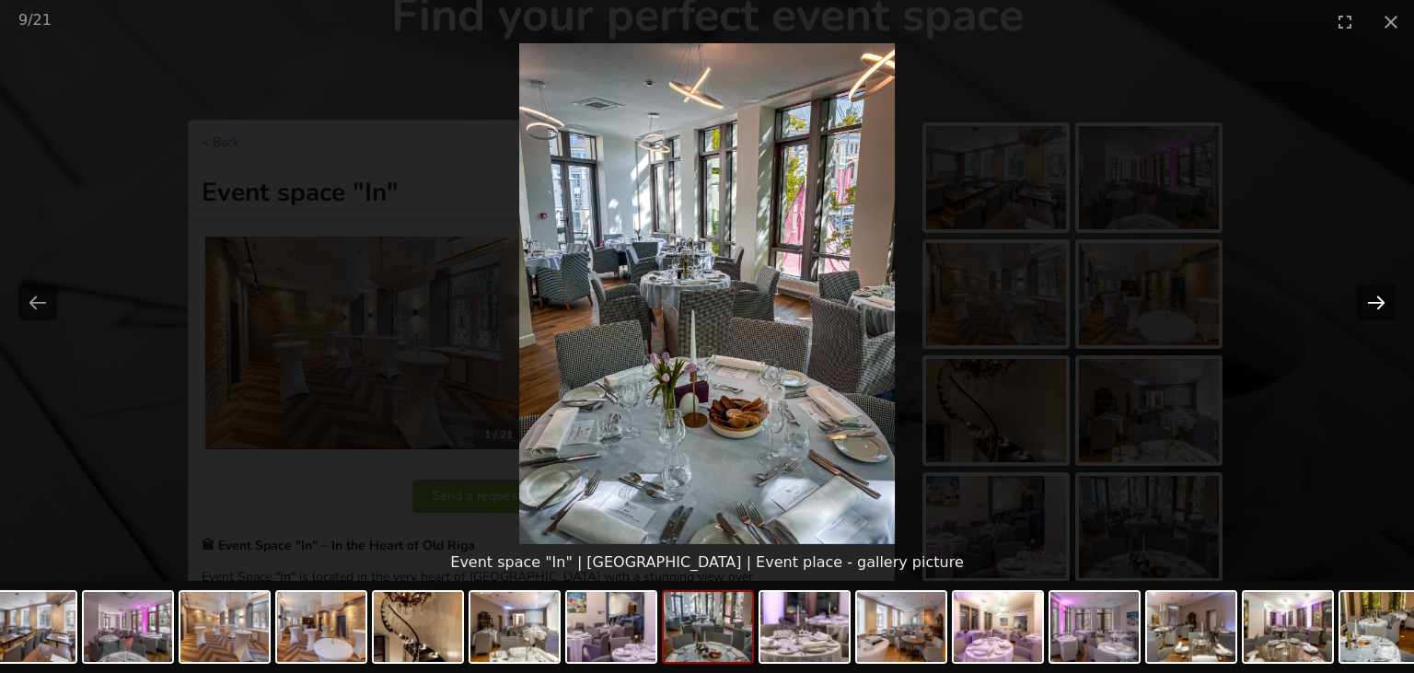
click at [1380, 300] on button "Next slide" at bounding box center [1376, 302] width 39 height 36
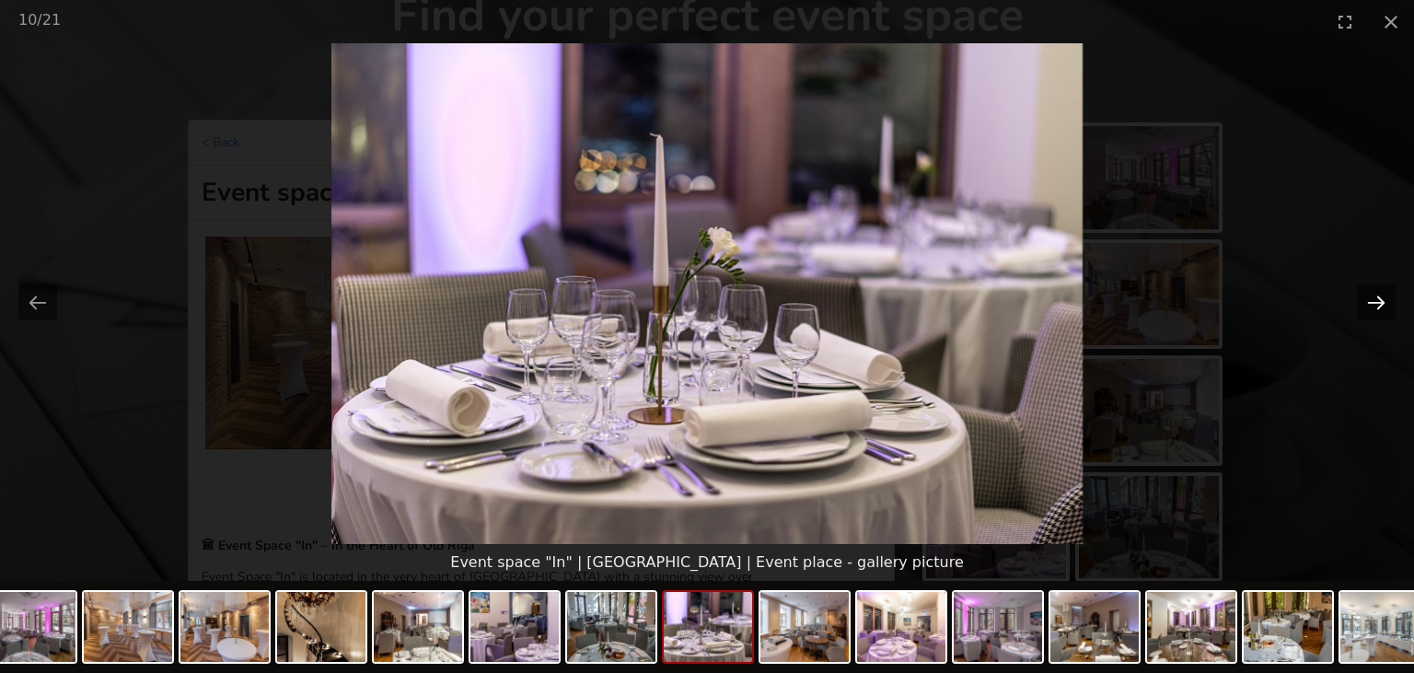
click at [1380, 300] on button "Next slide" at bounding box center [1376, 302] width 39 height 36
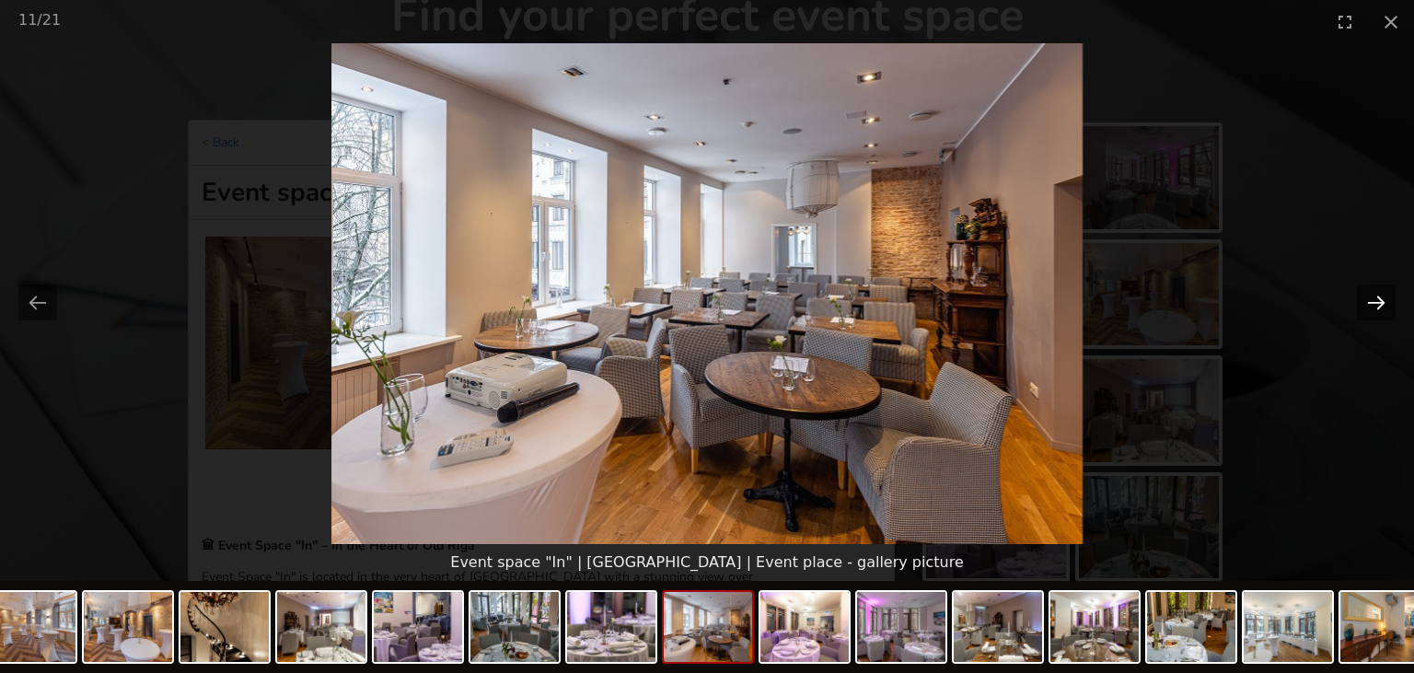
click at [1379, 299] on button "Next slide" at bounding box center [1376, 302] width 39 height 36
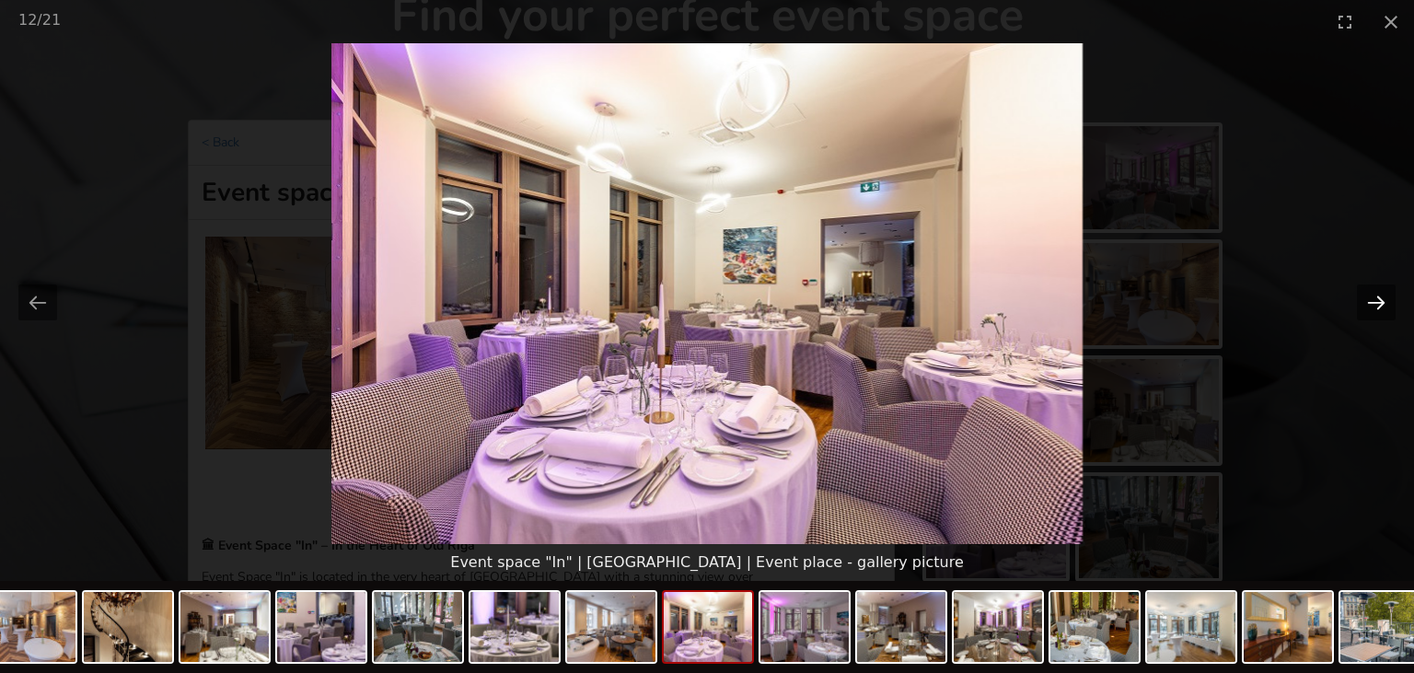
click at [1379, 299] on button "Next slide" at bounding box center [1376, 302] width 39 height 36
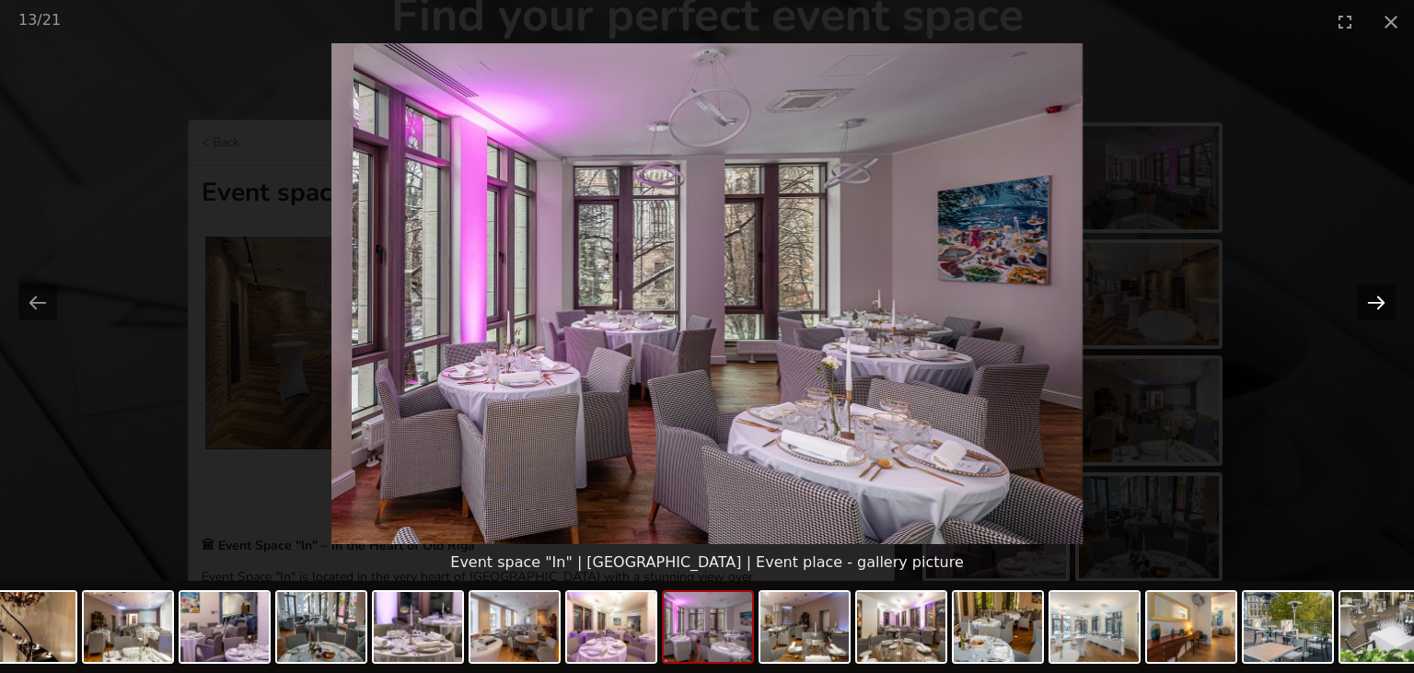
click at [1379, 299] on button "Next slide" at bounding box center [1376, 302] width 39 height 36
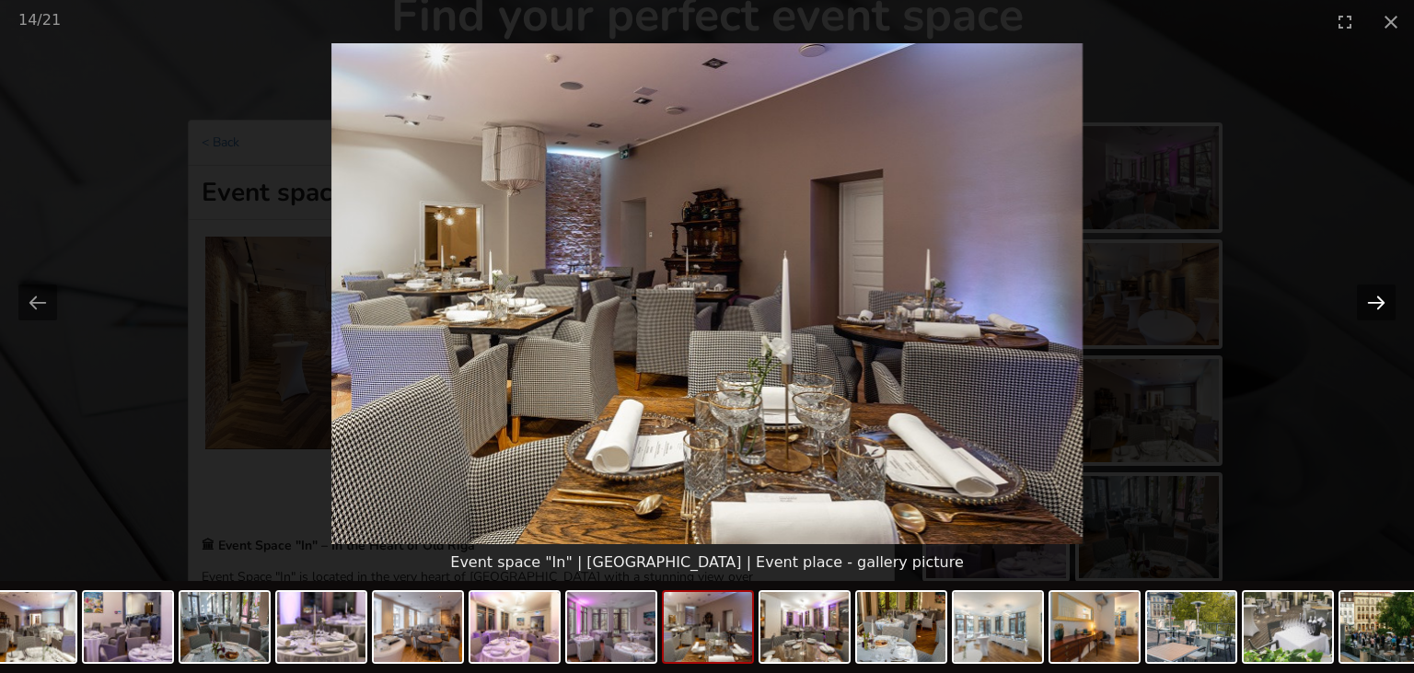
click at [1379, 299] on button "Next slide" at bounding box center [1376, 302] width 39 height 36
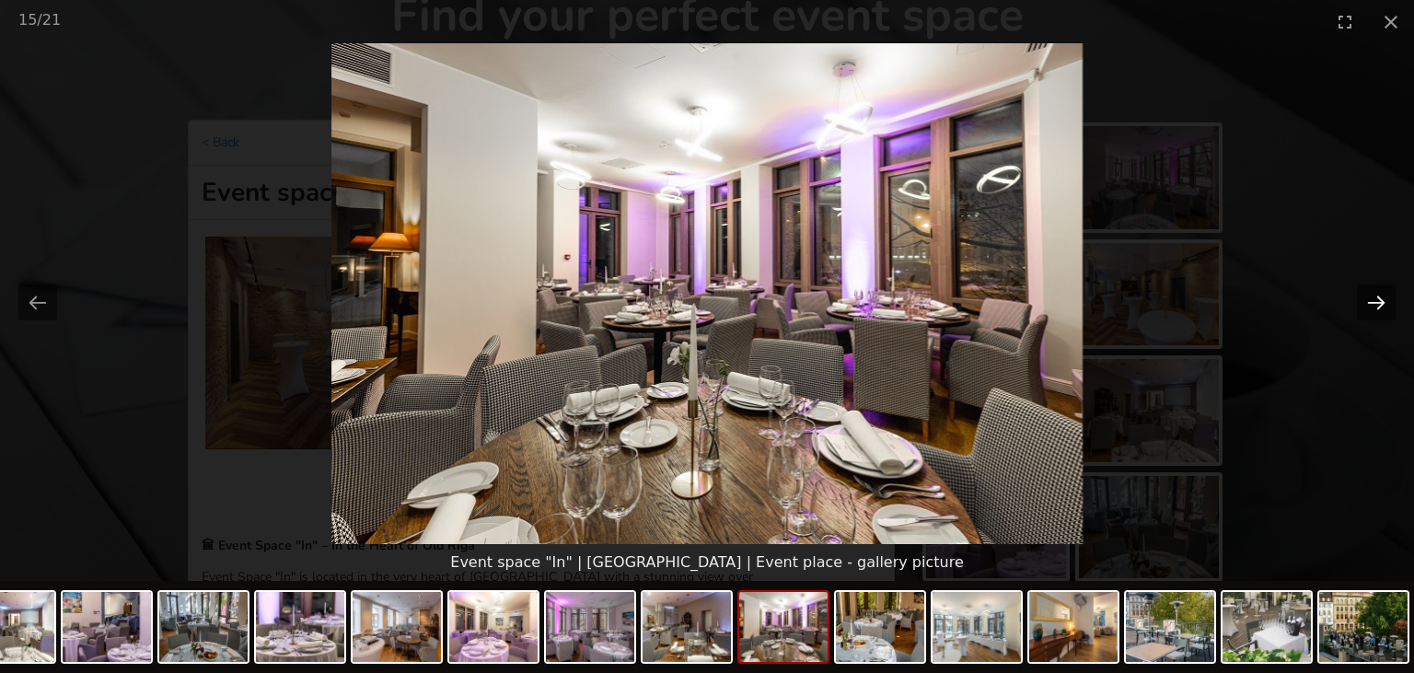
click at [1379, 299] on button "Next slide" at bounding box center [1376, 302] width 39 height 36
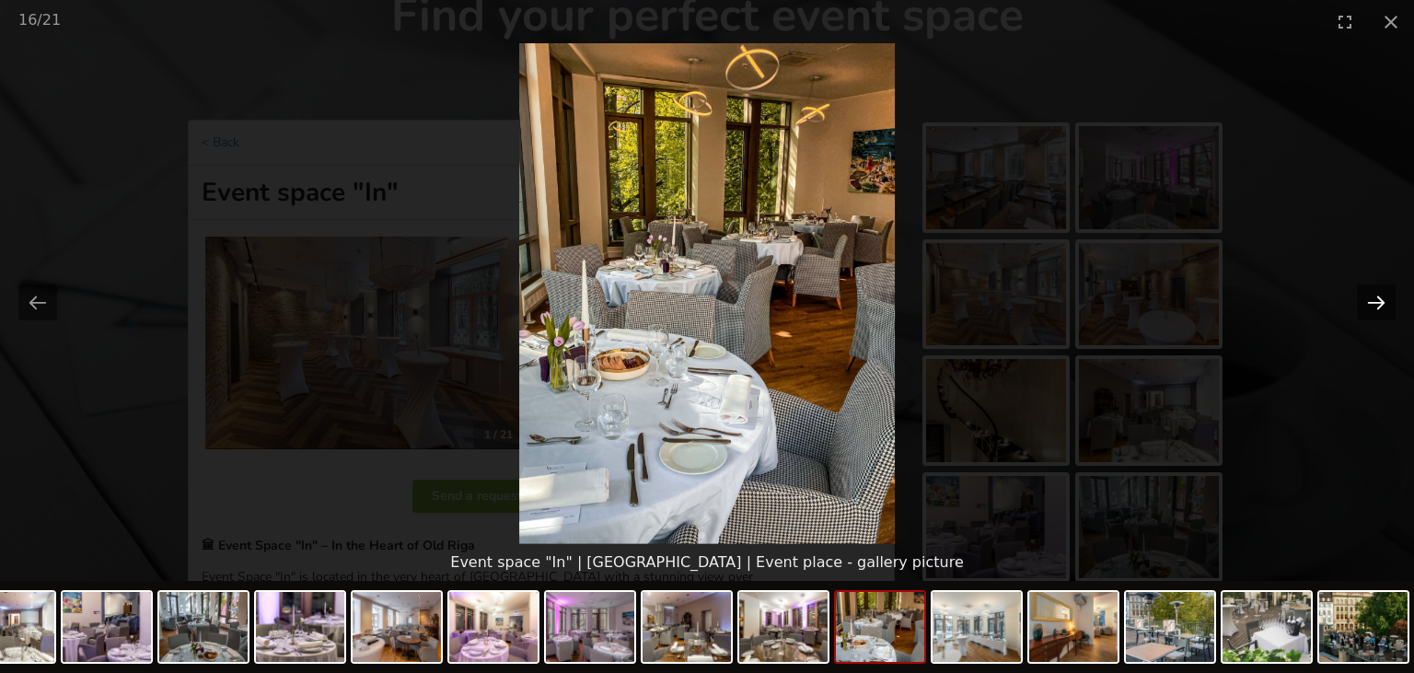
click at [1379, 299] on button "Next slide" at bounding box center [1376, 302] width 39 height 36
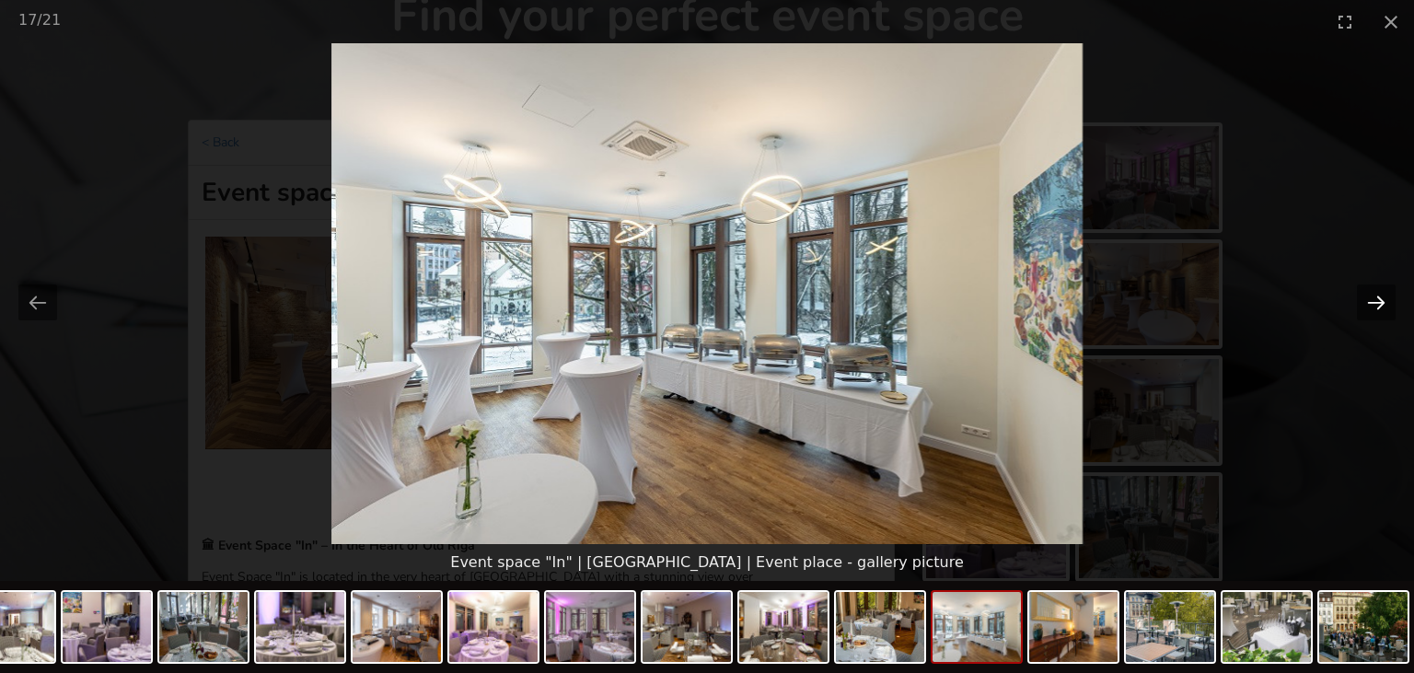
click at [1378, 299] on button "Next slide" at bounding box center [1376, 302] width 39 height 36
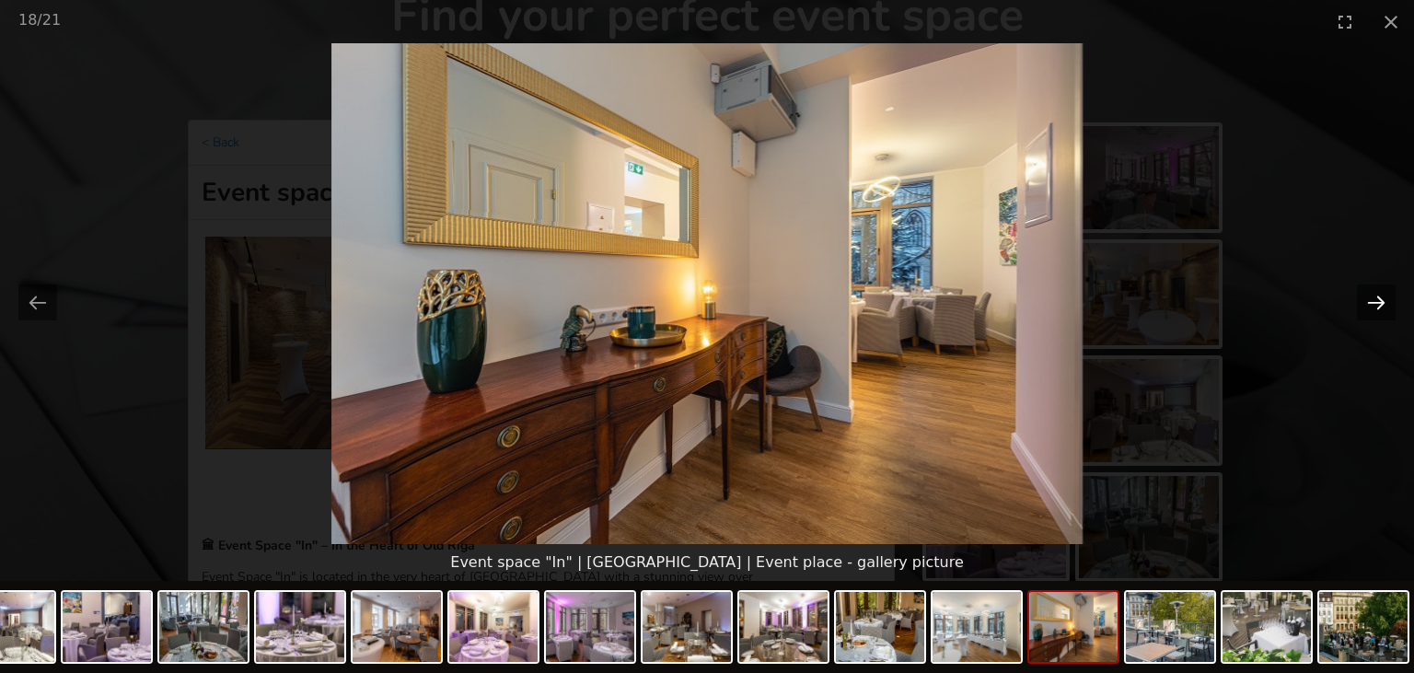
click at [1378, 299] on button "Next slide" at bounding box center [1376, 302] width 39 height 36
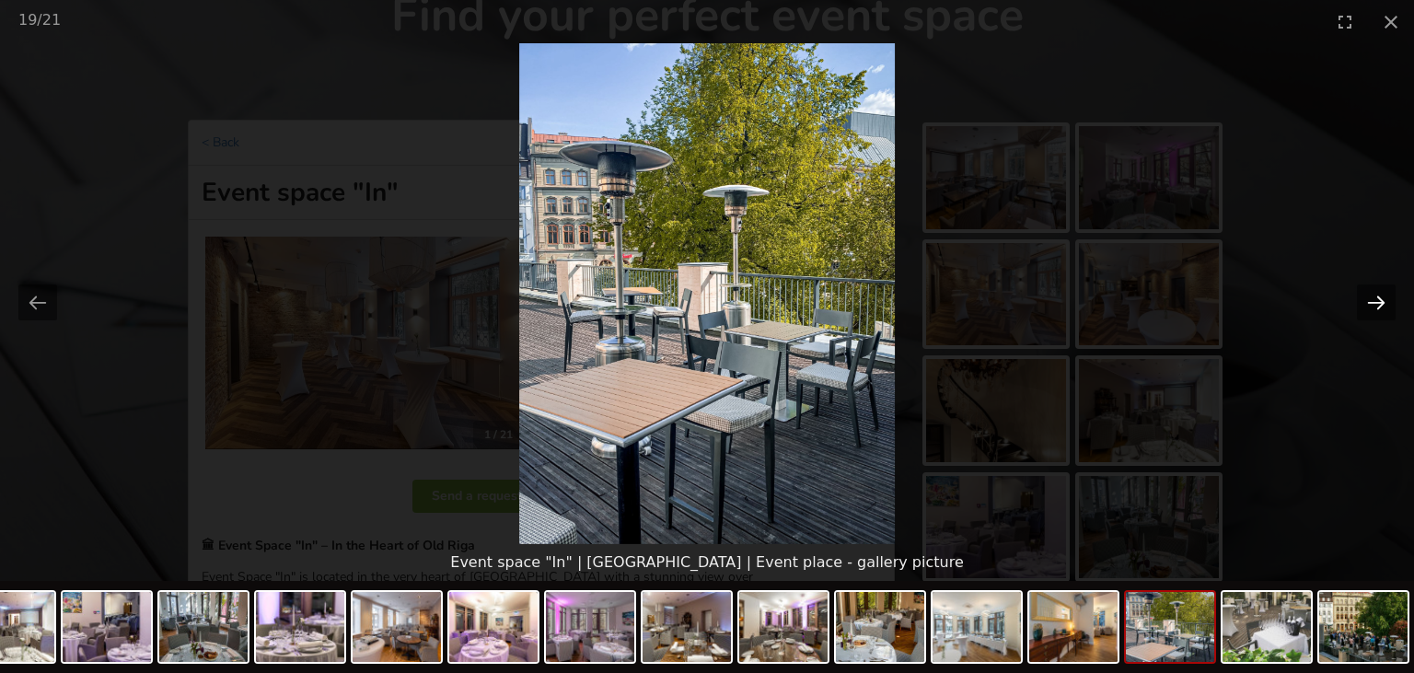
click at [1377, 297] on button "Next slide" at bounding box center [1376, 302] width 39 height 36
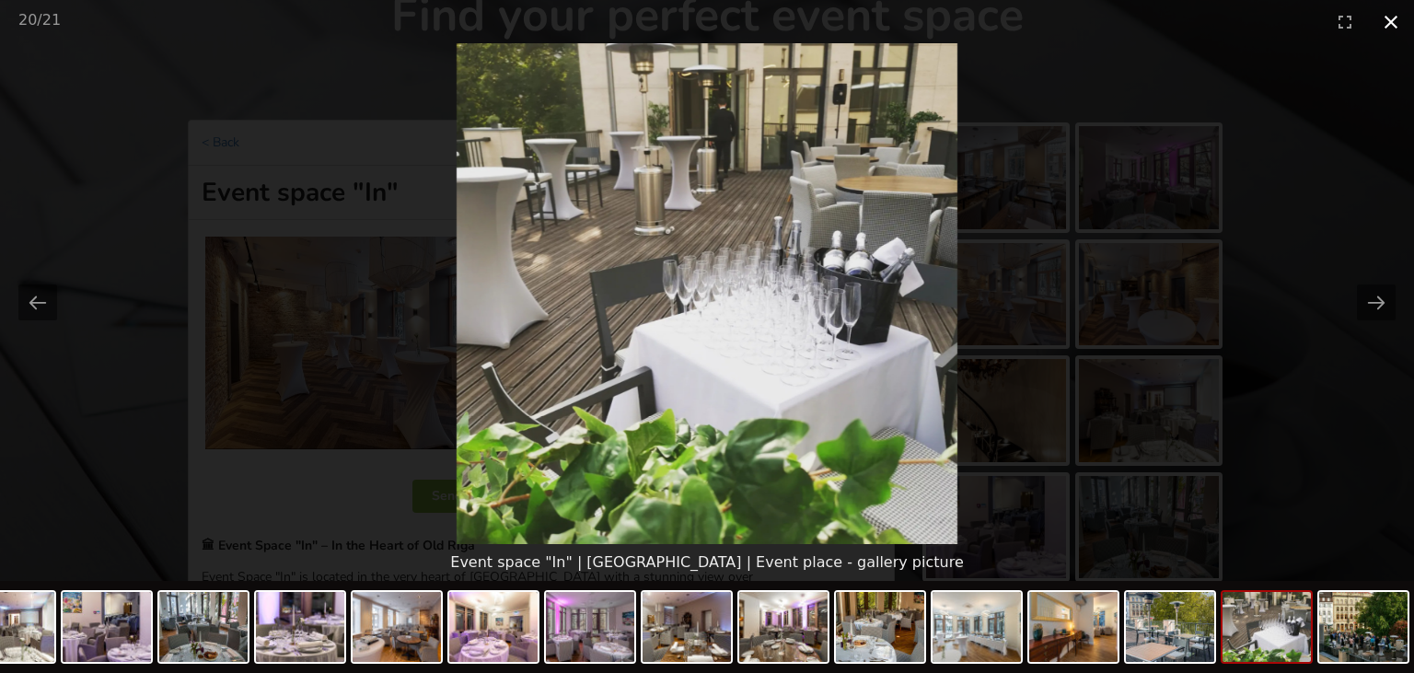
click at [1393, 18] on button "Close gallery" at bounding box center [1391, 21] width 46 height 43
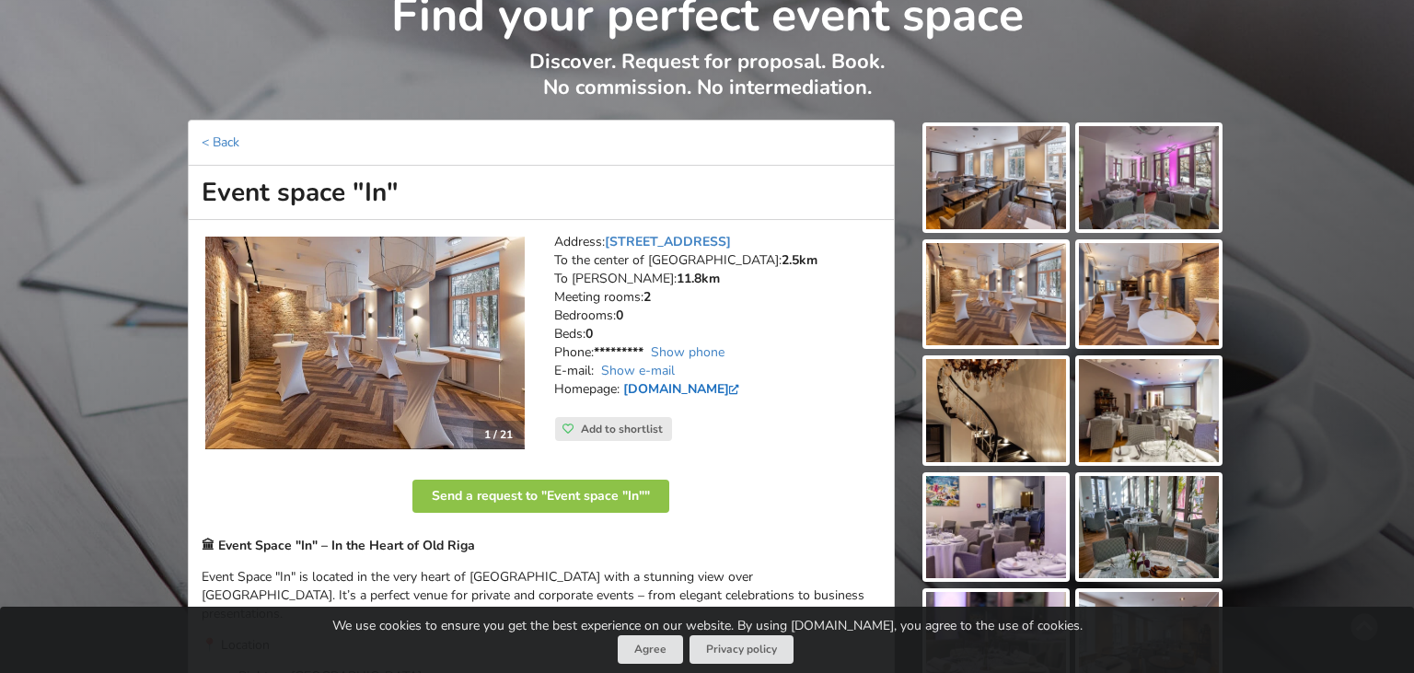
click at [711, 386] on link "[DOMAIN_NAME]" at bounding box center [683, 388] width 121 height 17
